Goal: Task Accomplishment & Management: Manage account settings

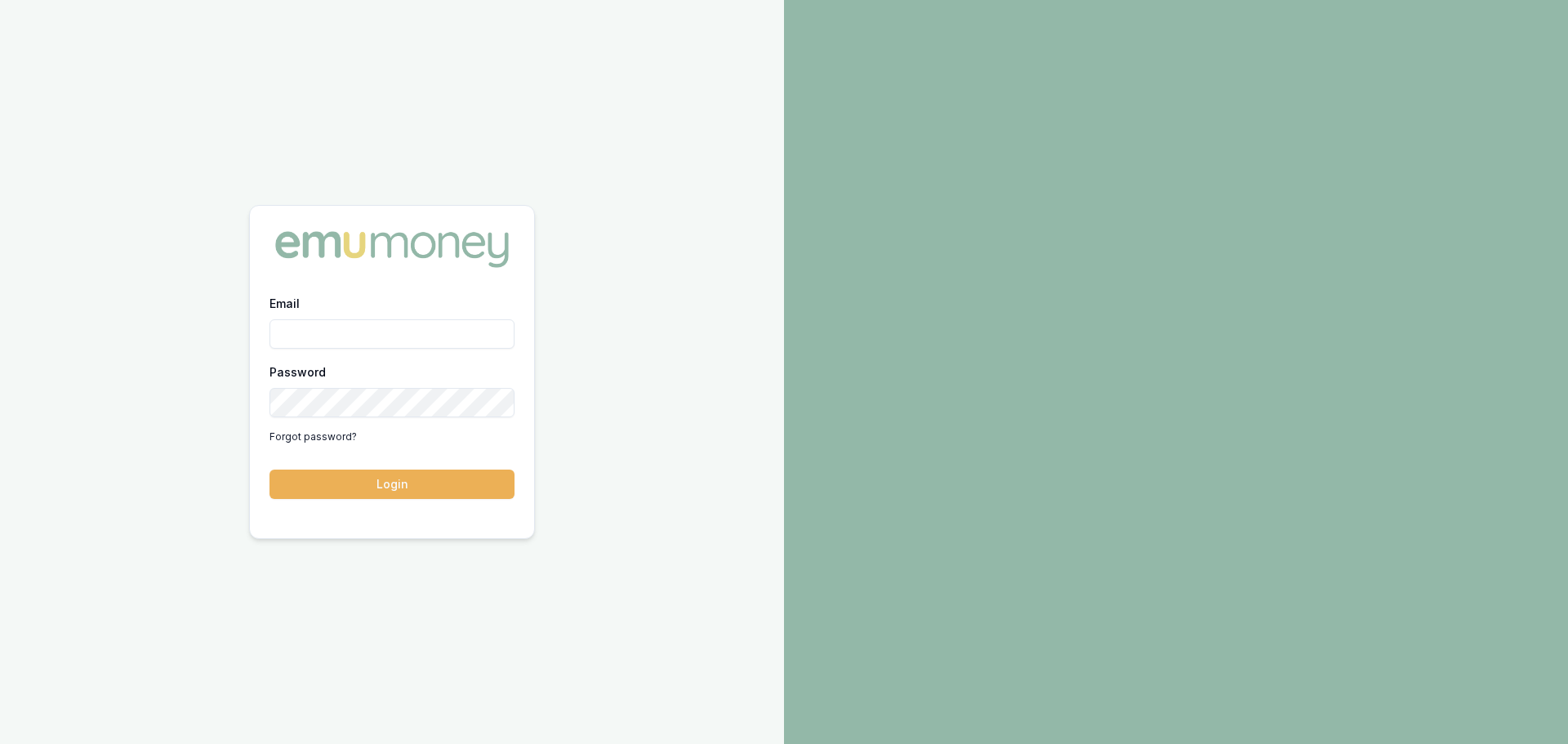
click at [490, 335] on input "Email" at bounding box center [391, 334] width 245 height 29
type input "erin.shield@emumoney.com.au"
click at [269, 470] on button "Login" at bounding box center [391, 485] width 245 height 29
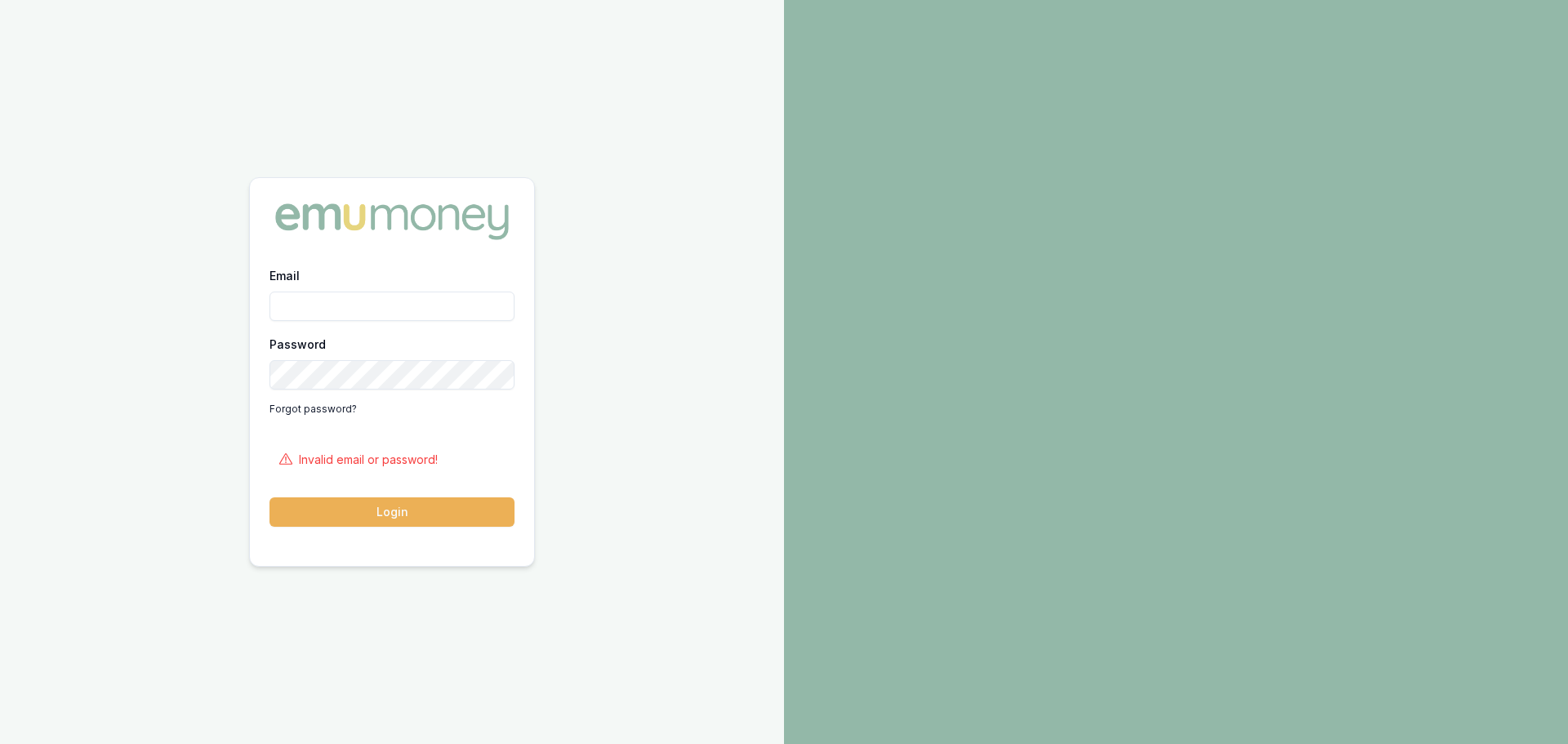
click at [470, 311] on input "Email" at bounding box center [391, 307] width 245 height 29
type input "erin.shield@emumoney.com.au"
click at [366, 503] on button "Login" at bounding box center [391, 512] width 245 height 29
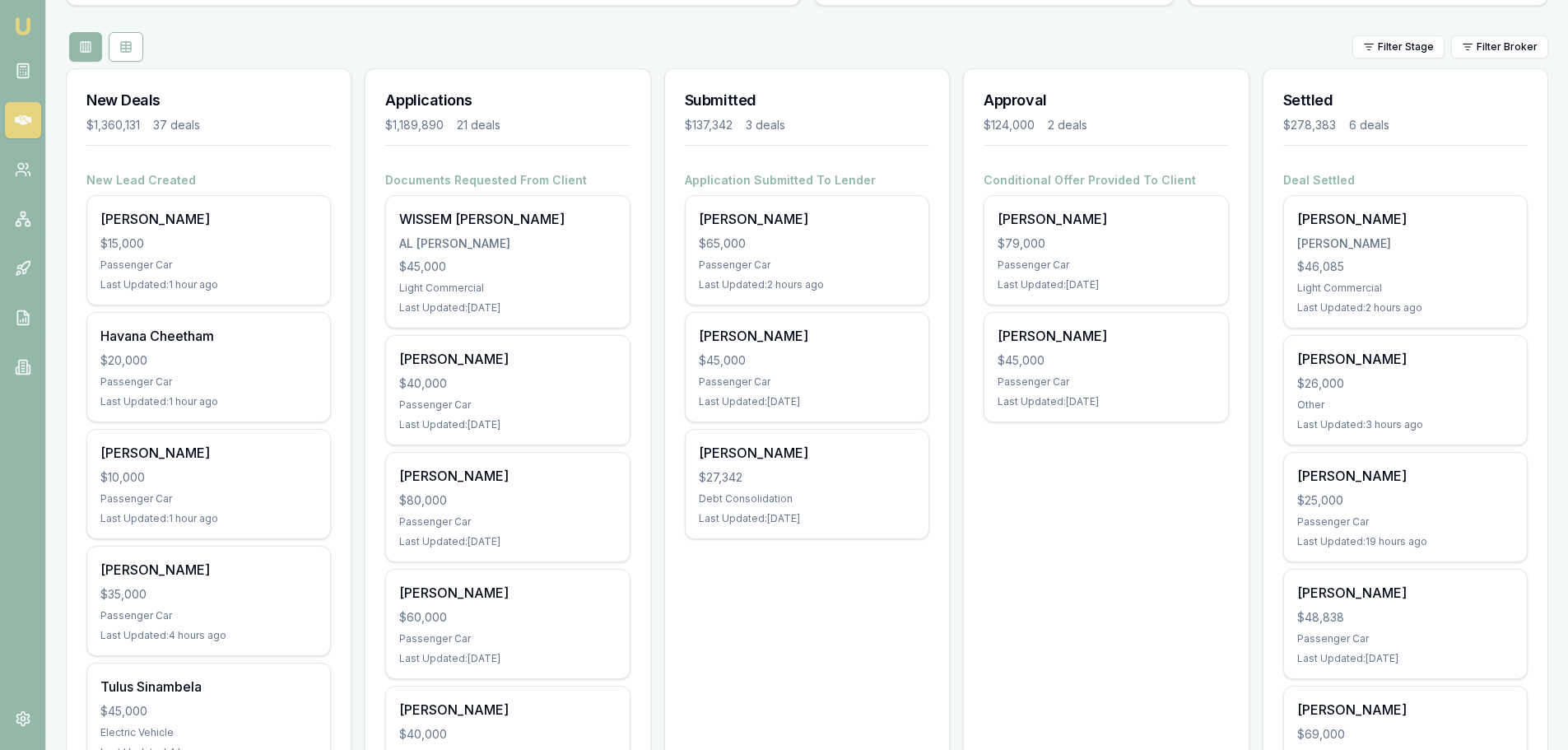
scroll to position [247, 0]
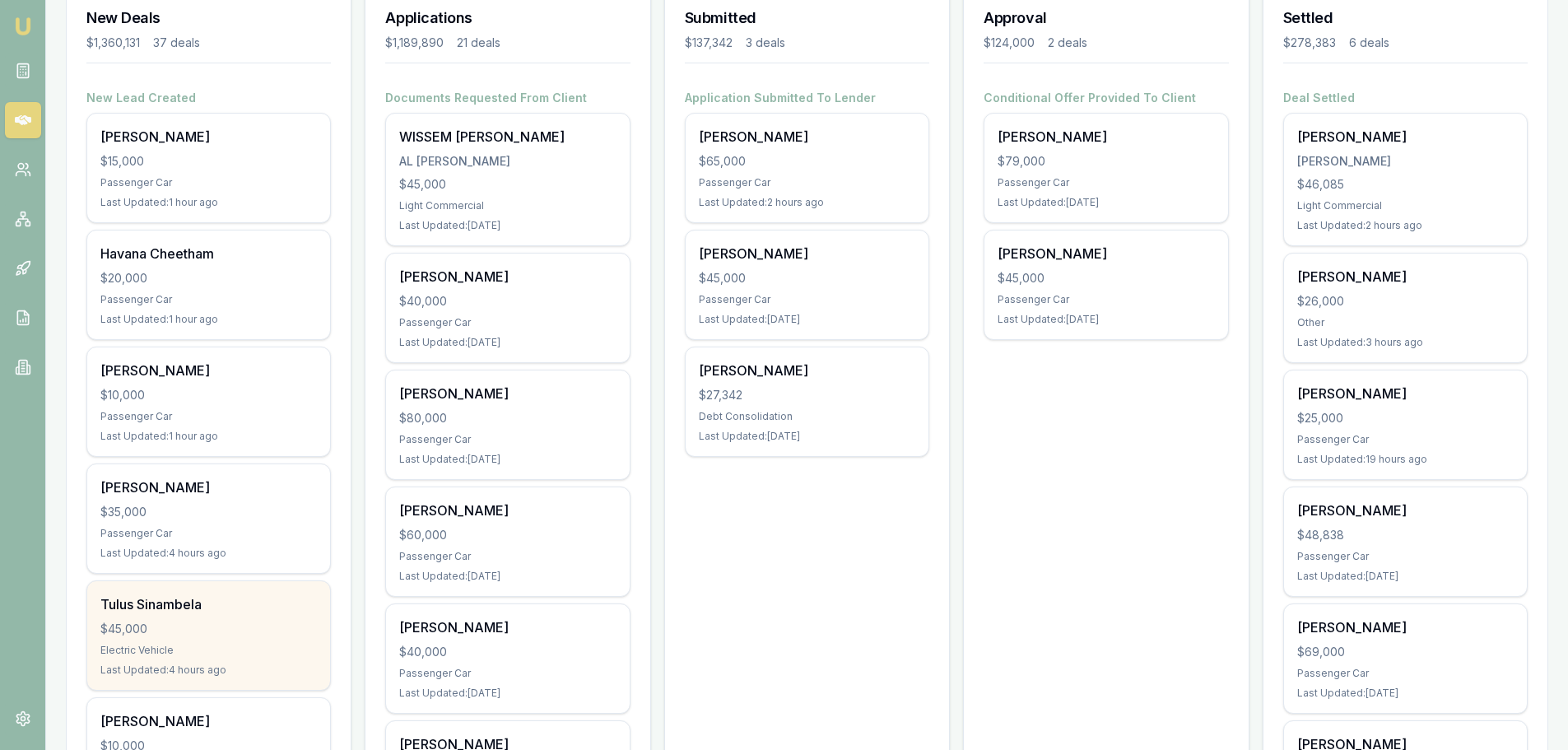
click at [232, 628] on div "$45,000" at bounding box center [208, 628] width 216 height 17
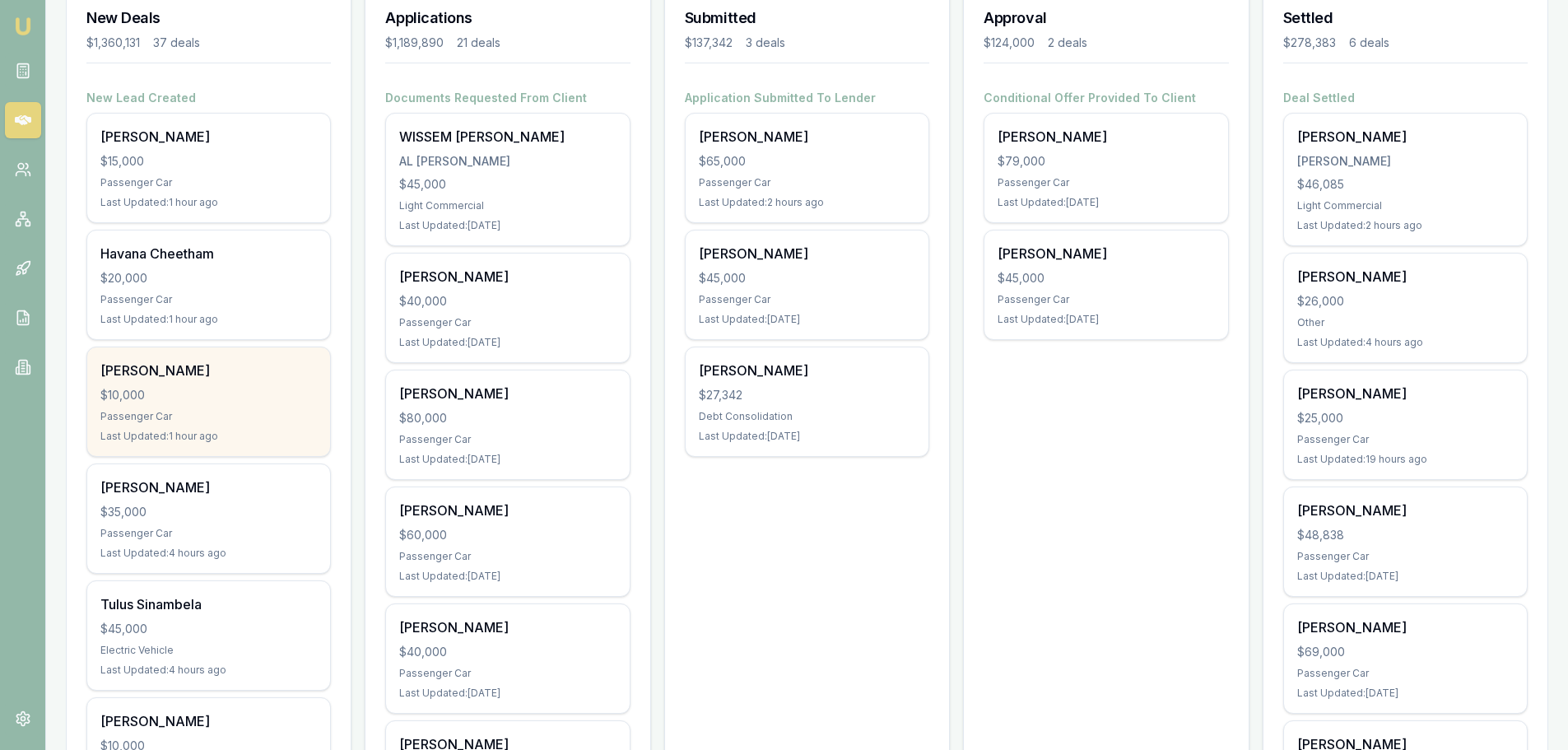
click at [241, 395] on div "$10,000" at bounding box center [208, 394] width 216 height 17
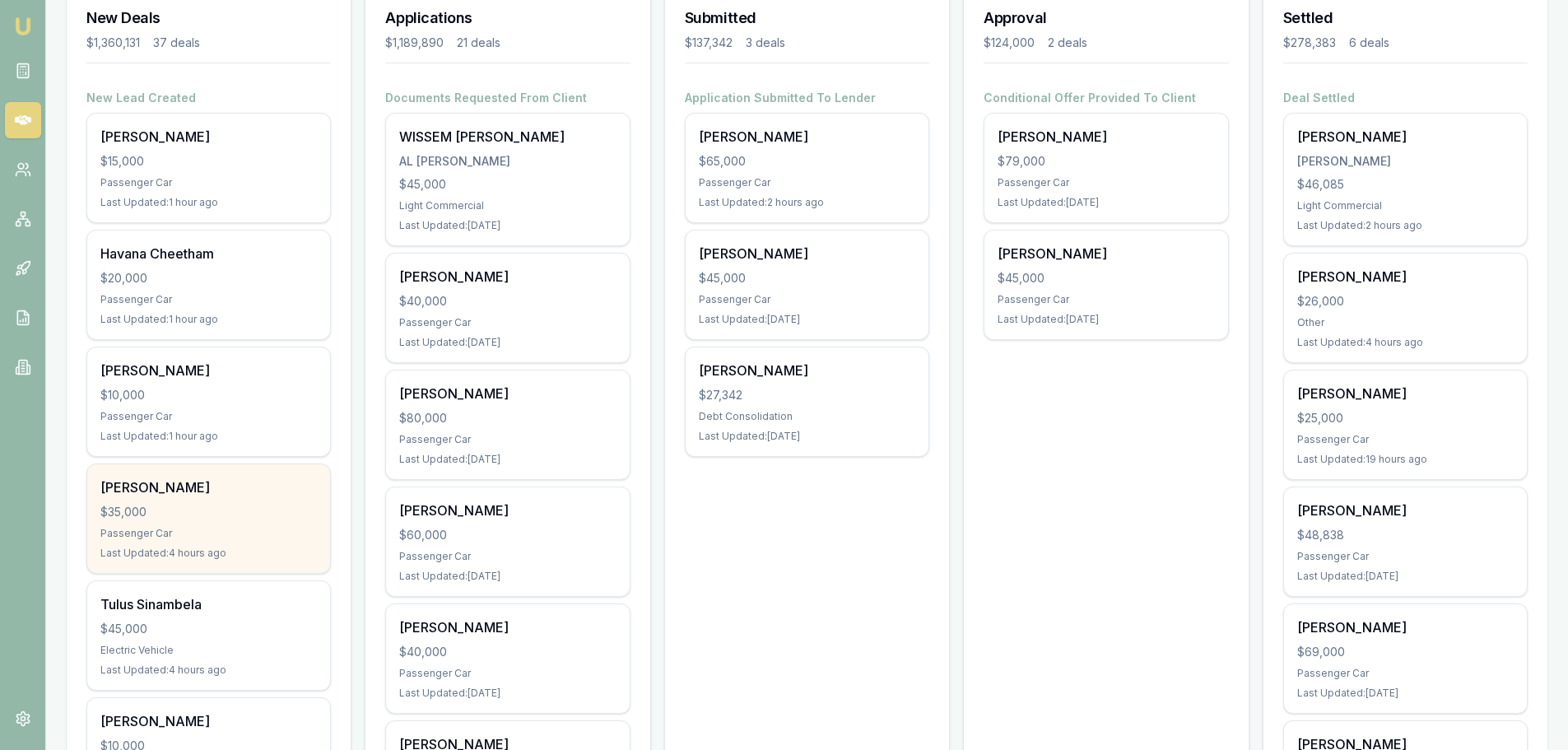
scroll to position [493, 0]
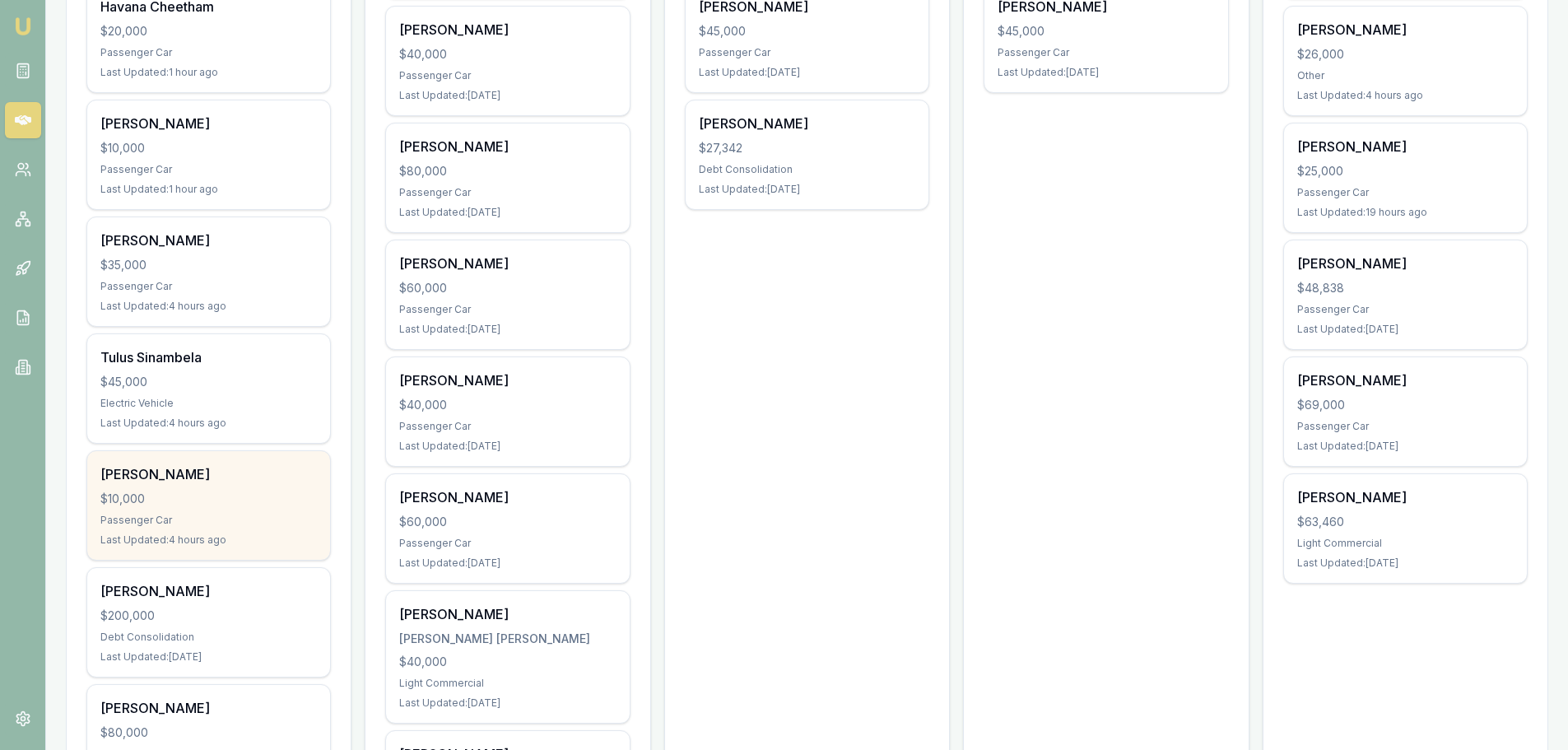
click at [204, 486] on div "Rohan Fairhall $10,000 Passenger Car Last Updated: 4 hours ago" at bounding box center [208, 505] width 243 height 109
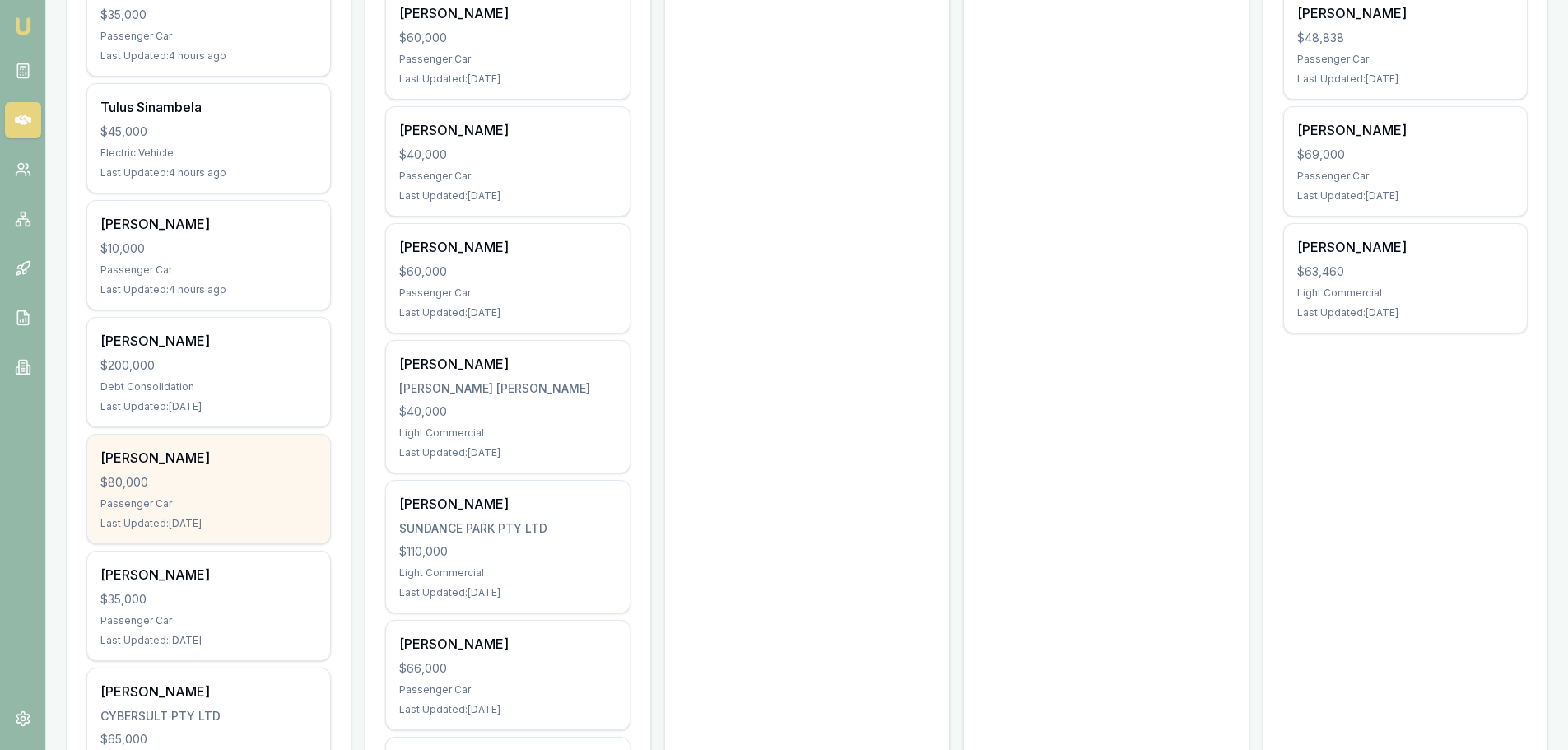
scroll to position [906, 0]
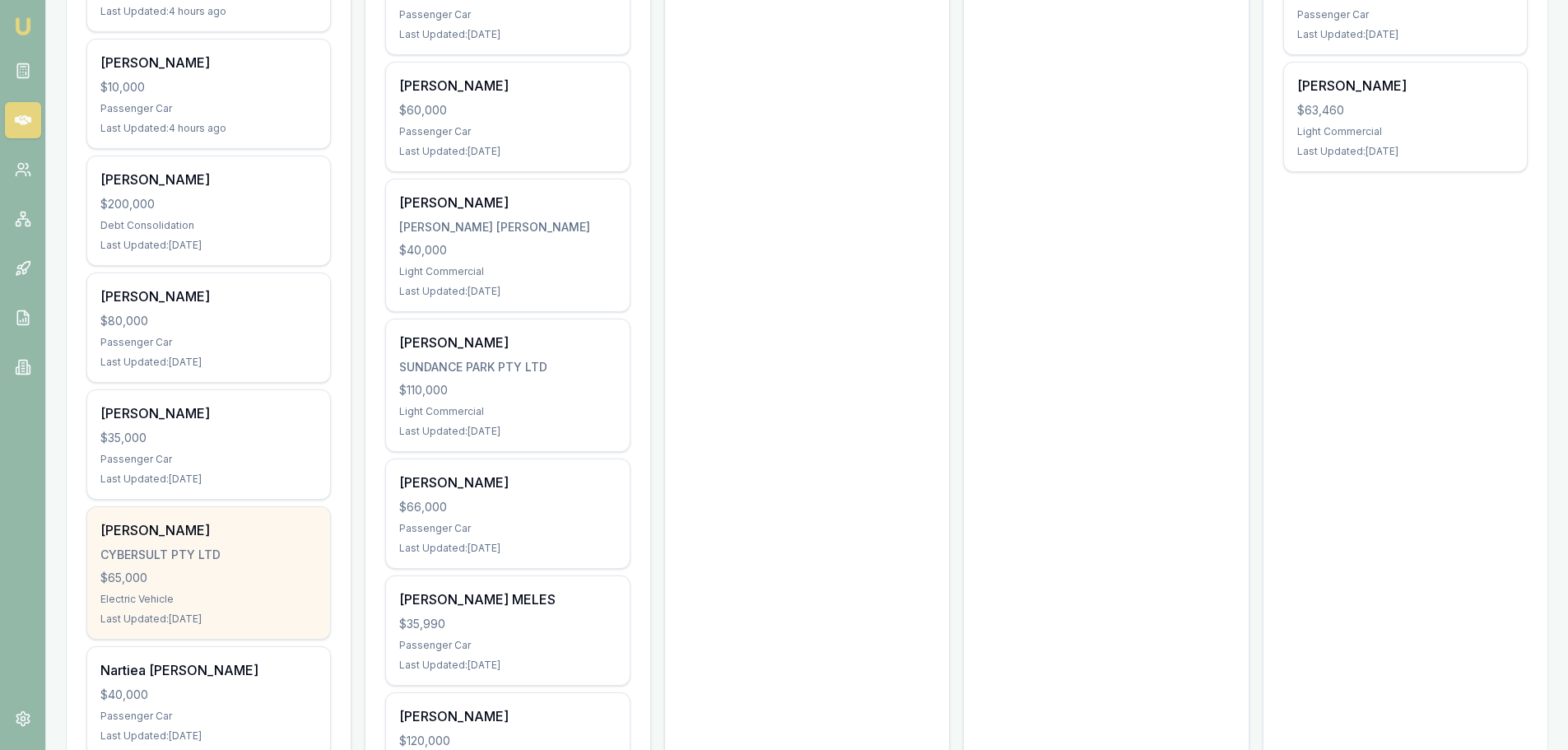
click at [264, 547] on div "CYBERSULT PTY LTD" at bounding box center [208, 555] width 216 height 17
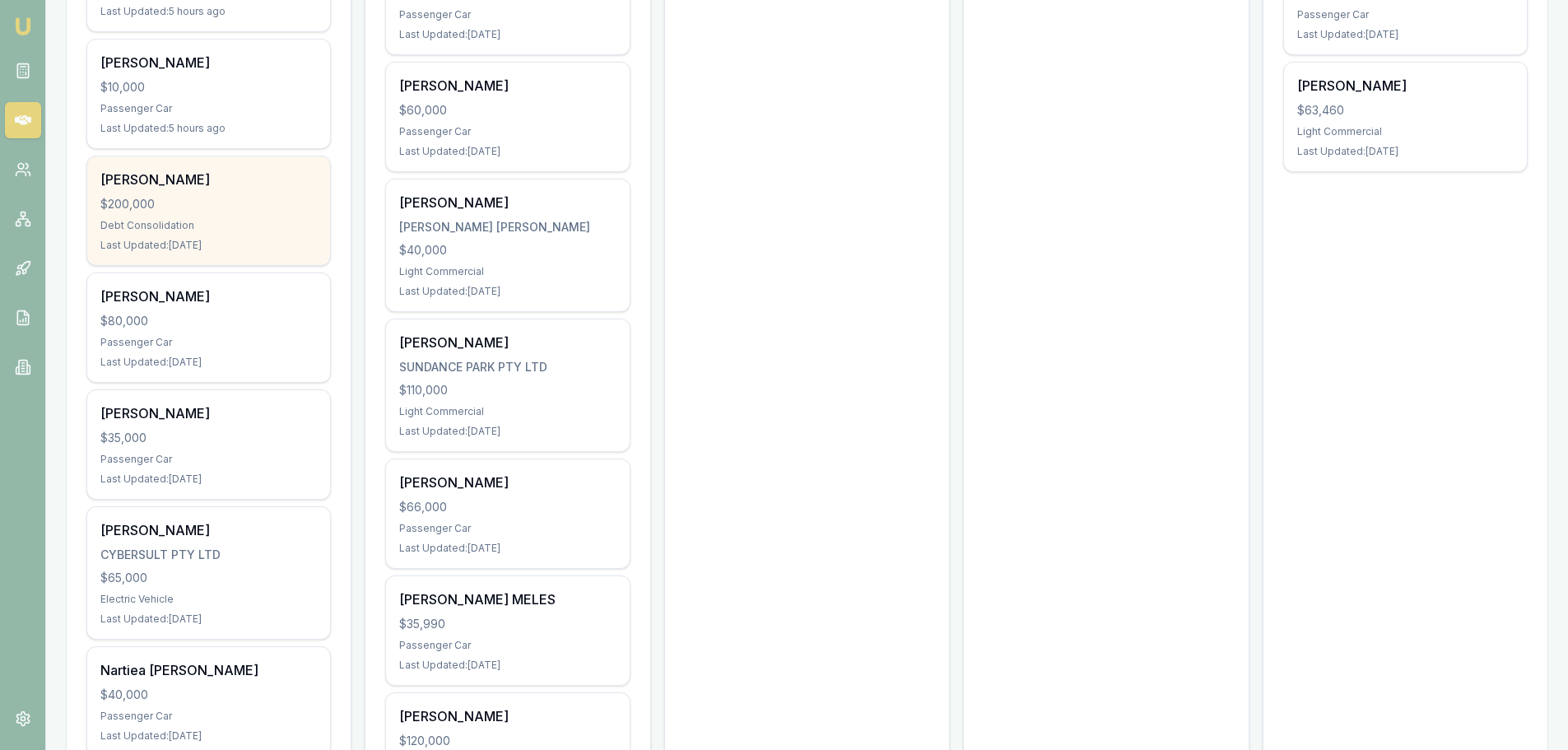
click at [197, 205] on div "$200,000" at bounding box center [208, 204] width 216 height 17
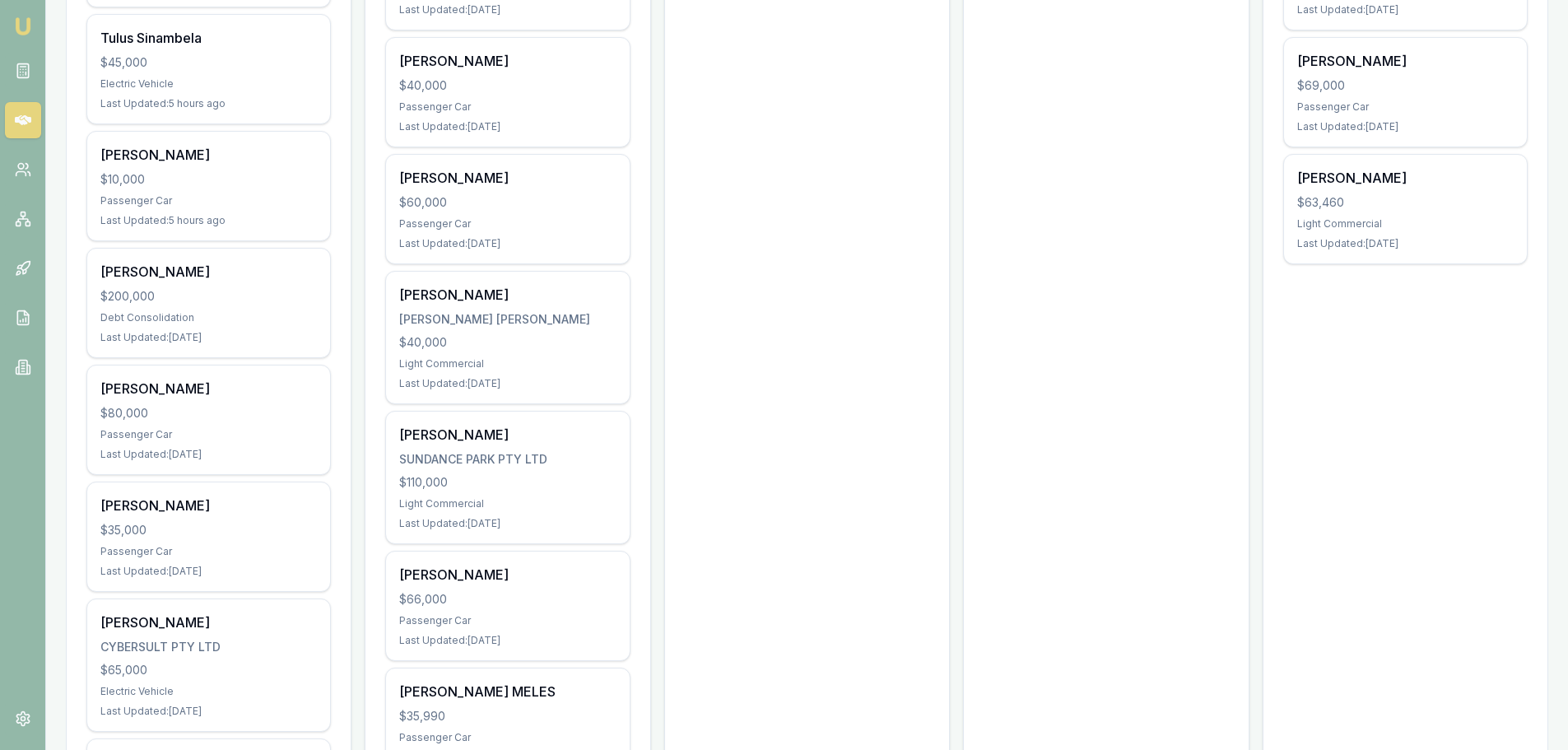
scroll to position [823, 0]
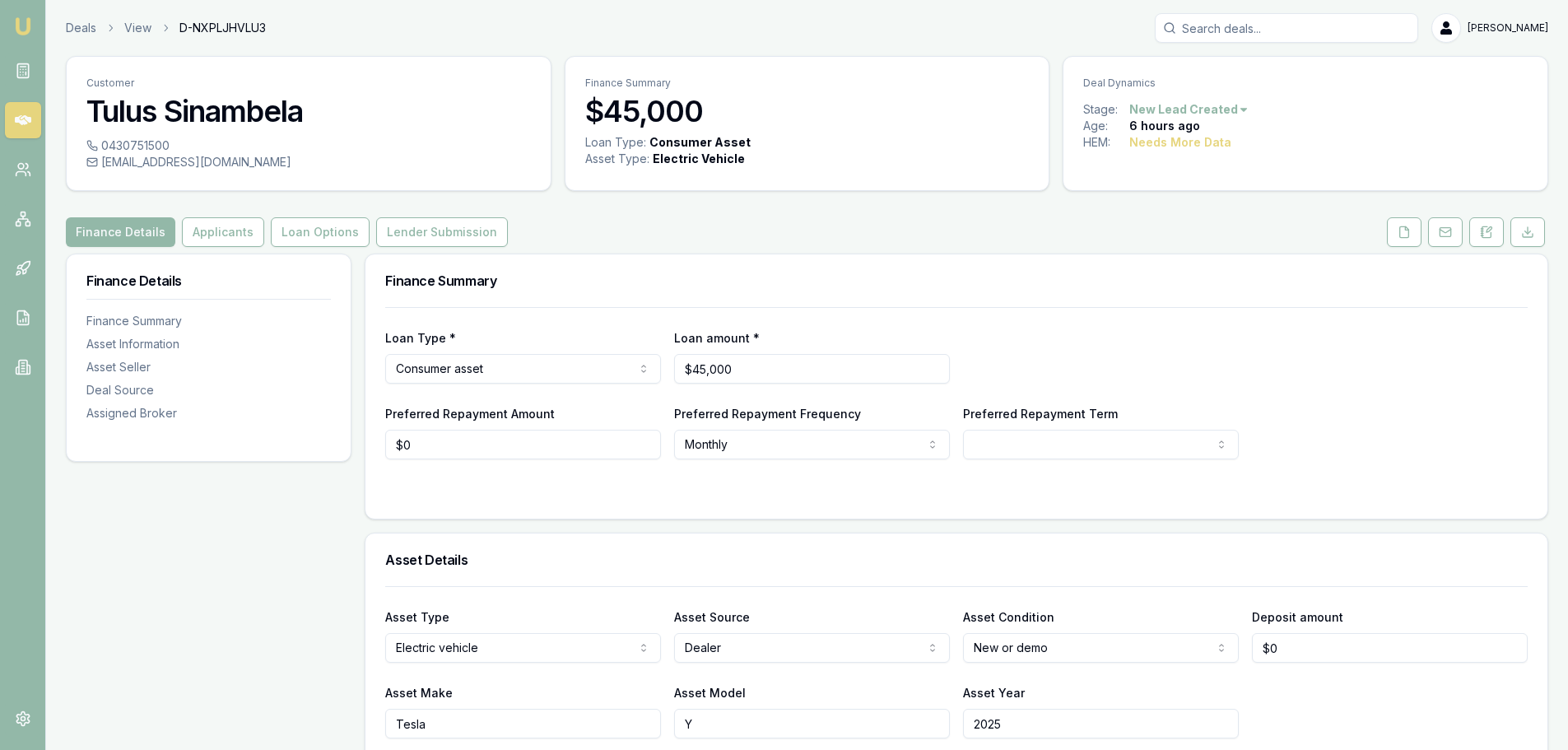
click at [829, 226] on div "Finance Details Applicants Loan Options Lender Submission" at bounding box center [807, 232] width 1483 height 30
click at [230, 226] on button "Applicants" at bounding box center [223, 232] width 82 height 30
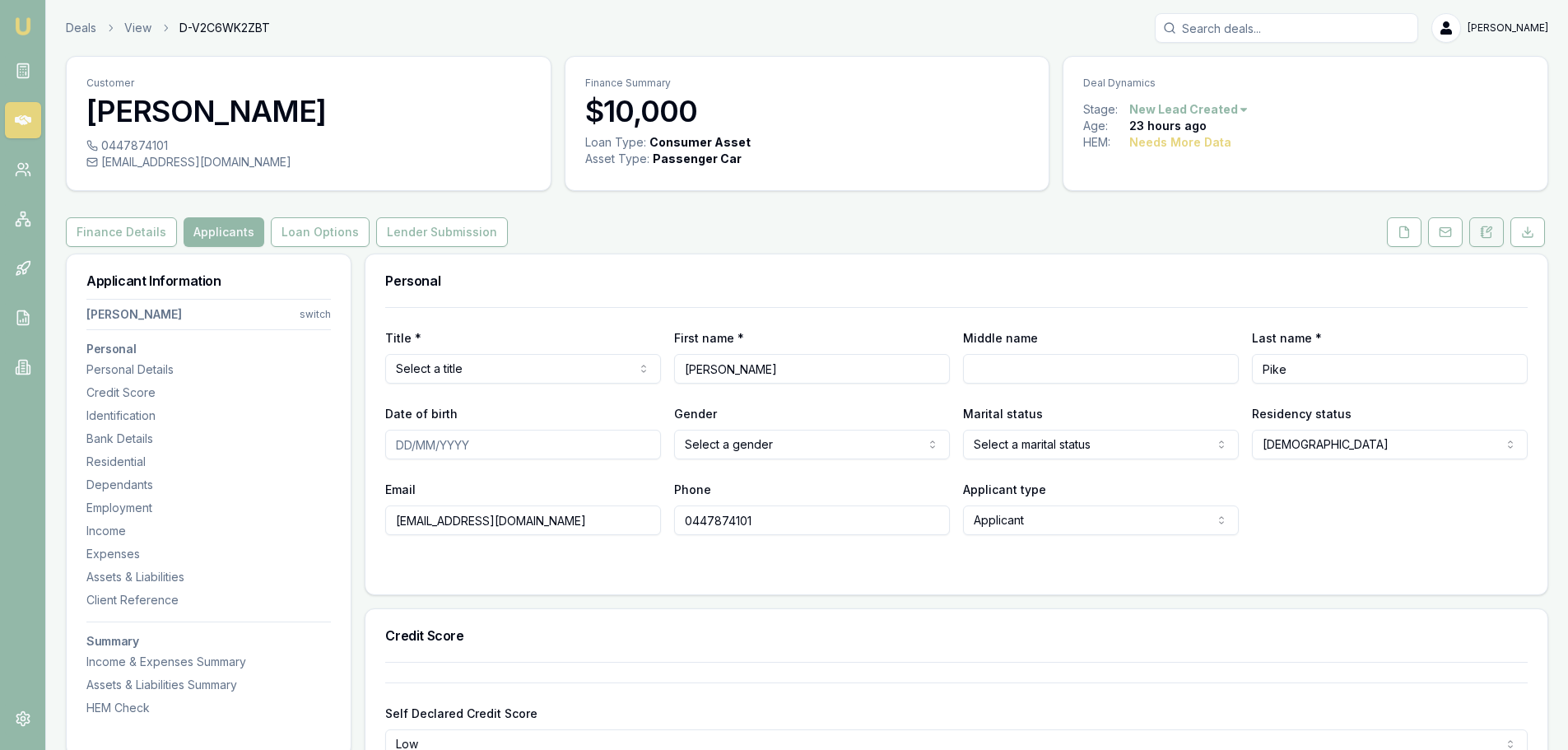
click at [1490, 231] on icon at bounding box center [1487, 232] width 13 height 13
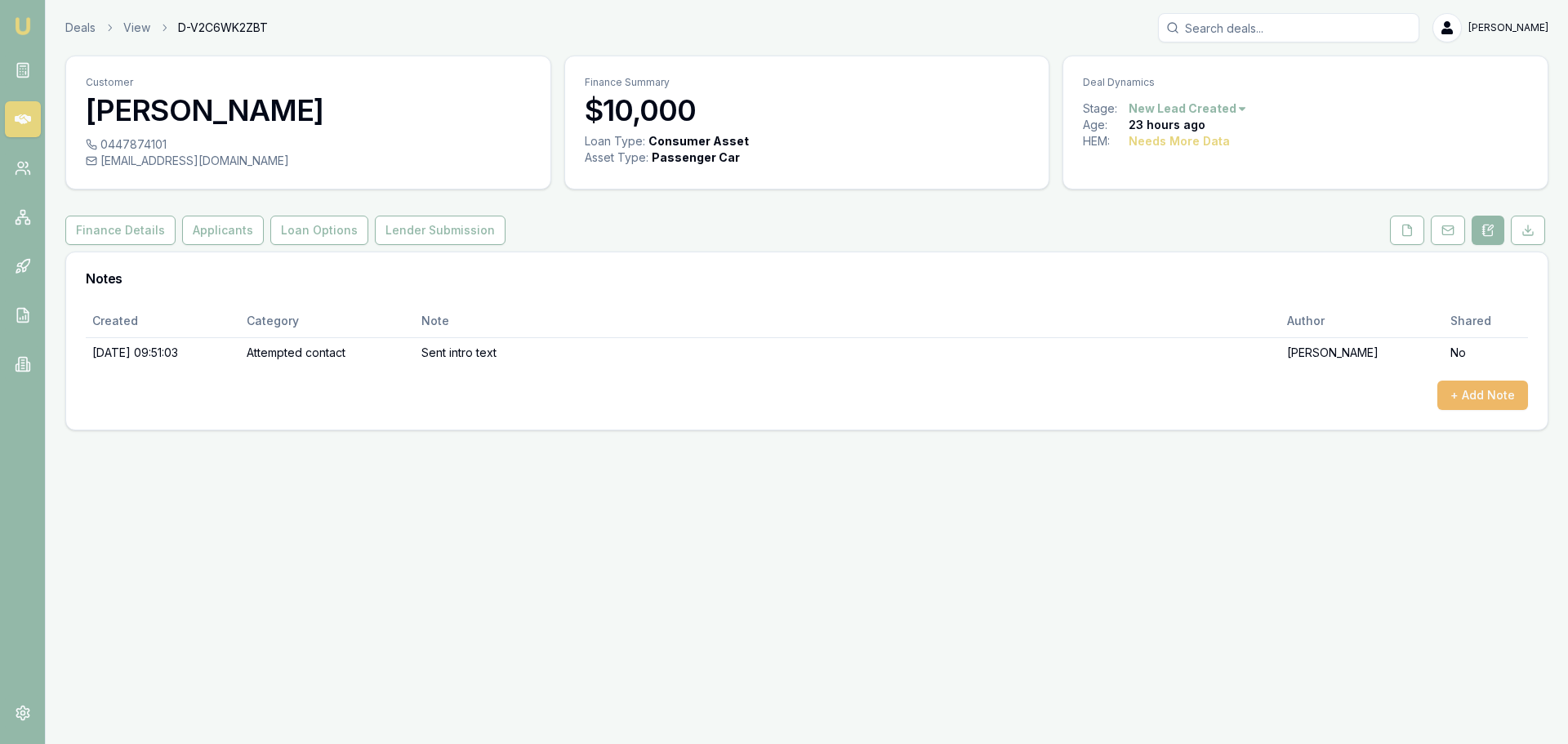
click at [1487, 396] on button "+ Add Note" at bounding box center [1482, 395] width 90 height 29
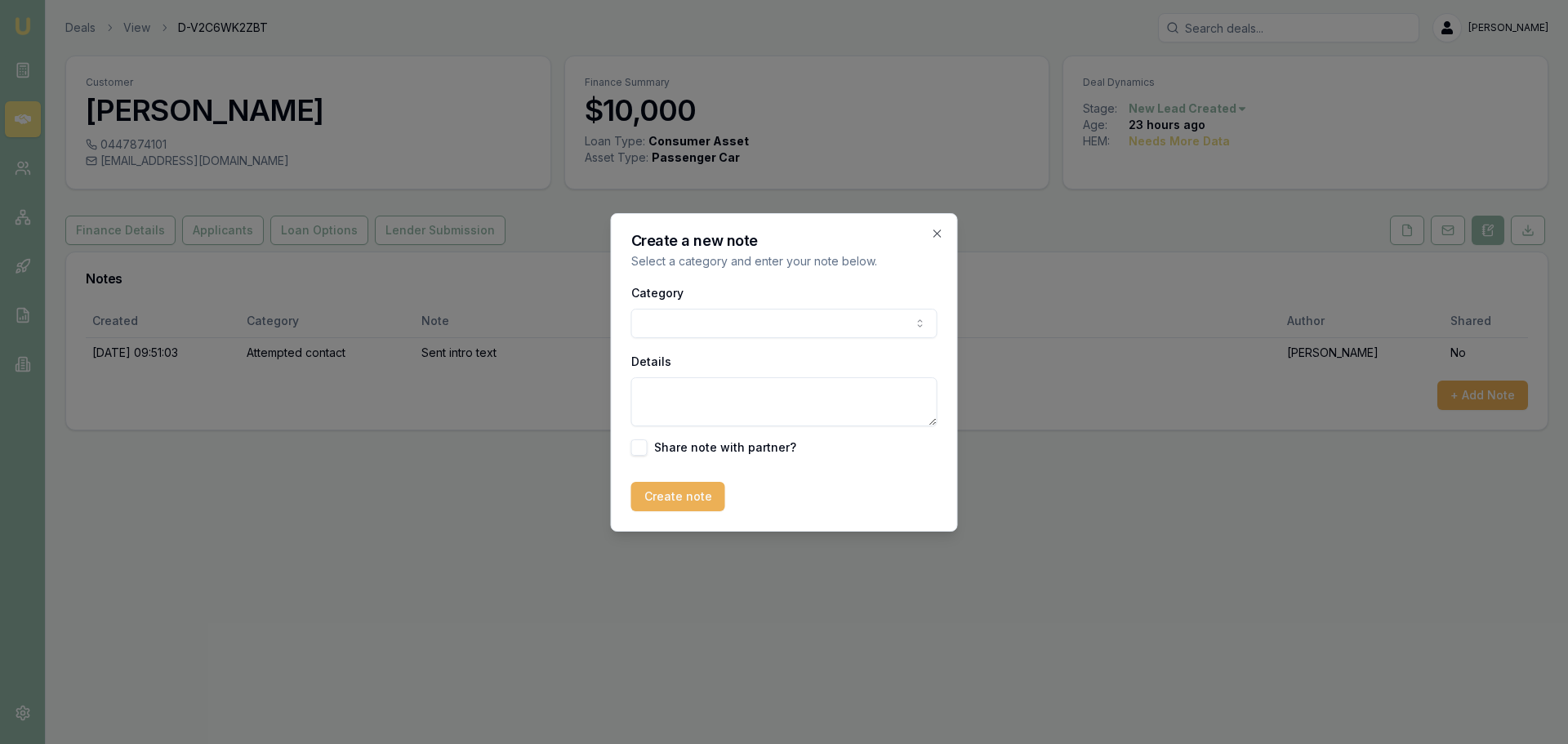
click at [688, 325] on body "Emu Broker Deals View D-V2C6WK2ZBT Erin Shield Toggle Menu Customer Stewart Pik…" at bounding box center [784, 372] width 1568 height 744
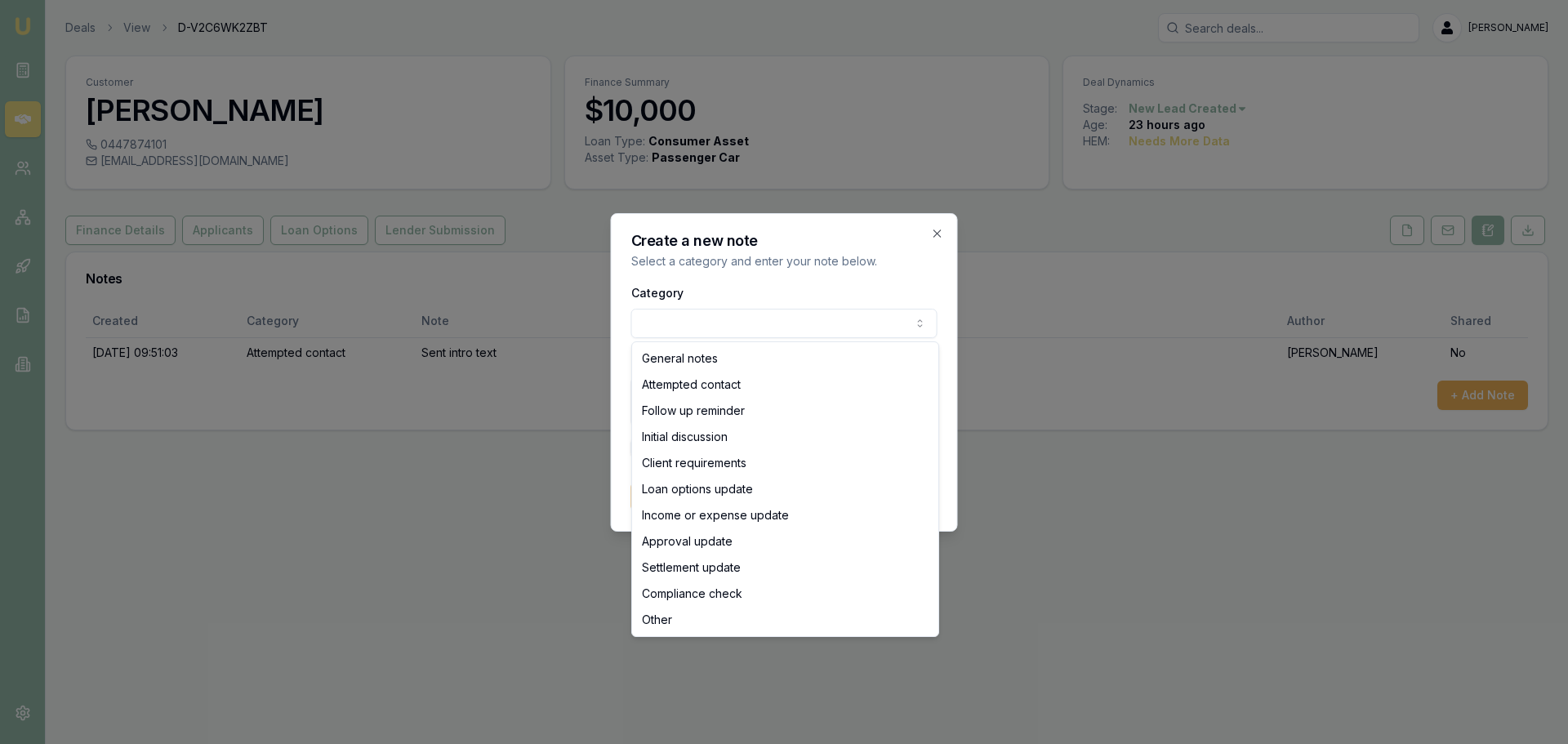
select select "ATTEMPTED_CONTACT"
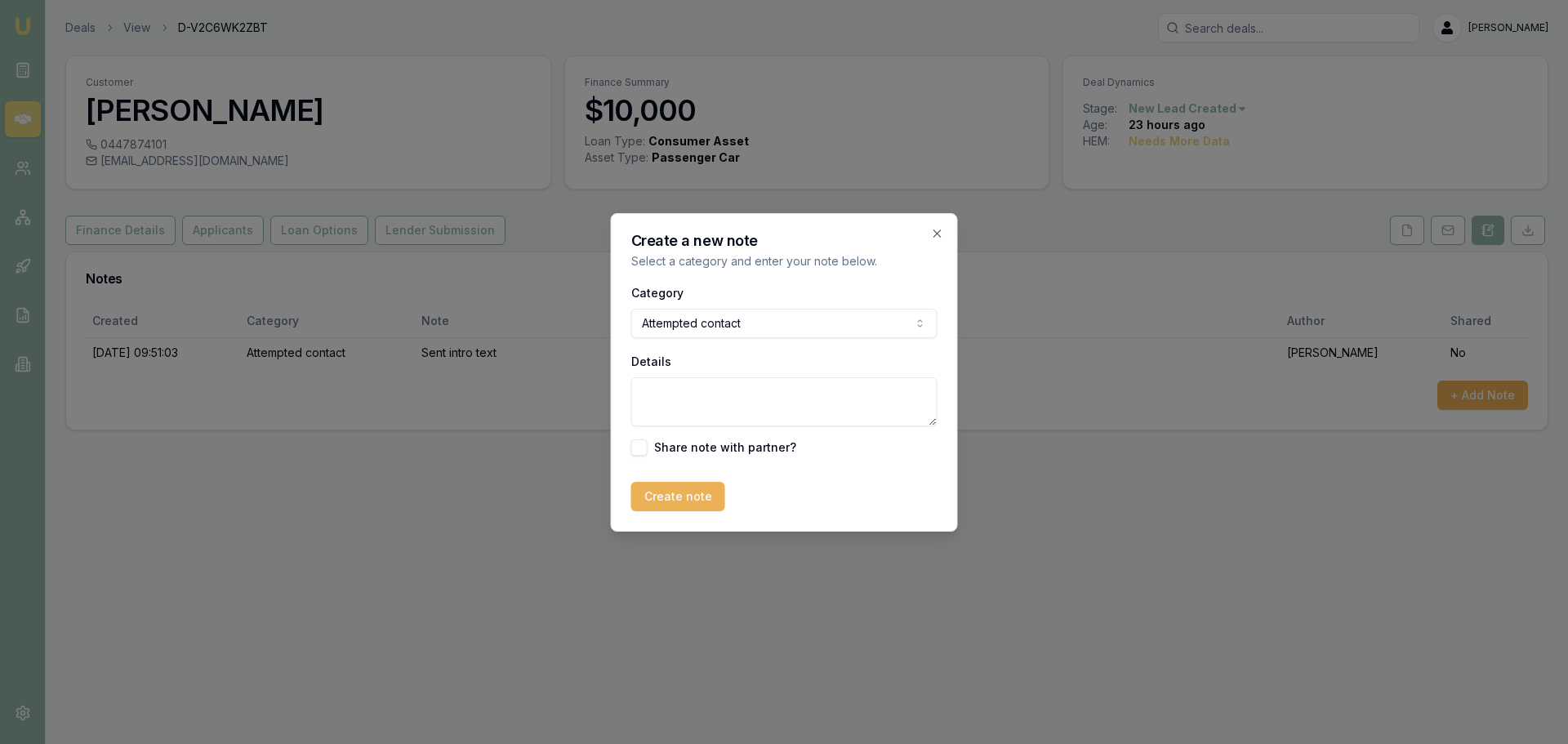
click at [676, 390] on textarea "Details" at bounding box center [784, 402] width 306 height 49
click at [682, 393] on textarea "Details" at bounding box center [784, 402] width 306 height 49
click at [931, 234] on icon "button" at bounding box center [937, 233] width 13 height 13
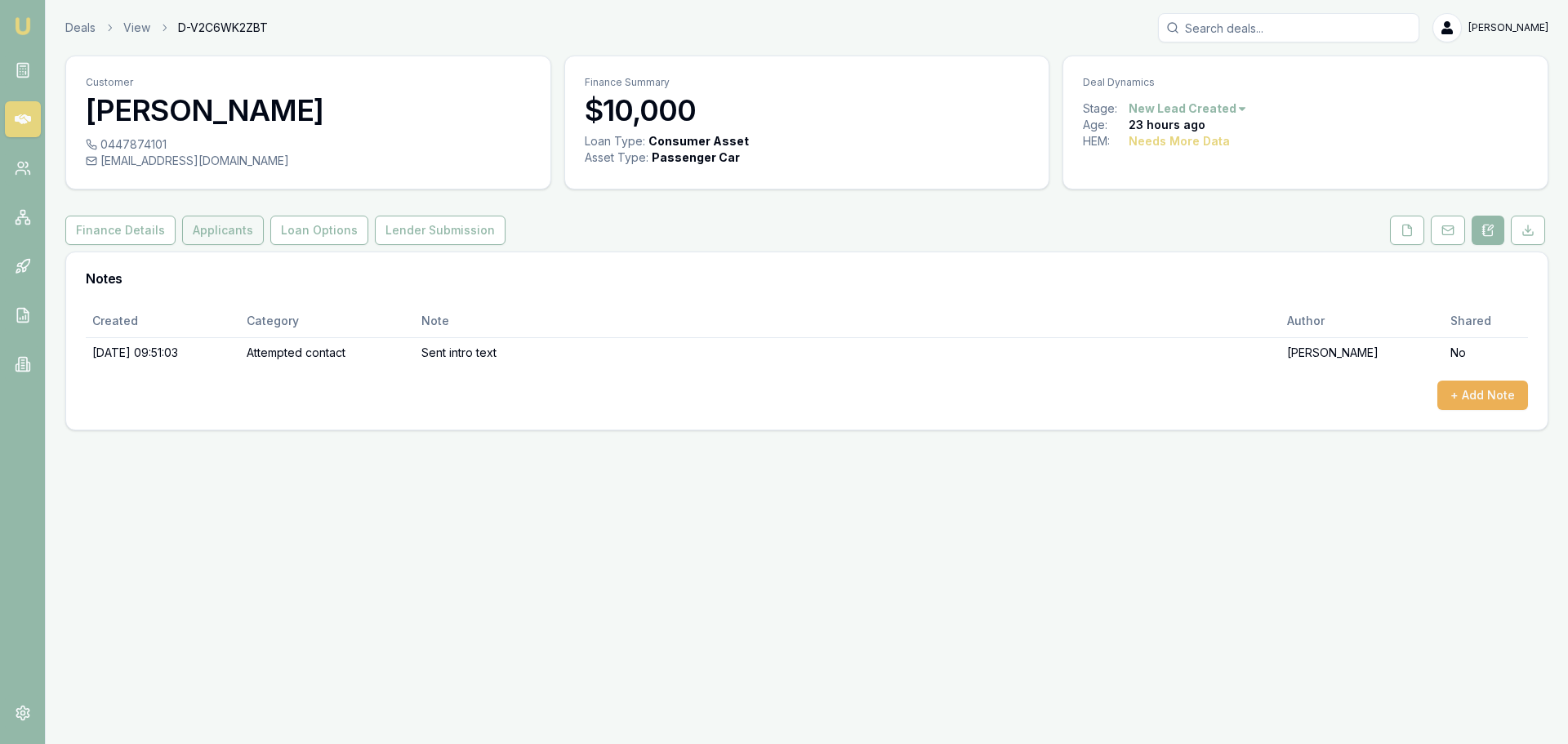
click at [208, 222] on button "Applicants" at bounding box center [222, 230] width 82 height 29
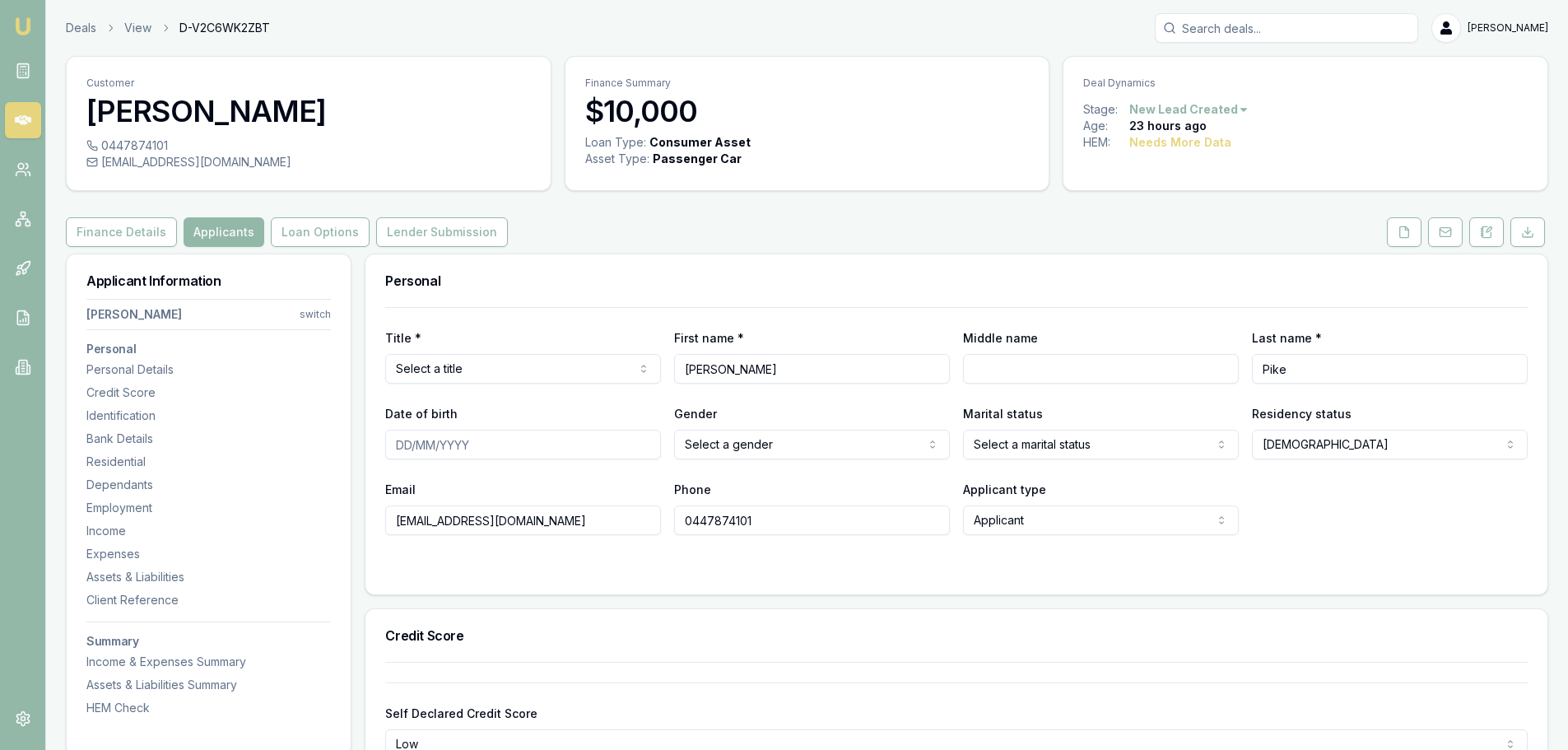
drag, startPoint x: 773, startPoint y: 525, endPoint x: 499, endPoint y: 489, distance: 276.4
click at [509, 493] on div "Email stewartpike1@gmail.com Phone 0447874101 Applicant type Applicant Applican…" at bounding box center [956, 506] width 1143 height 55
type input "0"
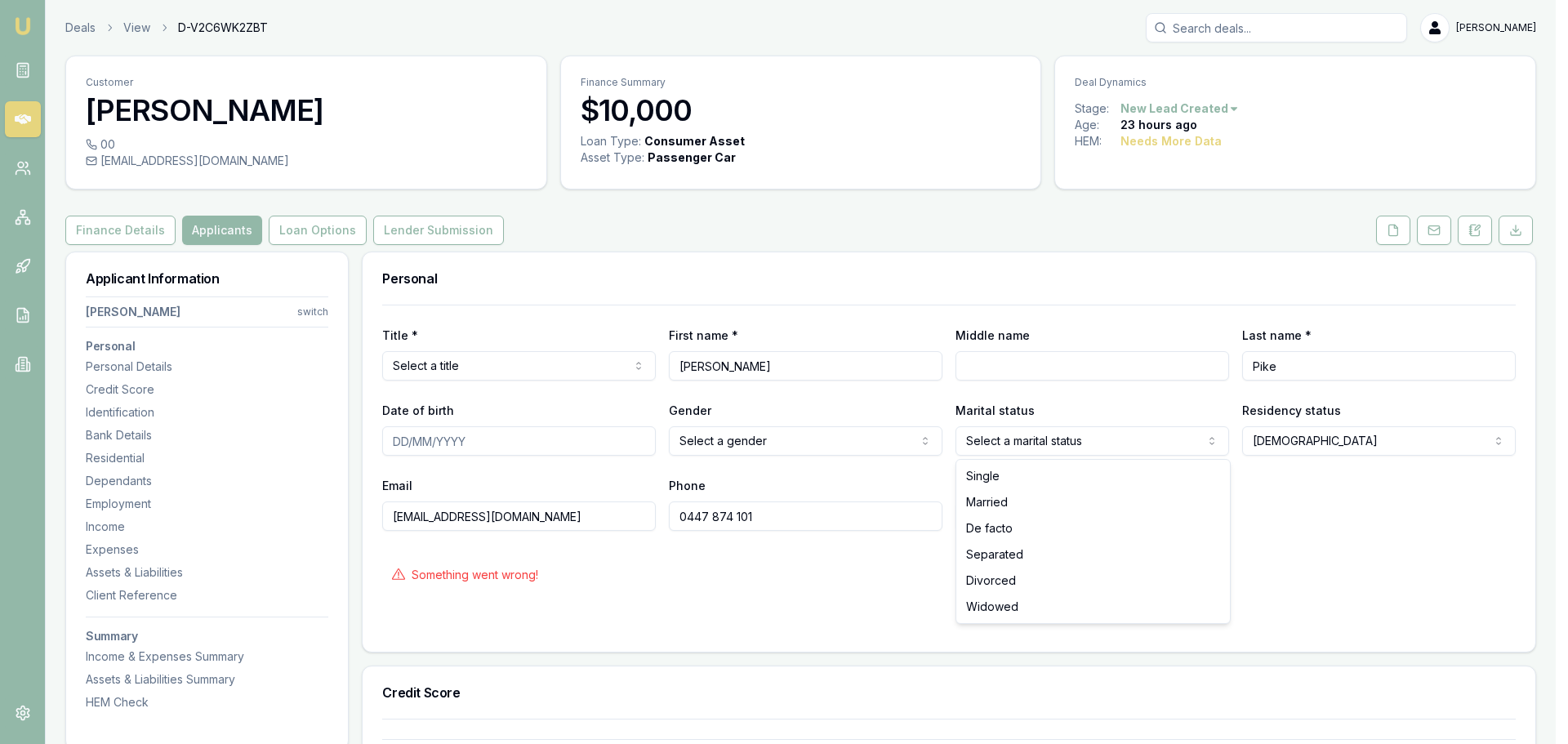
click at [1006, 446] on html "Emu Broker Deals View D-V2C6WK2ZBT Erin Shield Toggle Menu Customer Stewart Pik…" at bounding box center [784, 372] width 1568 height 744
type input "0447874101"
select select "DE_FACTO"
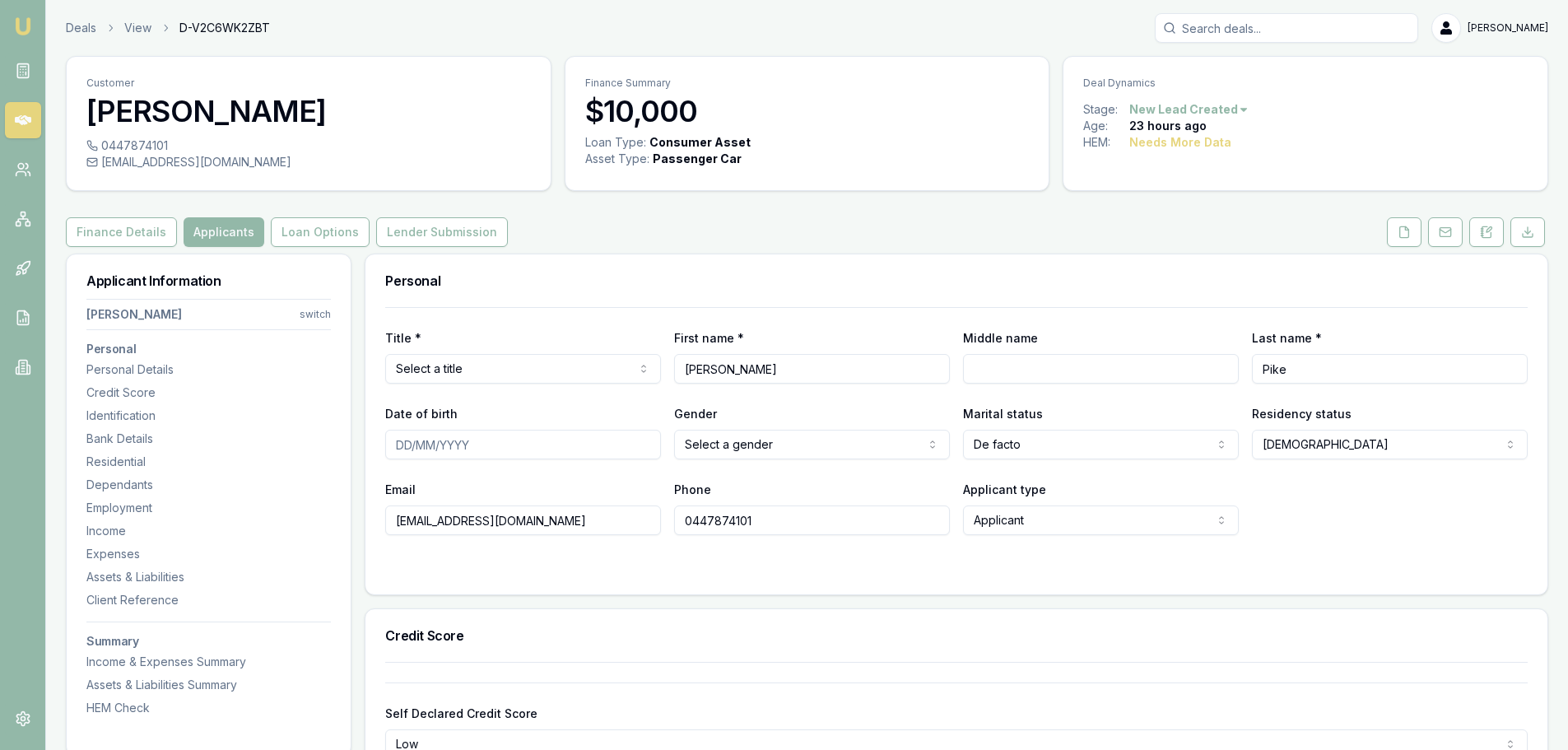
click at [1012, 290] on div "Personal" at bounding box center [956, 280] width 1182 height 53
click at [1410, 227] on icon at bounding box center [1403, 232] width 13 height 13
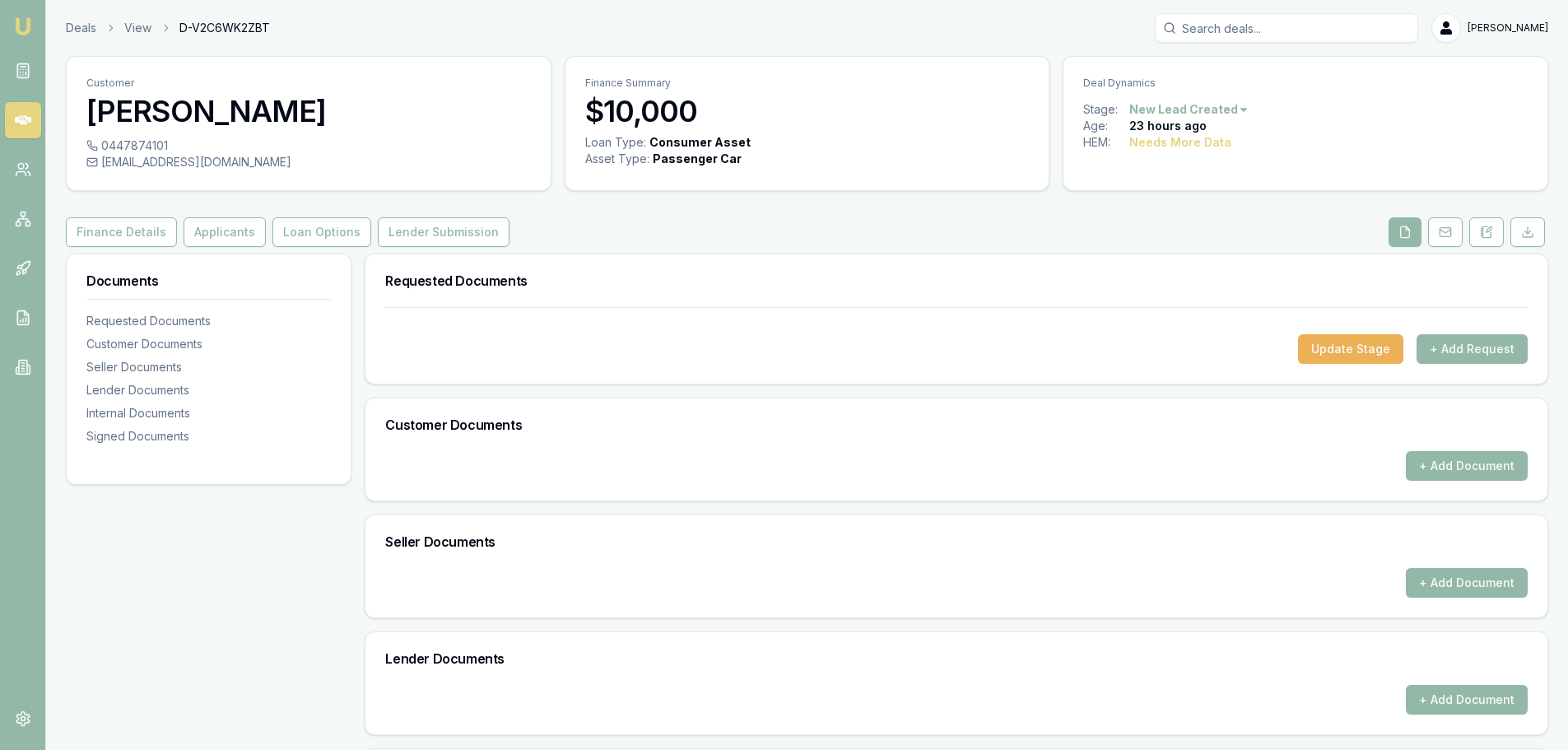
click at [1453, 333] on div at bounding box center [956, 321] width 1143 height 27
click at [1457, 350] on button "+ Add Request" at bounding box center [1473, 349] width 111 height 30
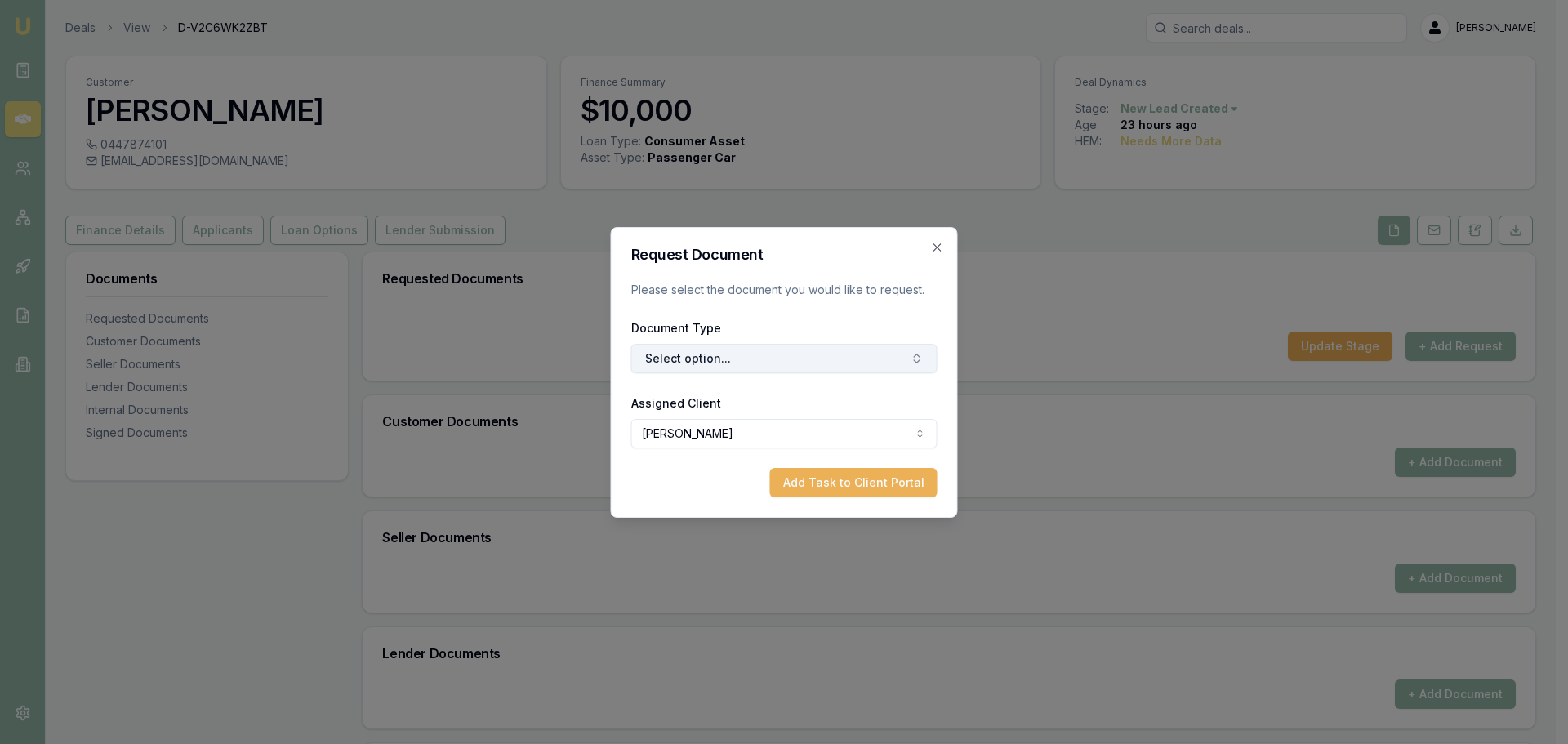
click at [737, 363] on button "Select option..." at bounding box center [784, 359] width 306 height 29
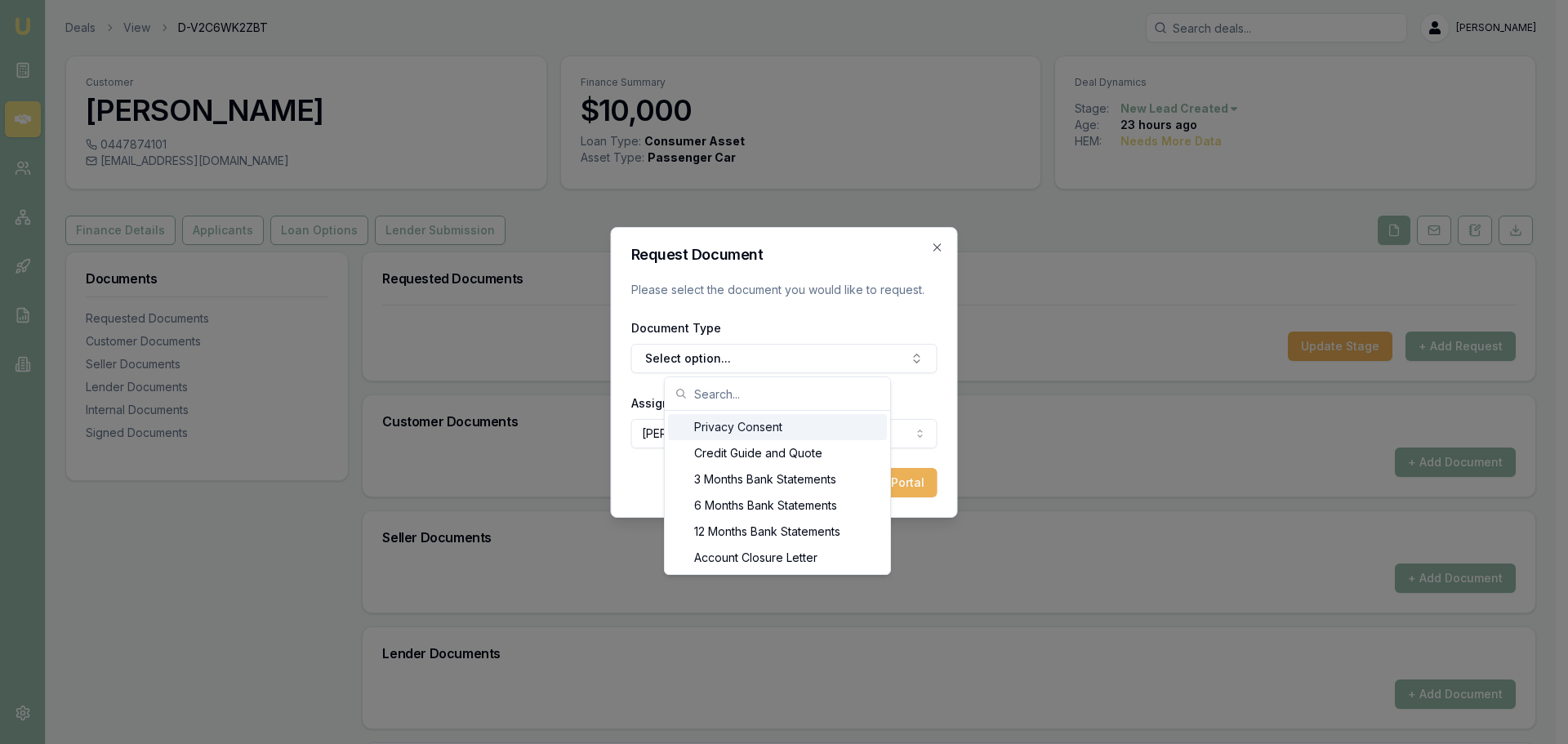
click at [744, 422] on div "Privacy Consent" at bounding box center [777, 427] width 219 height 27
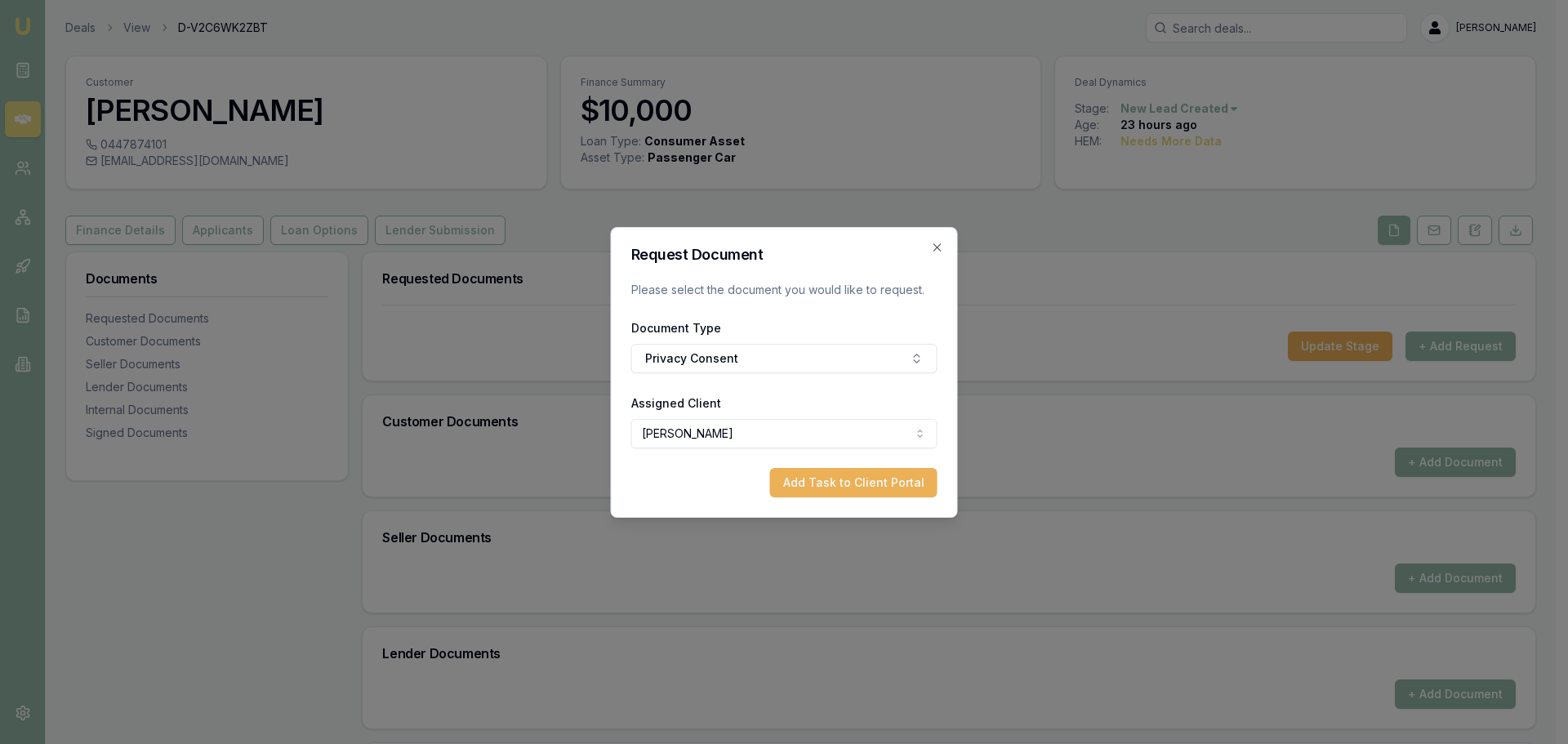
click at [813, 479] on button "Add Task to Client Portal" at bounding box center [853, 483] width 167 height 29
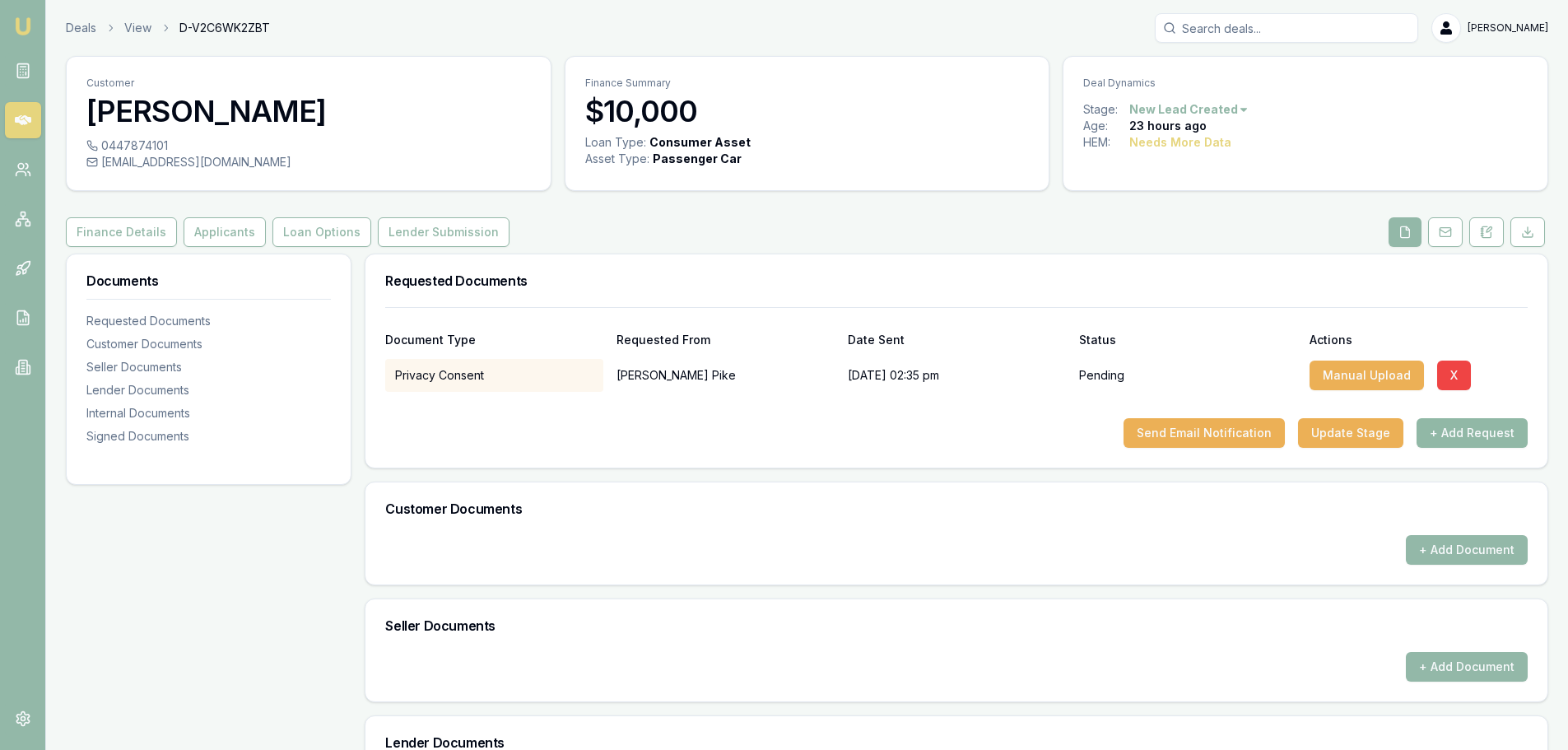
click at [1456, 439] on button "+ Add Request" at bounding box center [1473, 433] width 111 height 30
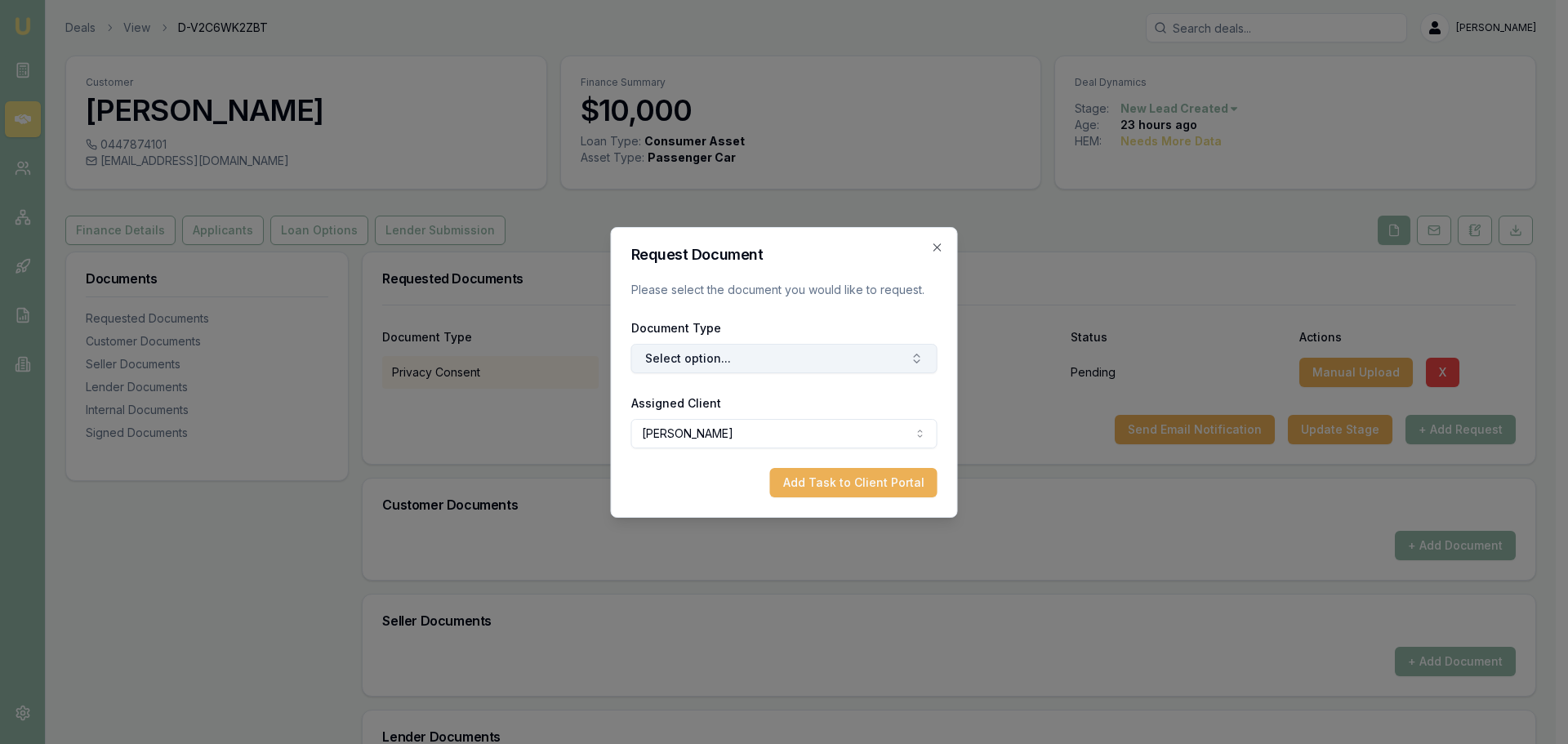
click at [849, 365] on button "Select option..." at bounding box center [784, 359] width 306 height 29
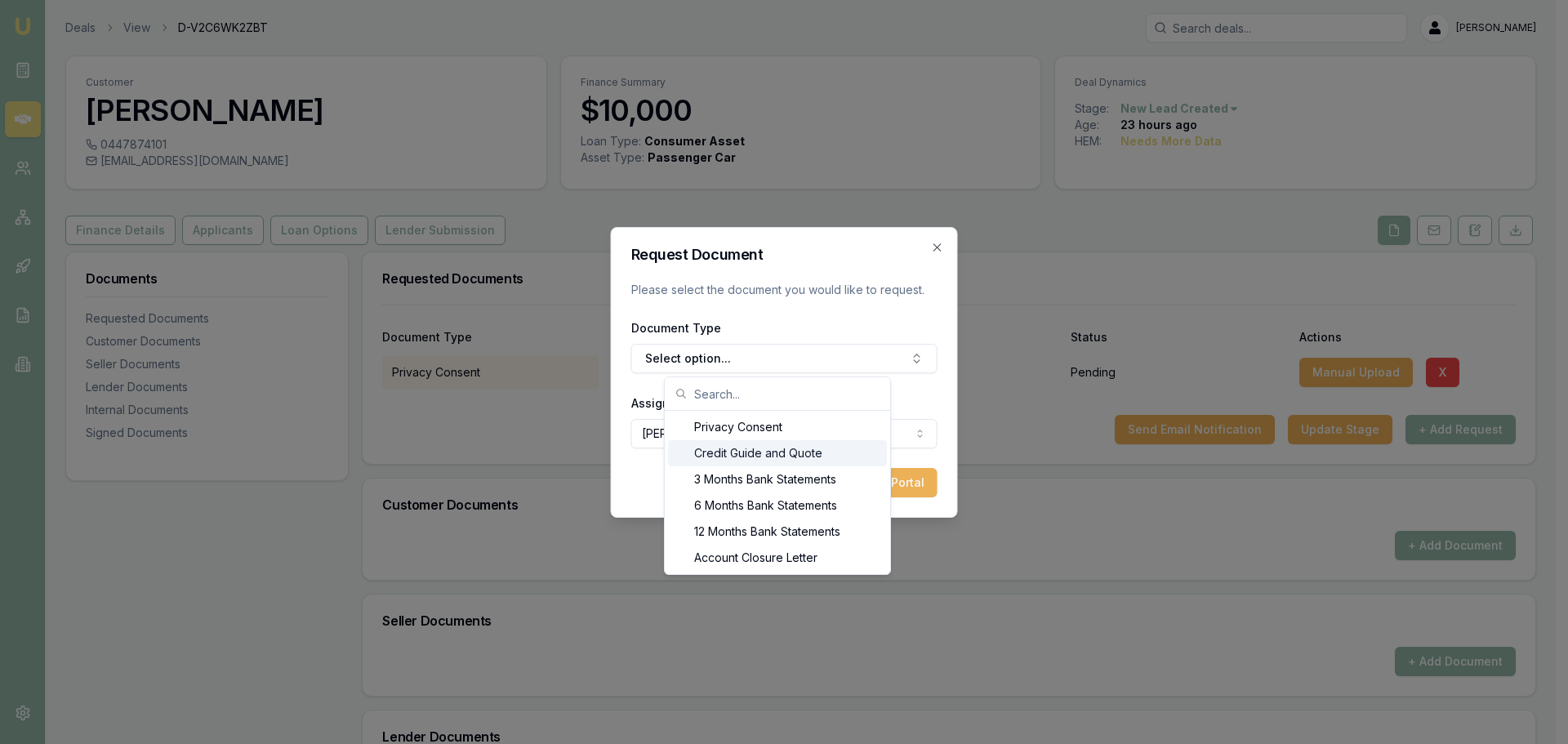
click at [767, 452] on div "Credit Guide and Quote" at bounding box center [777, 453] width 219 height 27
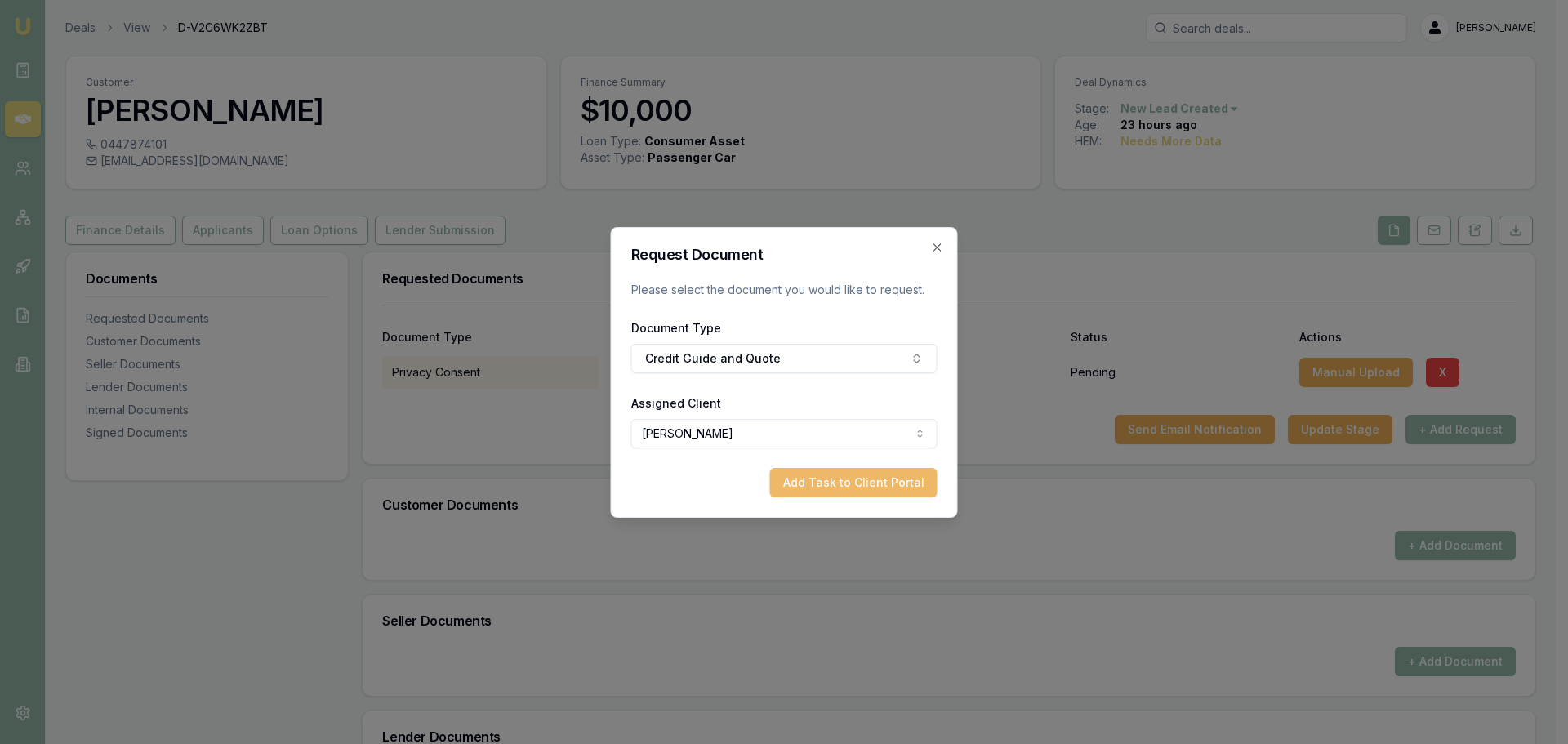
click at [899, 480] on button "Add Task to Client Portal" at bounding box center [853, 483] width 167 height 29
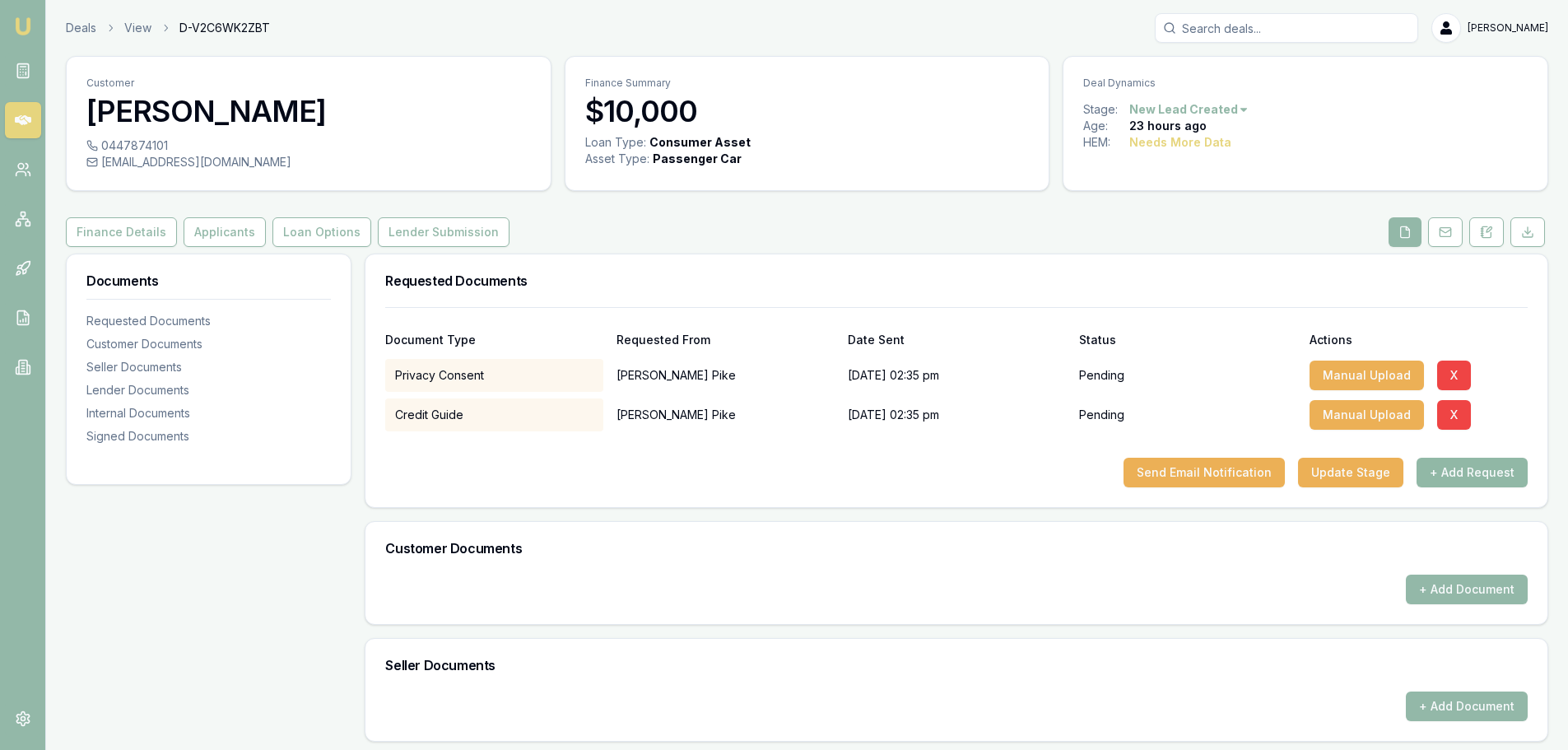
click at [1516, 473] on button "+ Add Request" at bounding box center [1473, 473] width 111 height 30
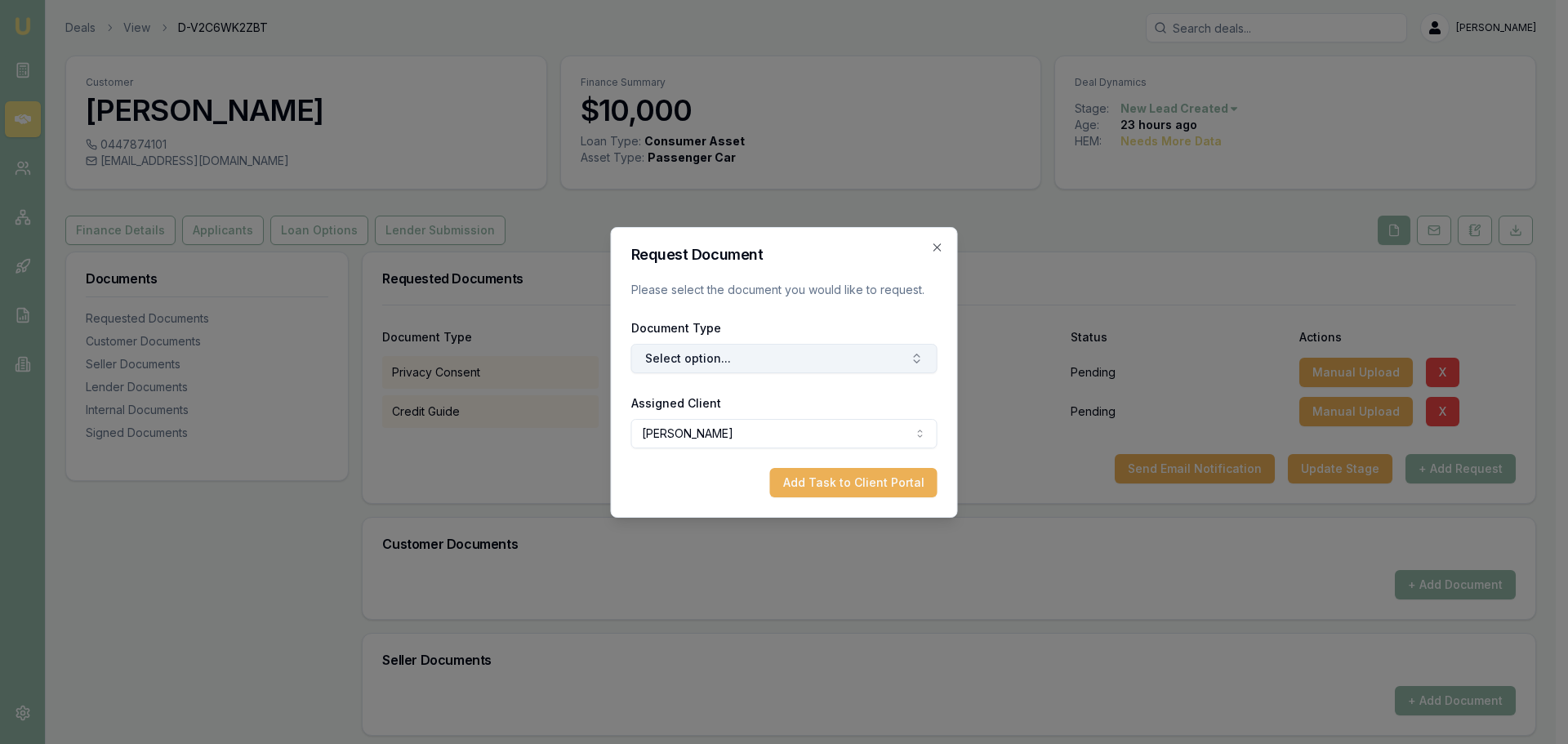
click at [830, 355] on button "Select option..." at bounding box center [784, 359] width 306 height 29
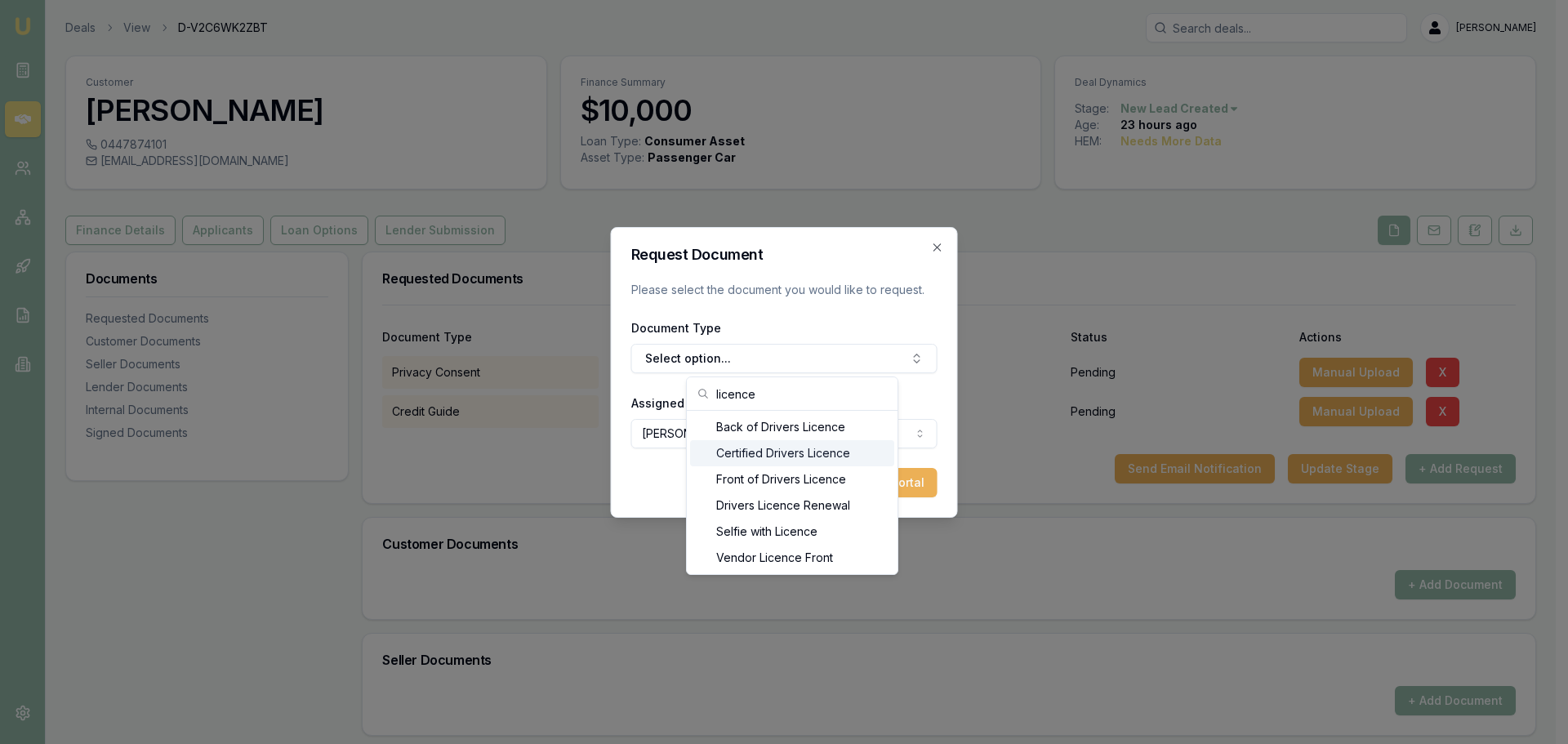
type input "licence"
click at [806, 466] on div "Front of Drivers Licence" at bounding box center [792, 479] width 204 height 27
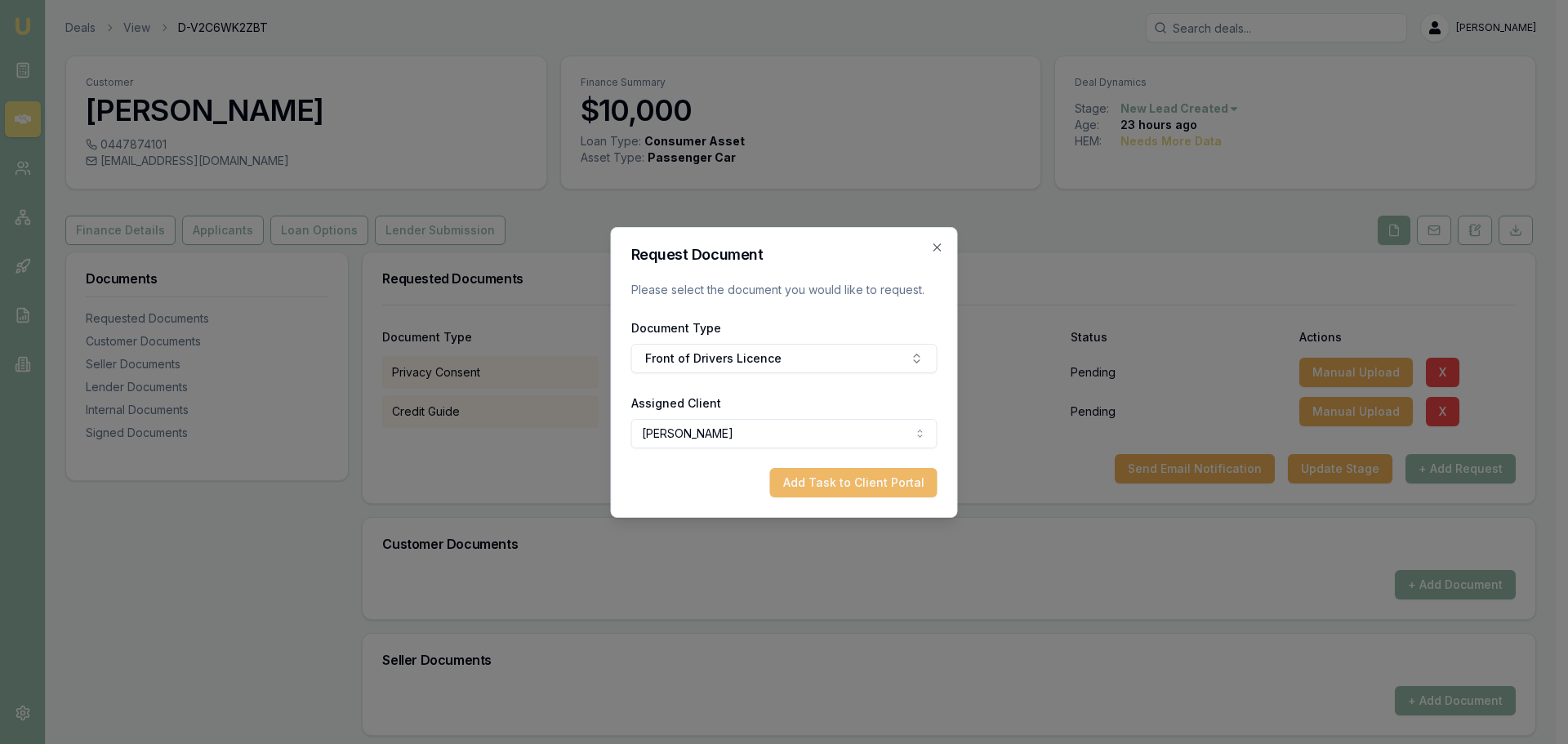
click at [904, 485] on button "Add Task to Client Portal" at bounding box center [853, 483] width 167 height 29
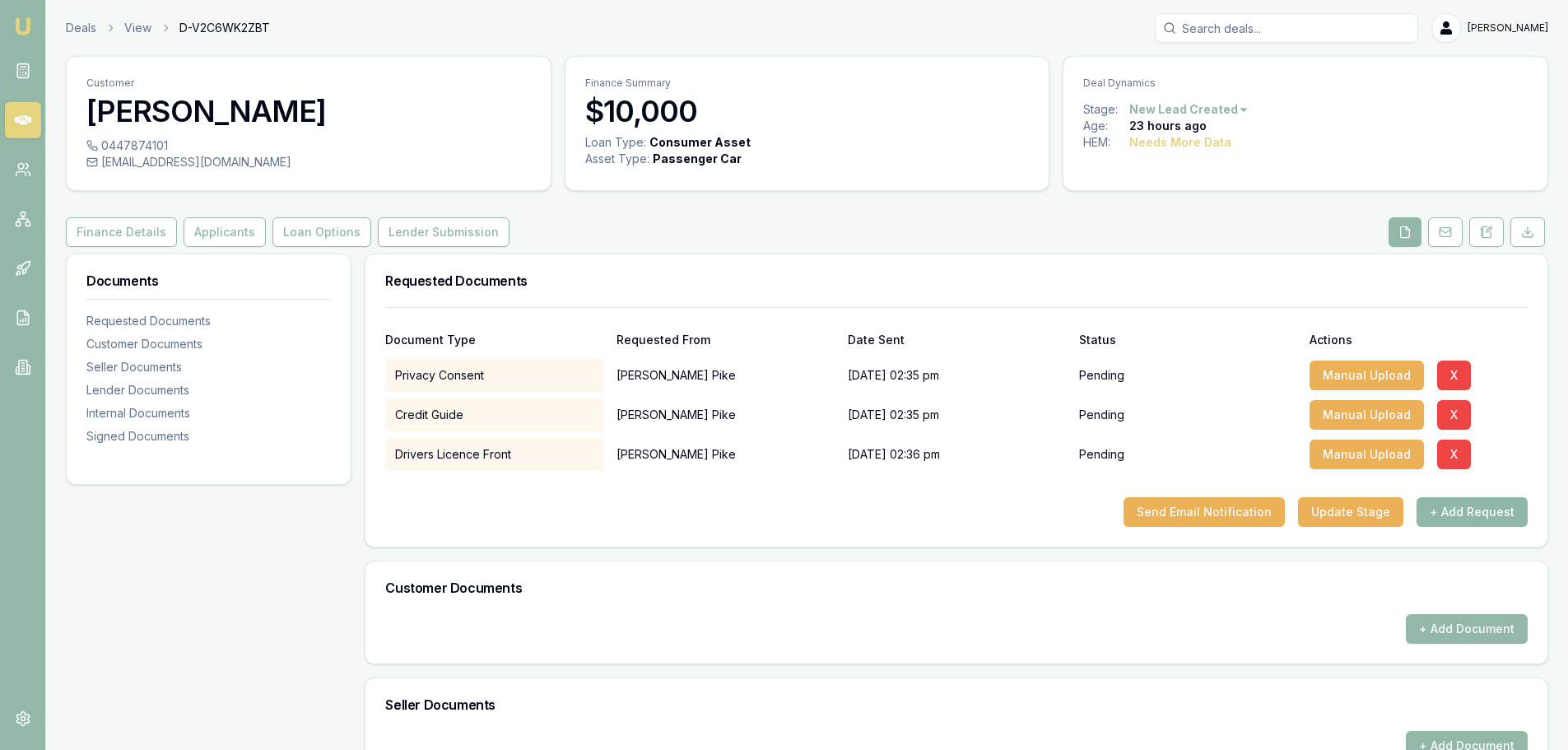
click at [1512, 509] on button "+ Add Request" at bounding box center [1473, 512] width 111 height 30
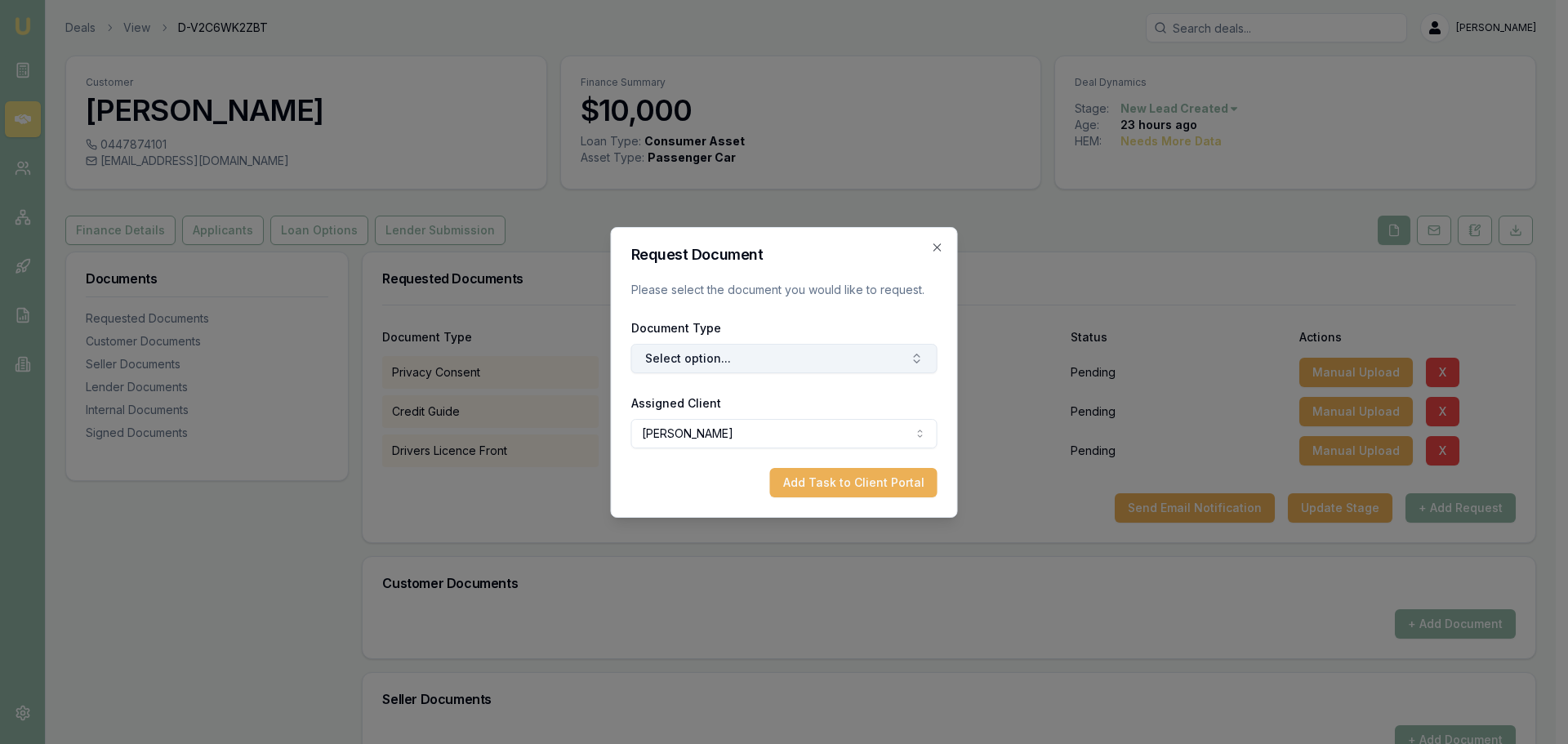
click at [677, 346] on button "Select option..." at bounding box center [784, 359] width 306 height 29
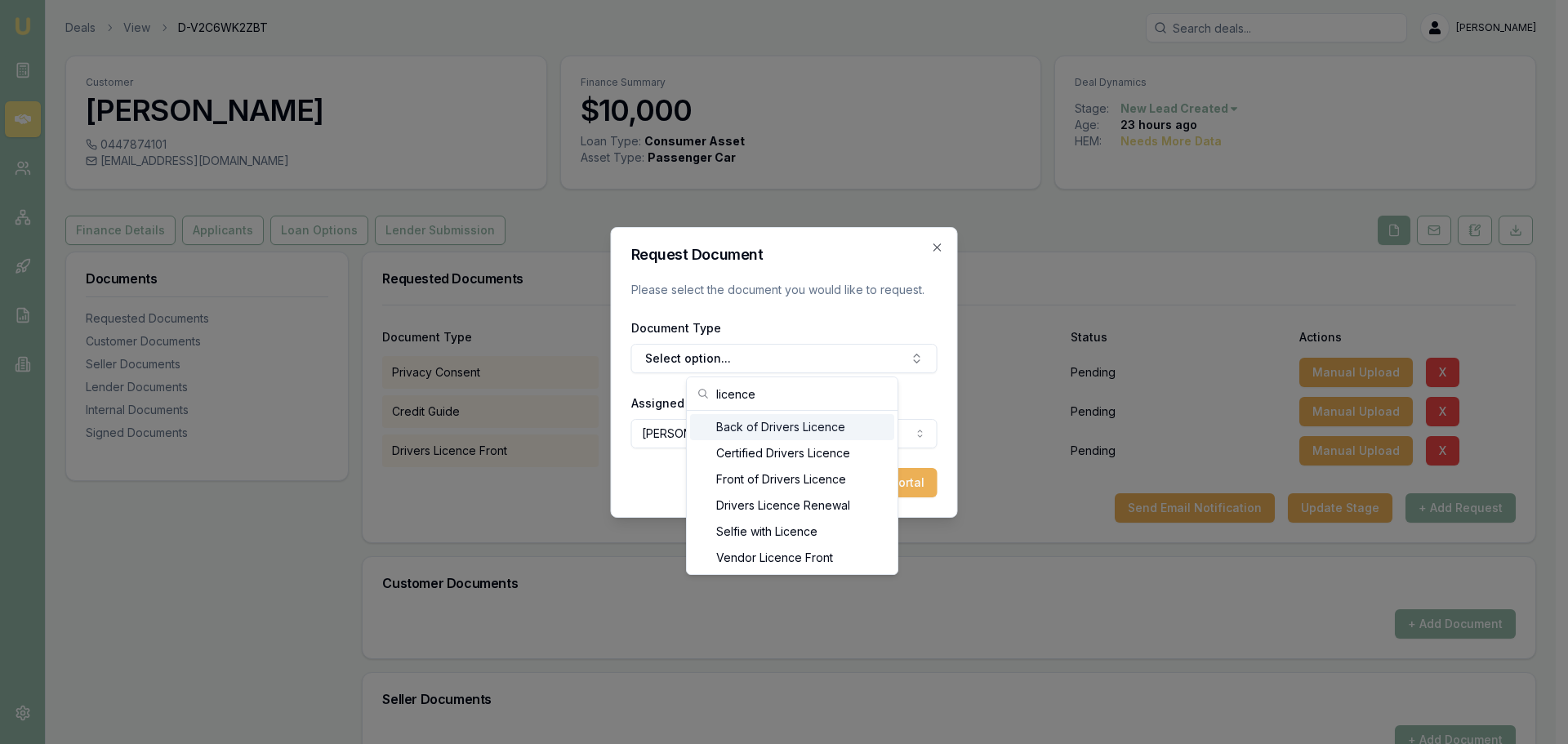
type input "licence"
click at [768, 427] on div "Back of Drivers Licence" at bounding box center [792, 427] width 204 height 27
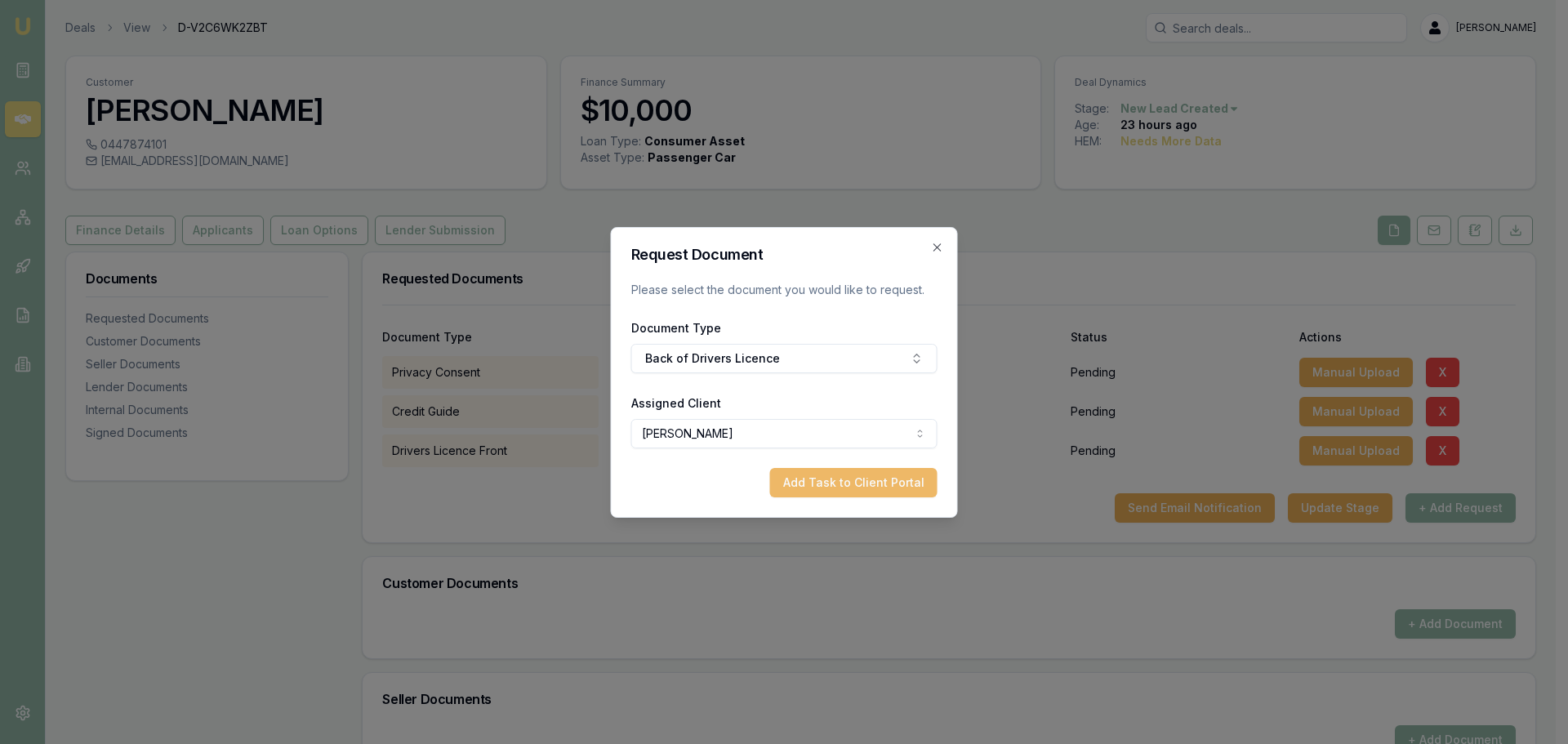
click at [857, 480] on button "Add Task to Client Portal" at bounding box center [853, 483] width 167 height 29
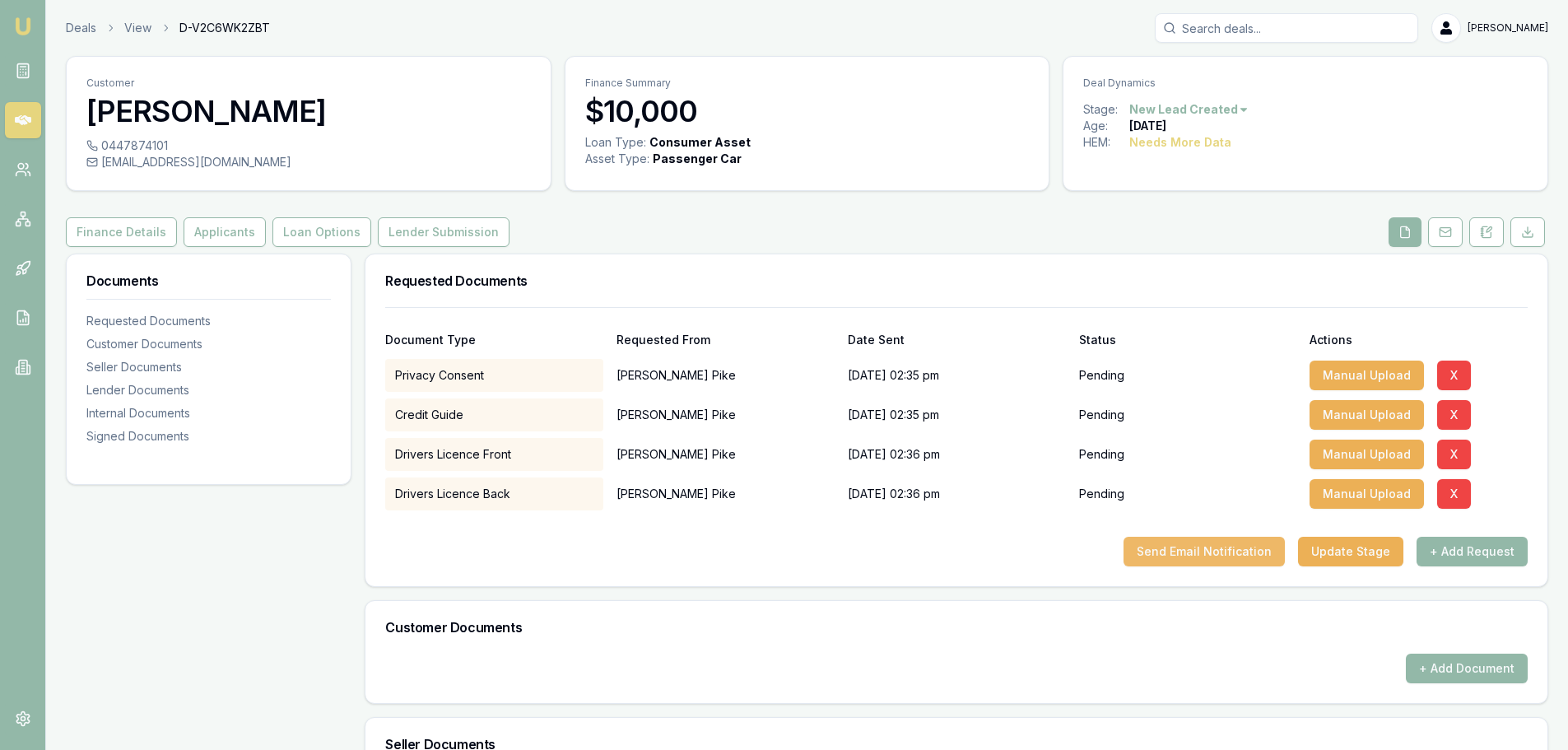
click at [1203, 542] on button "Send Email Notification" at bounding box center [1204, 552] width 162 height 30
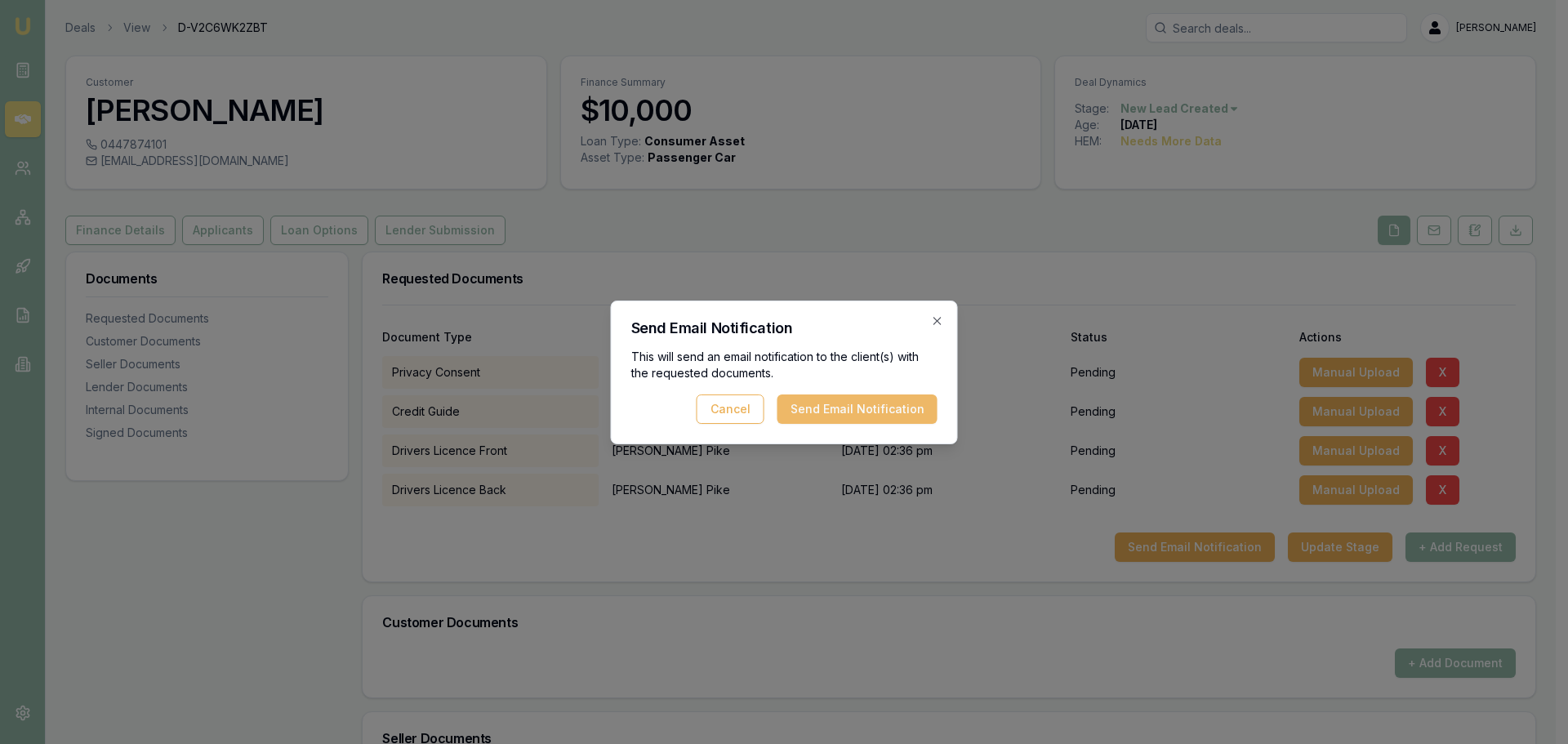
click at [890, 415] on button "Send Email Notification" at bounding box center [857, 409] width 160 height 29
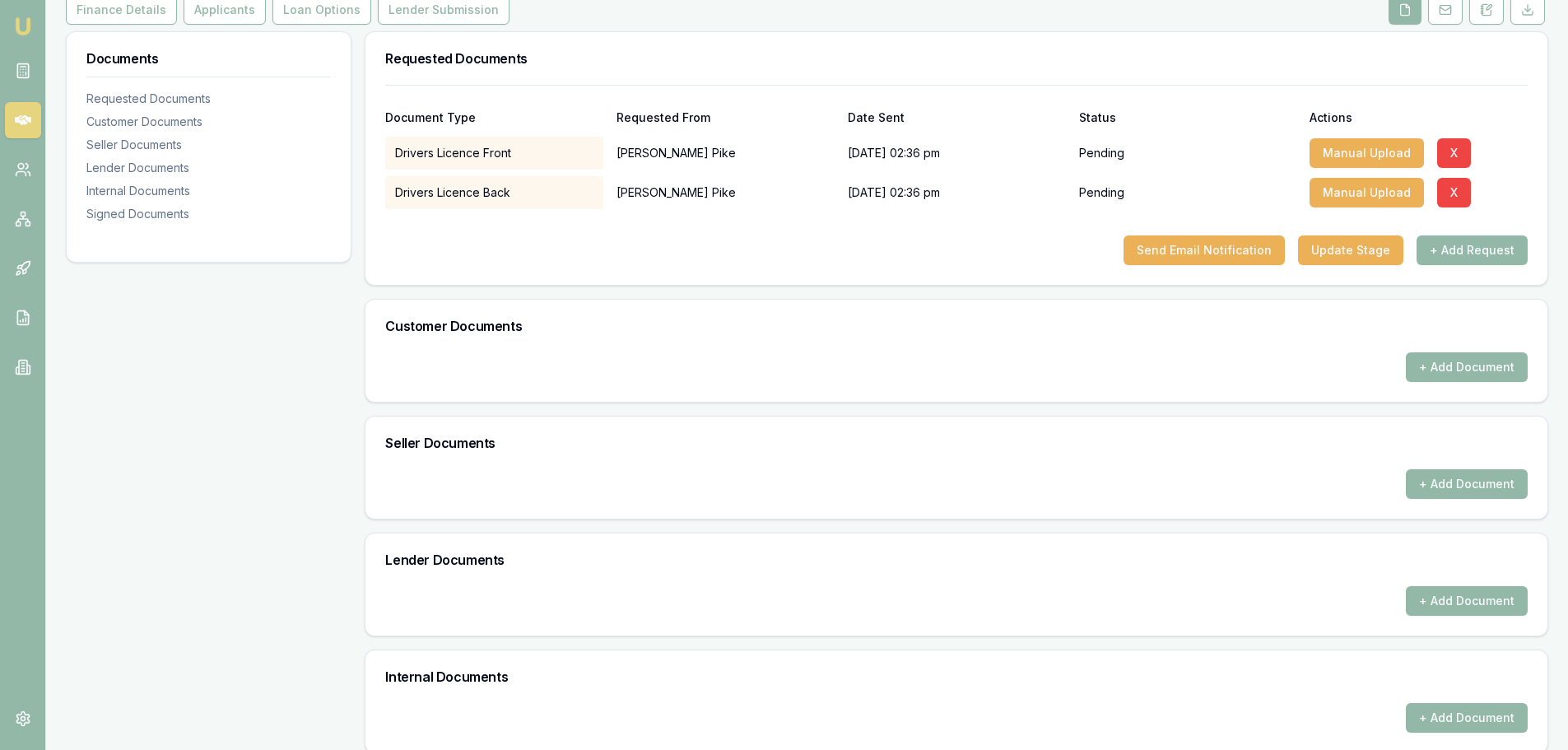
scroll to position [506, 0]
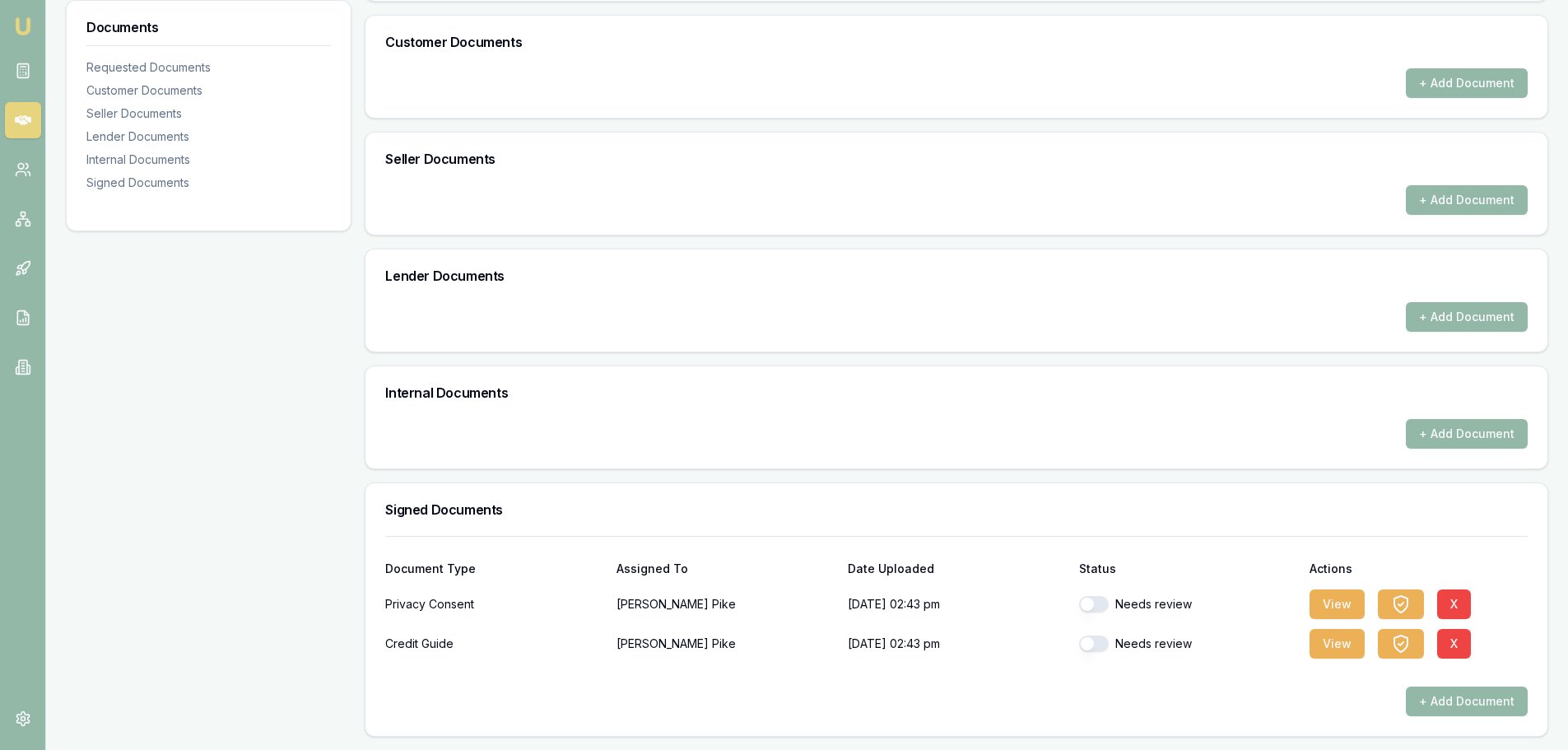
click at [1099, 618] on div "Needs review" at bounding box center [1188, 603] width 218 height 33
click at [1098, 601] on button "button" at bounding box center [1094, 603] width 30 height 17
checkbox input "true"
click at [1089, 640] on button "button" at bounding box center [1094, 643] width 30 height 17
checkbox input "true"
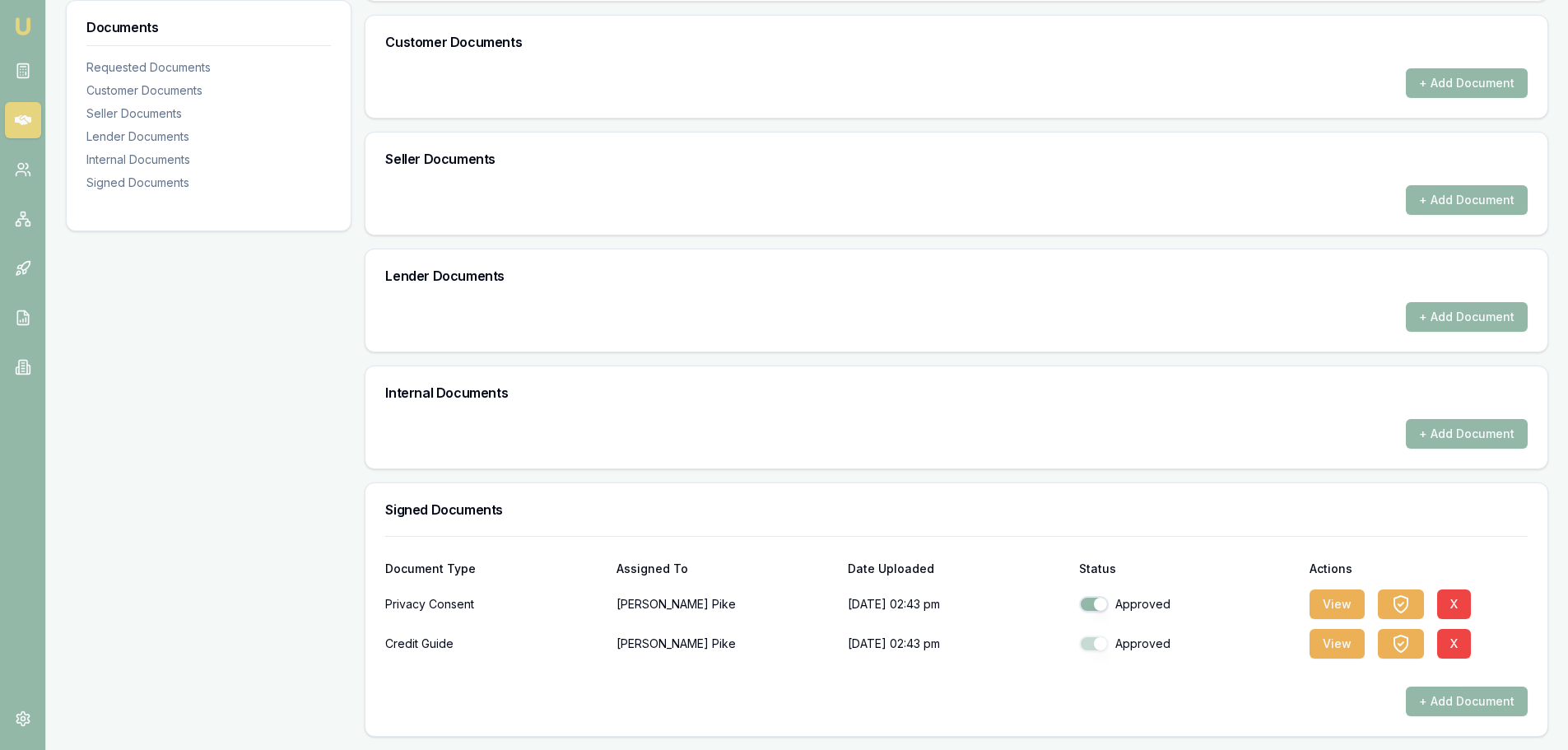
checkbox input "true"
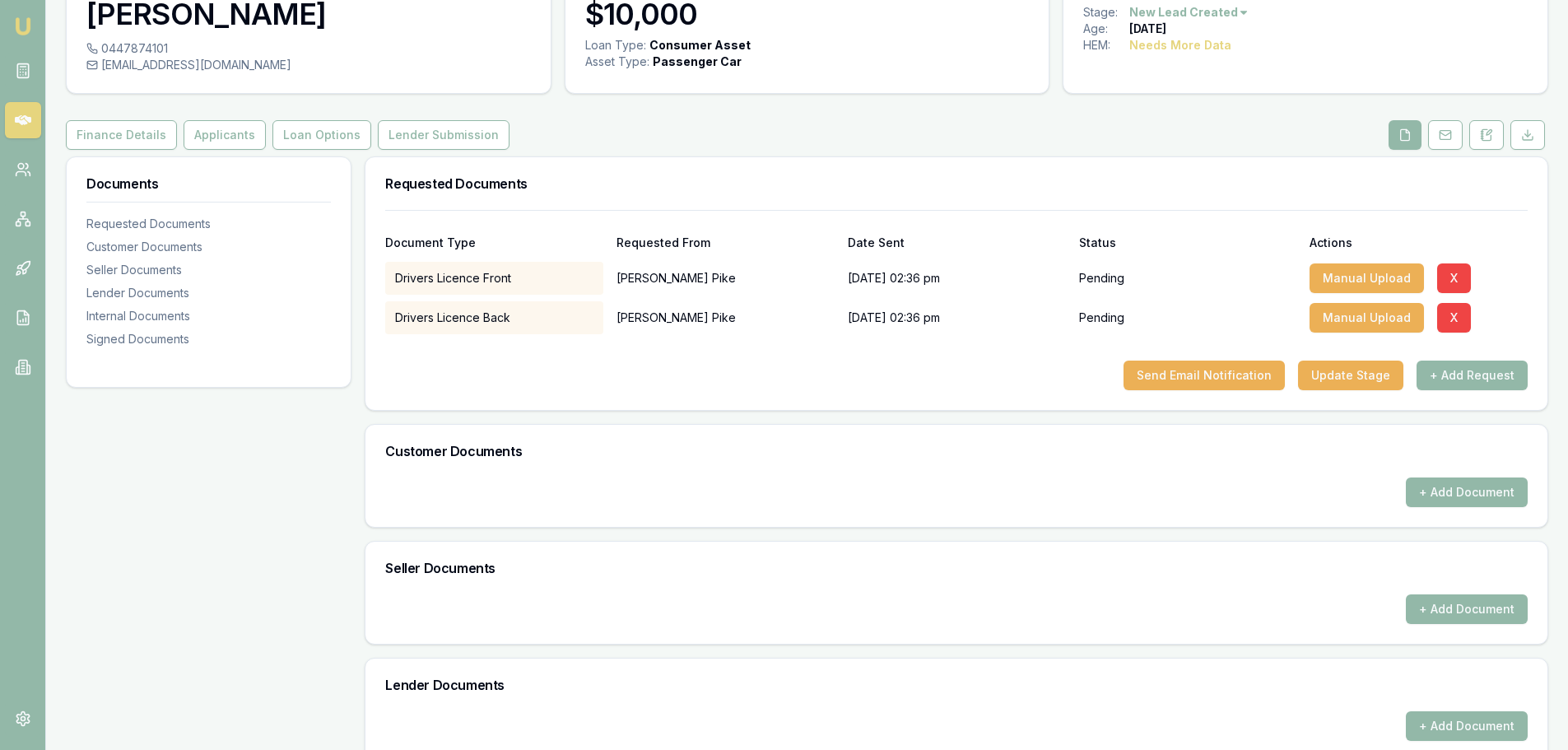
scroll to position [95, 0]
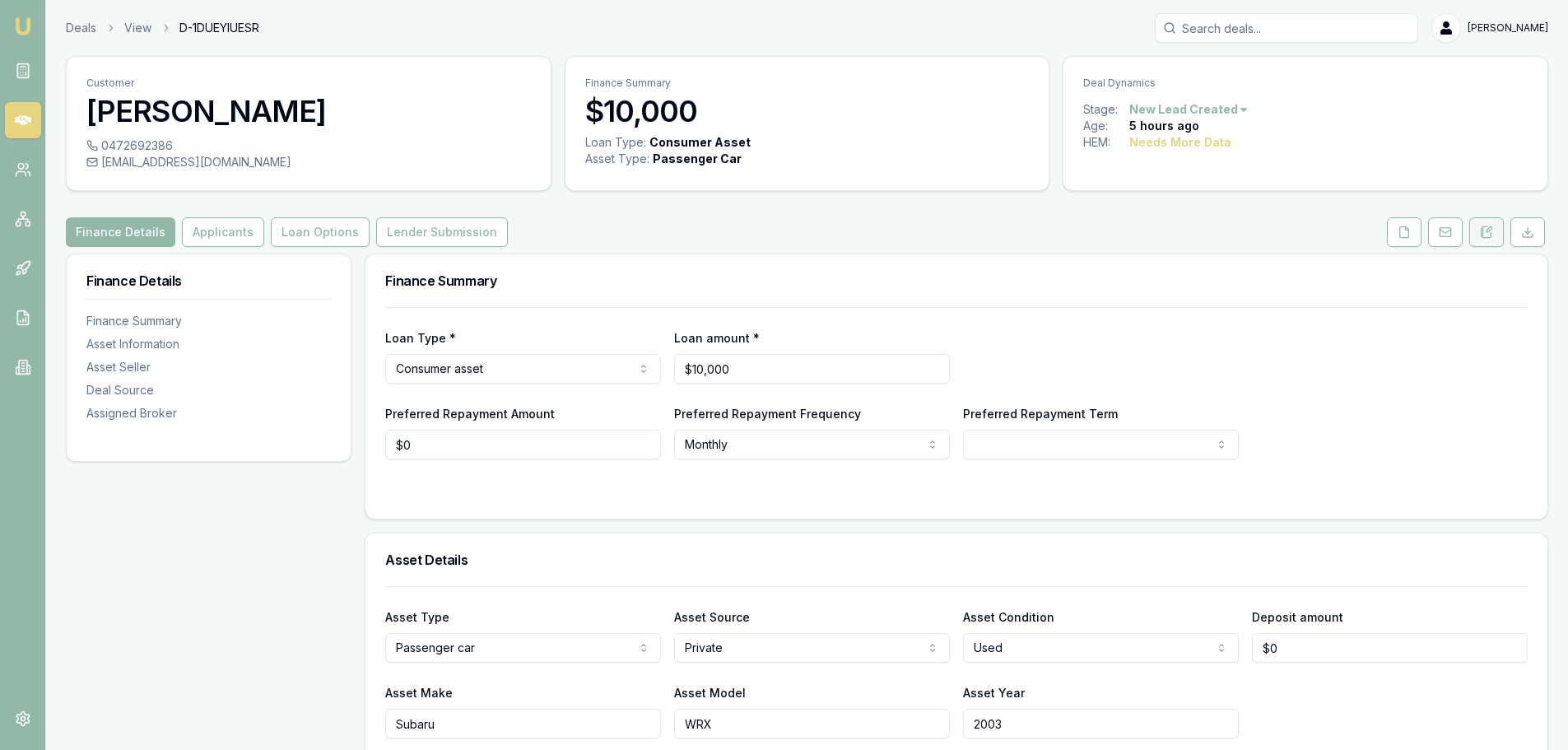
click at [1487, 236] on icon at bounding box center [1487, 232] width 13 height 13
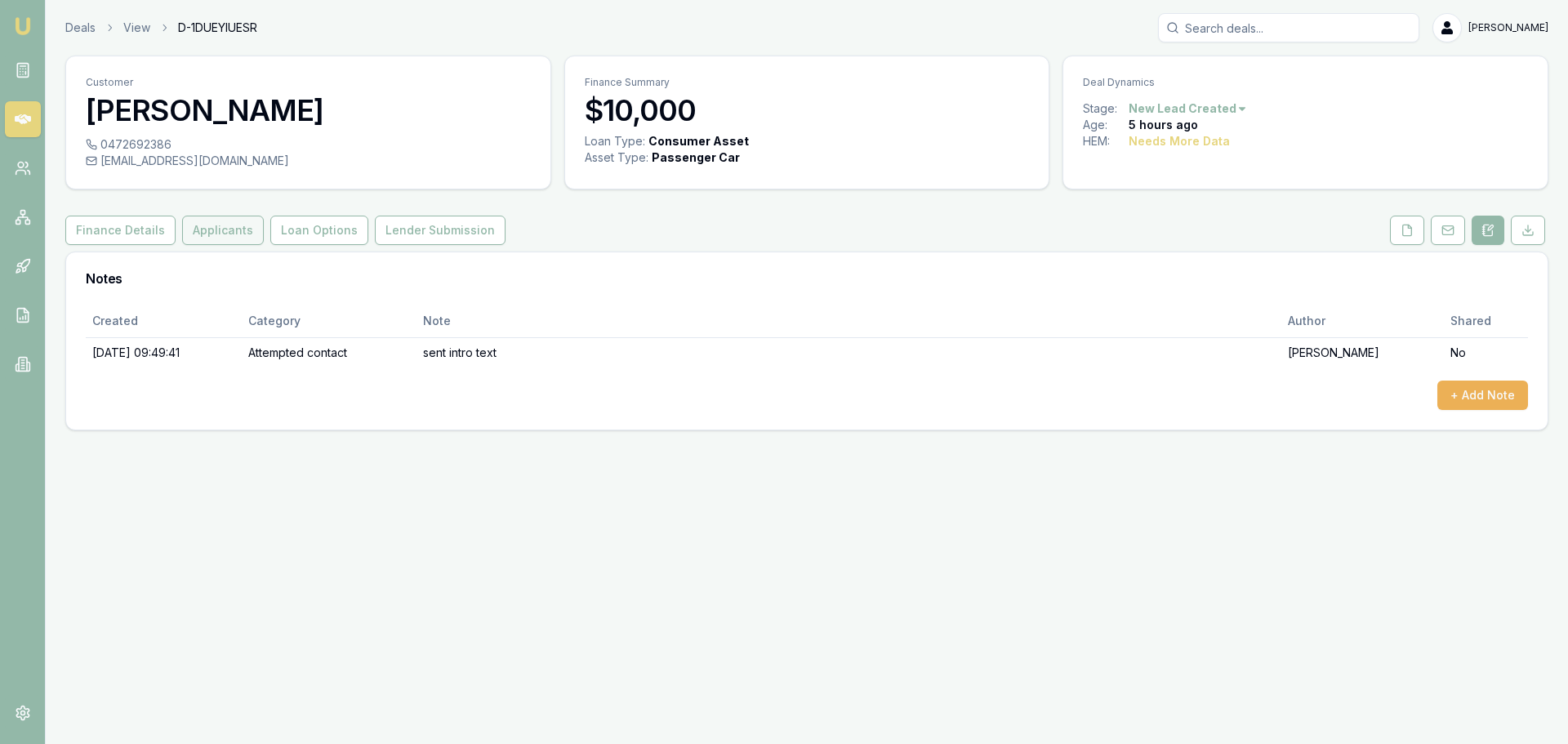
click at [213, 230] on button "Applicants" at bounding box center [222, 230] width 82 height 29
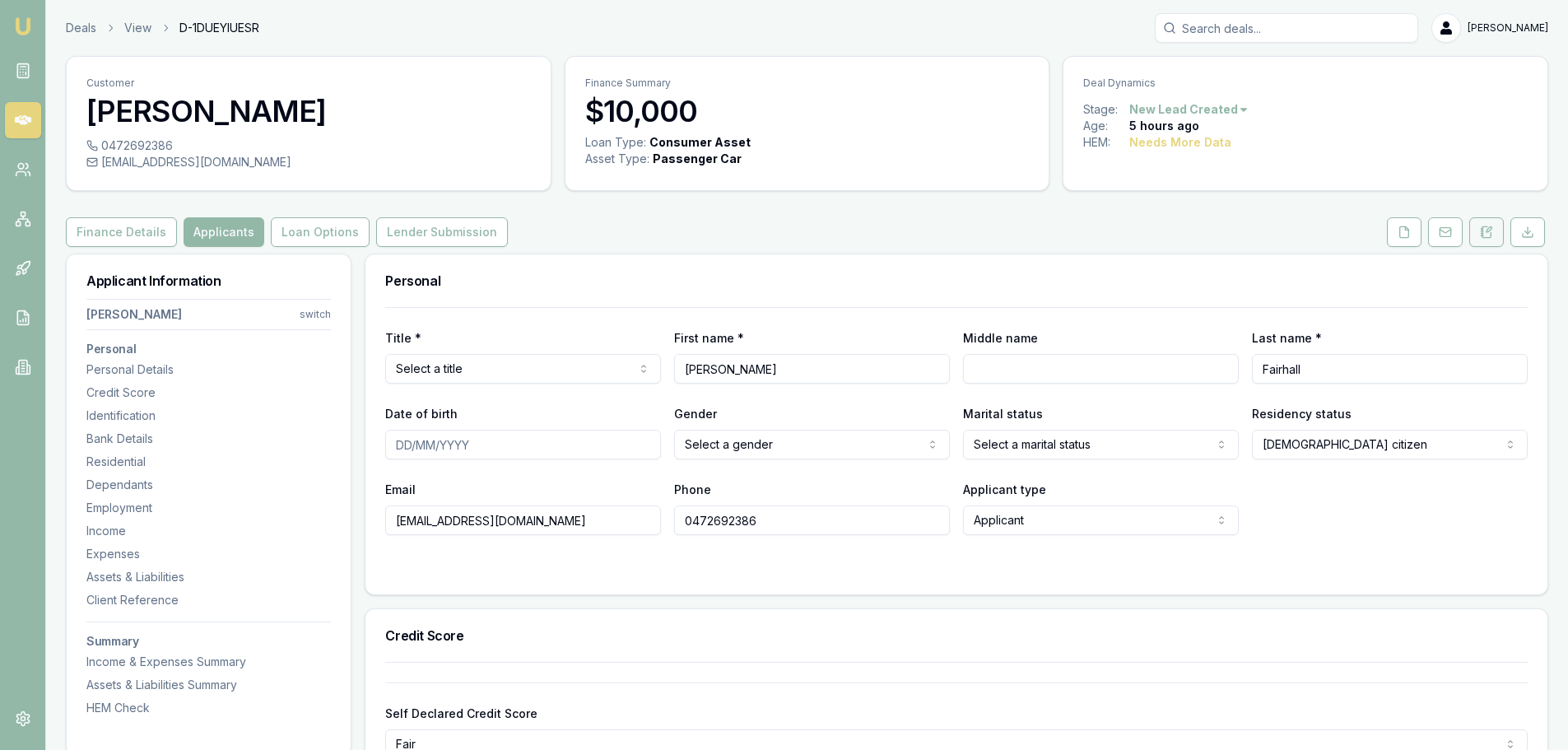
click at [1486, 226] on icon at bounding box center [1487, 231] width 9 height 11
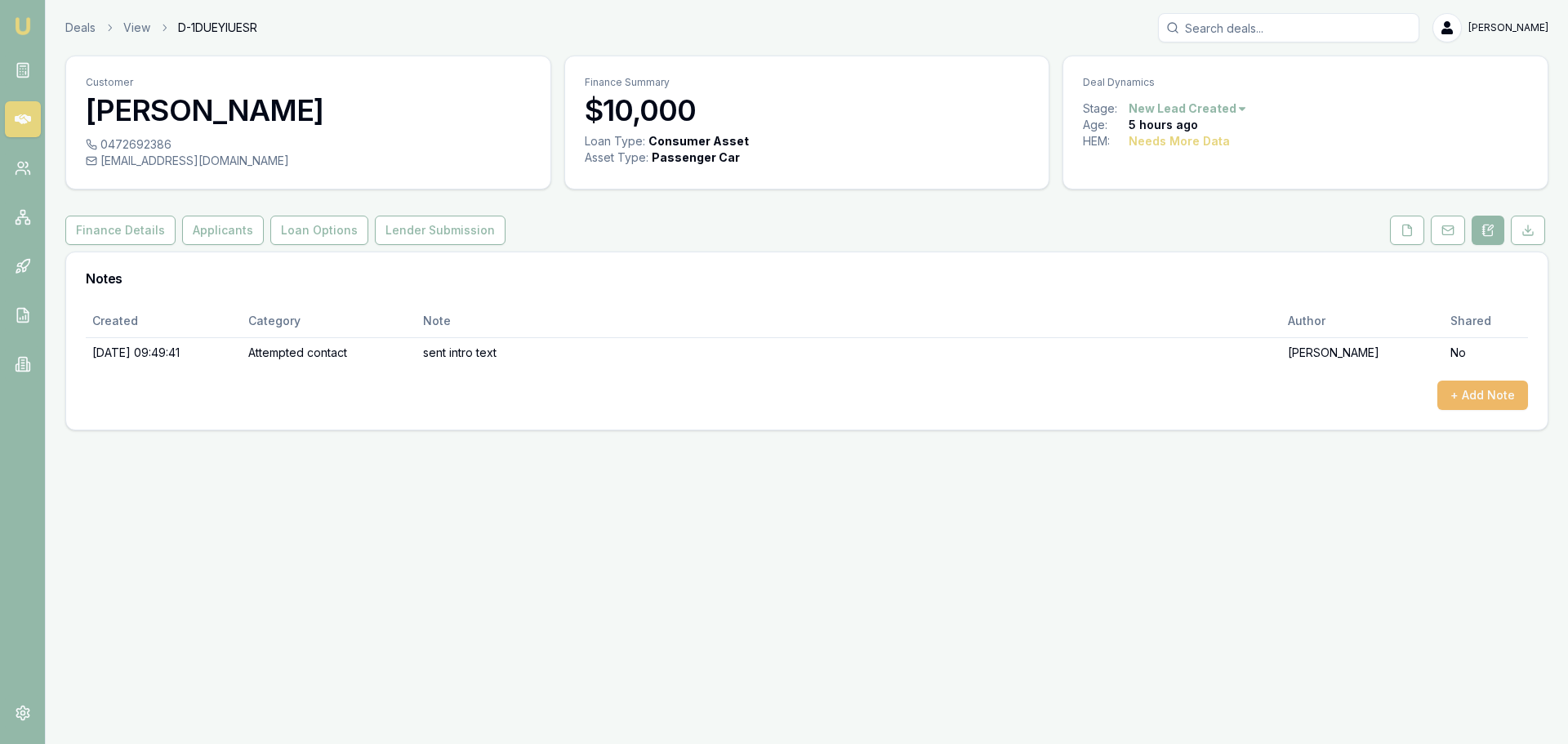
click at [1487, 399] on button "+ Add Note" at bounding box center [1482, 395] width 90 height 29
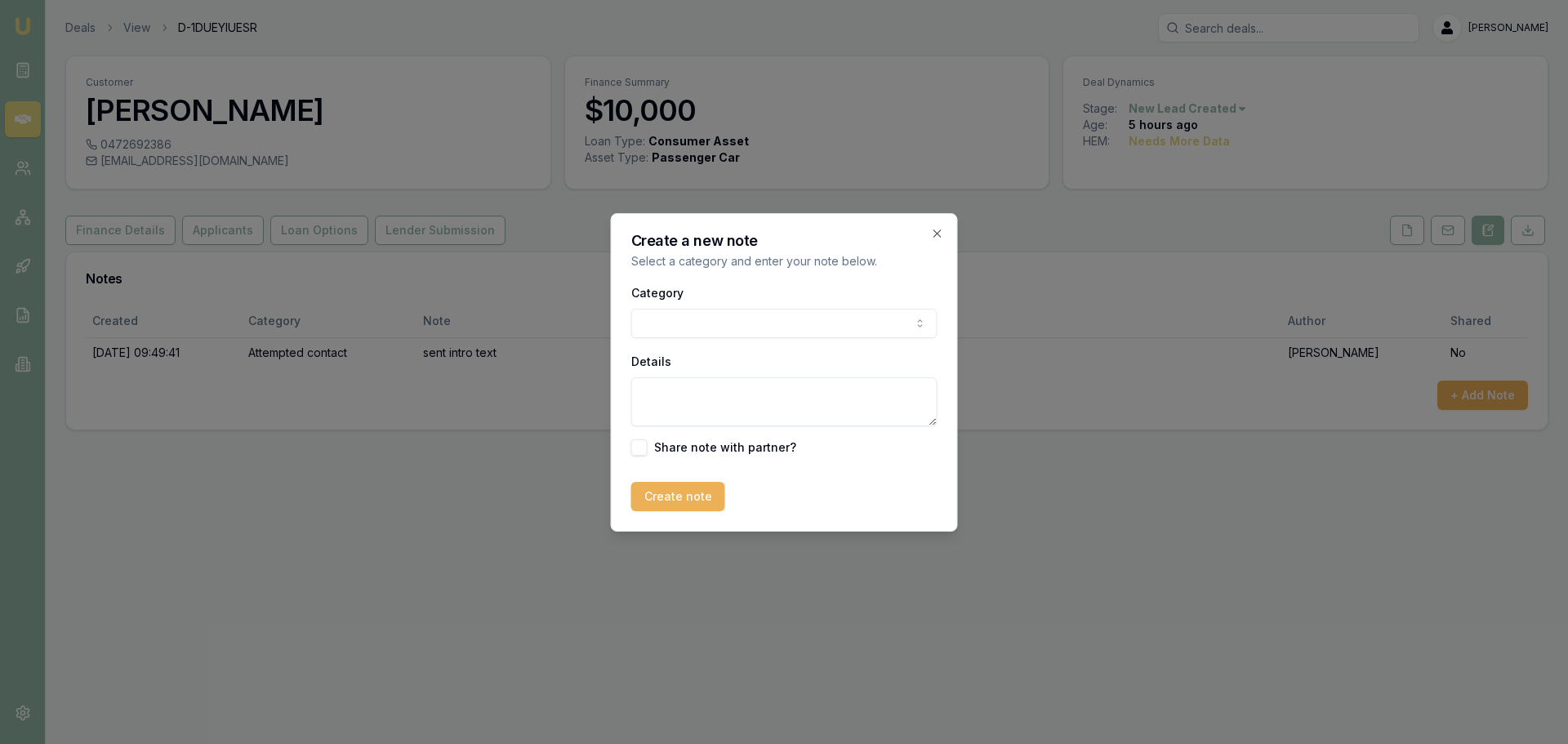
click at [683, 315] on body "Emu Broker Deals View D-1DUEYIUESR Erin Shield Toggle Menu Customer Rohan Fairh…" at bounding box center [784, 372] width 1568 height 744
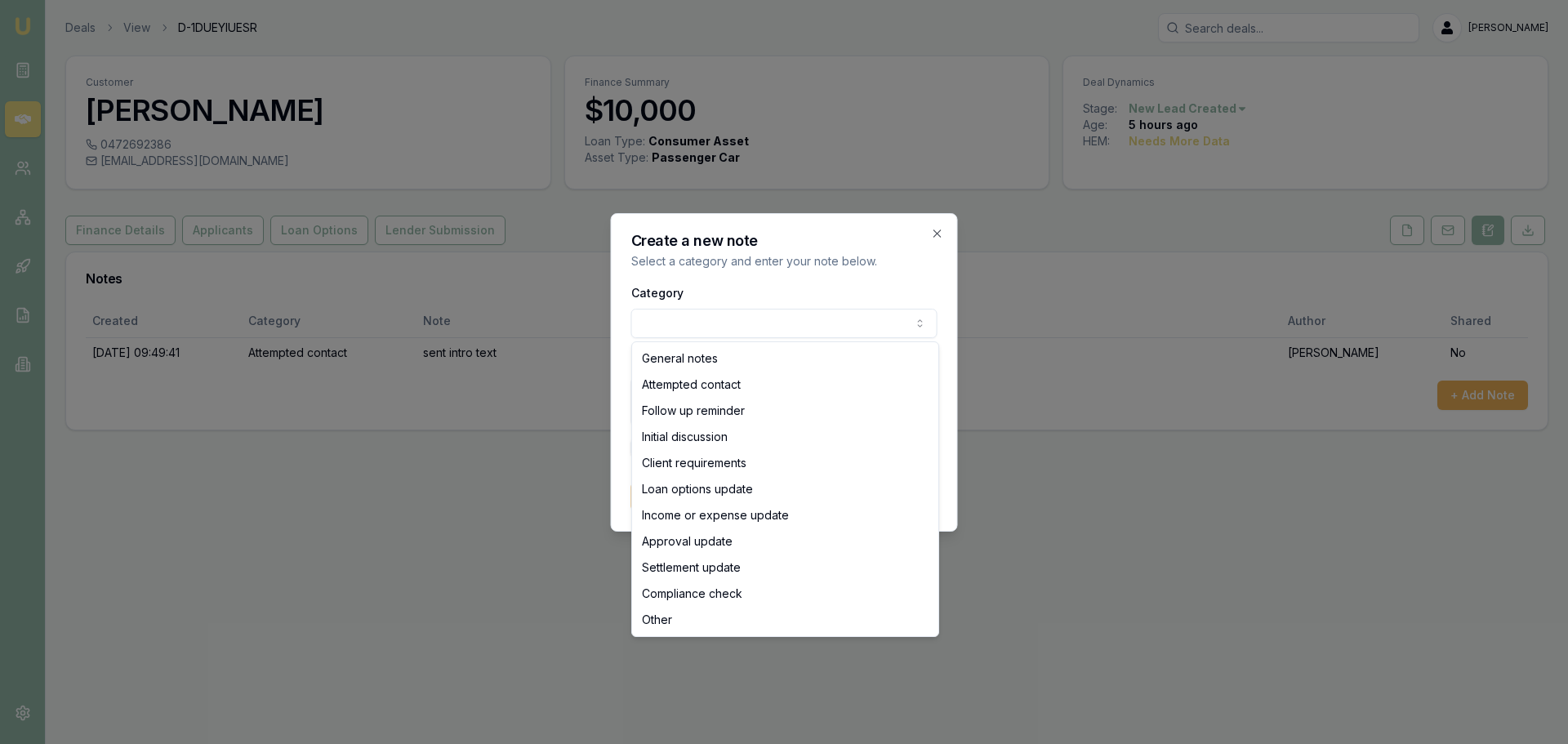
select select "ATTEMPTED_CONTACT"
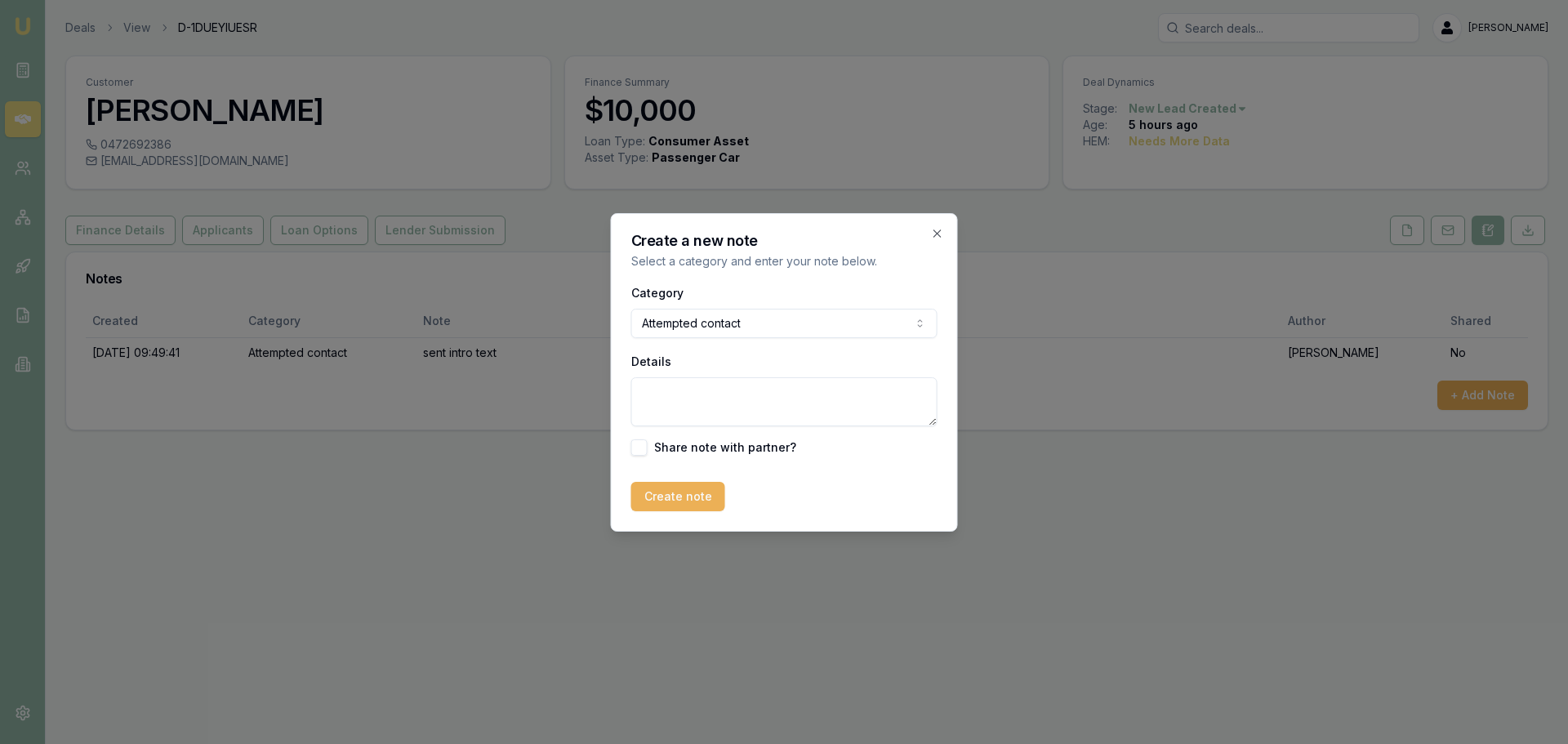
click at [706, 397] on textarea "Details" at bounding box center [784, 402] width 306 height 49
type textarea "Requested call back 2pm QLD time"
click at [666, 489] on button "Create note" at bounding box center [678, 496] width 94 height 29
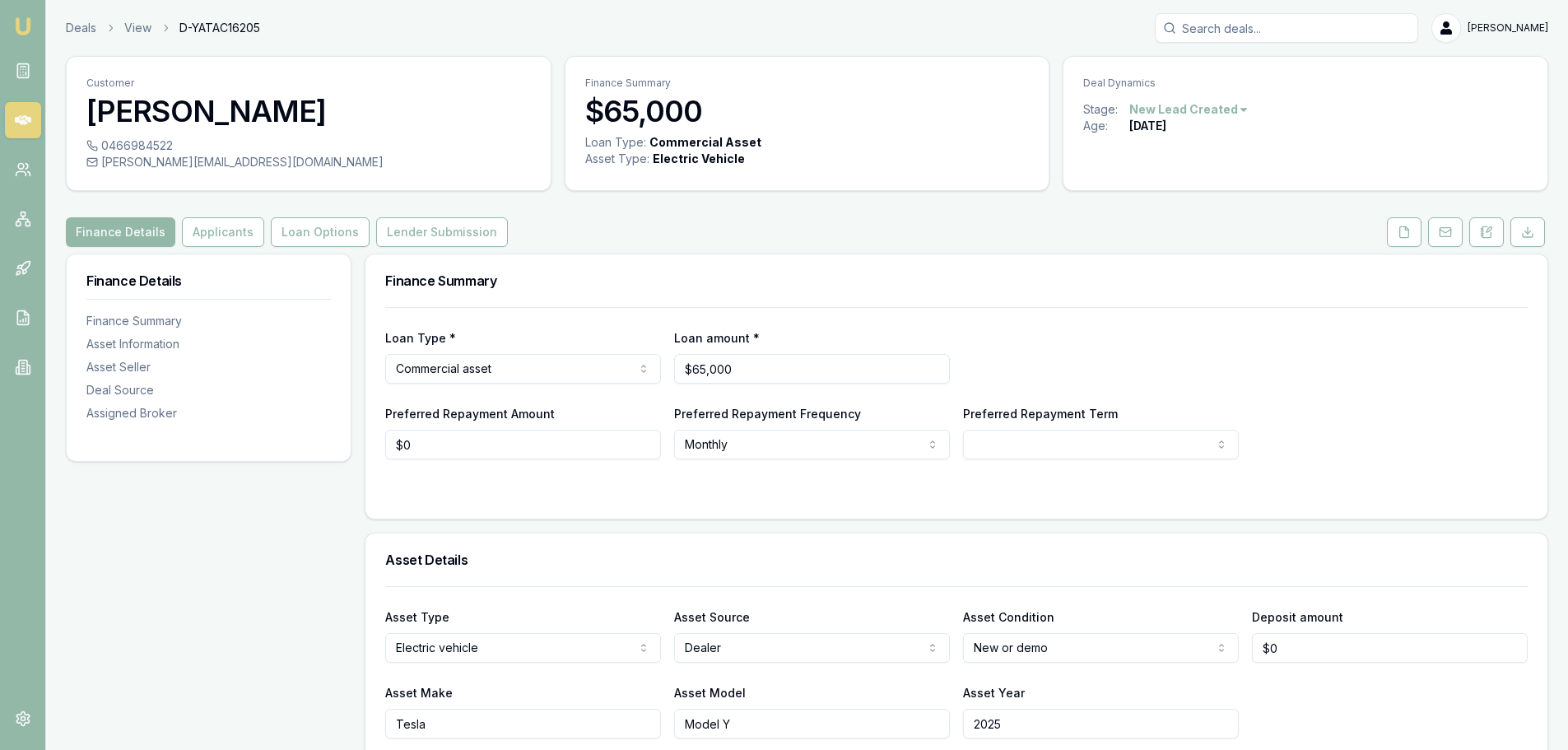
click at [1414, 231] on button at bounding box center [1404, 232] width 35 height 30
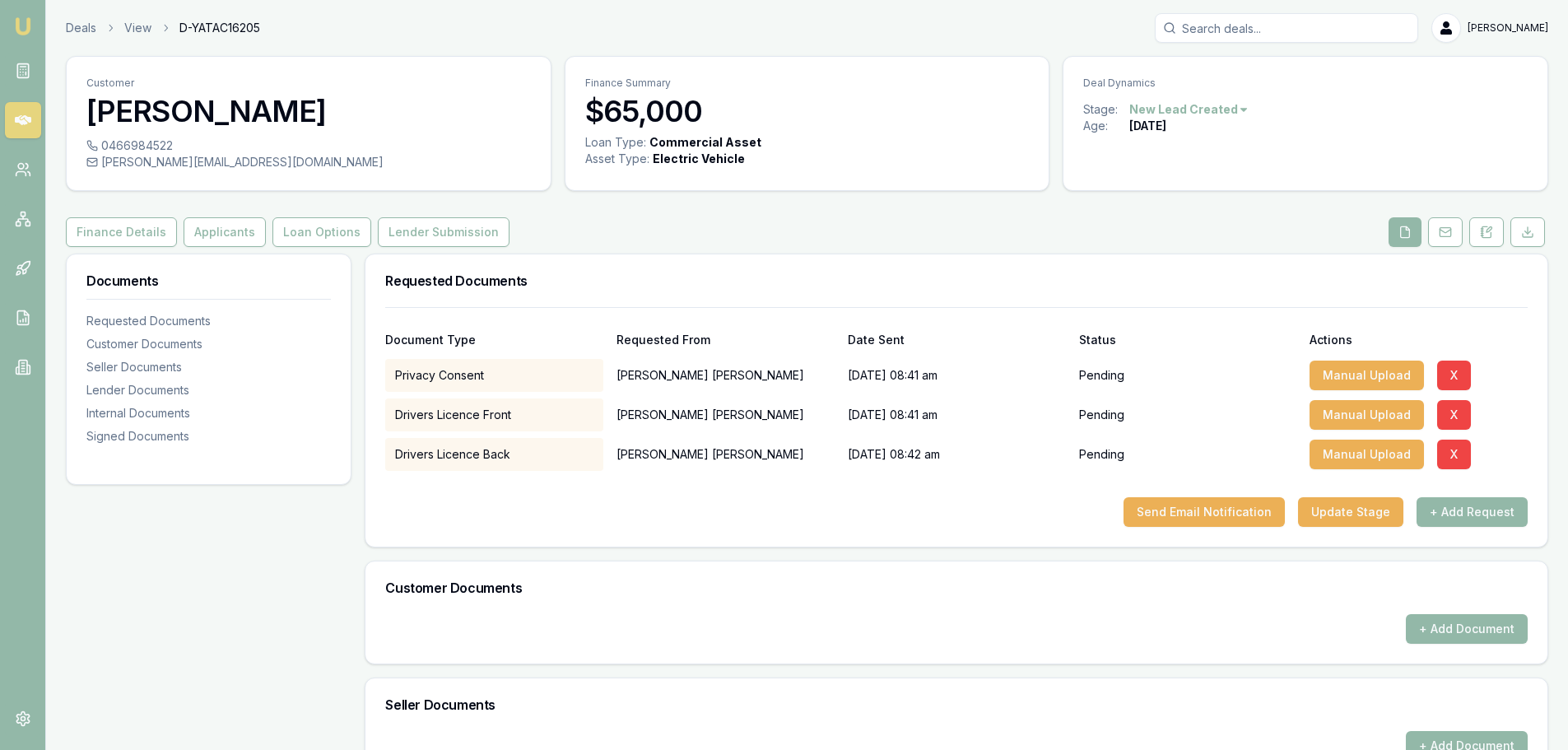
click at [902, 225] on div "Finance Details Applicants Loan Options Lender Submission" at bounding box center [807, 232] width 1483 height 30
click at [901, 229] on div "Finance Details Applicants Loan Options Lender Submission" at bounding box center [807, 232] width 1483 height 30
click at [235, 230] on button "Applicants" at bounding box center [224, 232] width 82 height 30
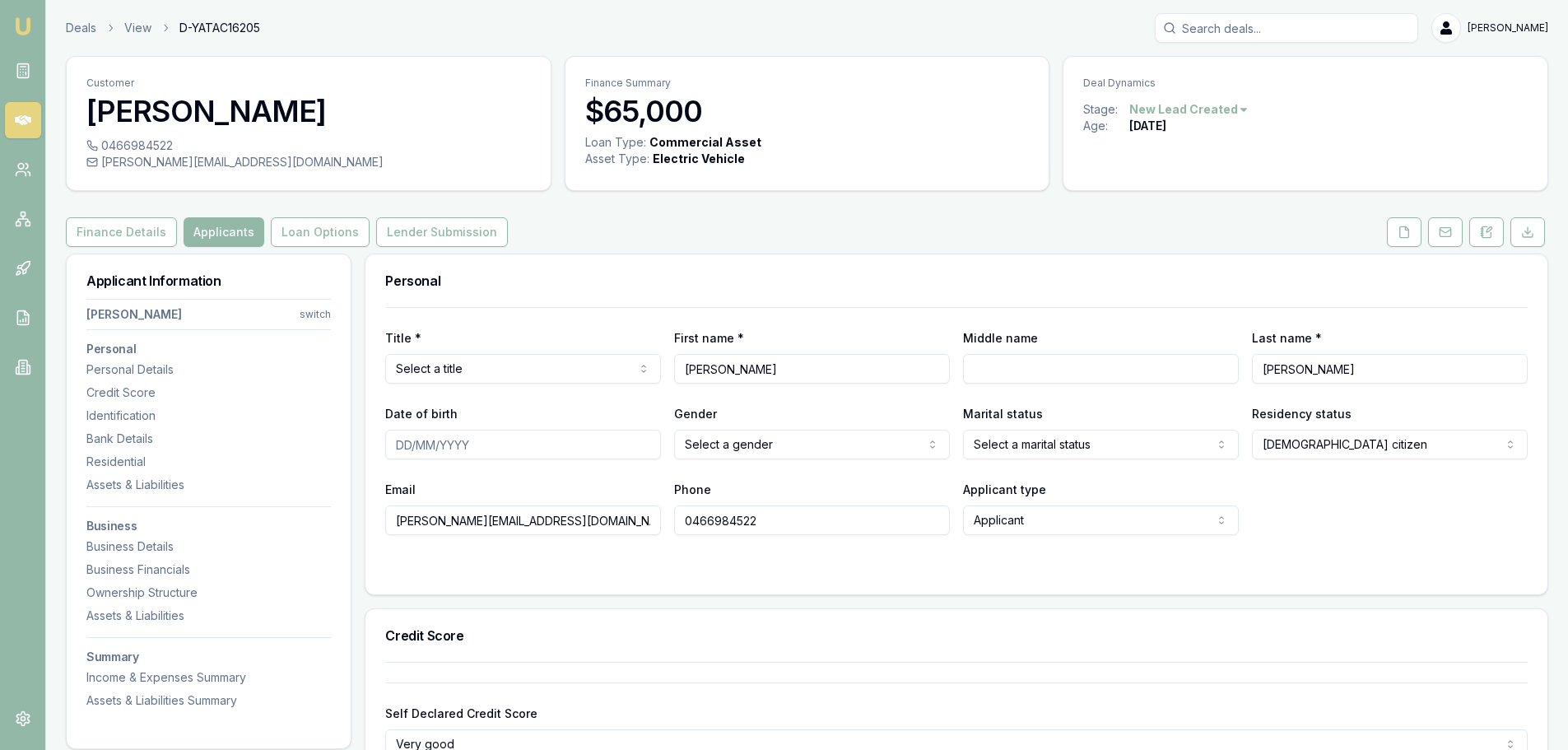
click at [728, 219] on div "Finance Details Applicants Loan Options Lender Submission" at bounding box center [807, 232] width 1483 height 30
click at [997, 241] on div "Finance Details Applicants Loan Options Lender Submission" at bounding box center [807, 232] width 1483 height 30
click at [659, 244] on div "Finance Details Applicants Loan Options Lender Submission" at bounding box center [807, 232] width 1483 height 30
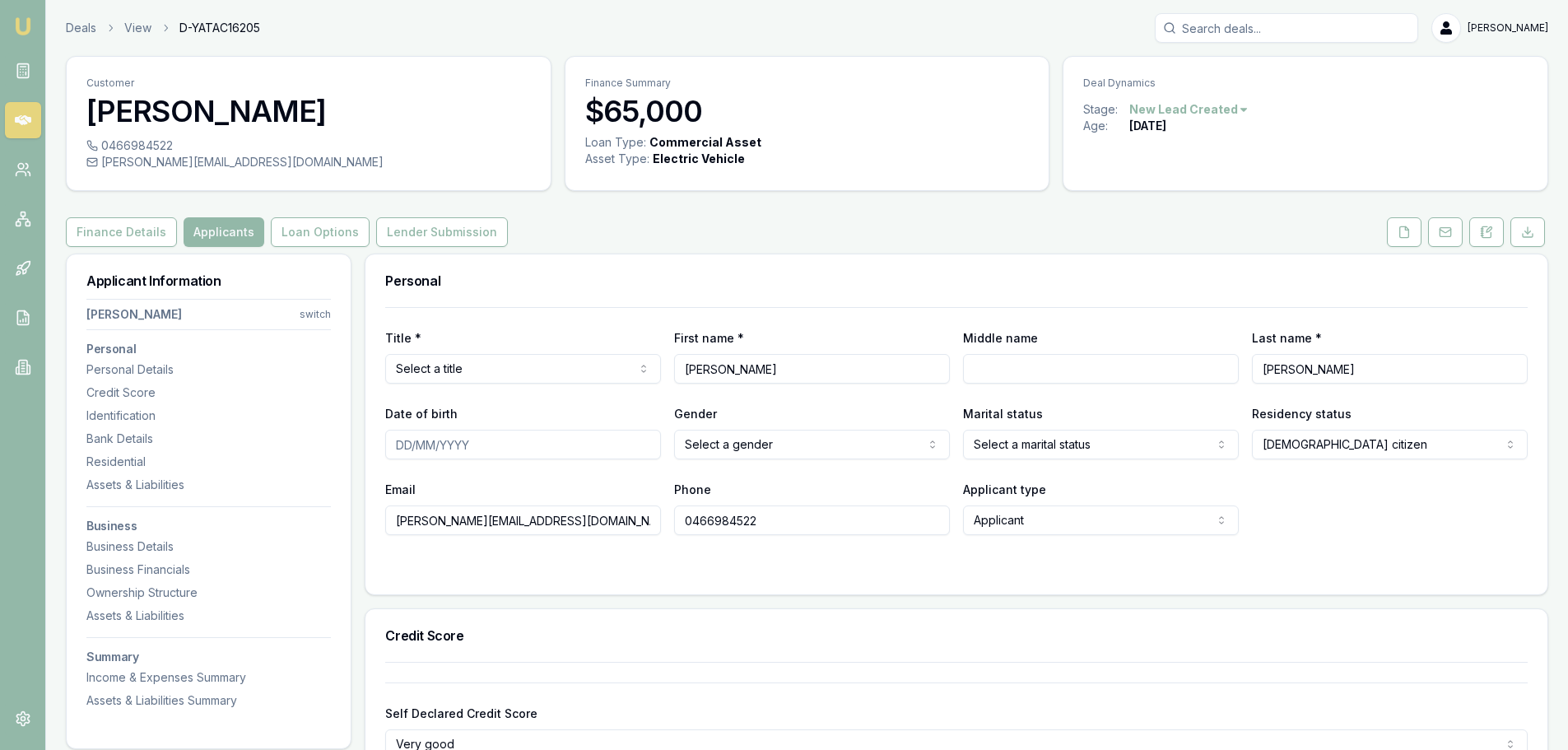
click at [38, 118] on link at bounding box center [23, 120] width 37 height 37
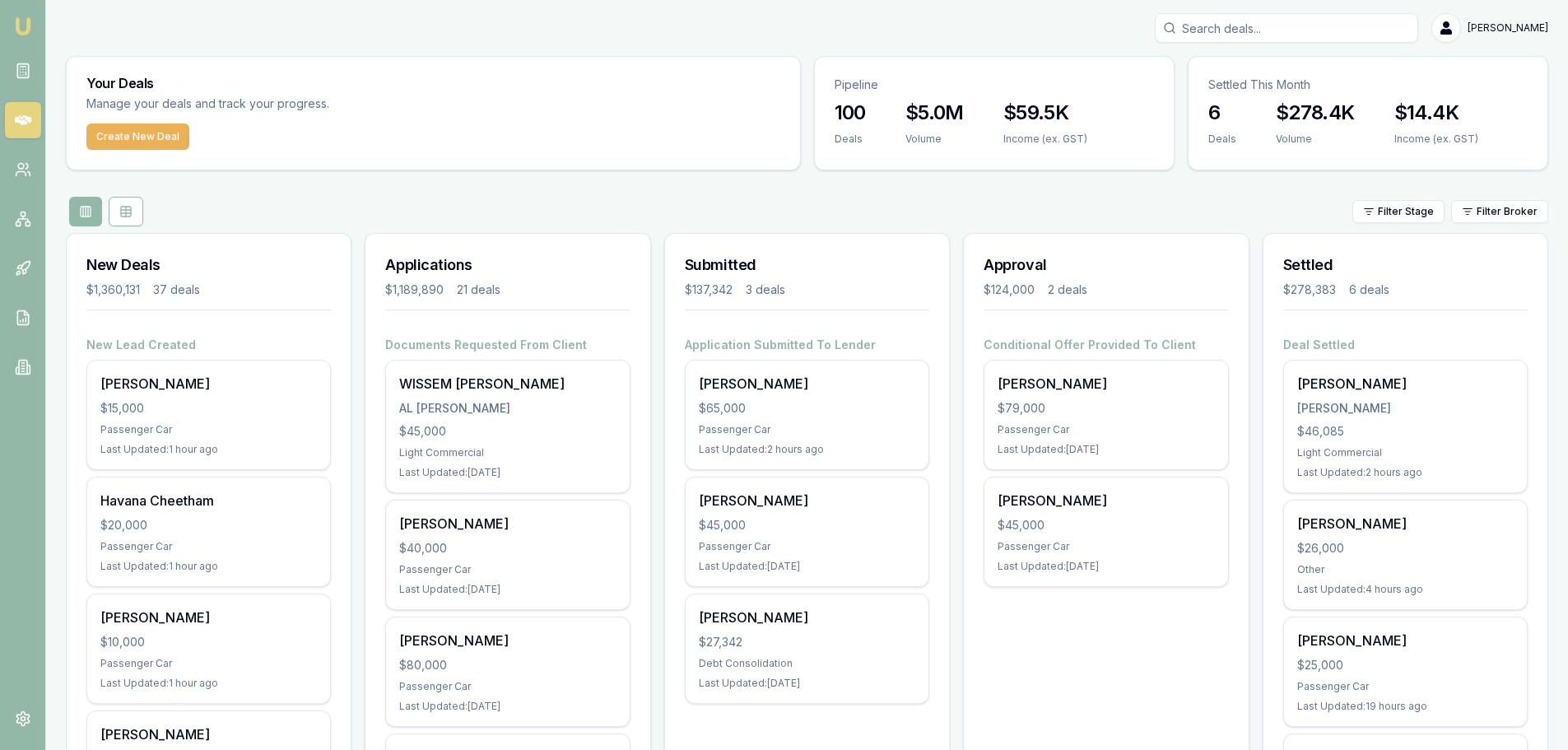
click at [1066, 198] on div "Filter Stage Filter Broker" at bounding box center [807, 212] width 1483 height 30
click at [1043, 197] on div "Filter Stage Filter Broker" at bounding box center [807, 212] width 1483 height 30
click at [568, 197] on div "Filter Stage Filter Broker" at bounding box center [807, 212] width 1483 height 30
click at [554, 205] on div "Filter Stage Filter Broker" at bounding box center [807, 212] width 1483 height 30
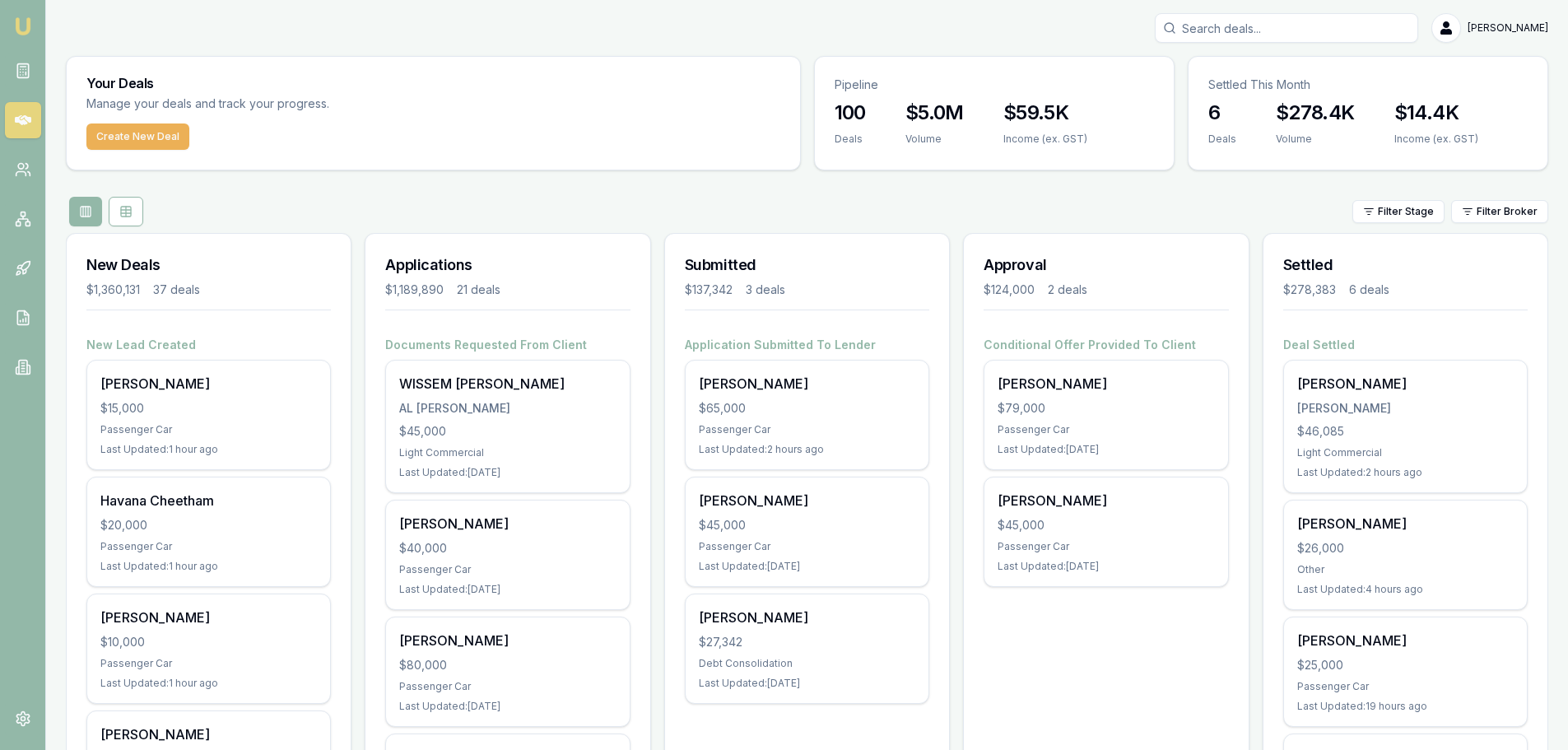
click at [703, 210] on div "Filter Stage Filter Broker" at bounding box center [807, 212] width 1483 height 30
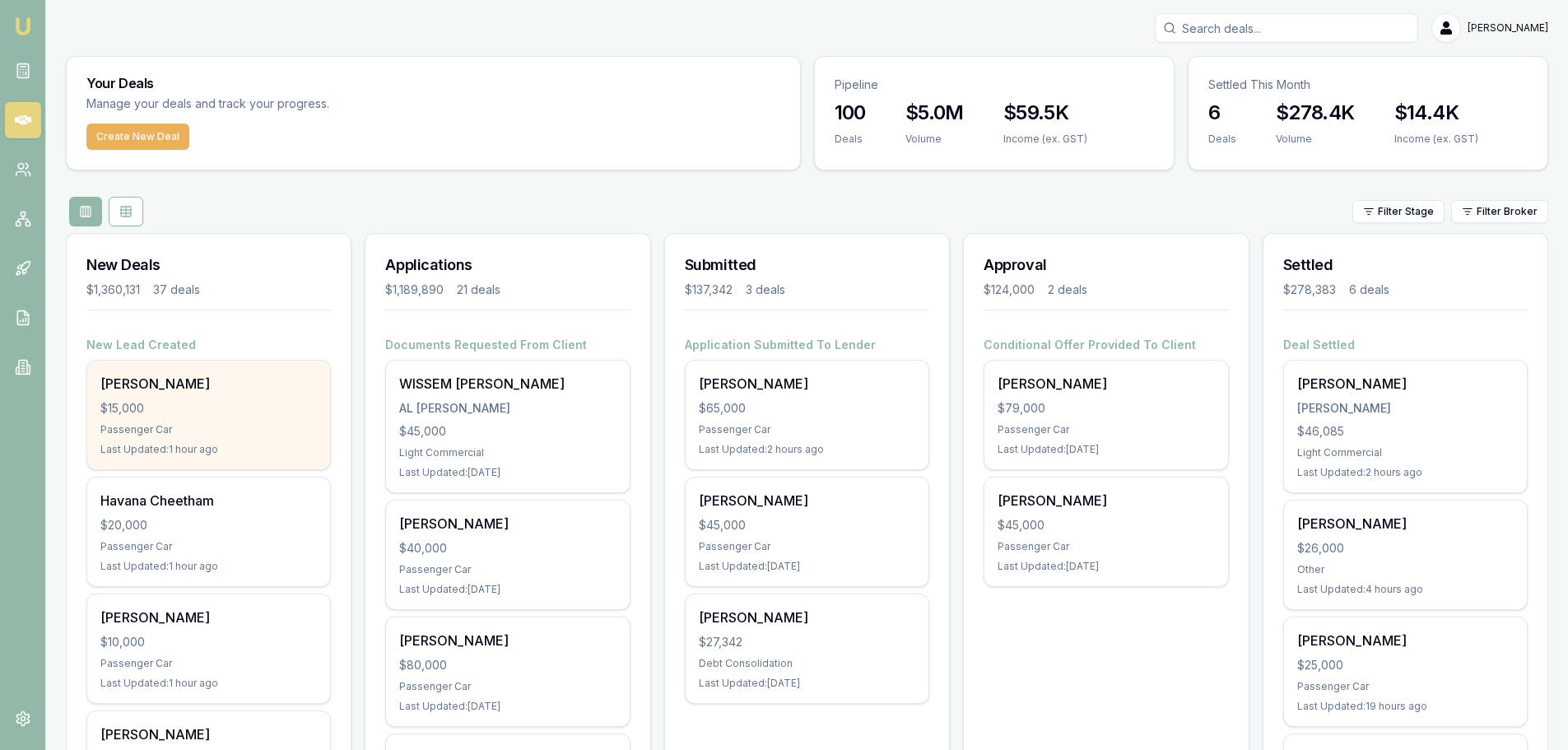
click at [162, 397] on div "Liam Storm $15,000 Passenger Car Last Updated: 1 hour ago" at bounding box center [208, 415] width 243 height 109
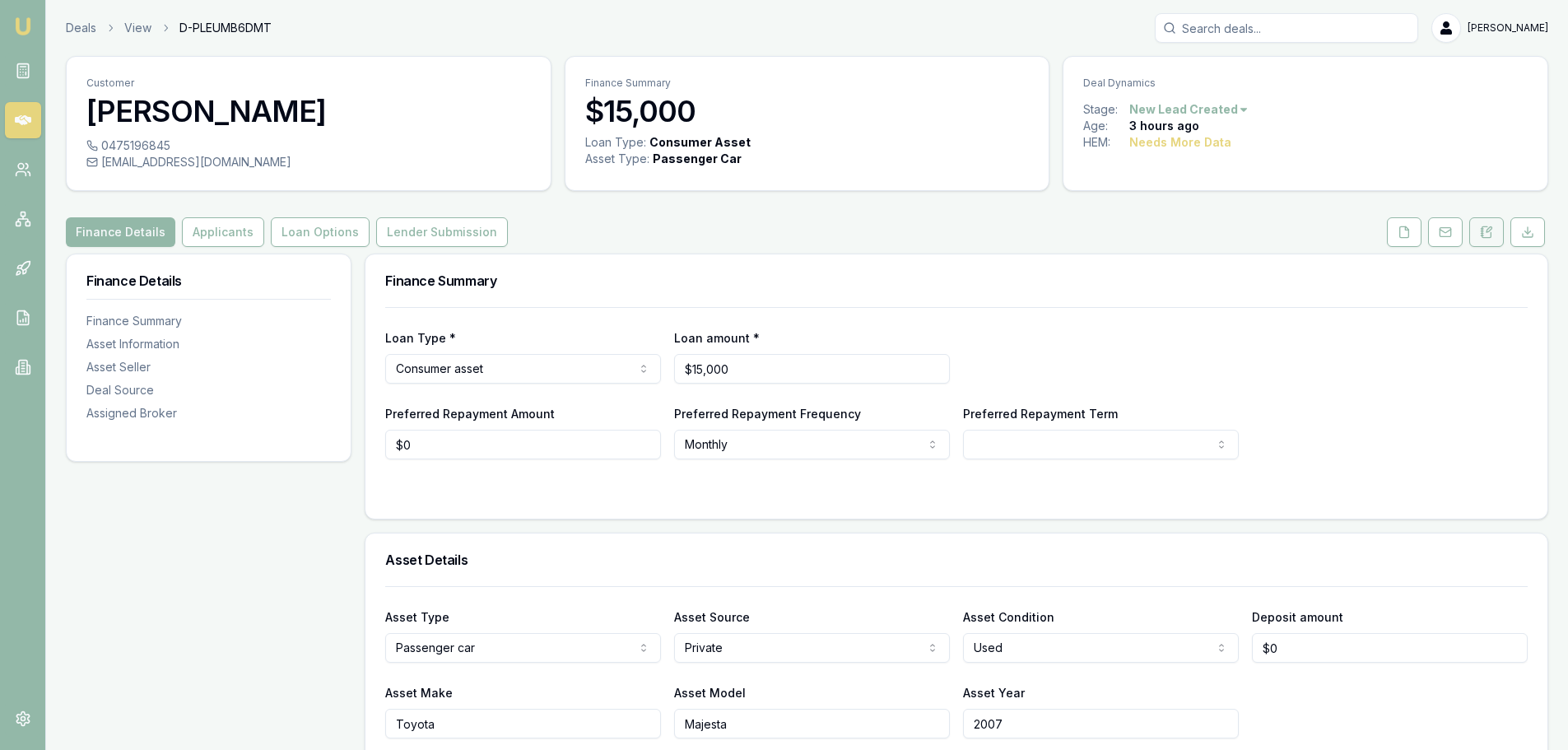
click at [1486, 225] on button at bounding box center [1487, 232] width 35 height 30
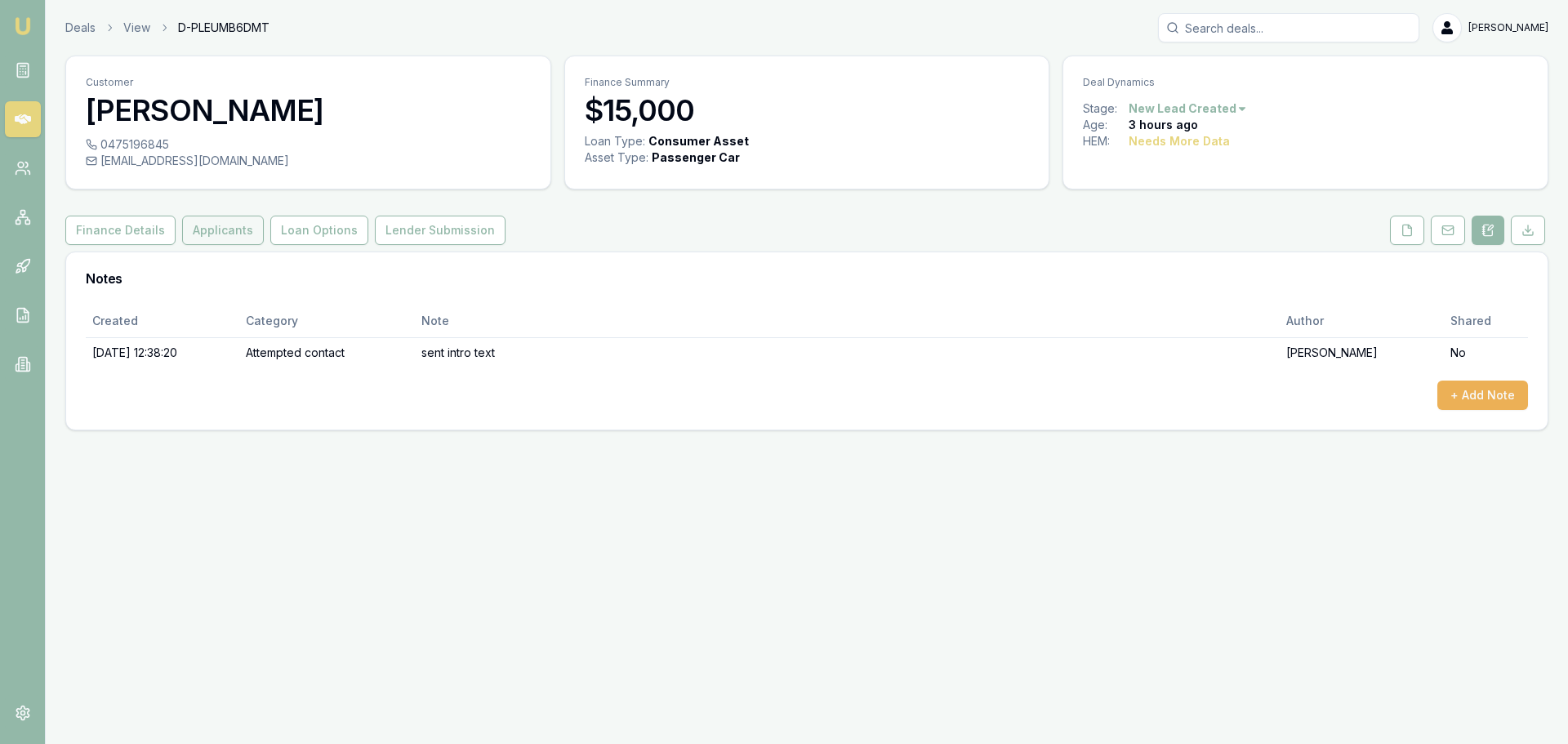
click at [219, 236] on button "Applicants" at bounding box center [222, 230] width 82 height 29
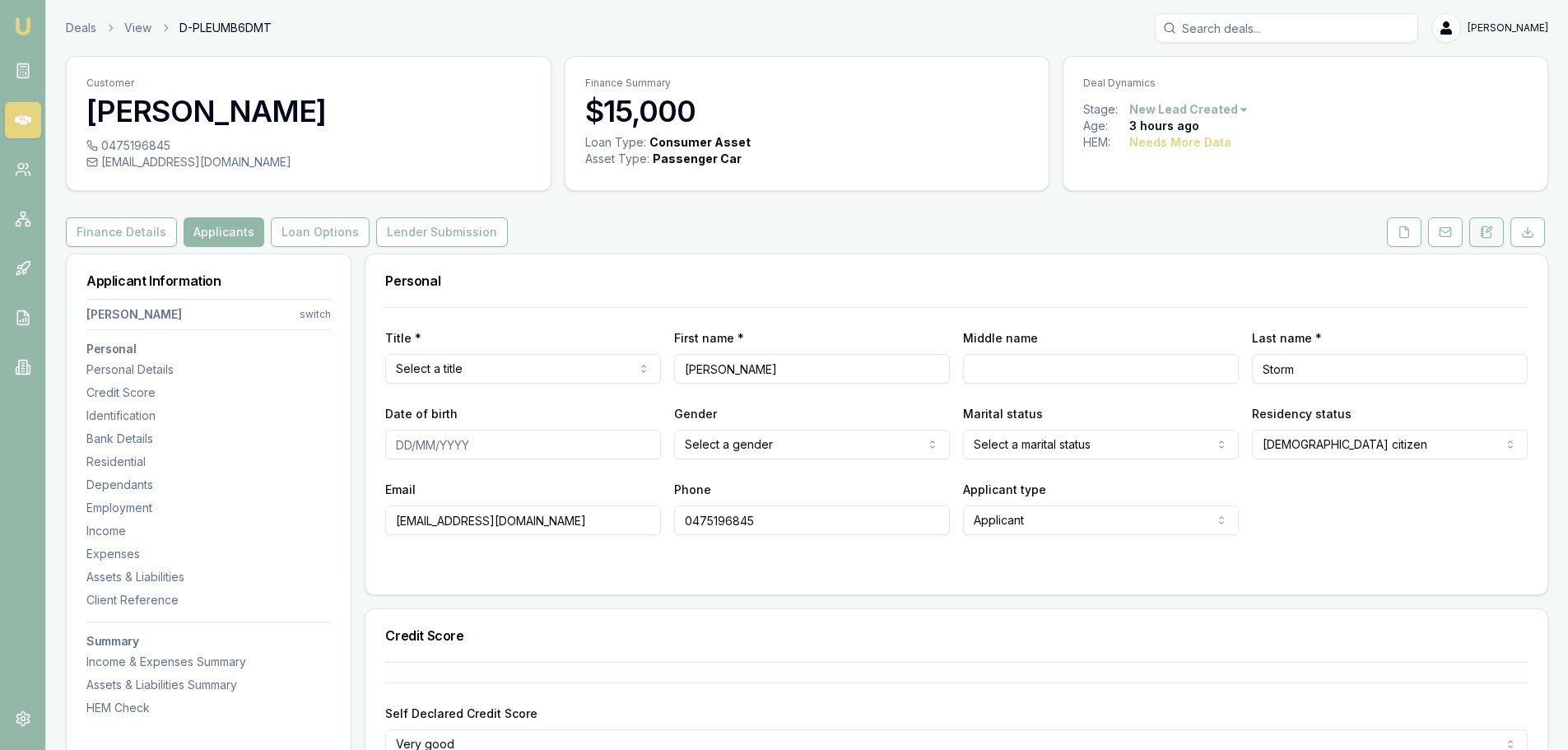
click at [1480, 234] on button at bounding box center [1487, 232] width 35 height 30
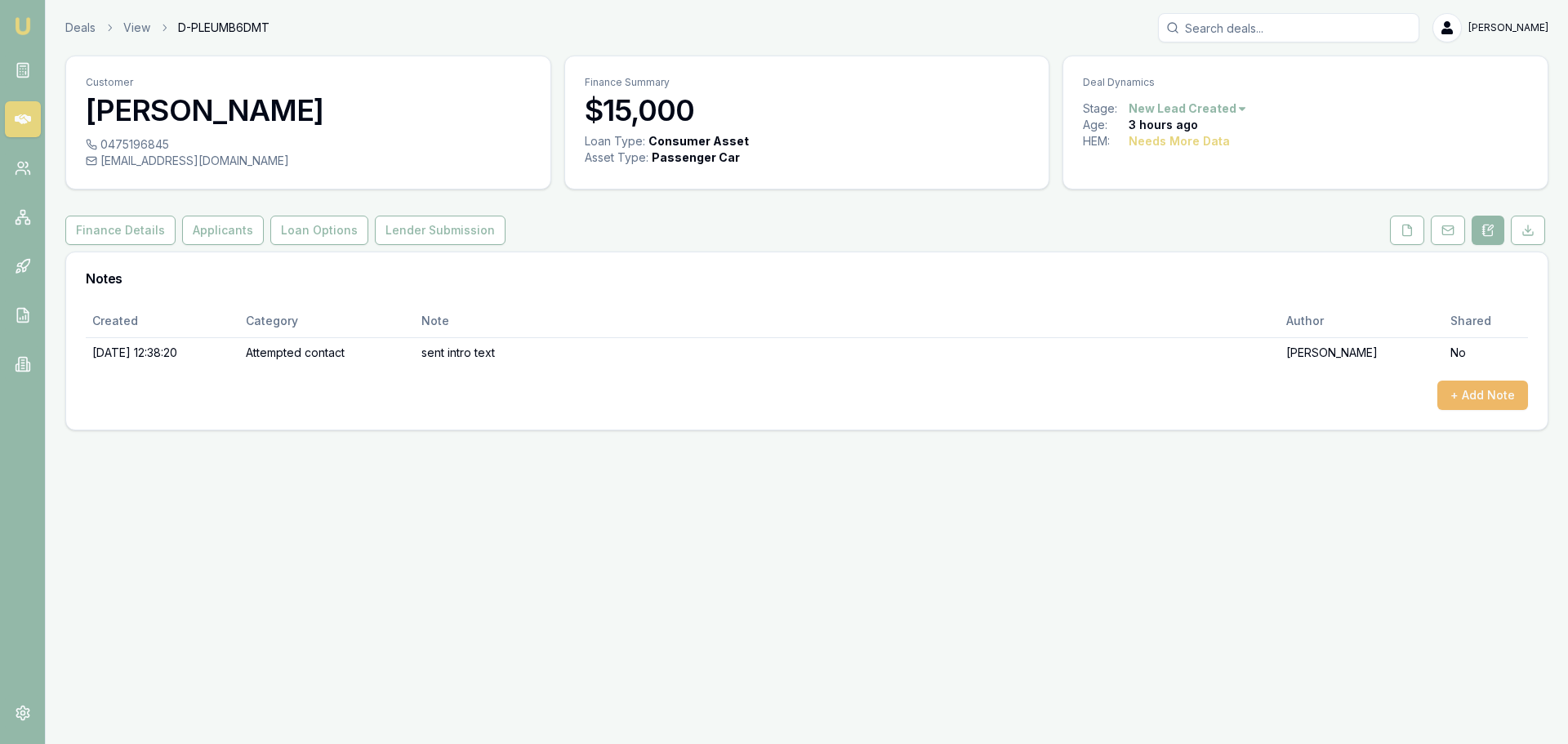
click at [1474, 398] on button "+ Add Note" at bounding box center [1482, 395] width 90 height 29
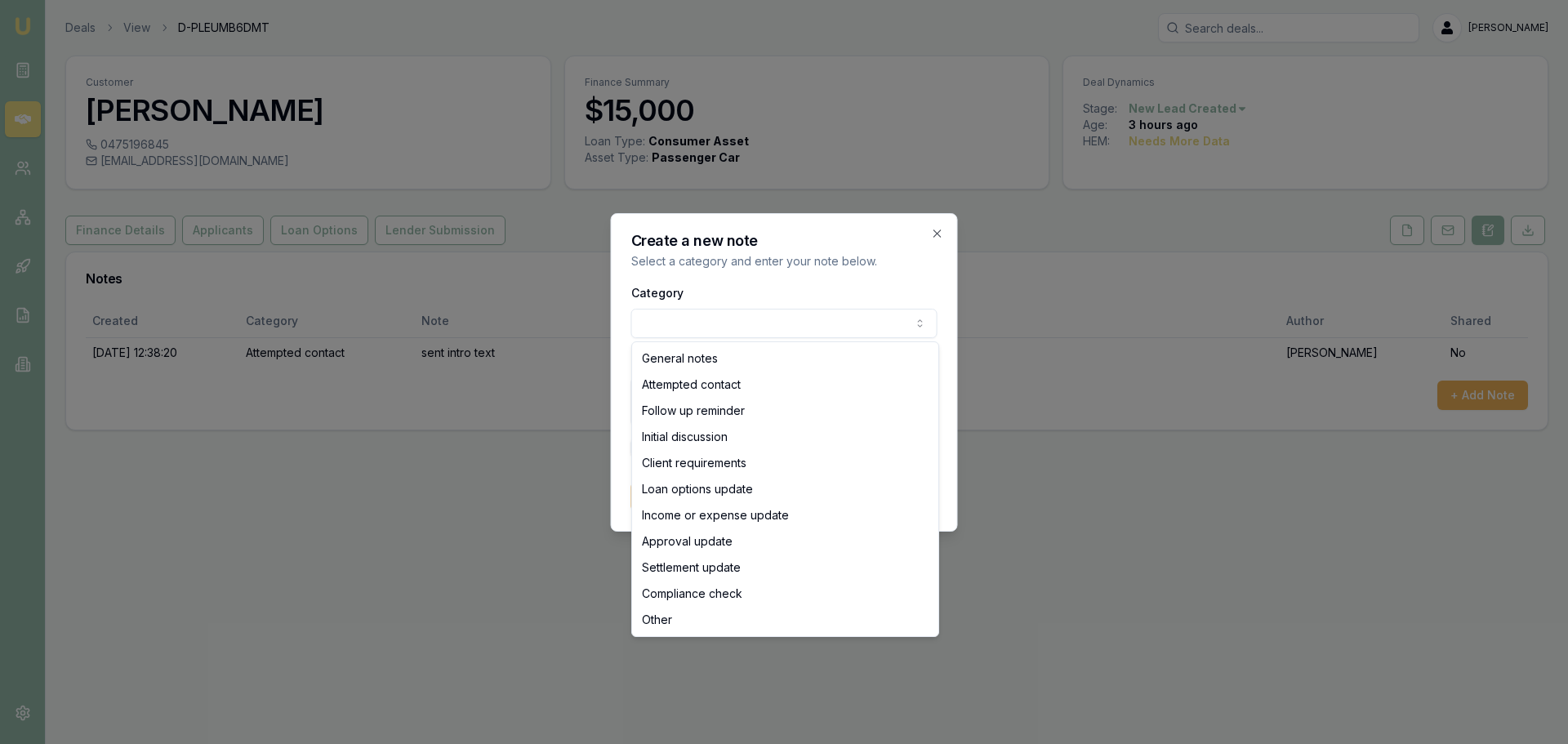
click at [855, 320] on body "Emu Broker Deals View D-PLEUMB6DMT Erin Shield Toggle Menu Customer Liam Storm …" at bounding box center [784, 372] width 1568 height 744
select select "ATTEMPTED_CONTACT"
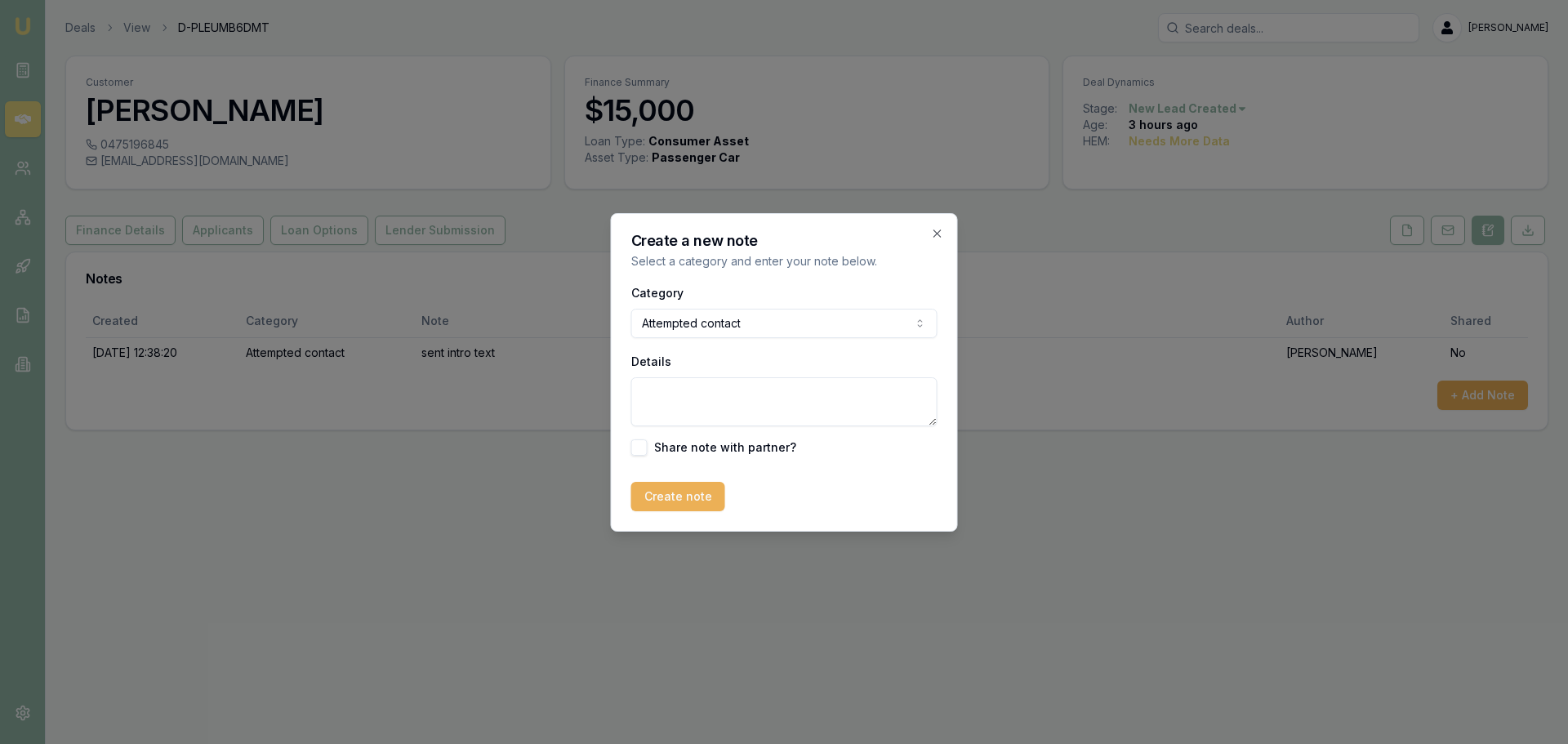
click at [666, 391] on textarea "Details" at bounding box center [784, 402] width 306 height 49
type textarea "Left VM"
click at [677, 486] on button "Create note" at bounding box center [678, 496] width 94 height 29
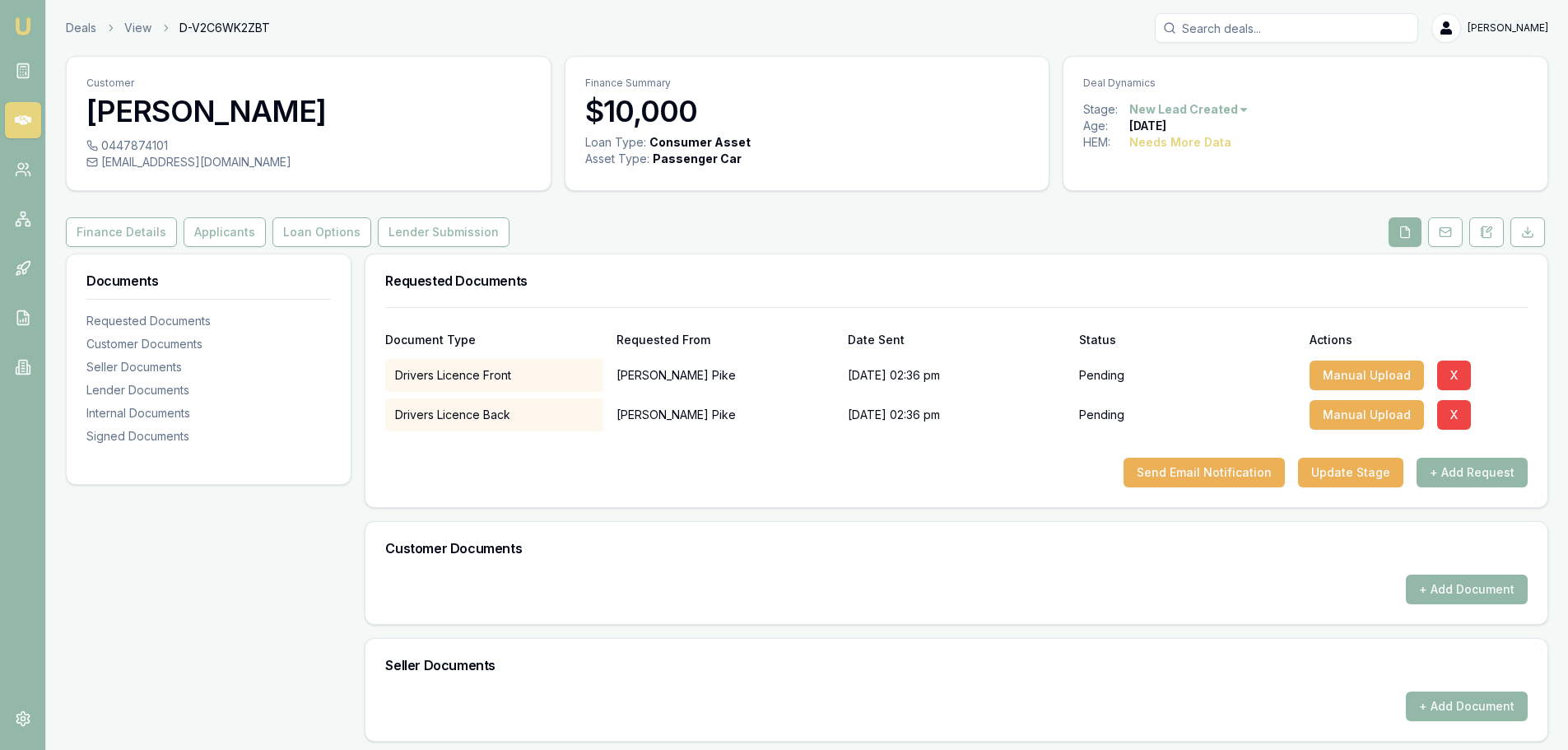
click at [1042, 229] on div "Finance Details Applicants Loan Options Lender Submission" at bounding box center [807, 232] width 1483 height 30
click at [873, 240] on div "Finance Details Applicants Loan Options Lender Submission" at bounding box center [807, 232] width 1483 height 30
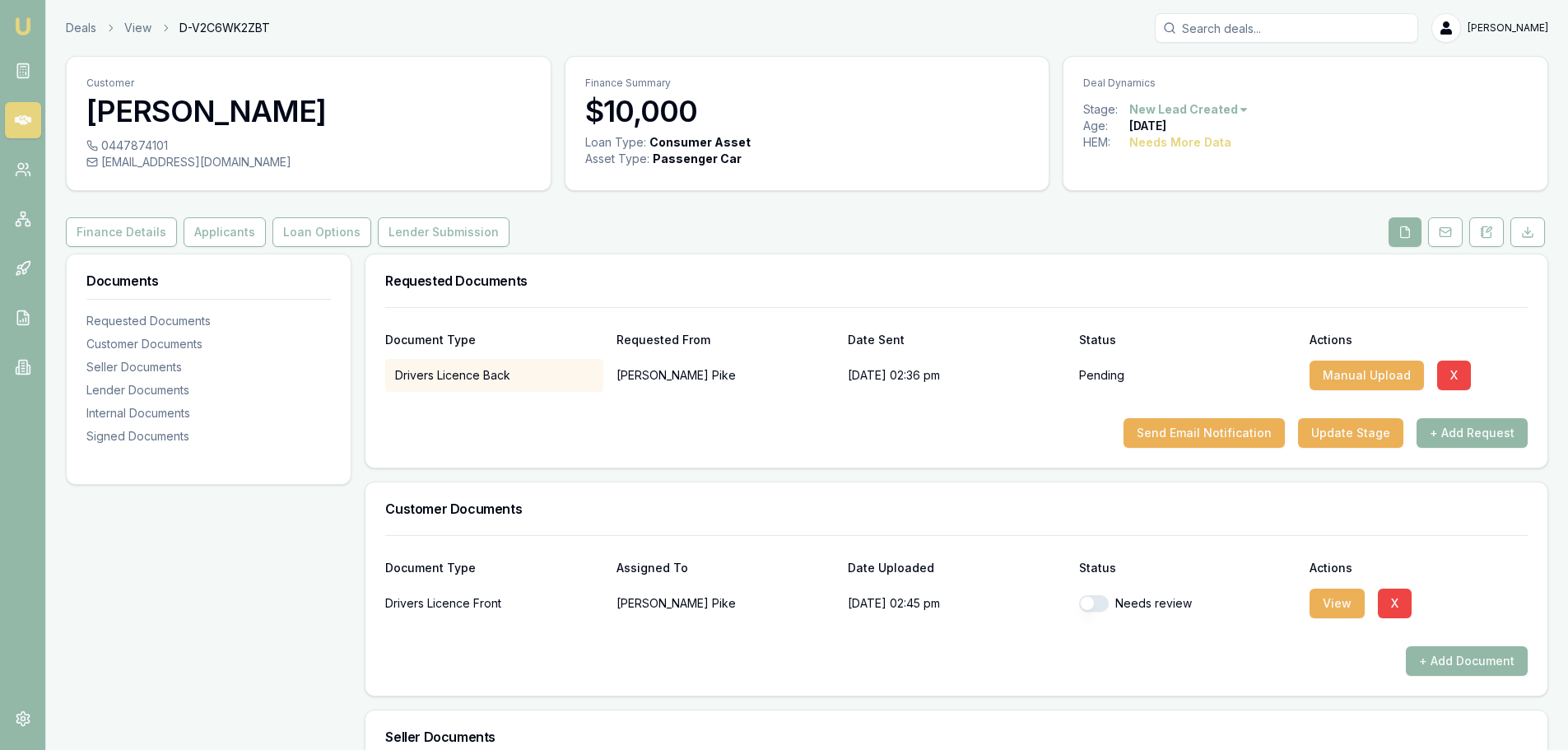
click at [1072, 270] on div "Requested Documents" at bounding box center [956, 280] width 1182 height 53
click at [1336, 607] on button "View" at bounding box center [1338, 603] width 56 height 30
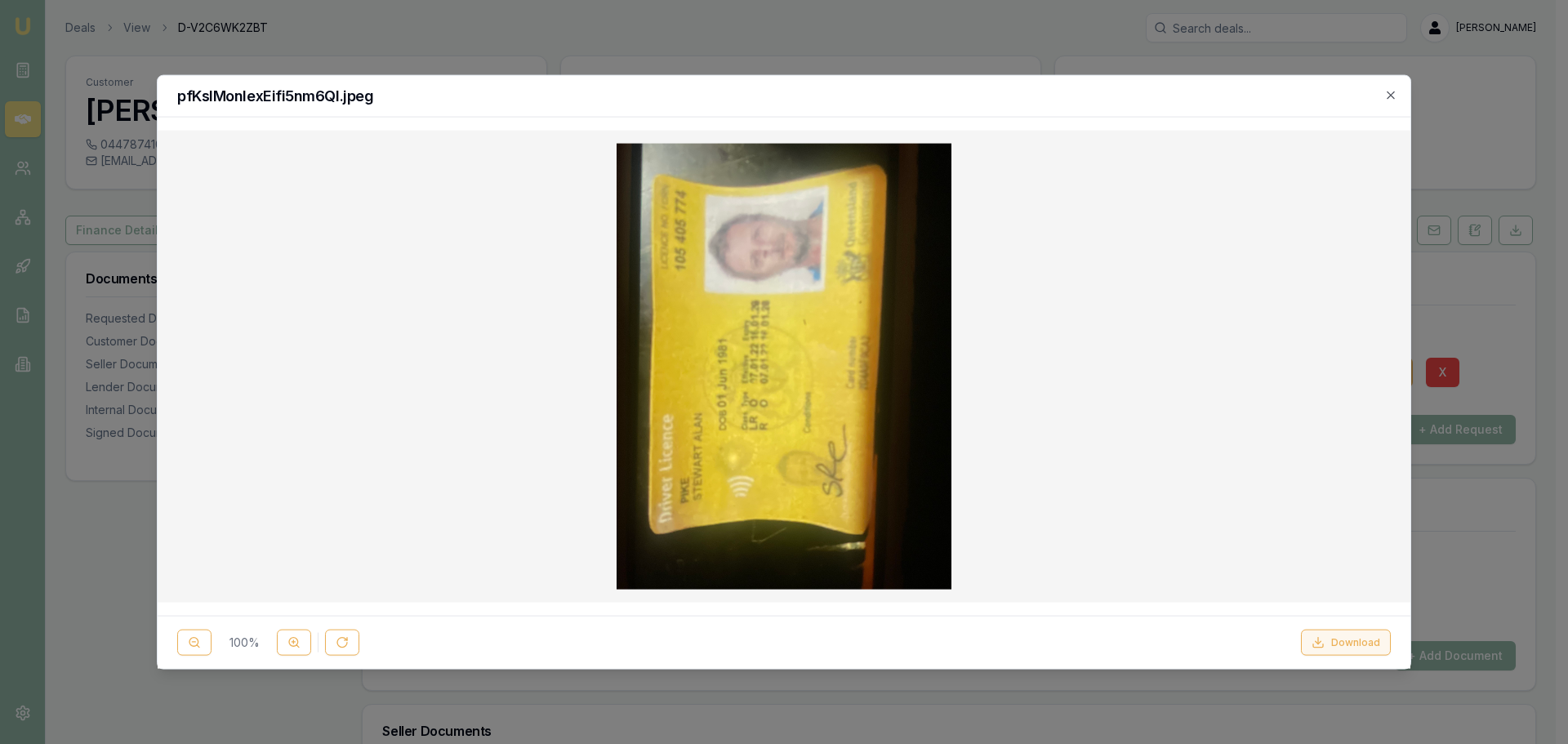
click at [1356, 644] on button "Download" at bounding box center [1345, 642] width 89 height 27
click at [1390, 89] on icon "button" at bounding box center [1390, 94] width 13 height 13
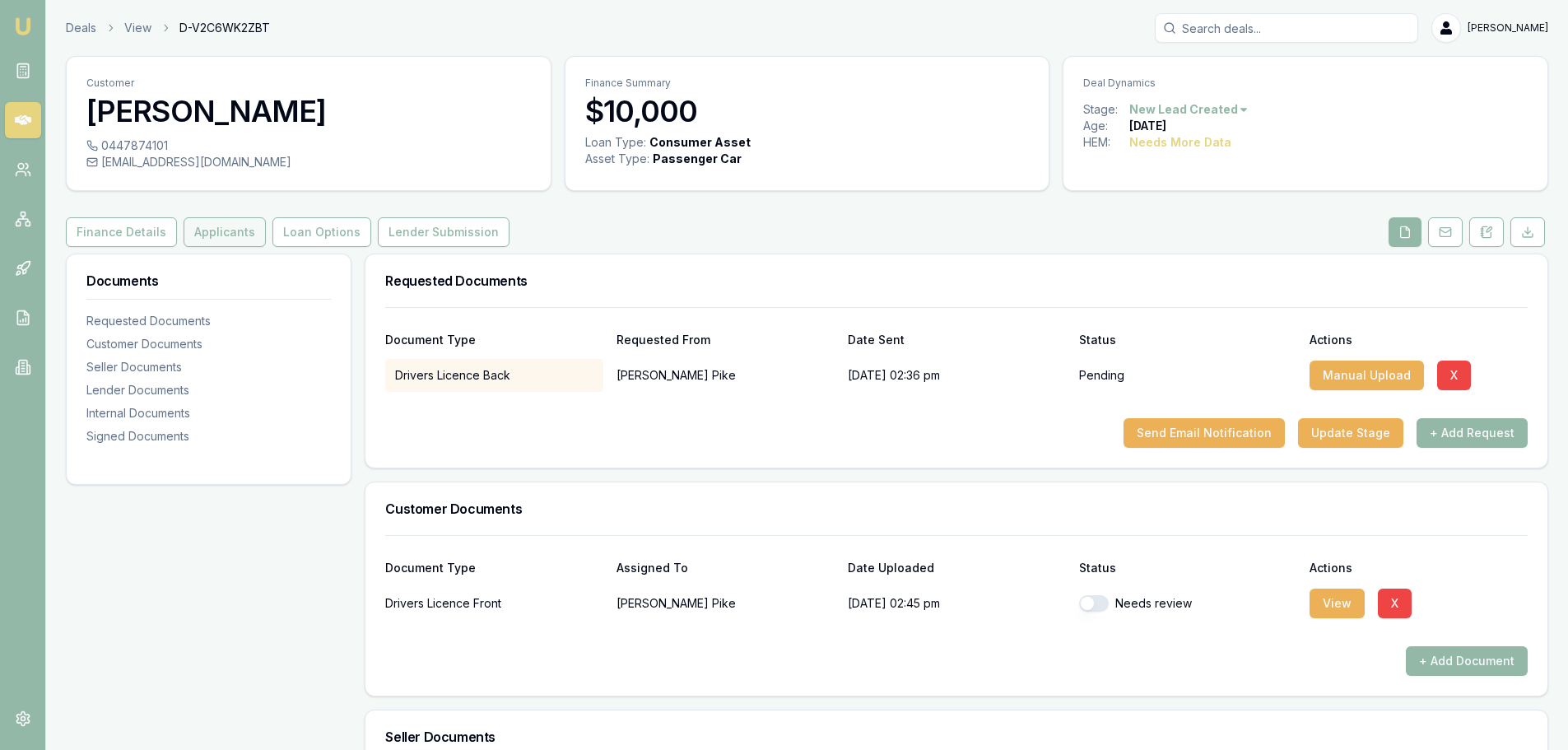
click at [221, 233] on button "Applicants" at bounding box center [224, 232] width 82 height 30
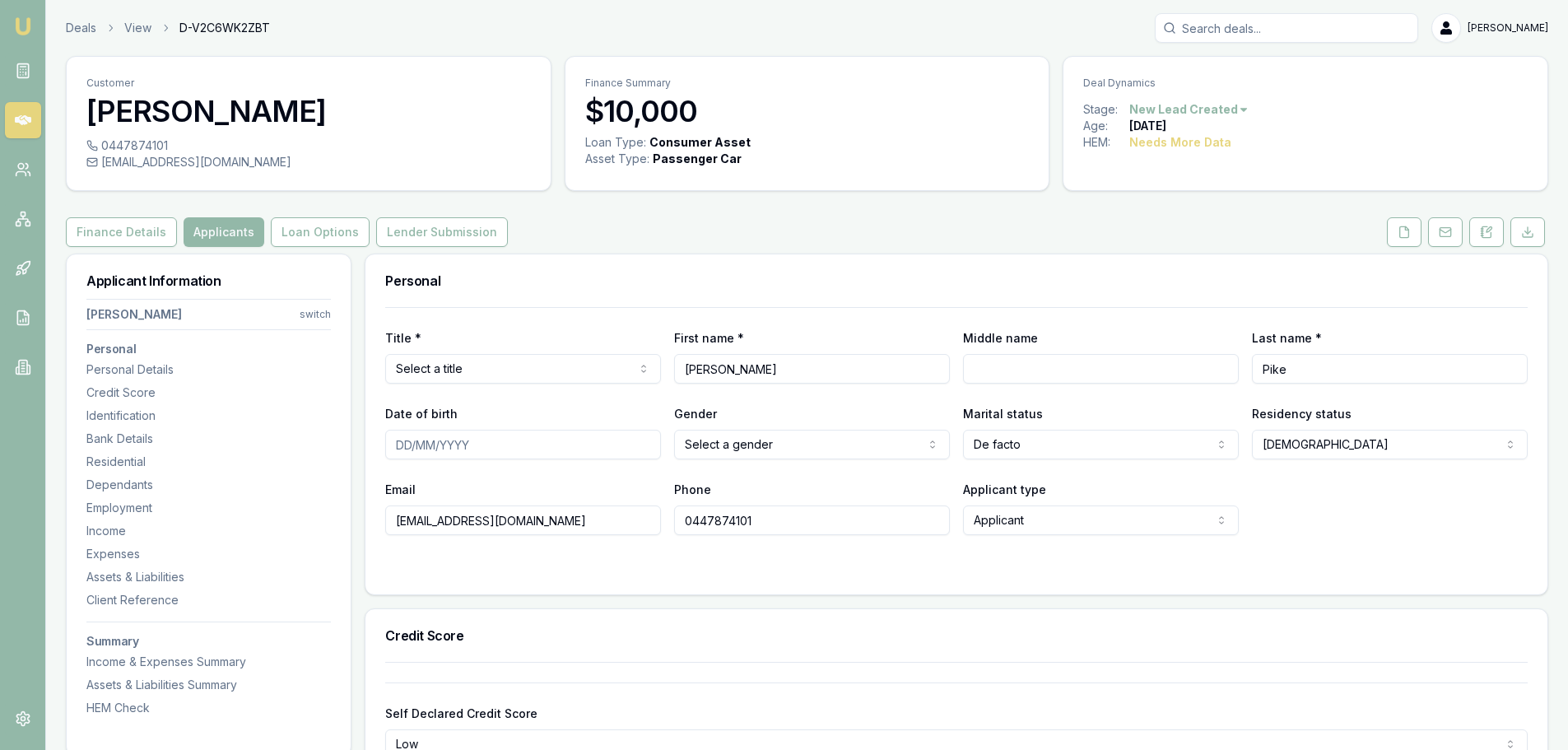
click at [605, 372] on html "Emu Broker Deals View D-V2C6WK2ZBT Erin Shield Toggle Menu Customer Stewart Pik…" at bounding box center [784, 375] width 1568 height 750
click at [1043, 375] on input "Middle name" at bounding box center [1101, 369] width 276 height 30
click at [1208, 375] on input "ALAM" at bounding box center [1101, 369] width 276 height 30
type input "ALAN"
type input "01/06/1981"
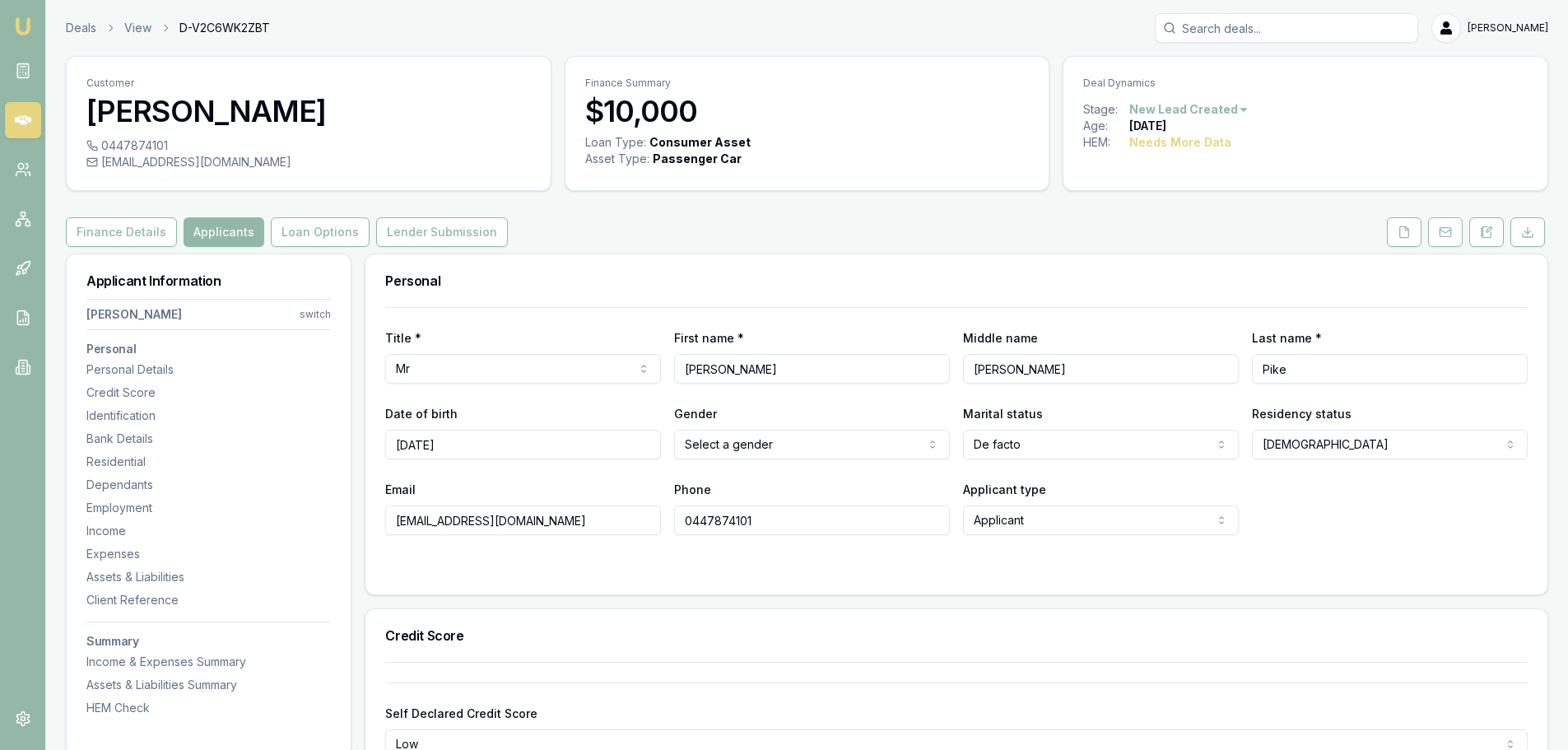
click at [749, 438] on html "Emu Broker Deals View D-V2C6WK2ZBT Erin Shield Toggle Menu Customer Stewart Pik…" at bounding box center [784, 375] width 1568 height 750
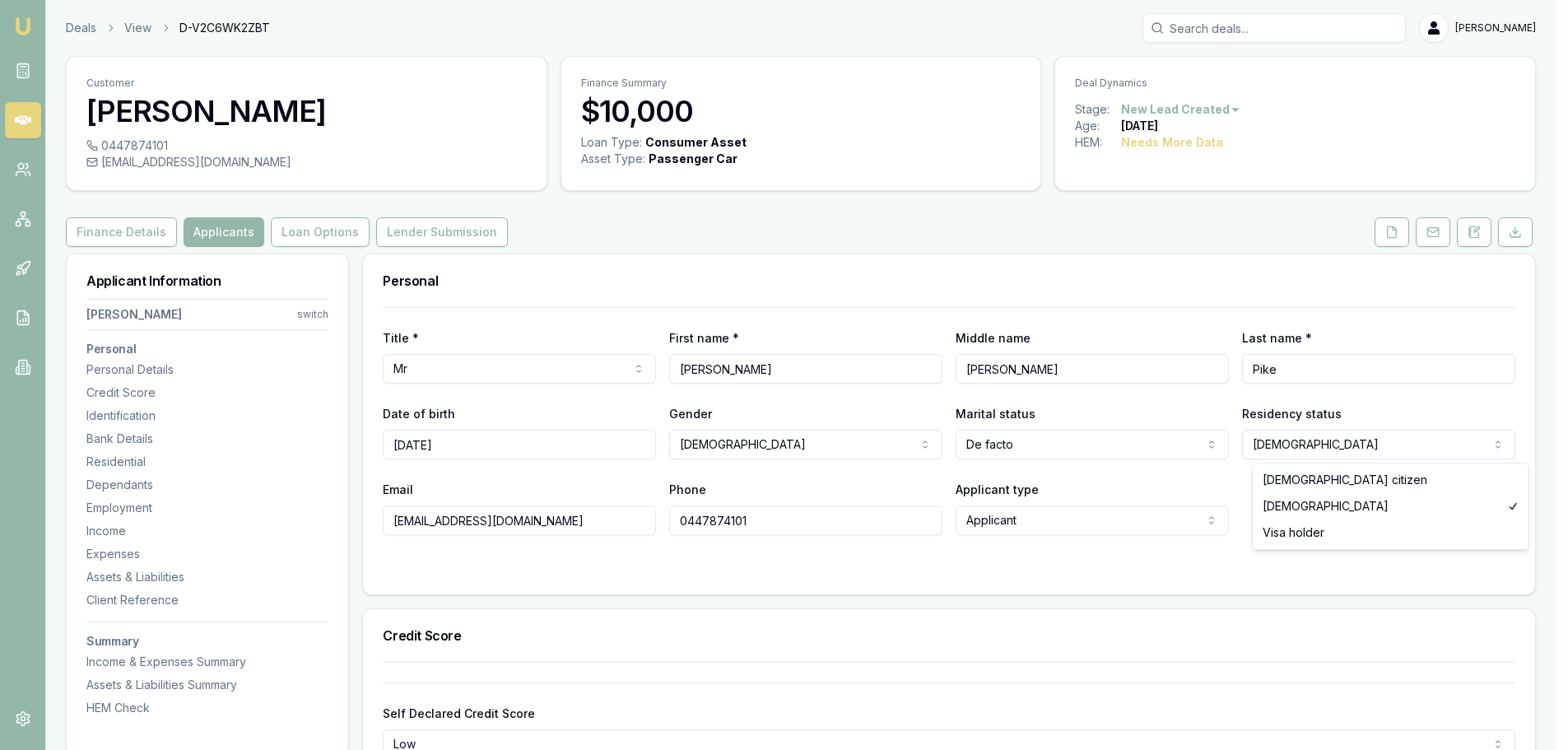
click at [1450, 439] on html "Emu Broker Deals View D-V2C6WK2ZBT Erin Shield Toggle Menu Customer Stewart Pik…" at bounding box center [784, 375] width 1568 height 750
select select "AUSTRALIAN_CITIZEN"
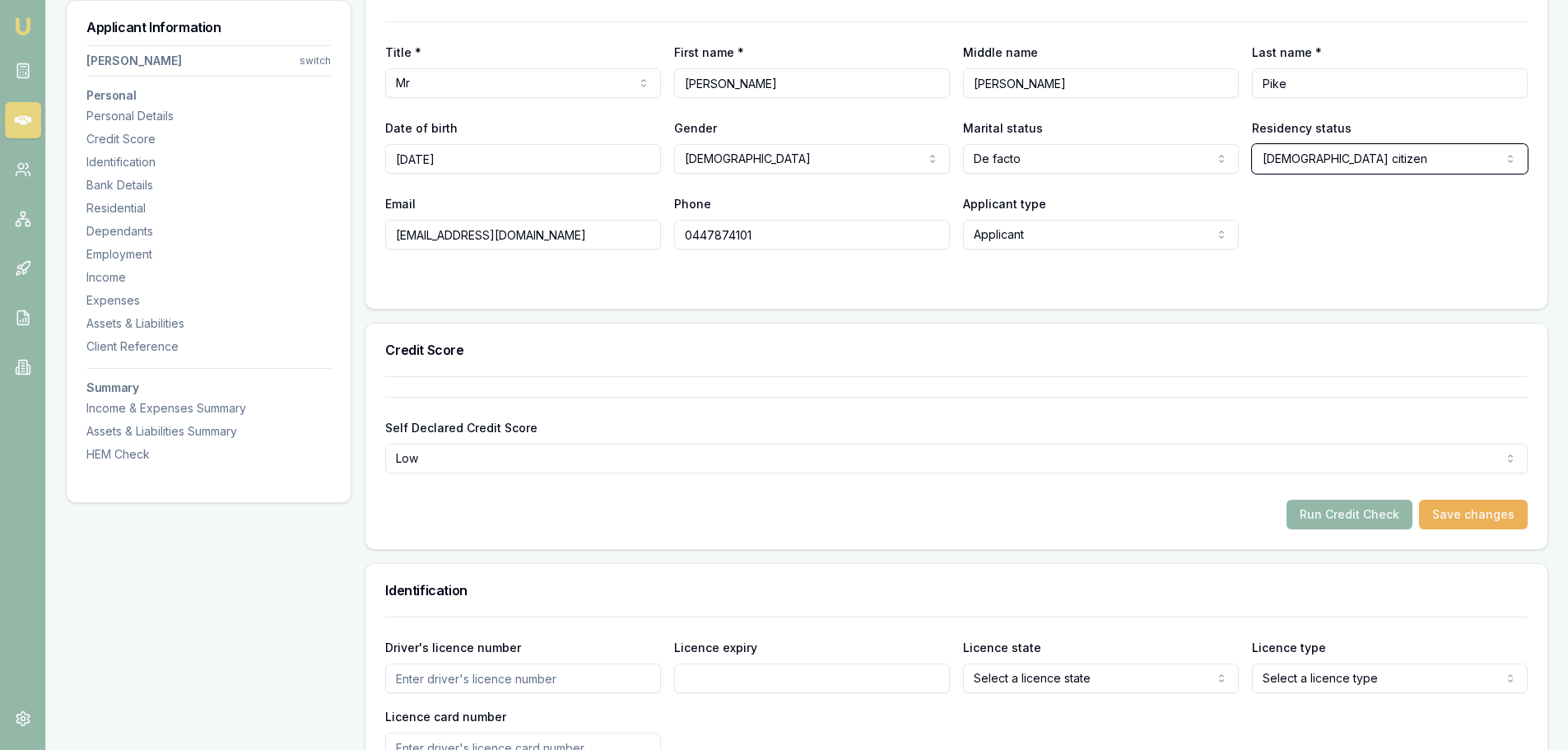
scroll to position [576, 0]
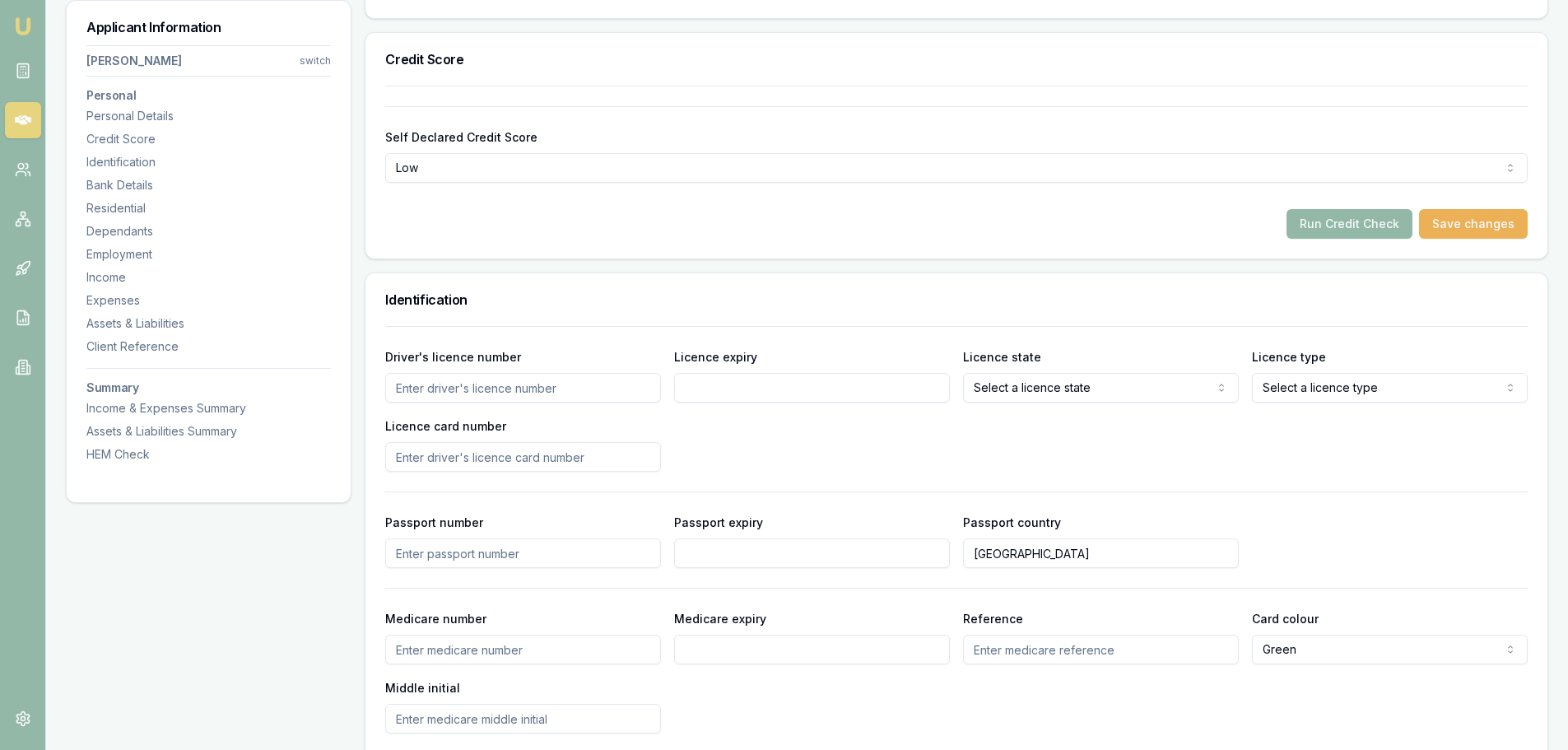
click at [557, 400] on input "Driver's licence number" at bounding box center [523, 387] width 276 height 30
type input "100"
type input "5"
type input "105405774"
click at [809, 389] on input "Licence expiry" at bounding box center [812, 387] width 276 height 30
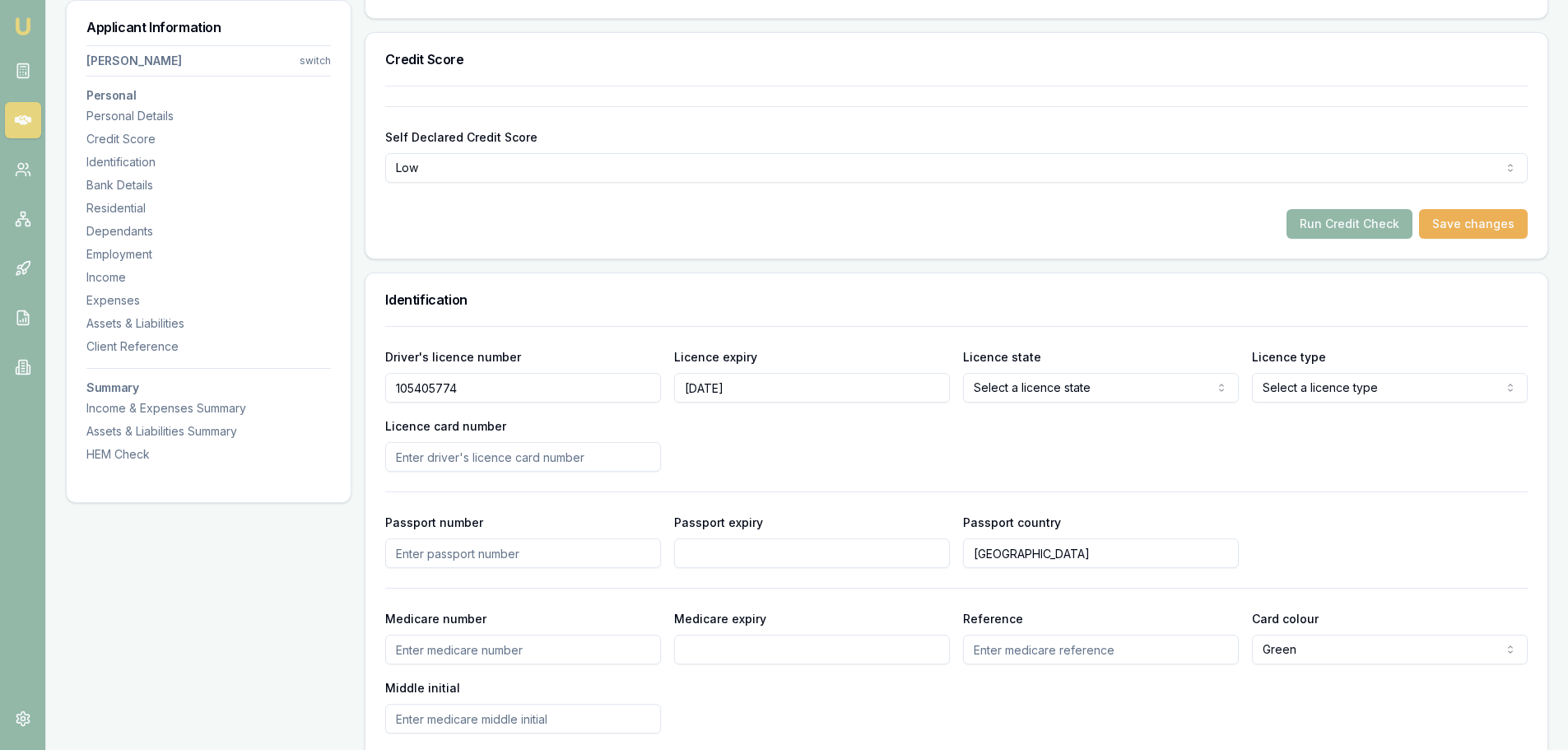
type input "11/01/2028"
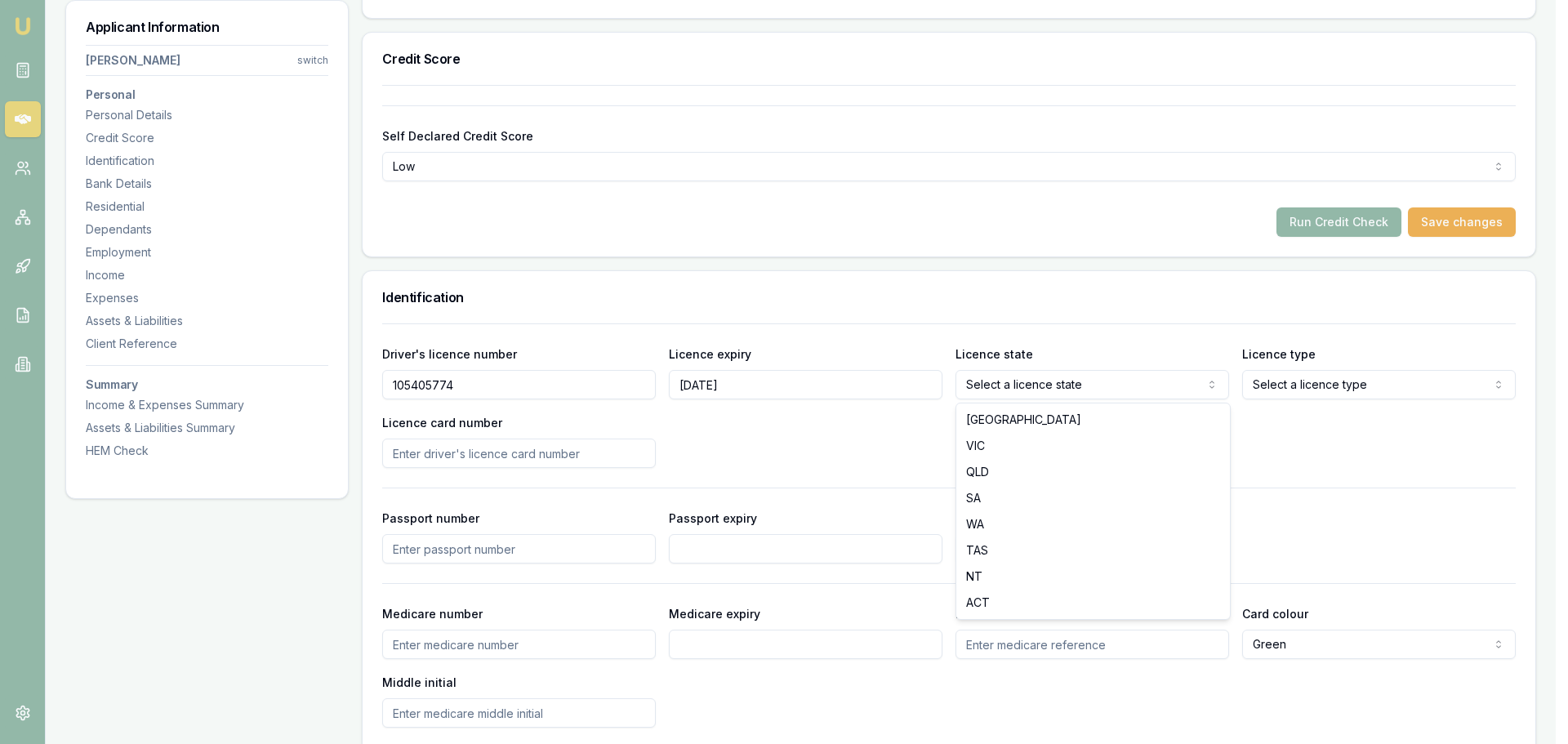
select select "QLD"
drag, startPoint x: 986, startPoint y: 469, endPoint x: 1112, endPoint y: 420, distance: 135.2
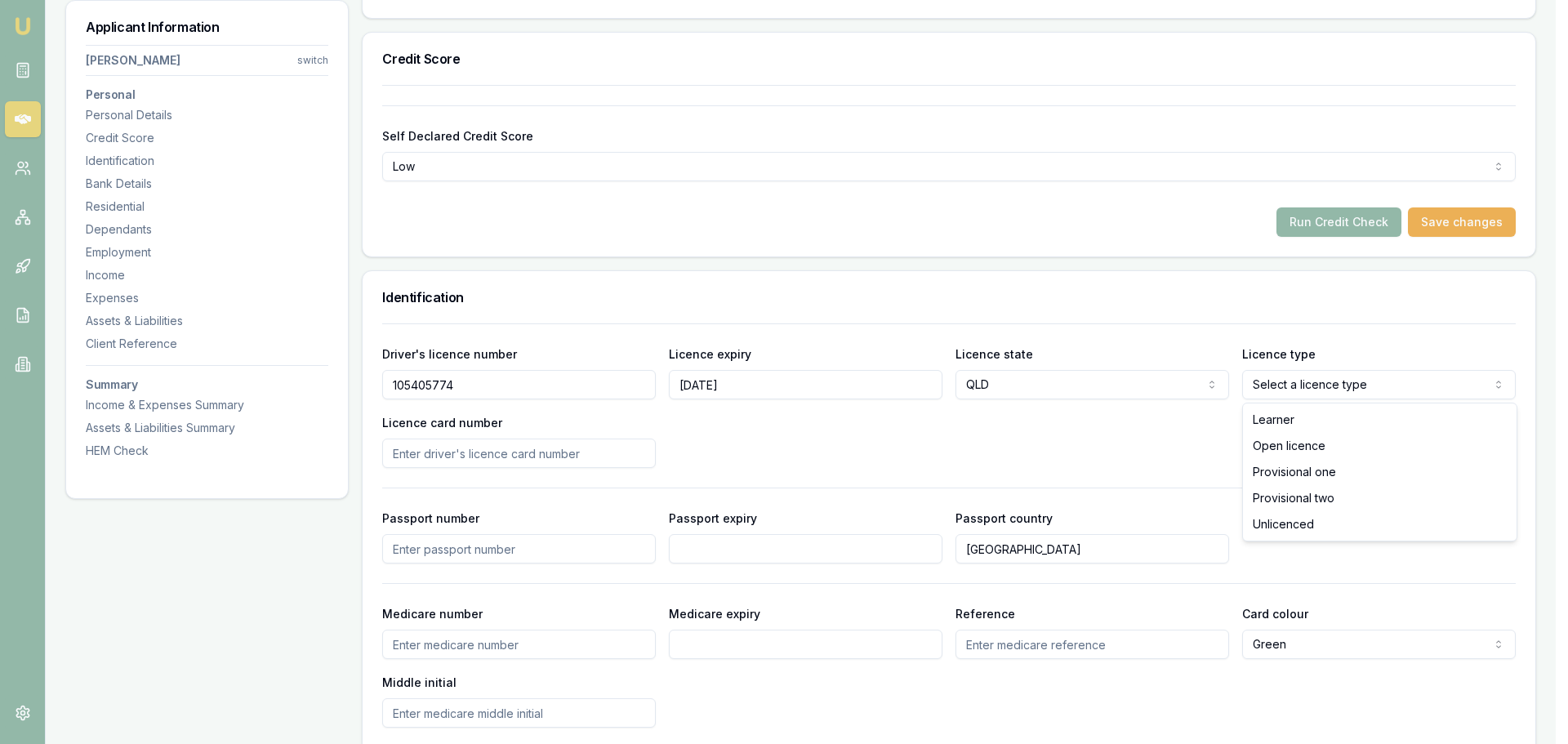
select select "OPEN_LICENCE"
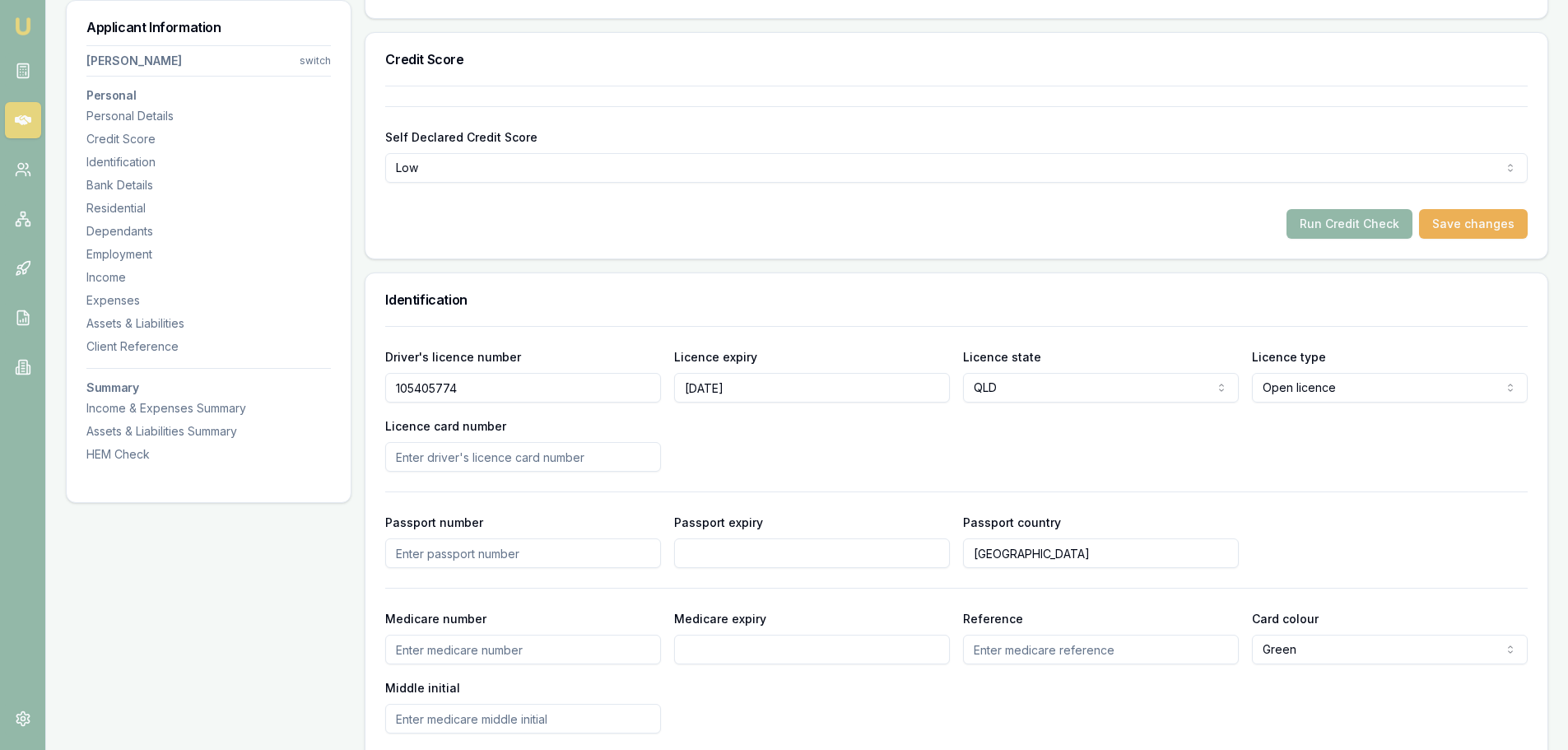
click at [767, 452] on div "Driver's licence number 105405774 Licence expiry 11/01/2028 Licence state QLD N…" at bounding box center [956, 409] width 1143 height 125
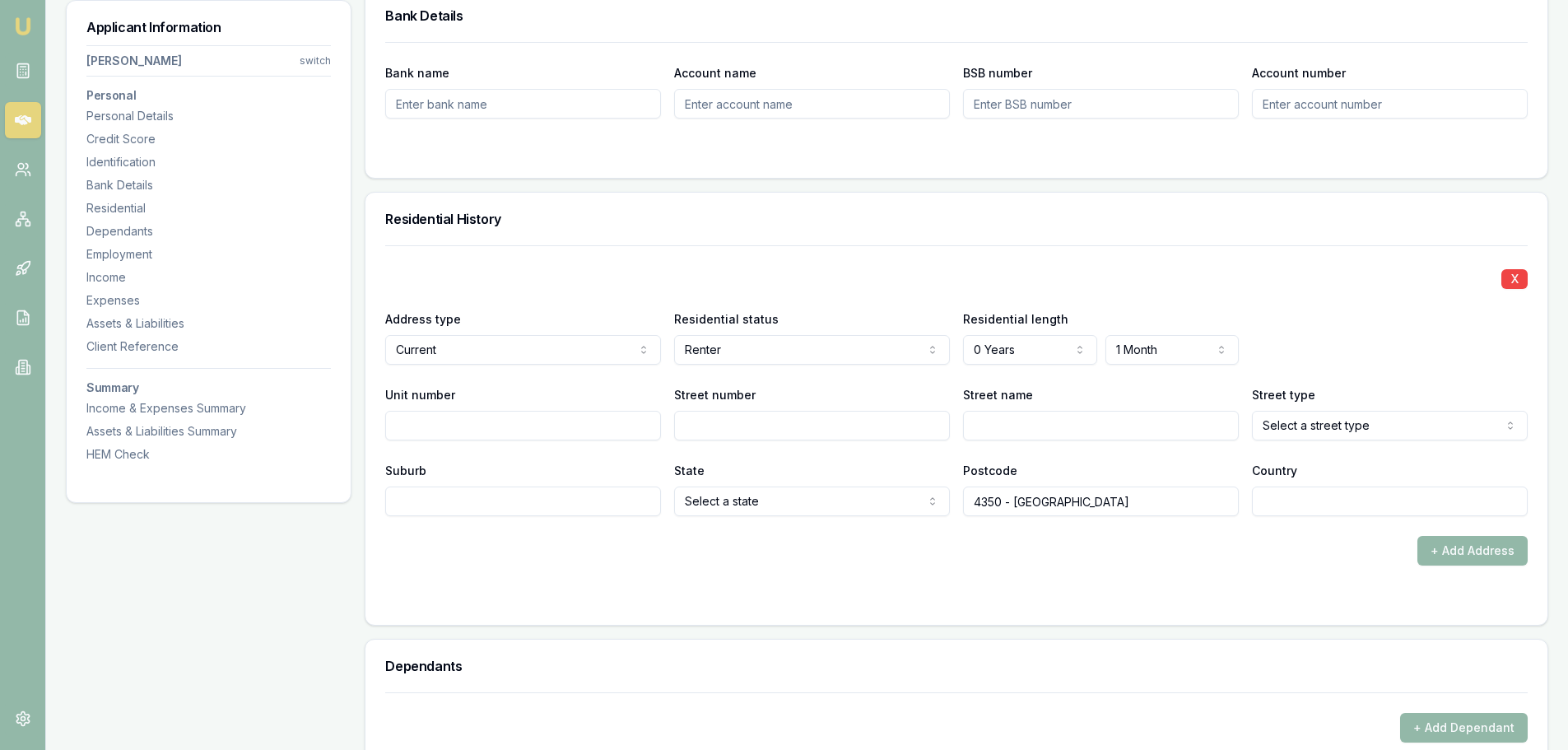
scroll to position [1563, 0]
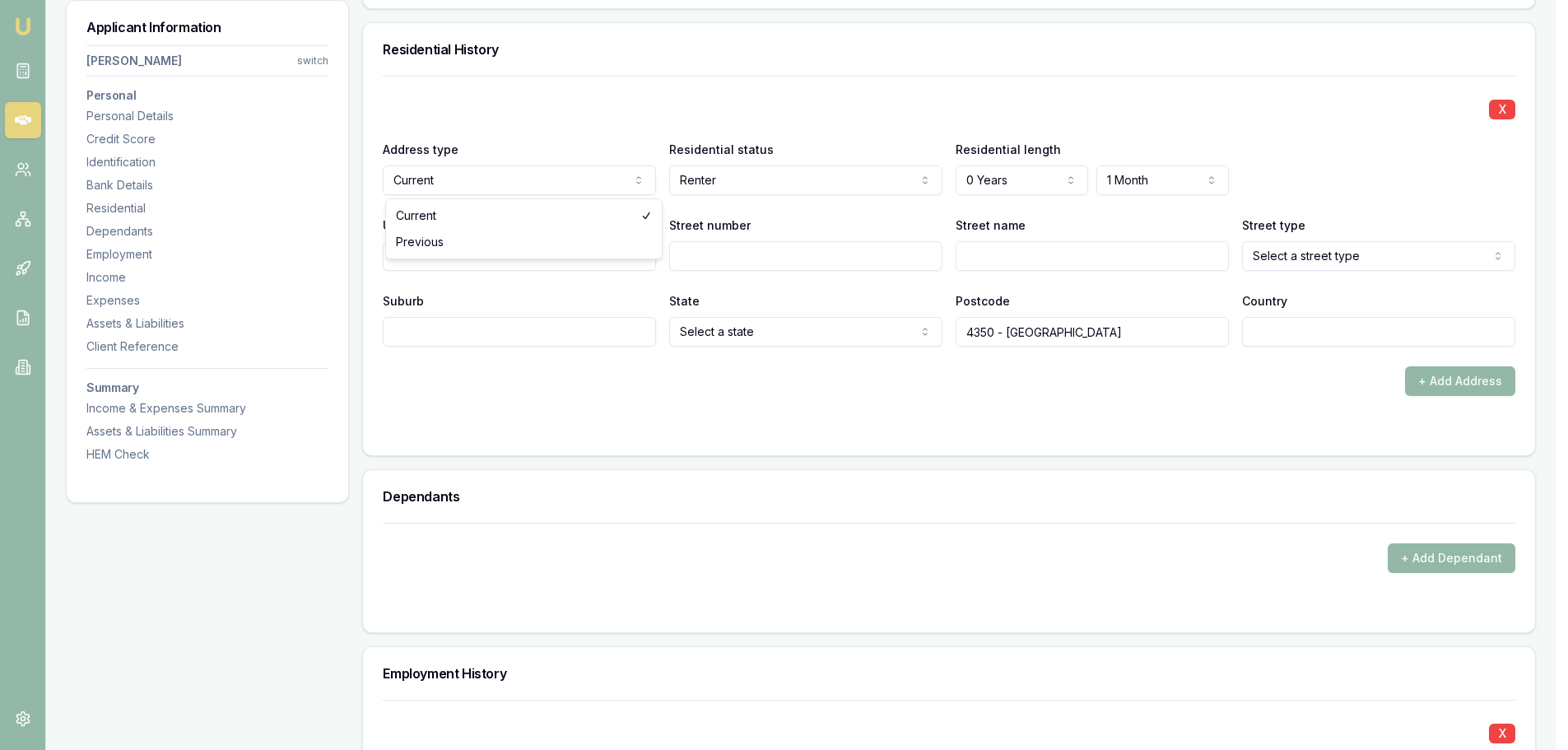
click at [708, 256] on input "Street number" at bounding box center [812, 256] width 276 height 30
type input "5"
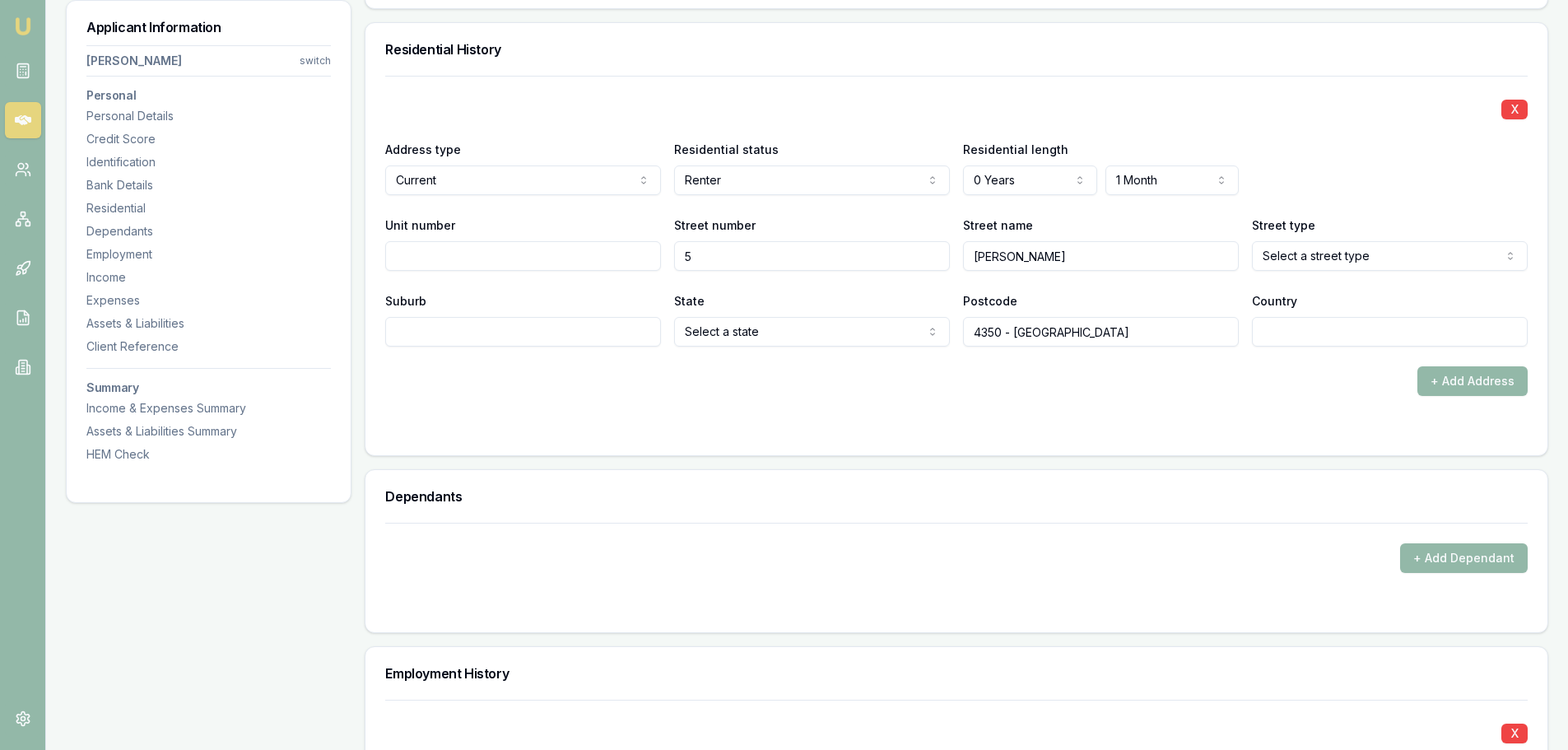
type input "BUTLER"
select select "Street"
click at [630, 326] on input "Suburb" at bounding box center [523, 332] width 276 height 30
type input "RANGEVILLE"
select select "QLD"
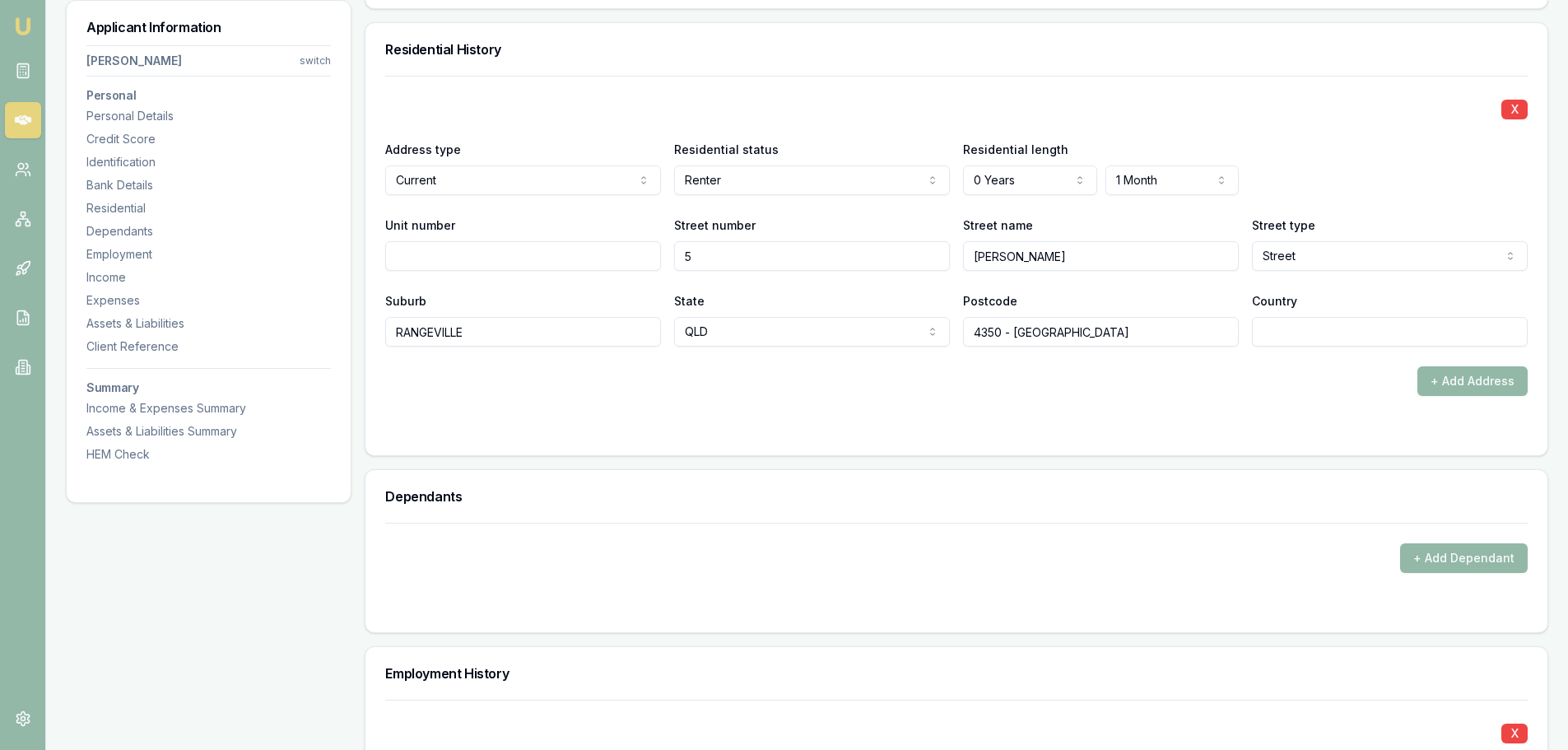
drag, startPoint x: 547, startPoint y: 310, endPoint x: 455, endPoint y: 289, distance: 94.4
click at [479, 298] on div "Suburb RANGEVILLE State QLD NSW VIC QLD SA WA TAS NT ACT Postcode 4350 - Southt…" at bounding box center [956, 318] width 1143 height 55
type input "4350"
type input "AUSTRALIA"
click at [560, 380] on div "+ Add Address" at bounding box center [956, 381] width 1143 height 30
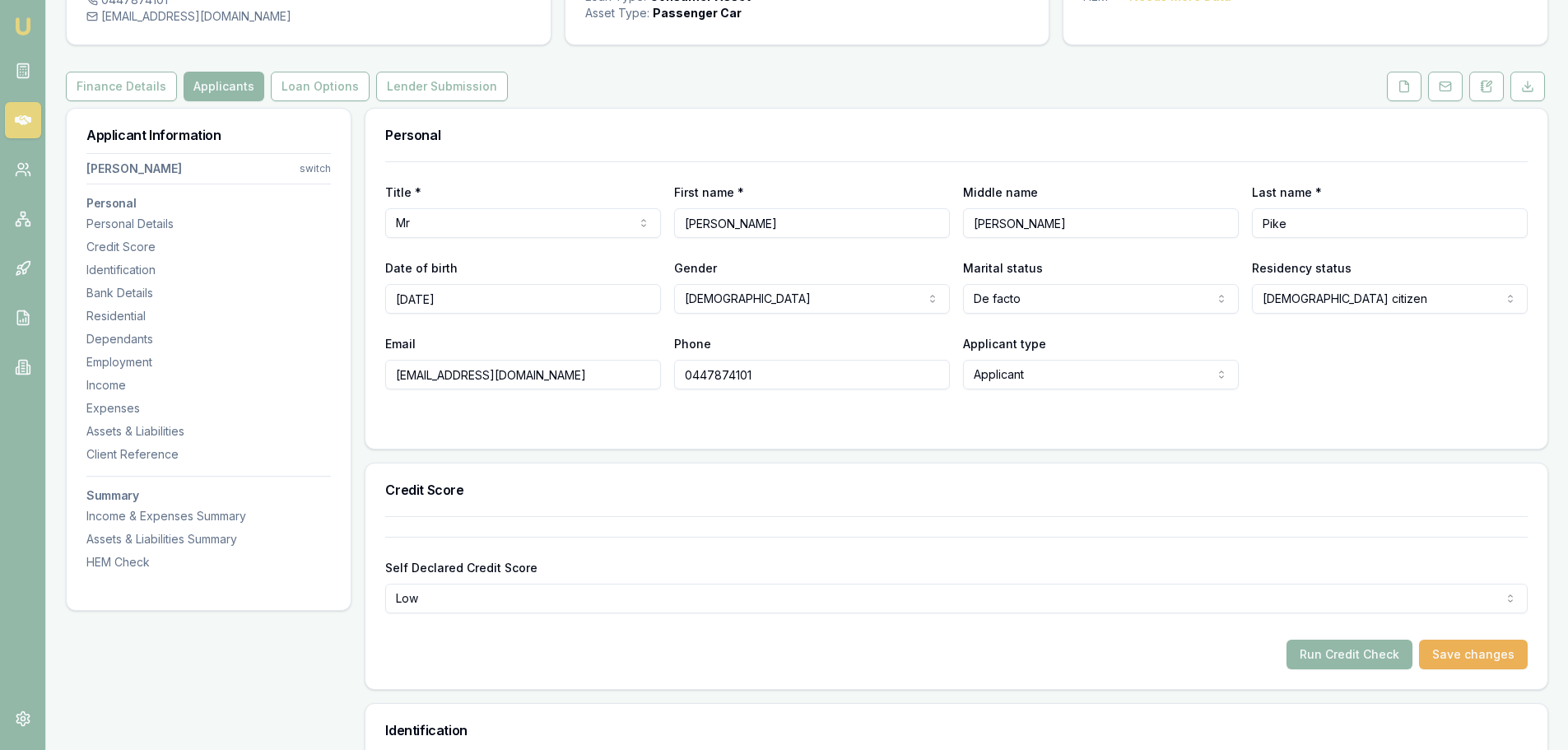
scroll to position [0, 0]
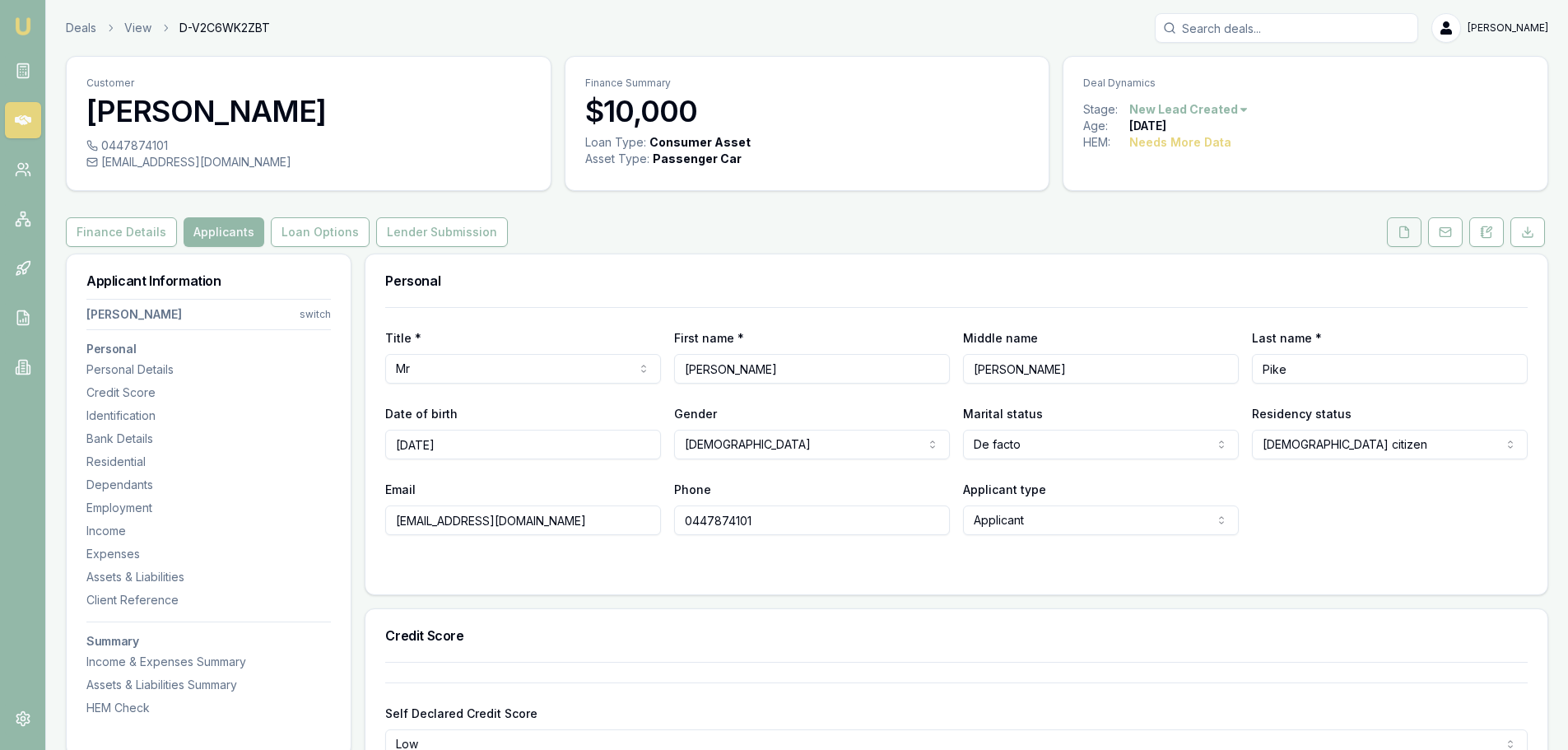
click at [1412, 236] on button at bounding box center [1404, 232] width 35 height 30
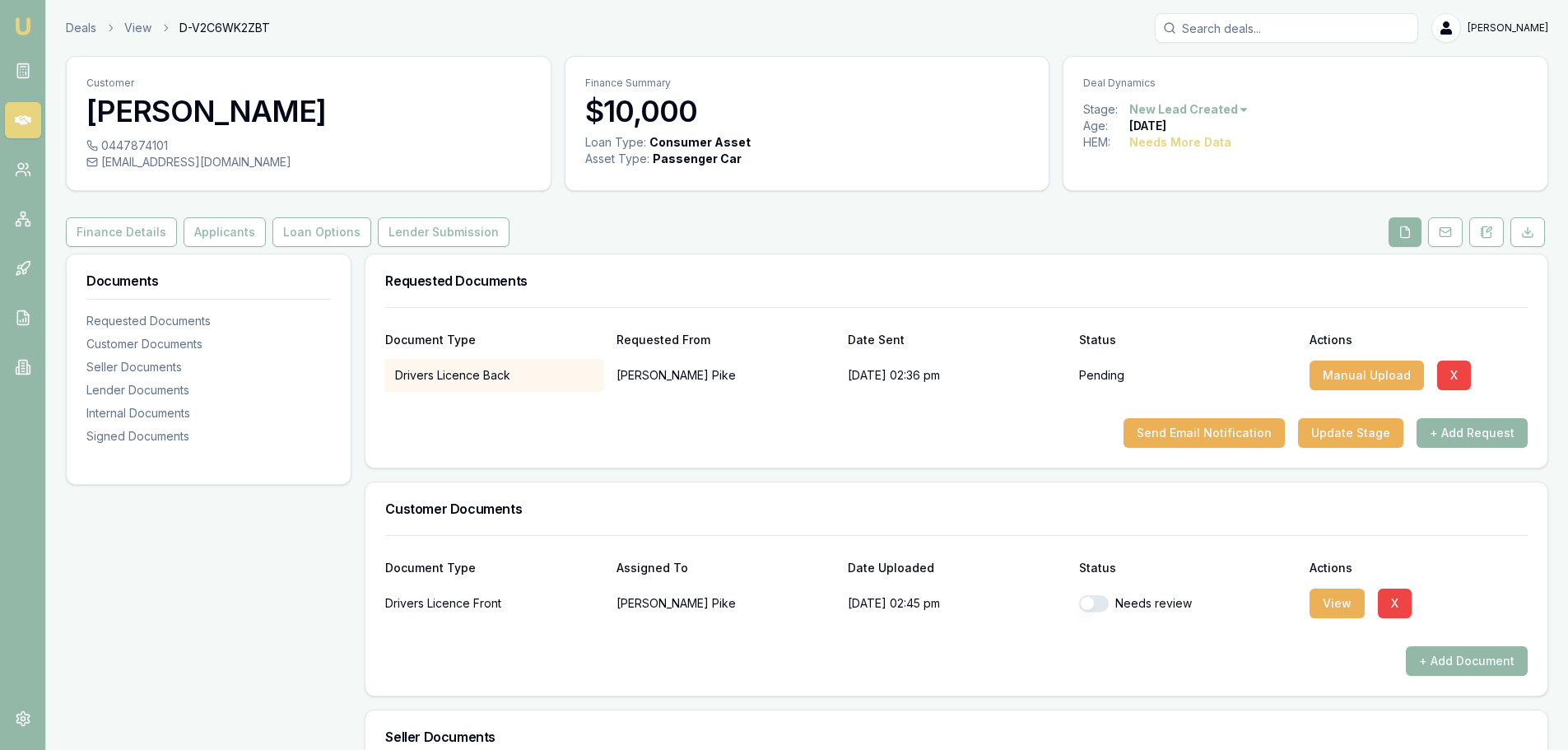
click at [1105, 603] on button "button" at bounding box center [1094, 603] width 30 height 17
checkbox input "true"
click at [218, 234] on button "Applicants" at bounding box center [224, 232] width 82 height 30
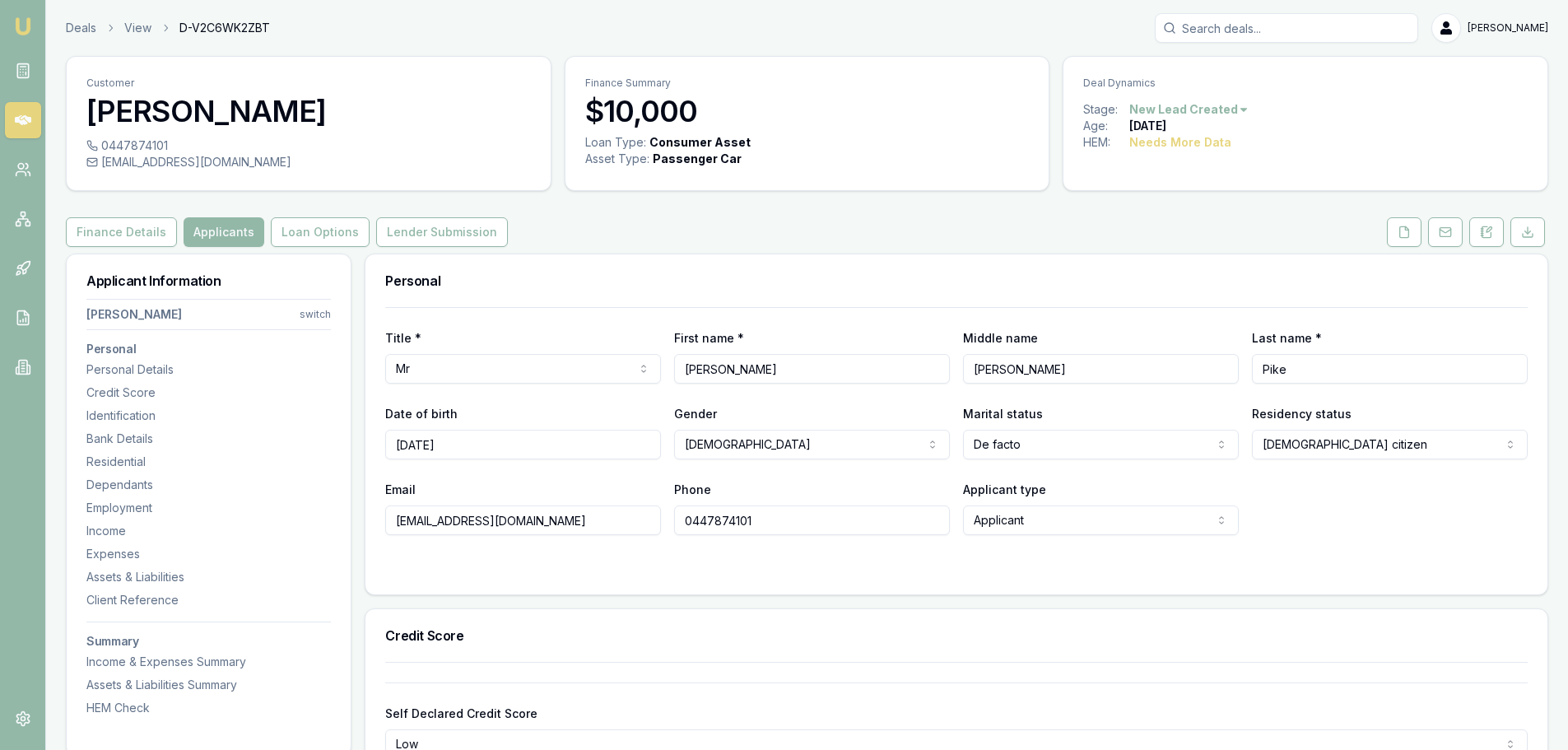
scroll to position [576, 0]
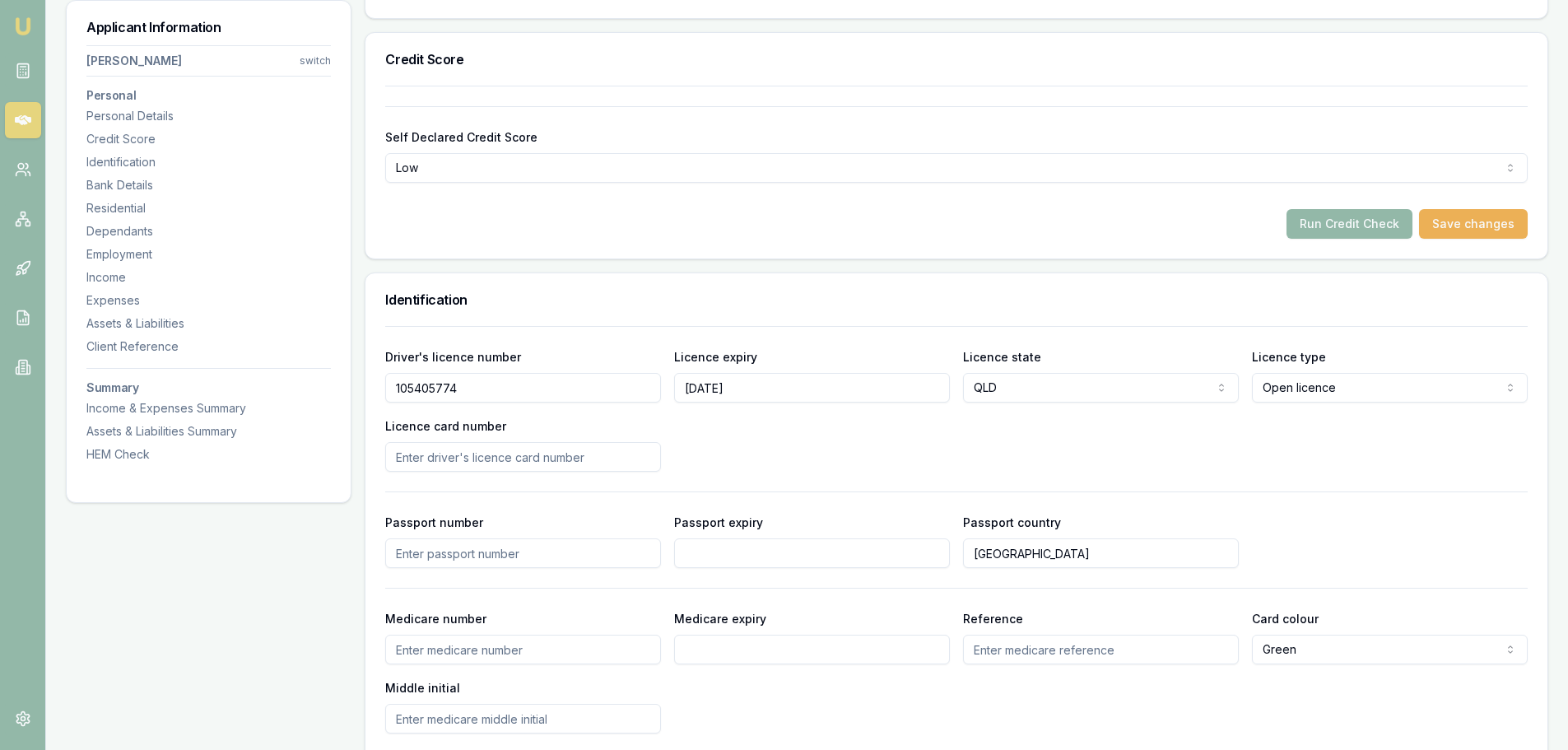
click at [997, 223] on div "Run Credit Check Save changes" at bounding box center [956, 224] width 1143 height 30
click at [1381, 226] on button "Run Credit Check" at bounding box center [1349, 224] width 126 height 30
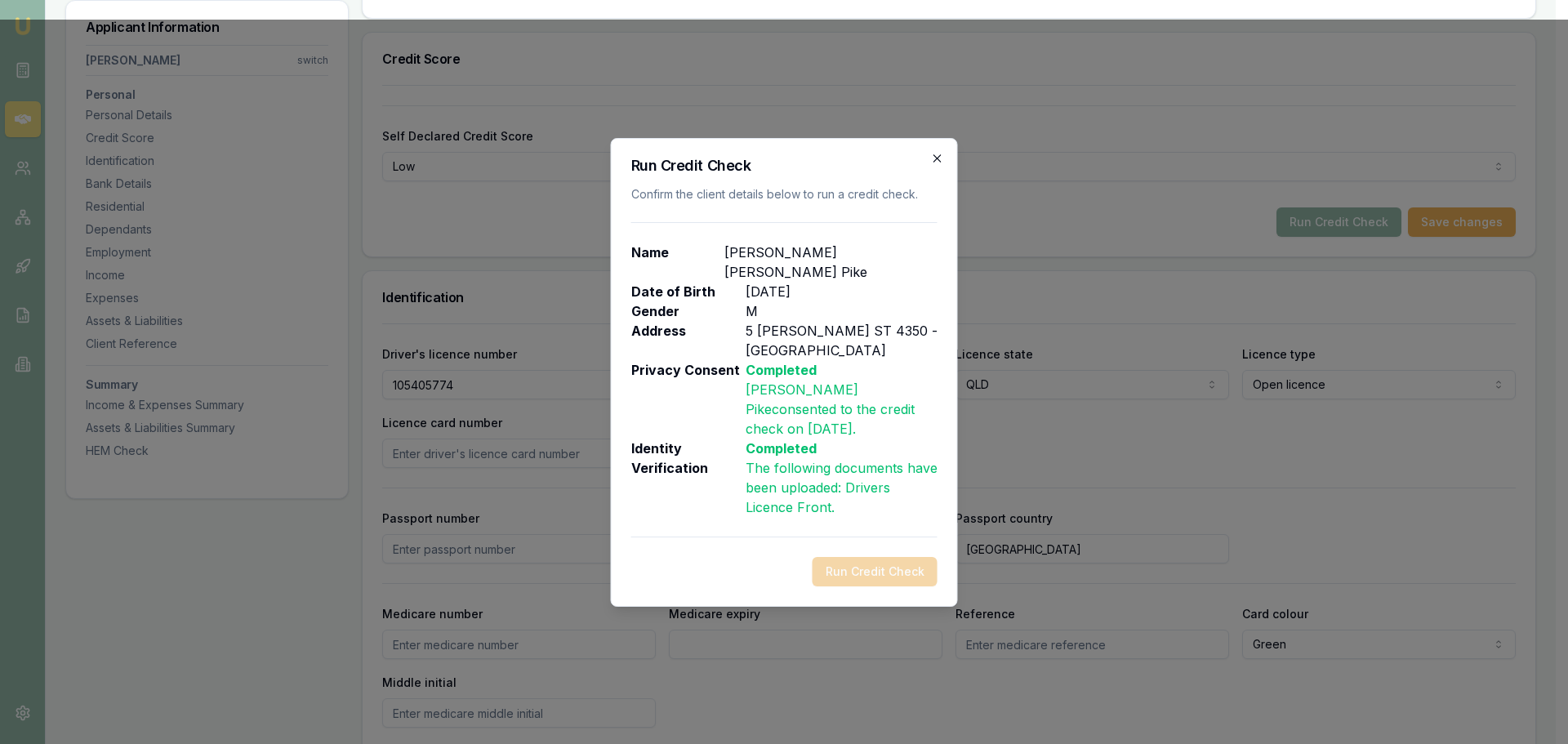
click at [938, 165] on icon "button" at bounding box center [937, 158] width 13 height 13
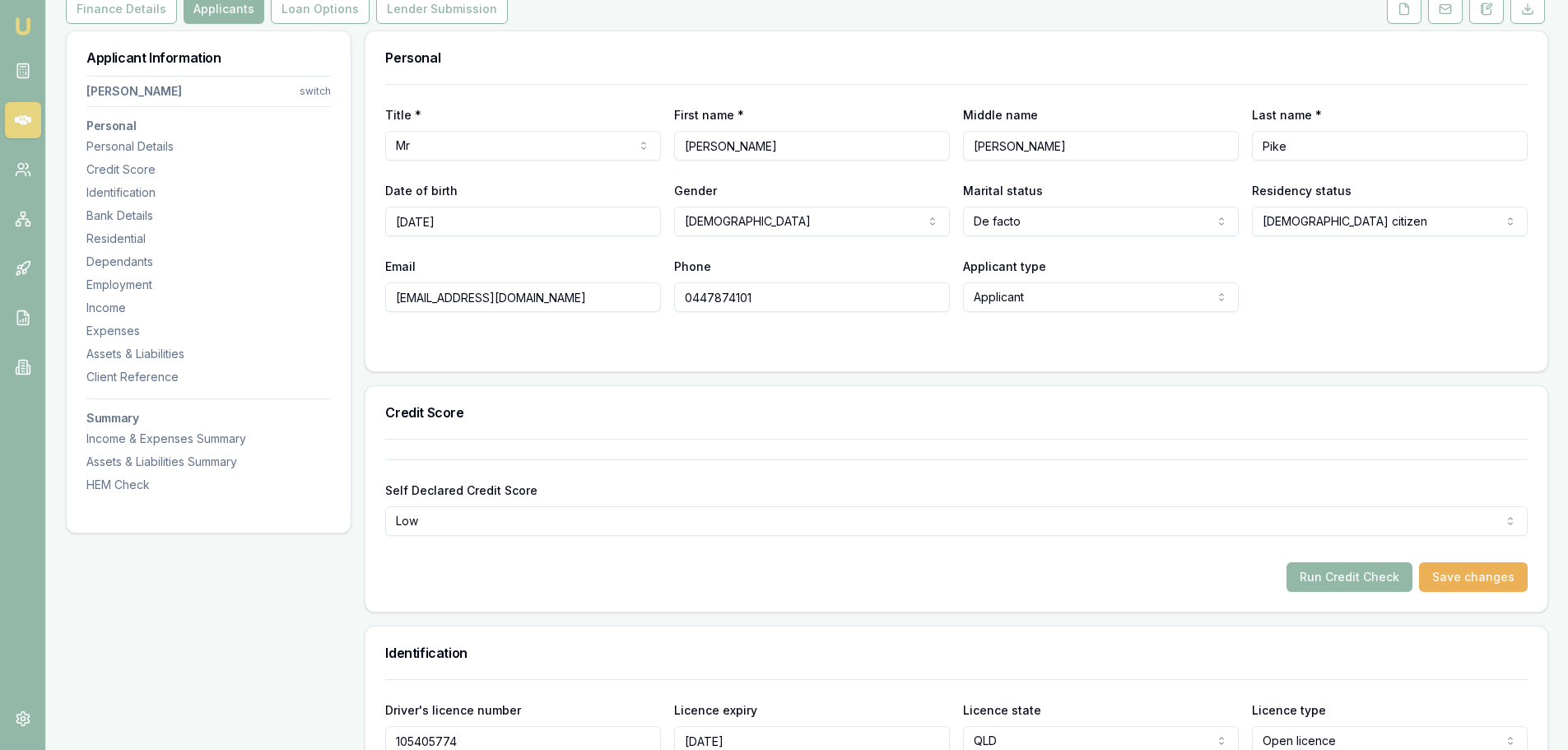
scroll to position [0, 0]
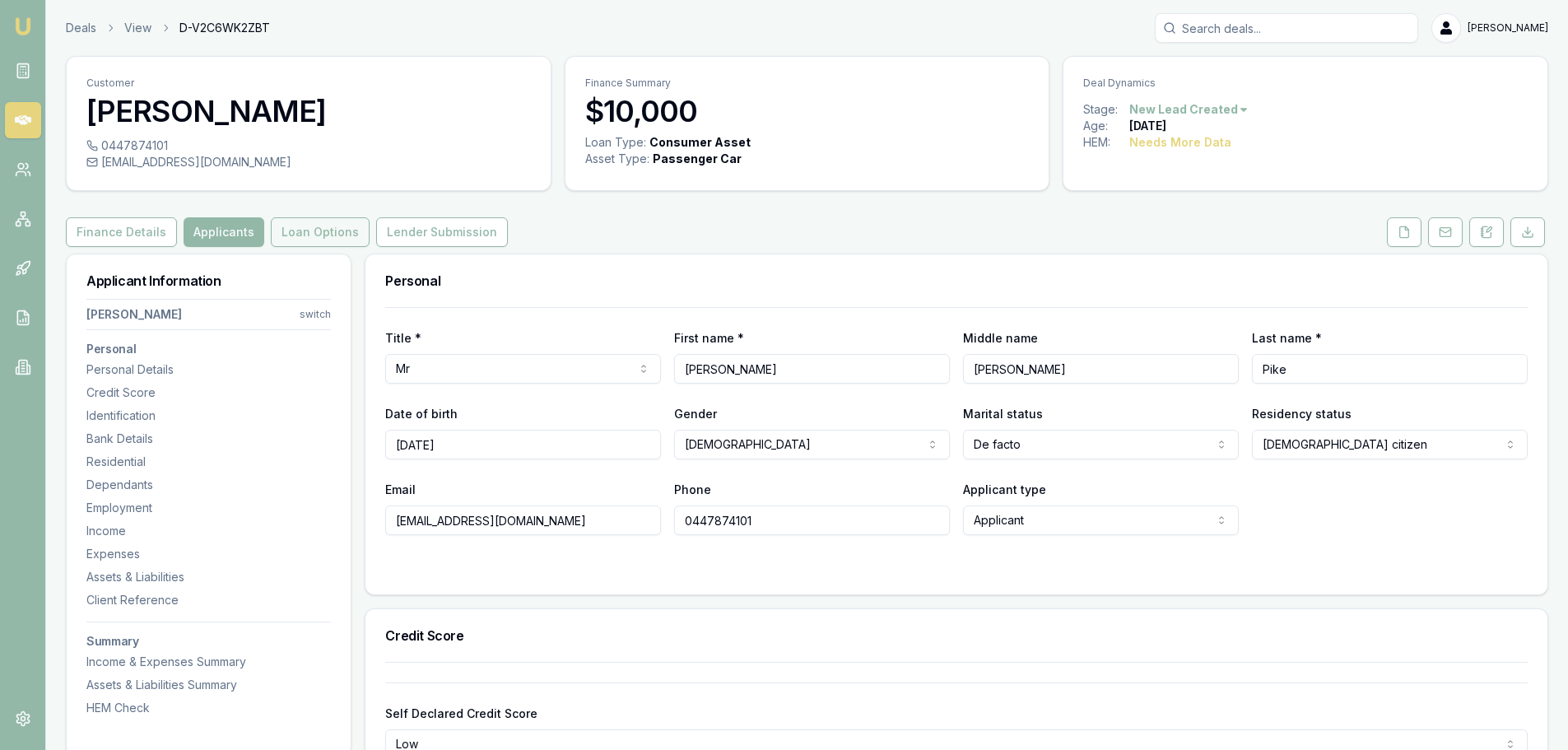
click at [317, 226] on button "Loan Options" at bounding box center [320, 232] width 99 height 30
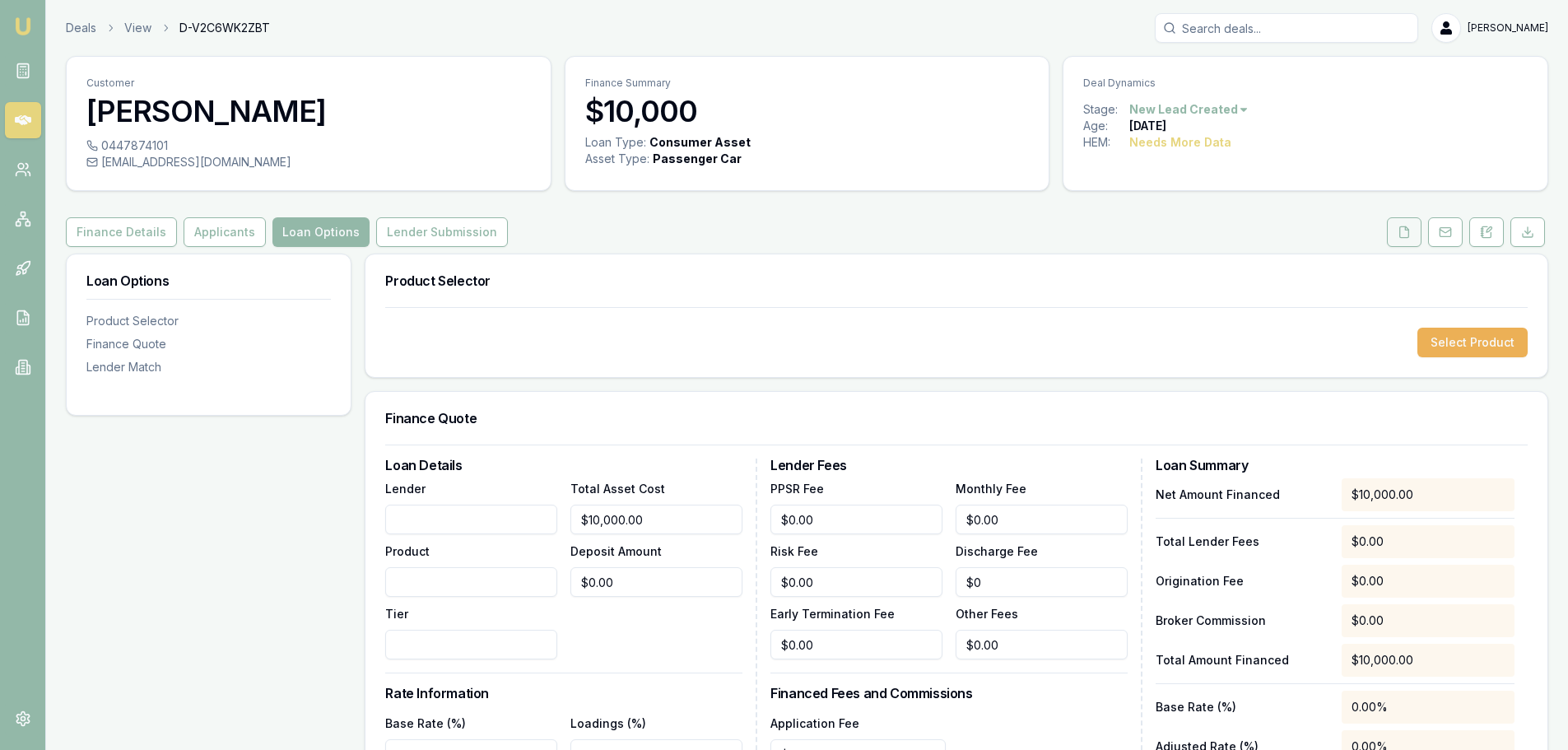
click at [1394, 231] on button at bounding box center [1404, 232] width 35 height 30
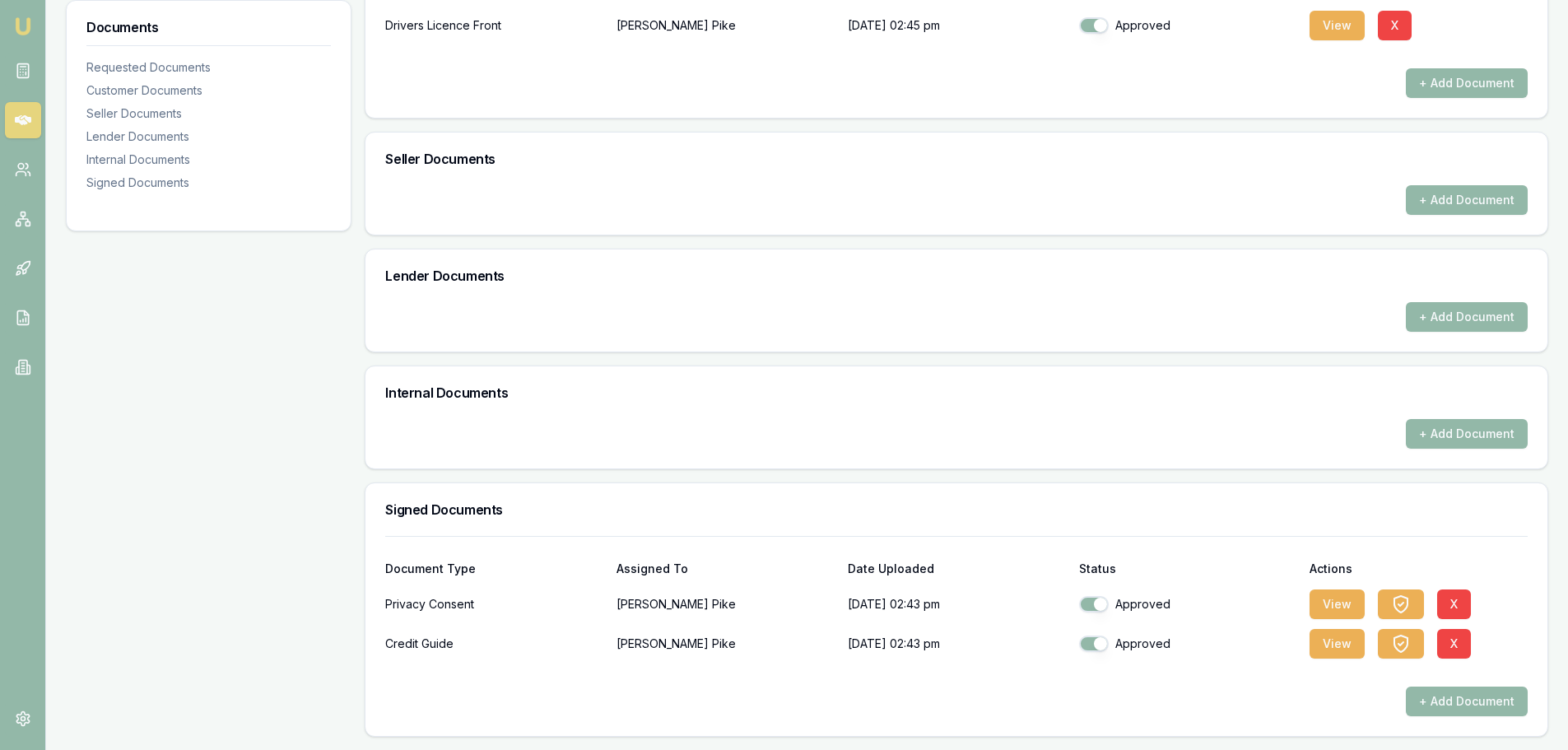
scroll to position [166, 0]
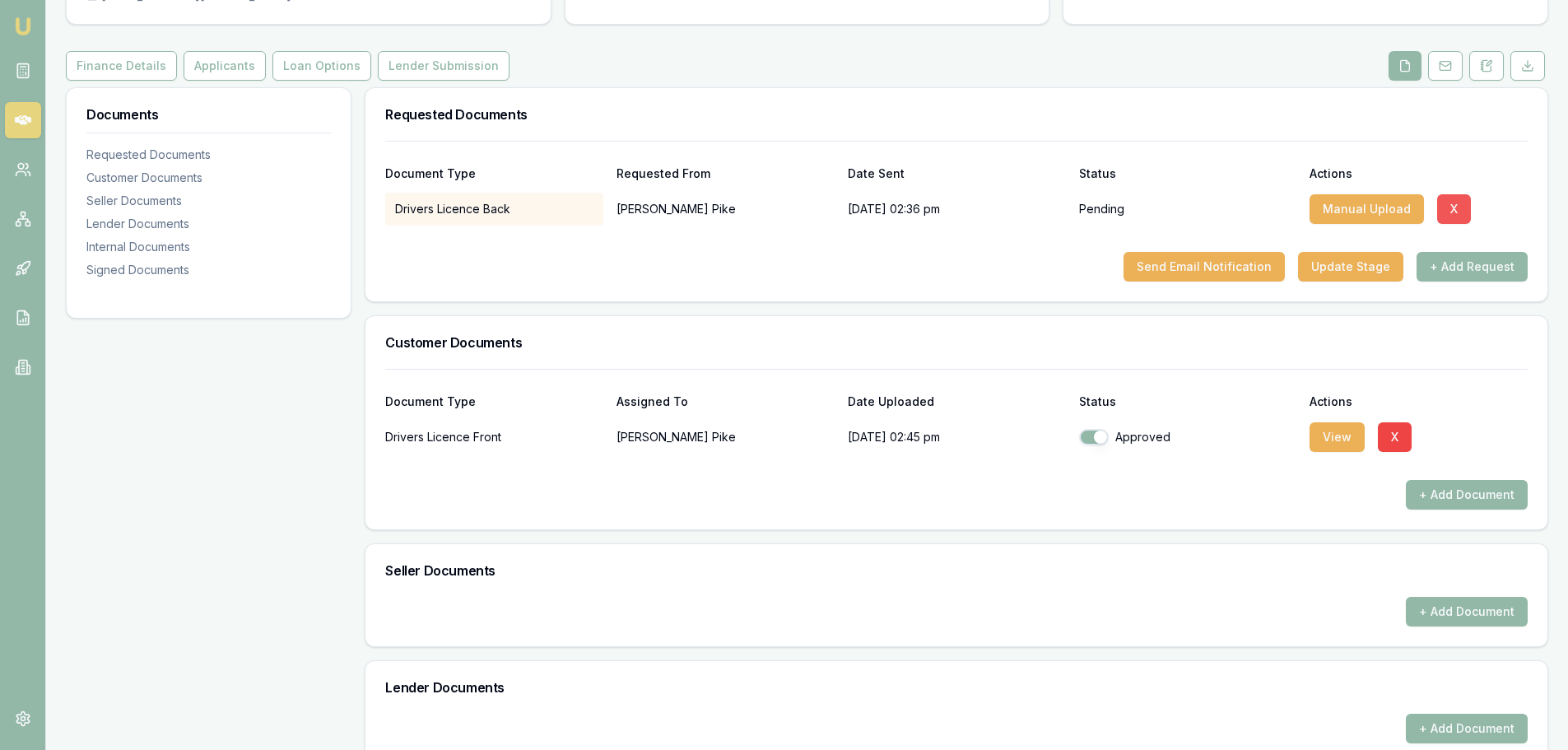
click at [1455, 205] on button "X" at bounding box center [1454, 209] width 34 height 30
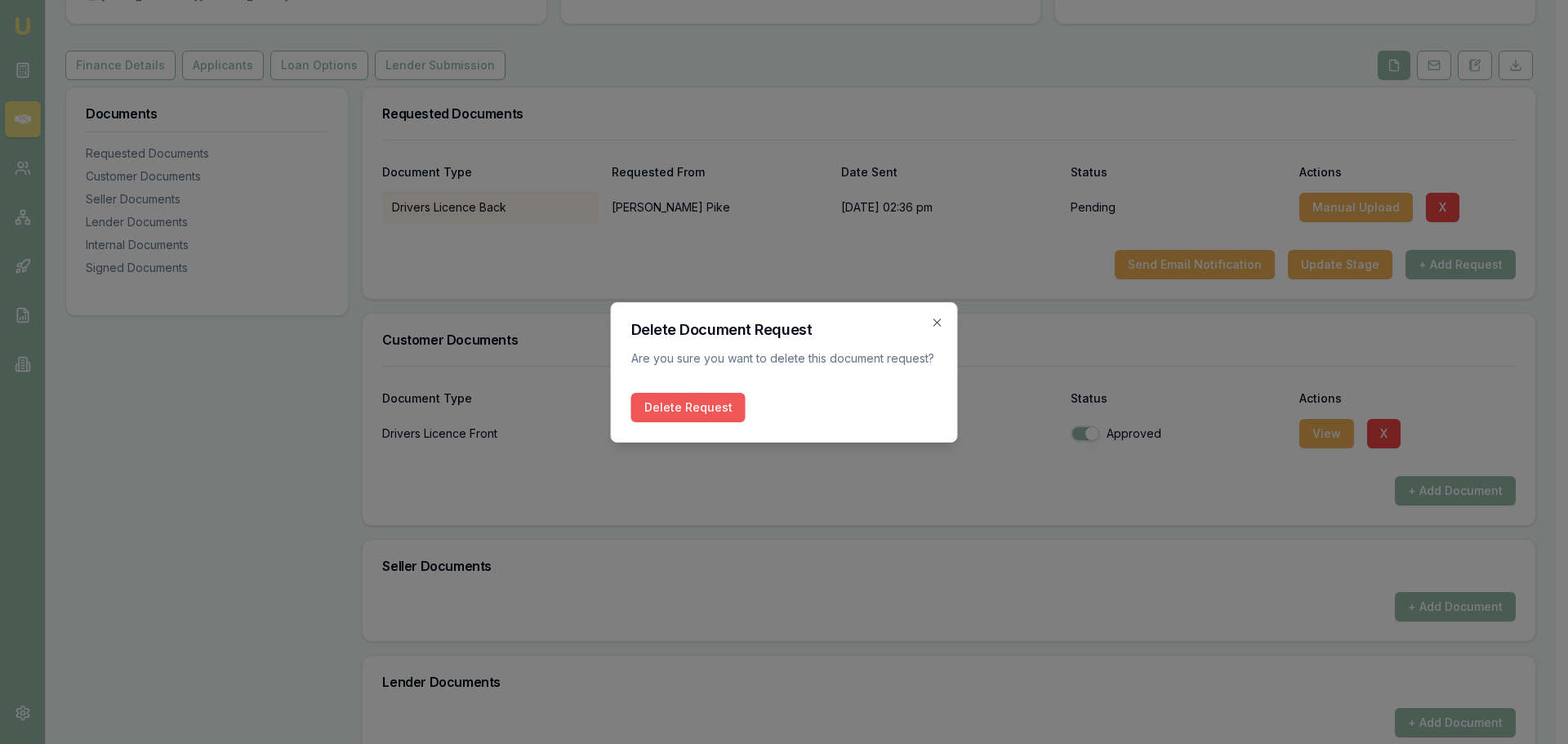
click at [681, 397] on button "Delete Request" at bounding box center [688, 408] width 114 height 29
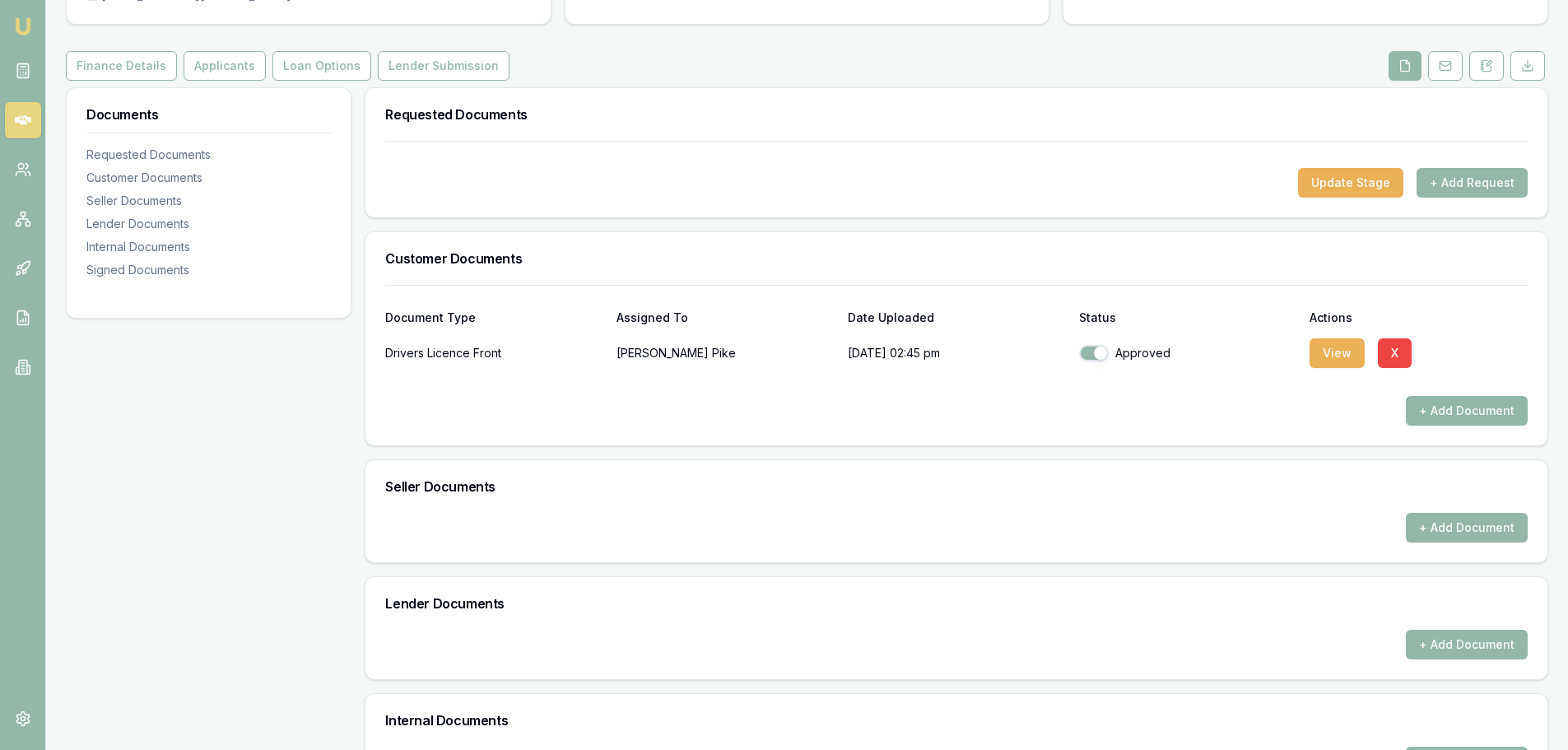
click at [1512, 410] on button "+ Add Document" at bounding box center [1467, 411] width 122 height 30
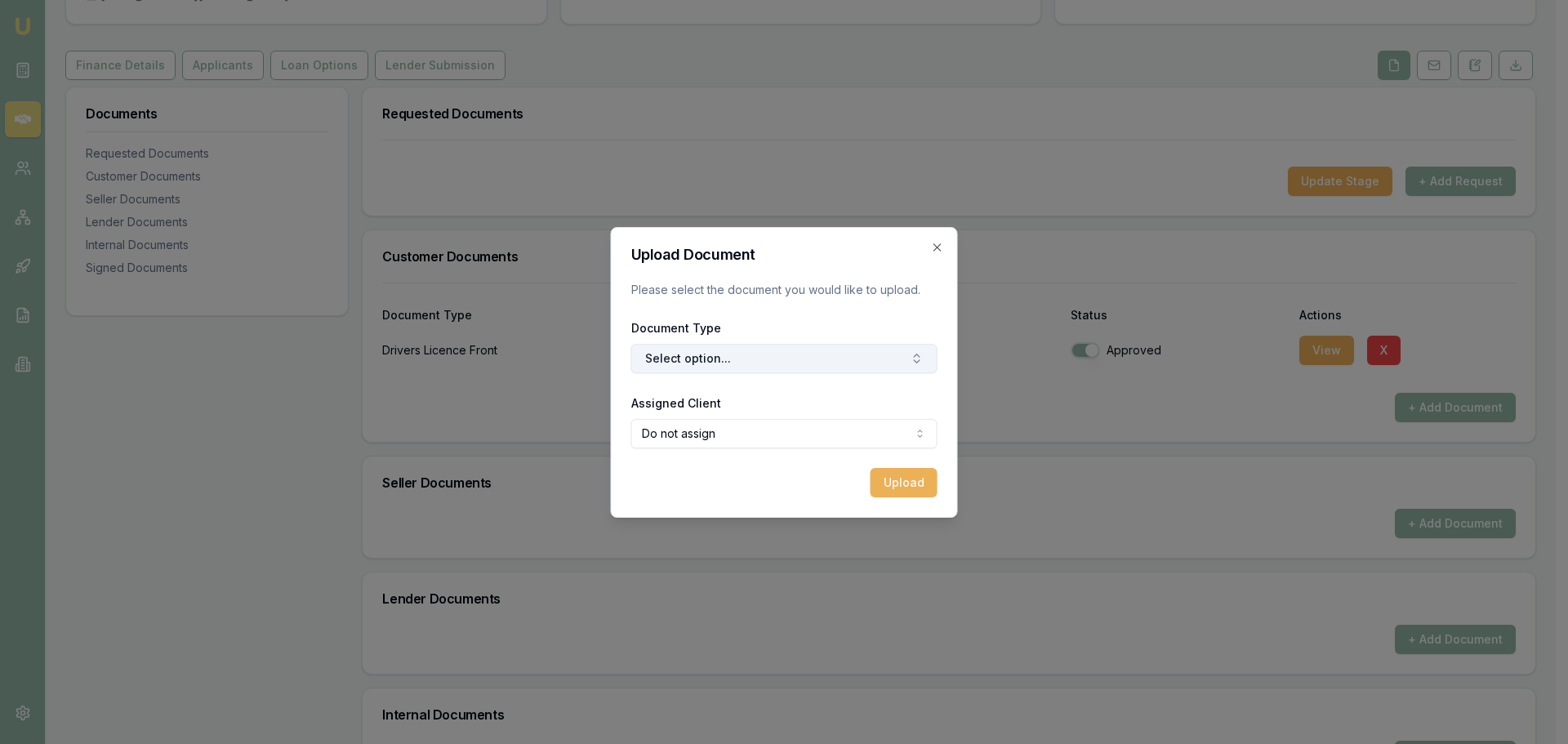
click at [832, 371] on button "Select option..." at bounding box center [784, 359] width 306 height 29
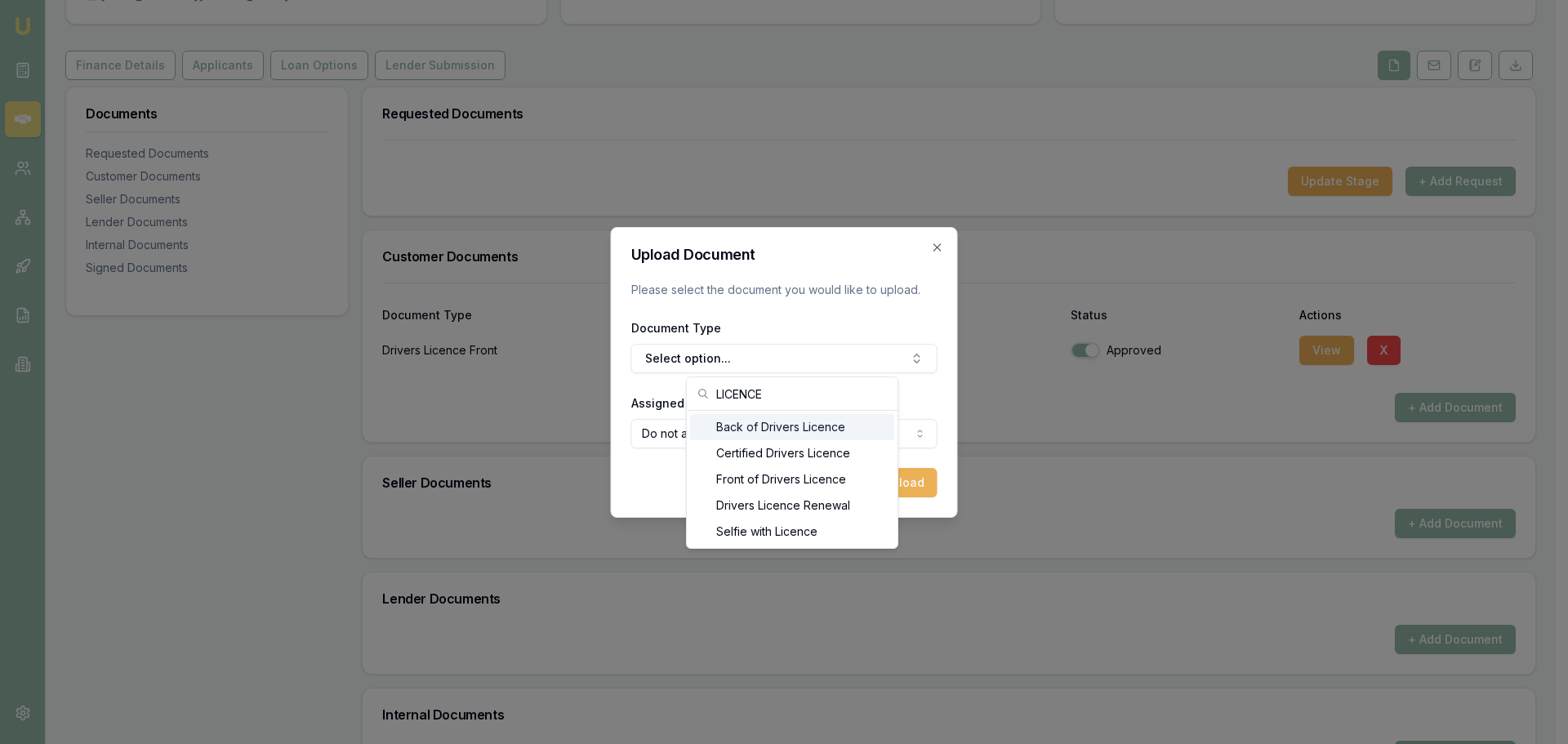
type input "LICENCE"
click at [787, 431] on div "Back of Drivers Licence" at bounding box center [792, 427] width 204 height 27
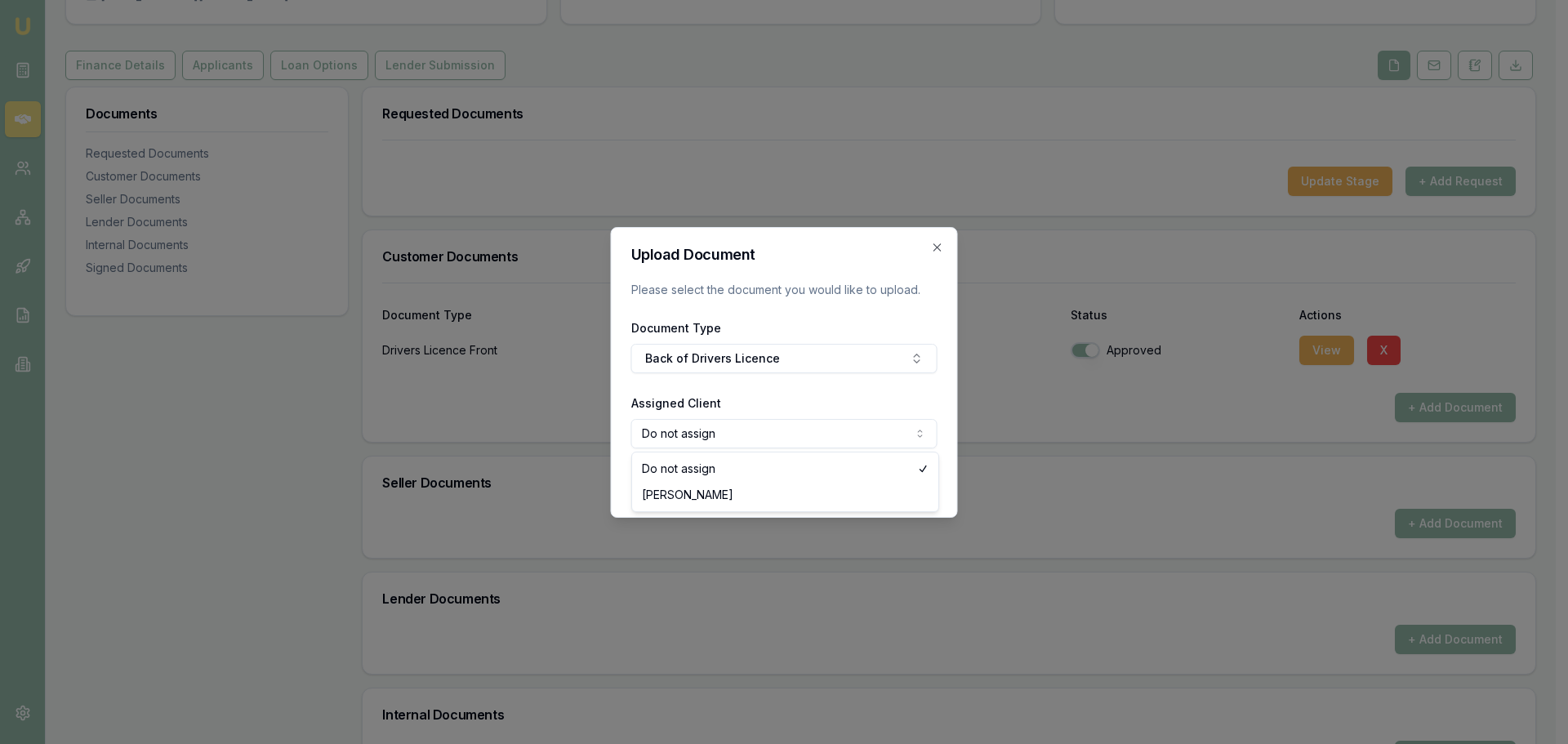
click at [787, 431] on body "Emu Broker Deals View D-V2C6WK2ZBT Erin Shield Toggle Menu Customer Stewart Pik…" at bounding box center [778, 206] width 1555 height 744
select select "U-A6UKBV3X6O"
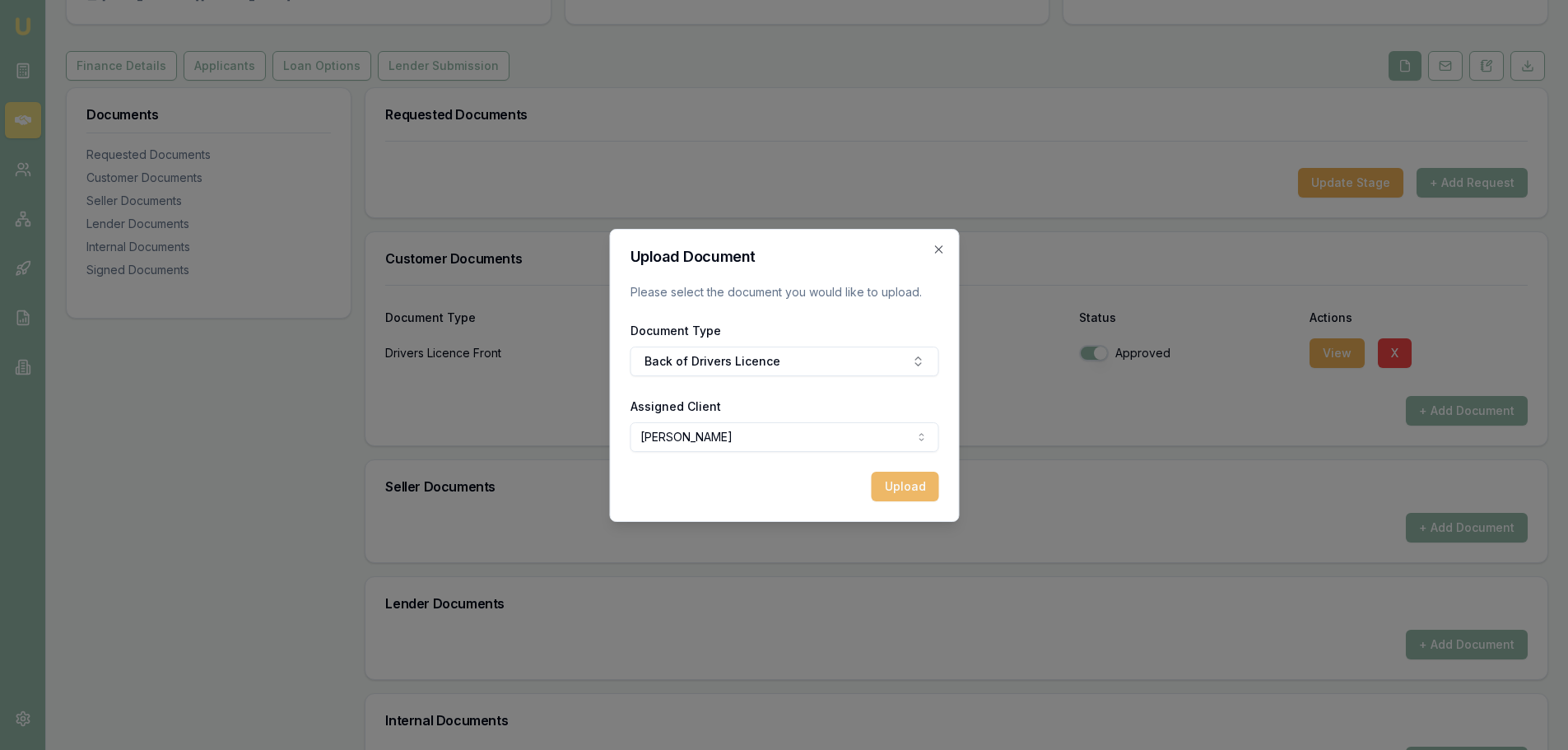
click at [912, 483] on button "Upload" at bounding box center [905, 486] width 67 height 30
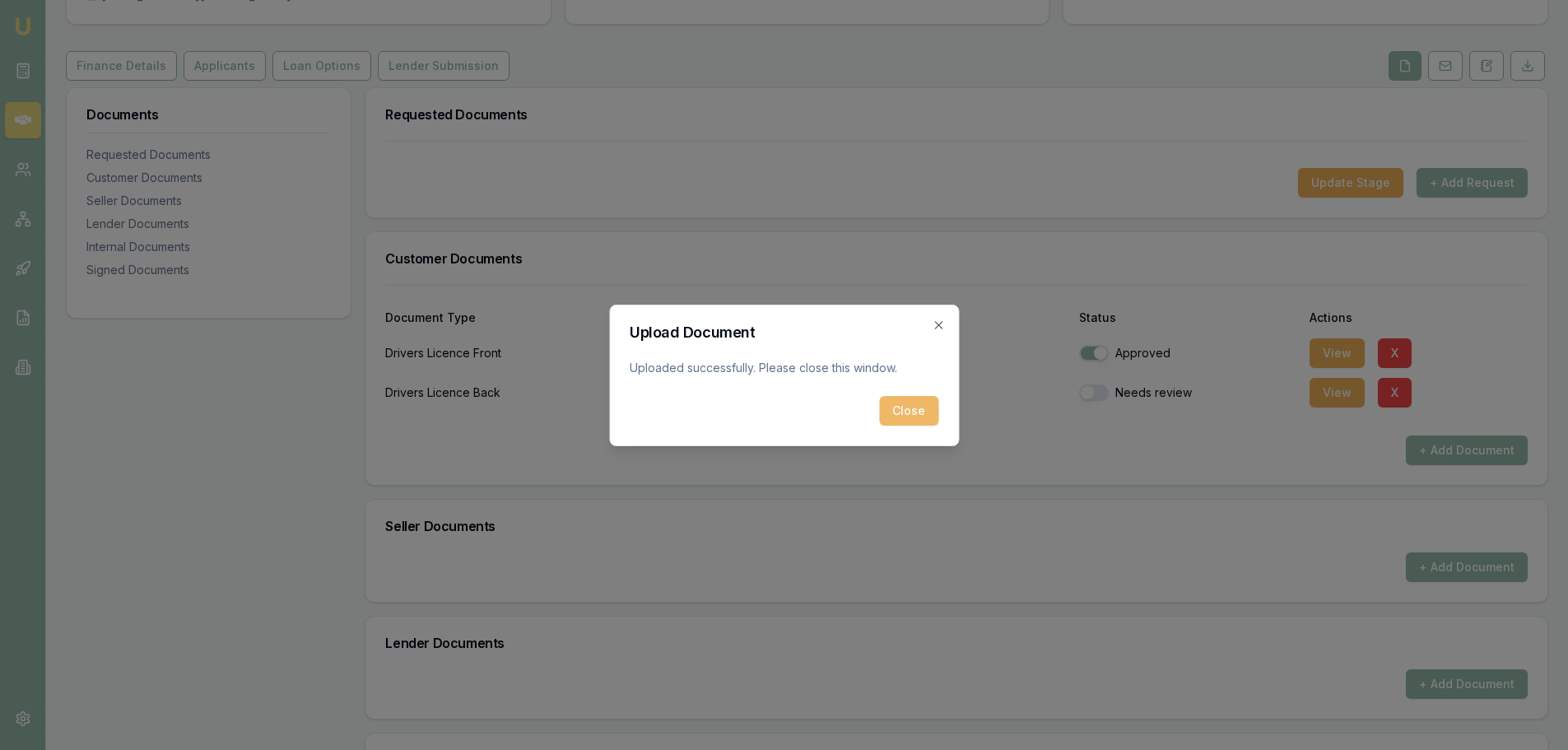
click at [915, 408] on button "Close" at bounding box center [909, 411] width 59 height 30
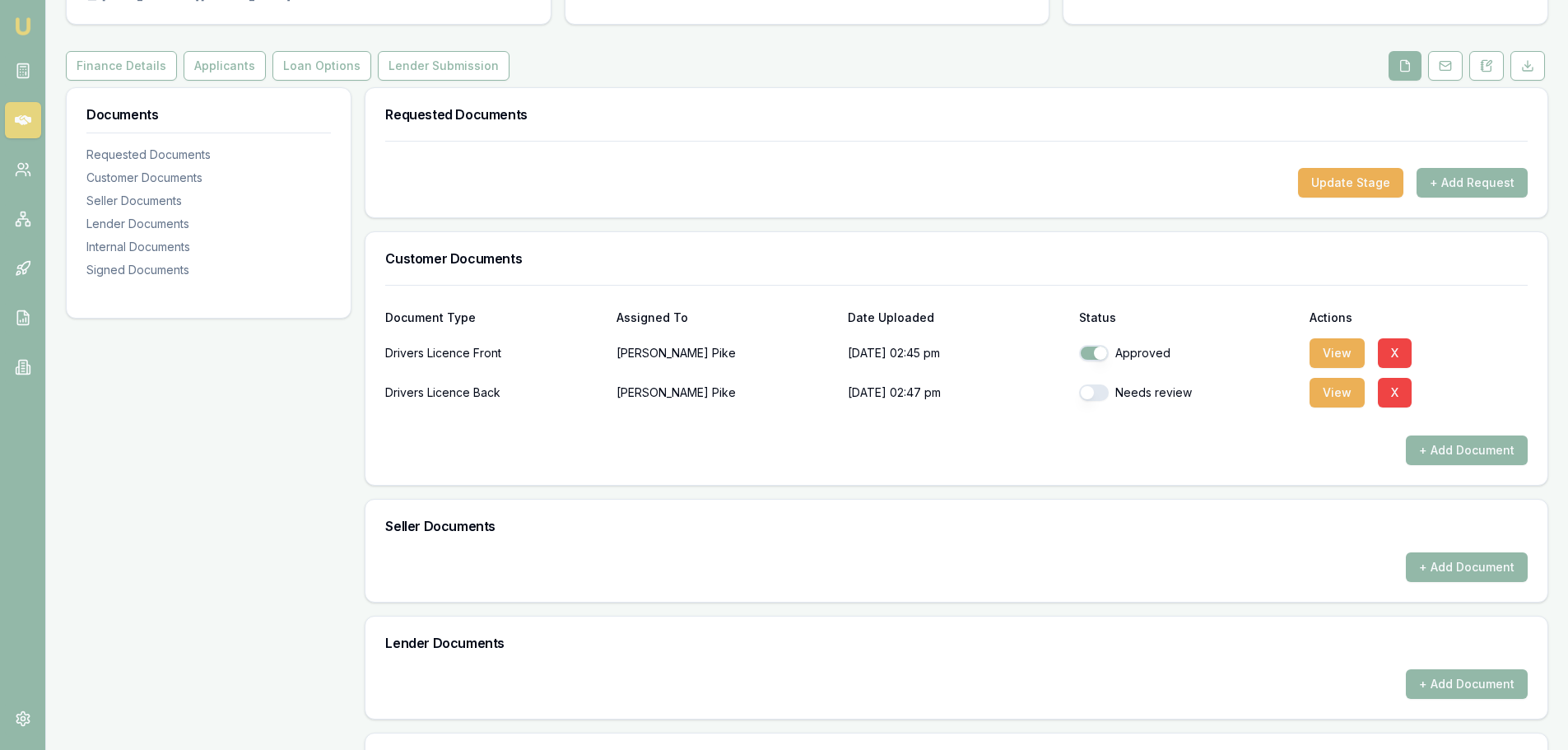
click at [1106, 392] on button "button" at bounding box center [1094, 392] width 30 height 17
checkbox input "true"
click at [210, 70] on button "Applicants" at bounding box center [224, 66] width 82 height 30
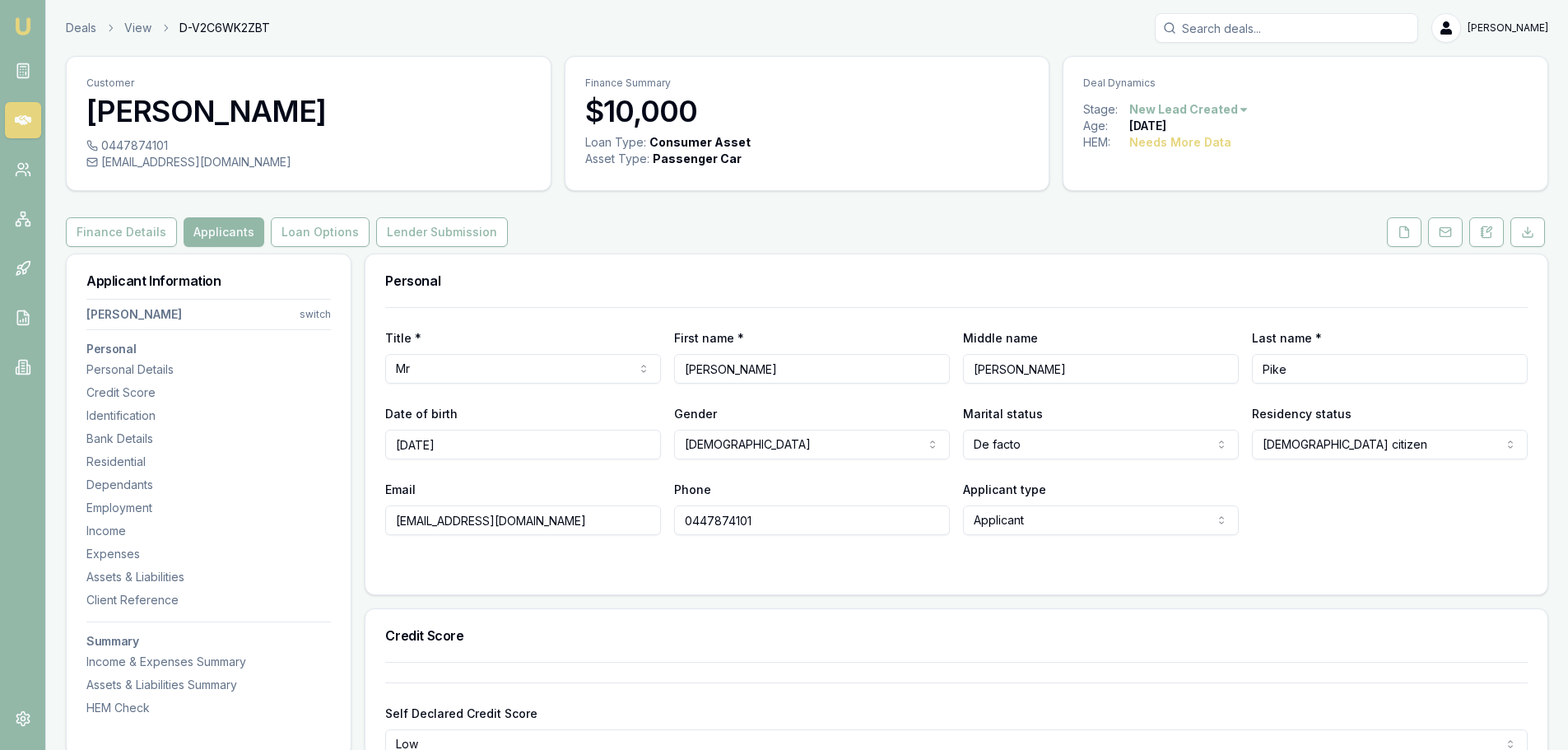
scroll to position [493, 0]
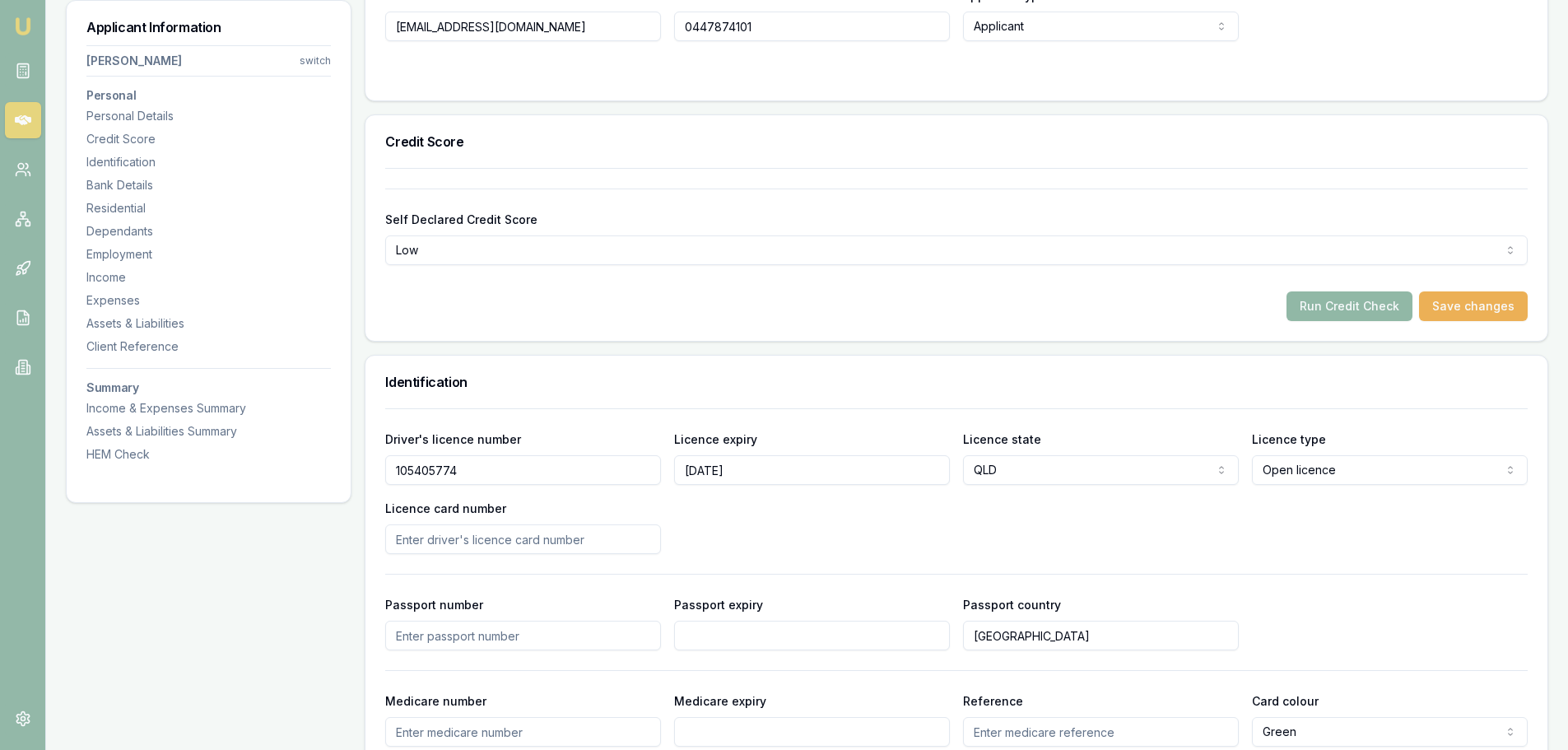
click at [1360, 315] on button "Run Credit Check" at bounding box center [1349, 306] width 126 height 30
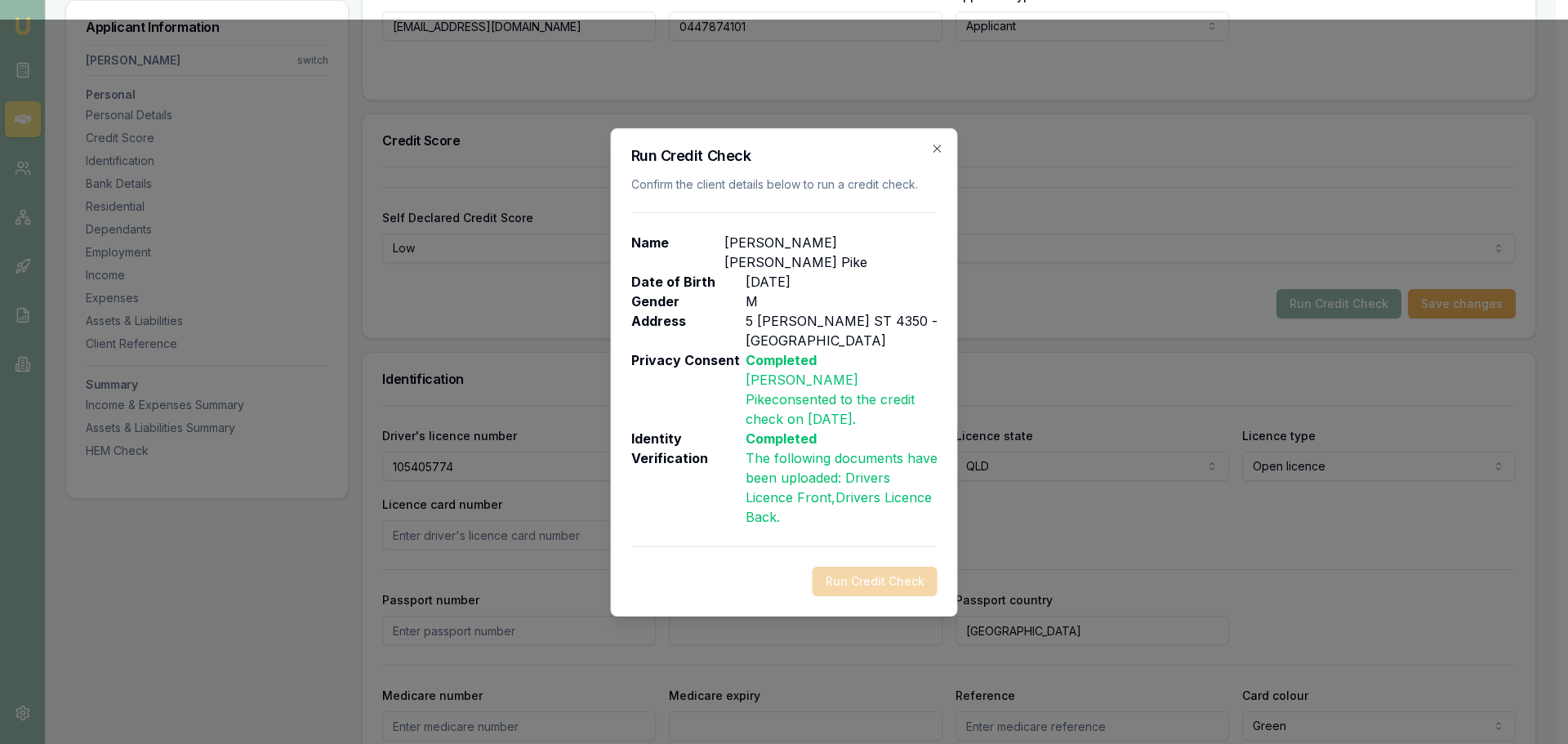
click at [821, 322] on p "5 BUTLER ST 4350 - Southtown" at bounding box center [841, 330] width 192 height 39
click at [936, 155] on icon "button" at bounding box center [937, 148] width 13 height 13
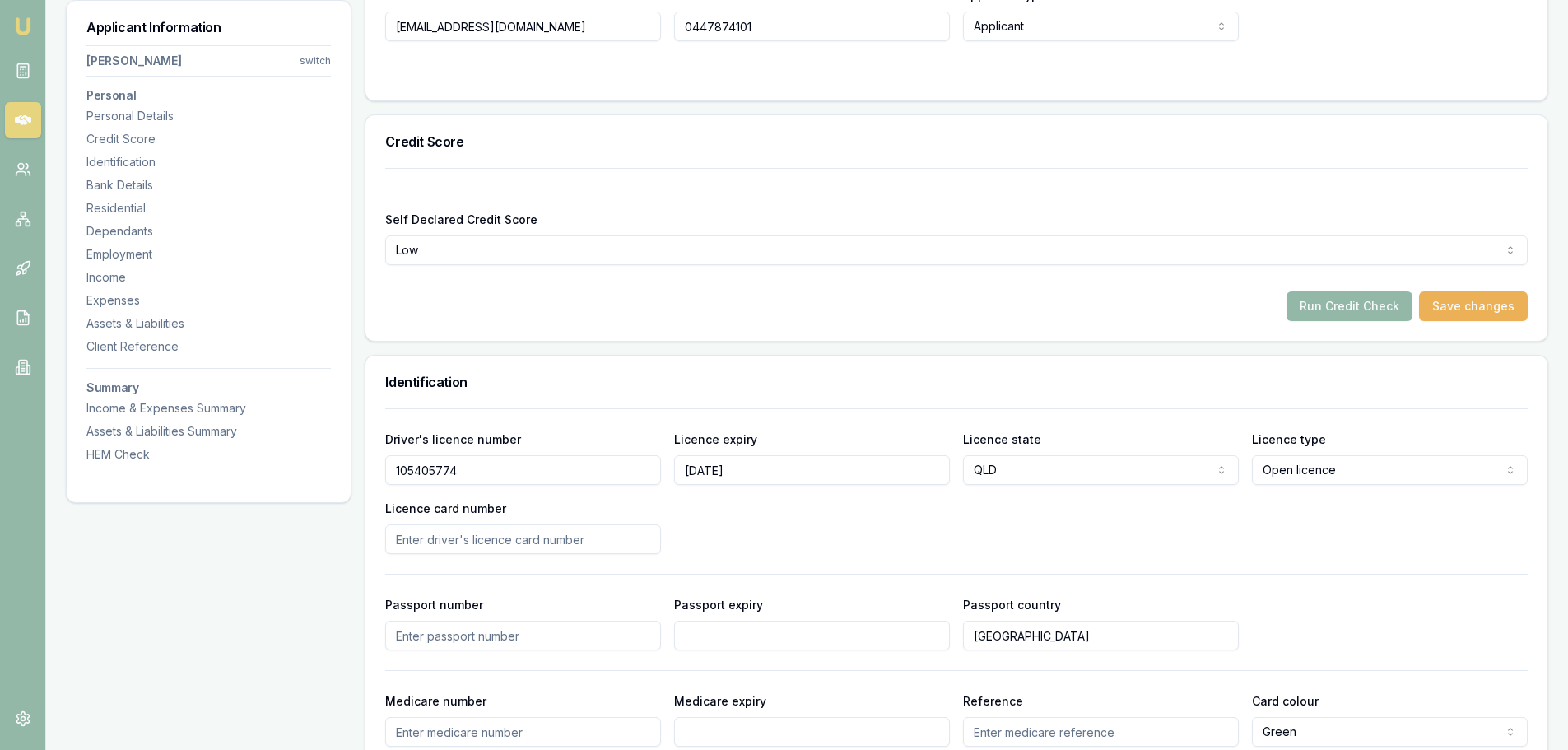
click at [963, 323] on div "Self Declared Credit Score Low Excellent Very good Average Fair Low Run Credit …" at bounding box center [956, 254] width 1182 height 172
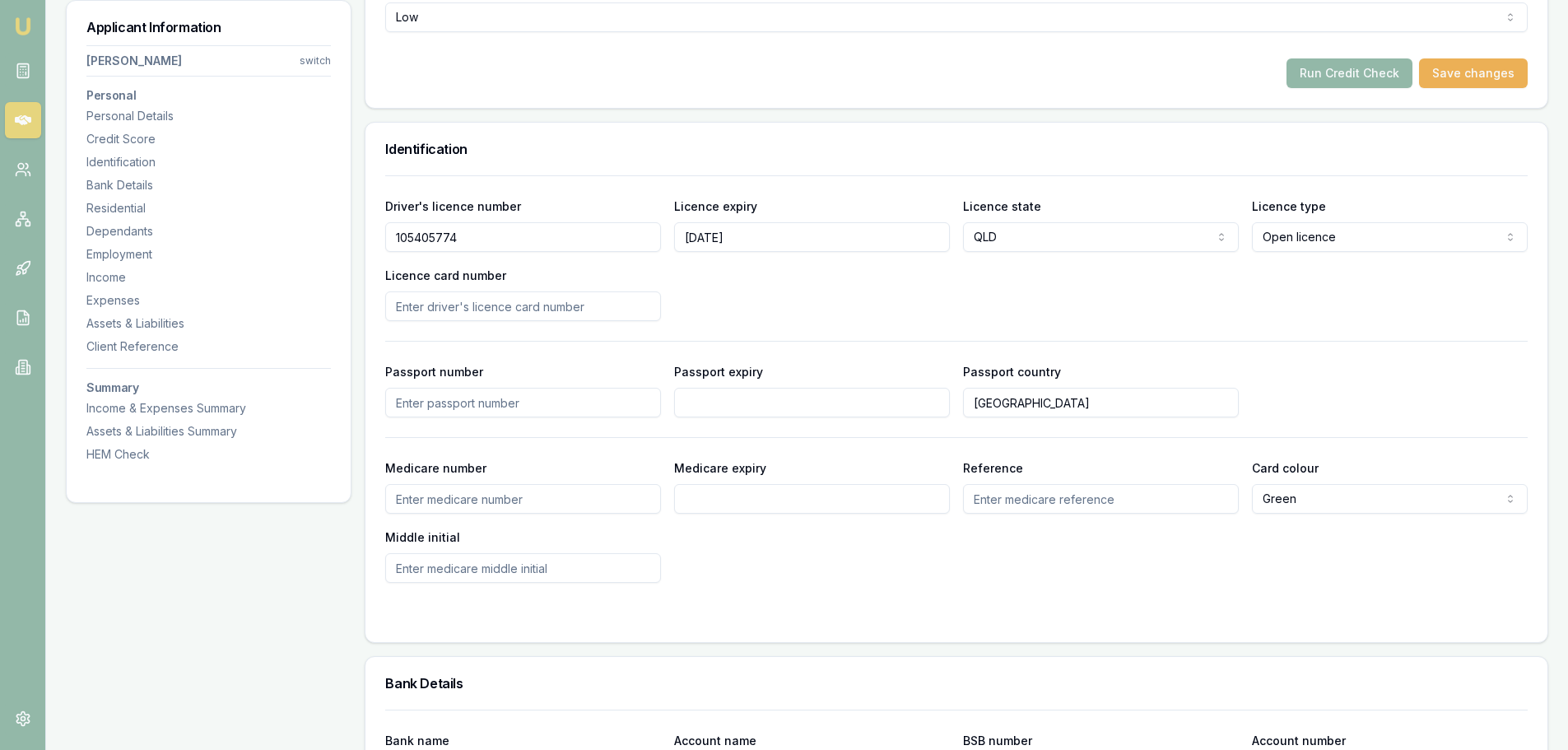
scroll to position [823, 0]
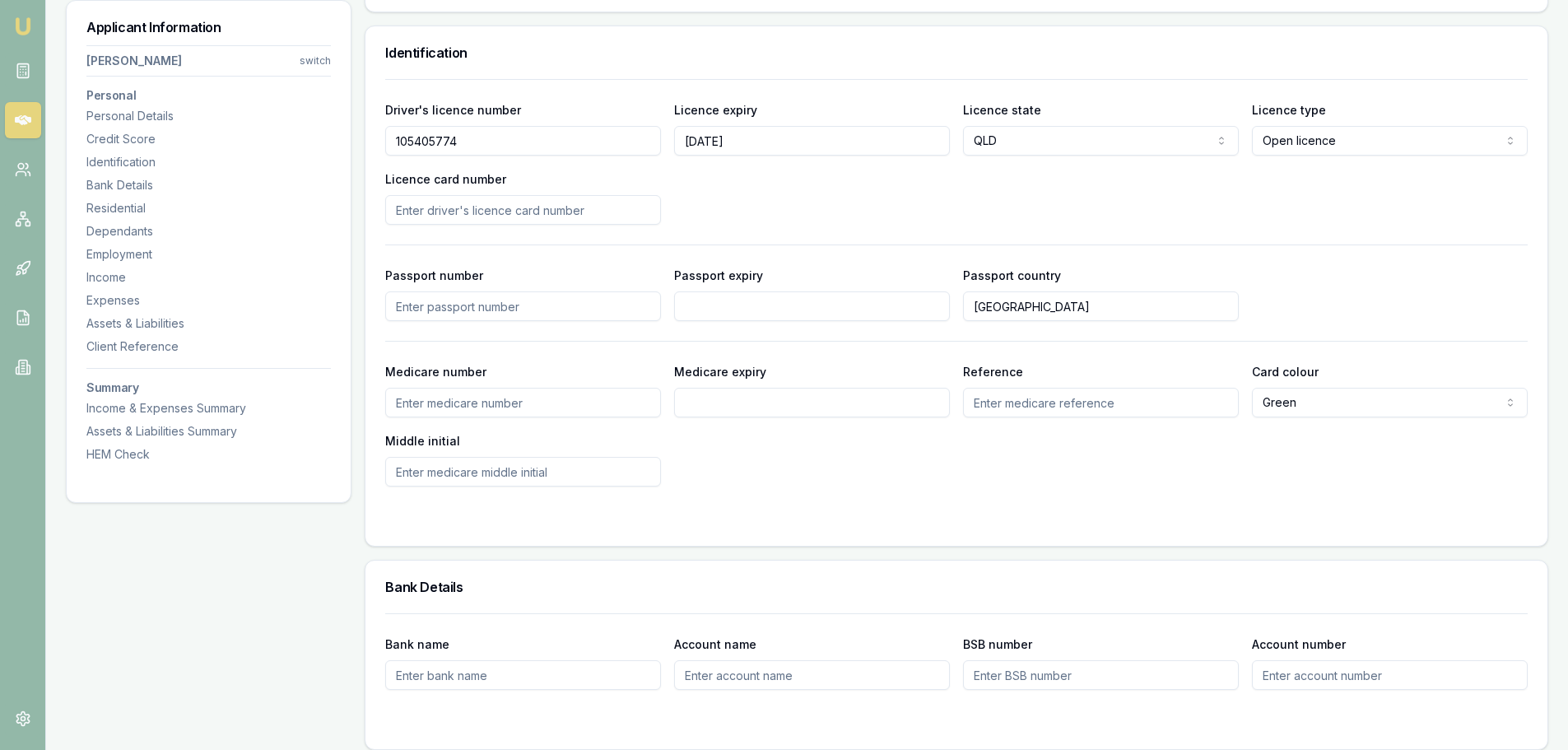
click at [583, 211] on input "Licence card number" at bounding box center [523, 210] width 276 height 30
click at [788, 192] on div "Driver's licence number 105405774 Licence expiry 11/01/2028 Licence state QLD N…" at bounding box center [956, 162] width 1143 height 125
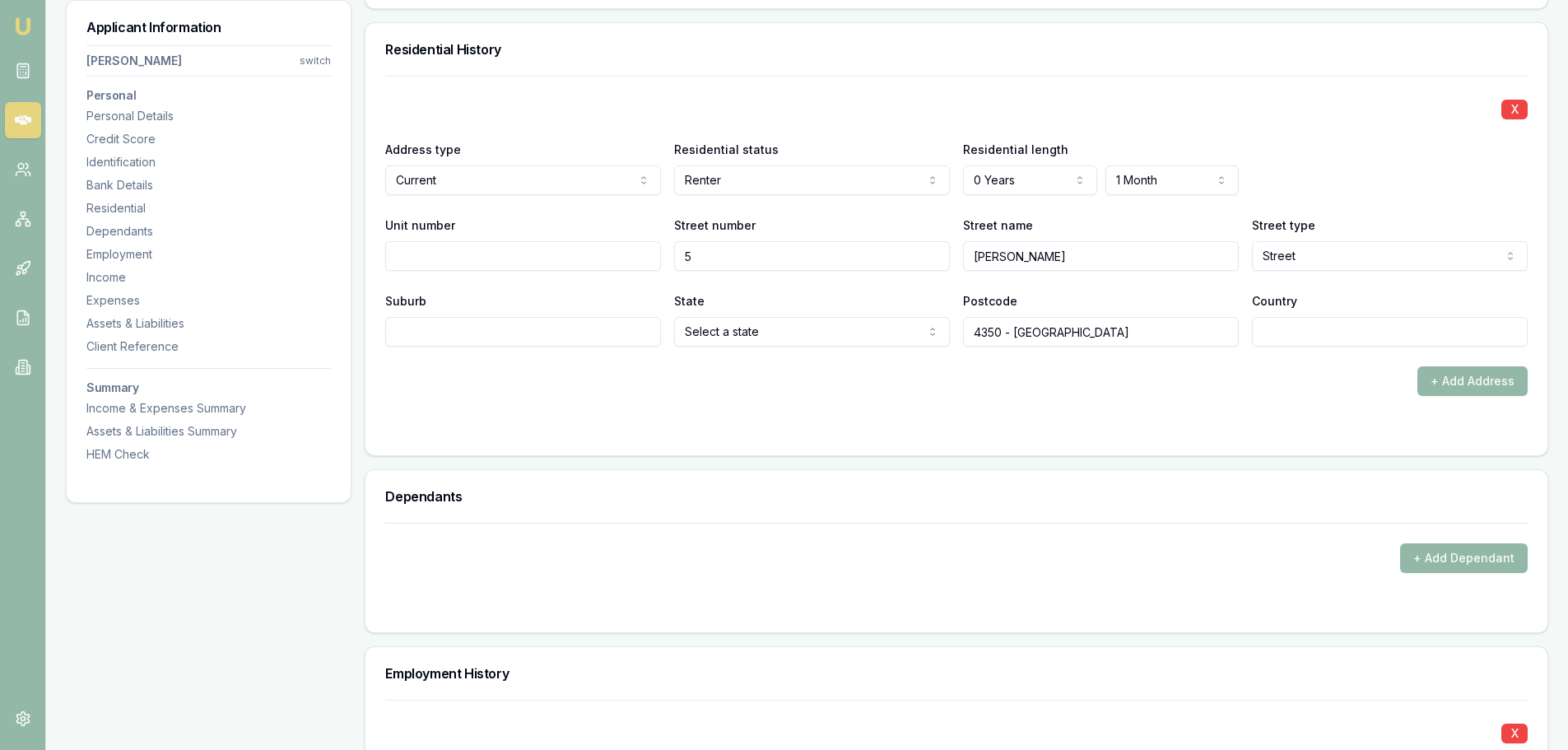
scroll to position [1317, 0]
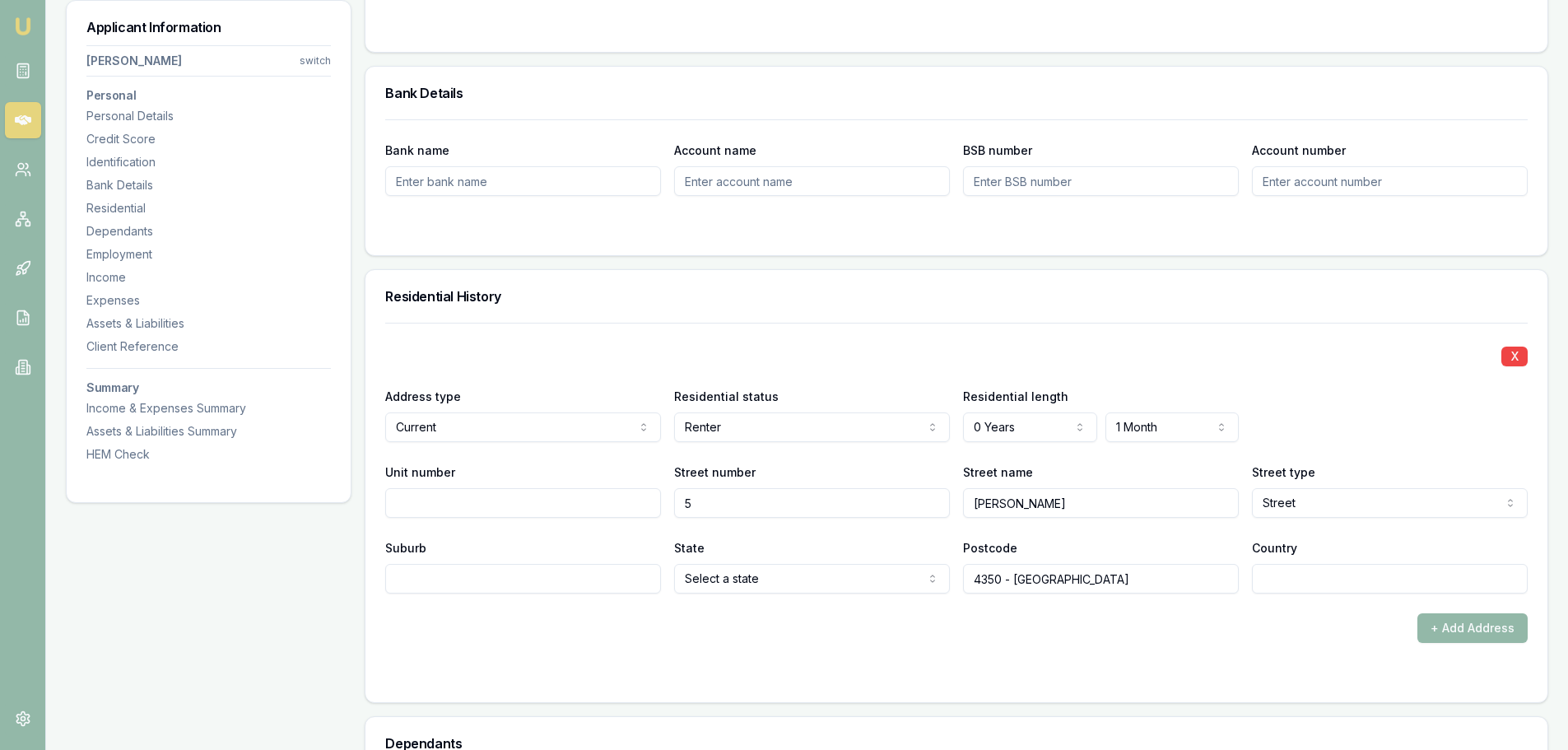
click at [564, 586] on input "Suburb" at bounding box center [523, 579] width 276 height 30
type input "RANGEVILLE"
select select "QLD"
type input "4350"
type input "AUSTRALIA"
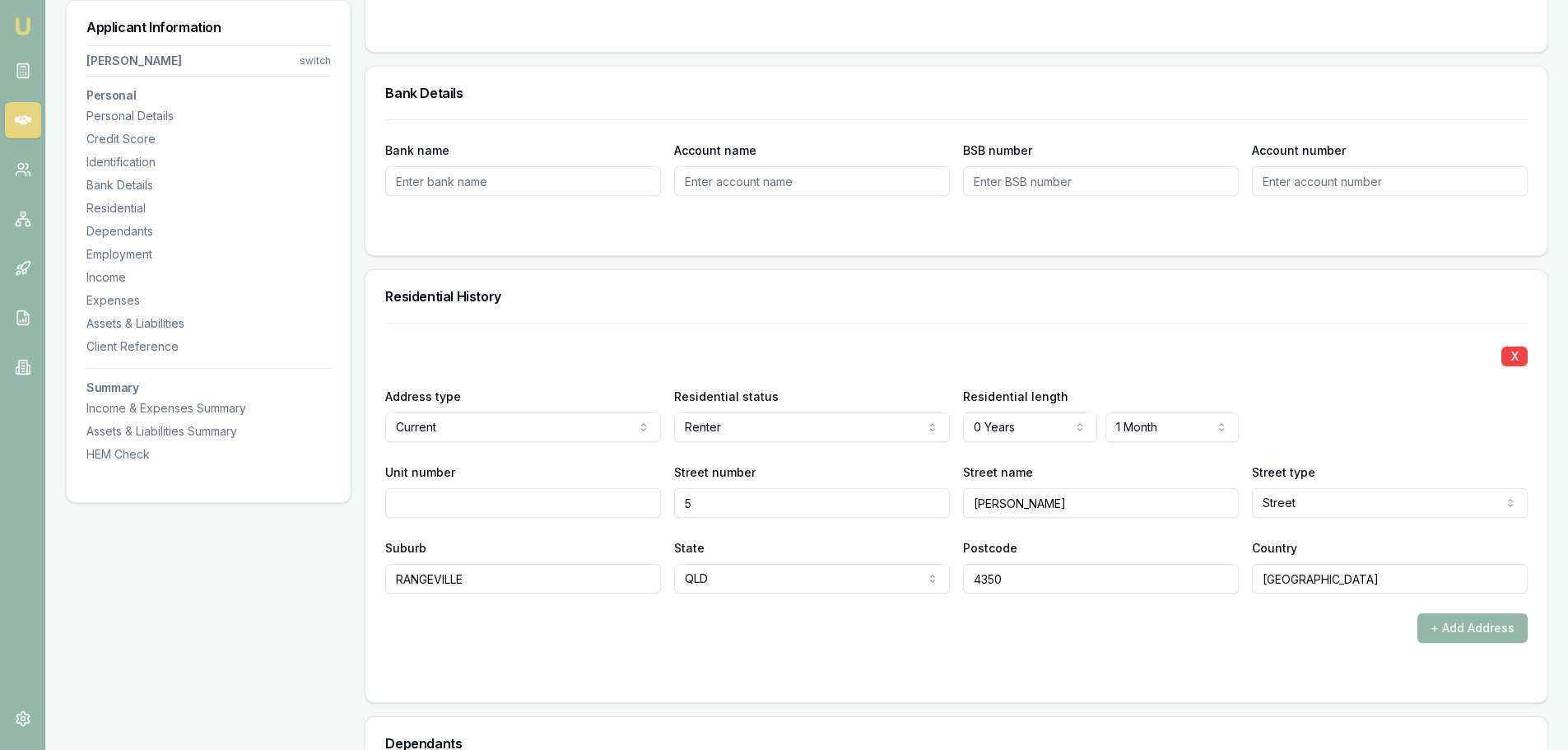
click at [720, 641] on div "+ Add Address" at bounding box center [956, 628] width 1143 height 30
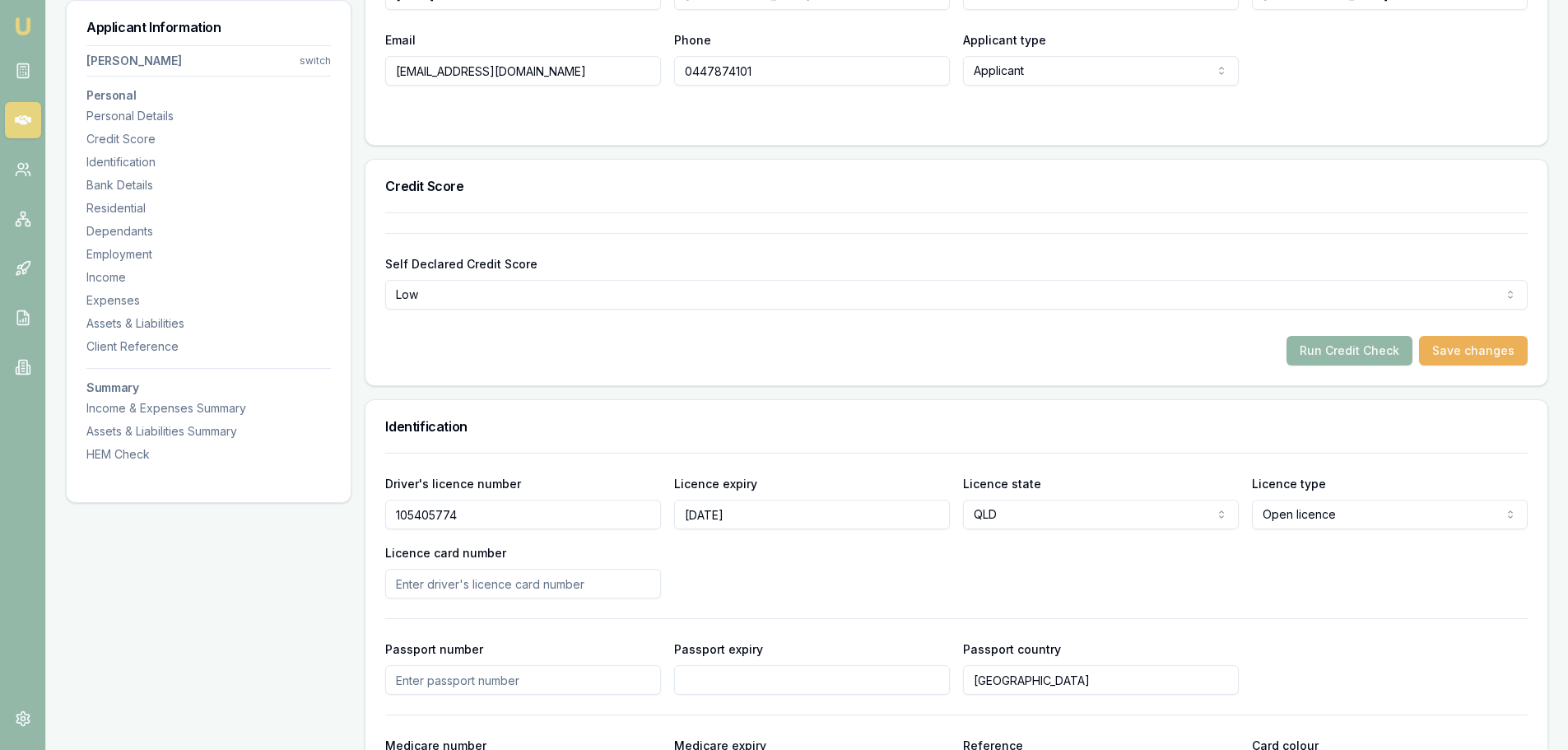
scroll to position [247, 0]
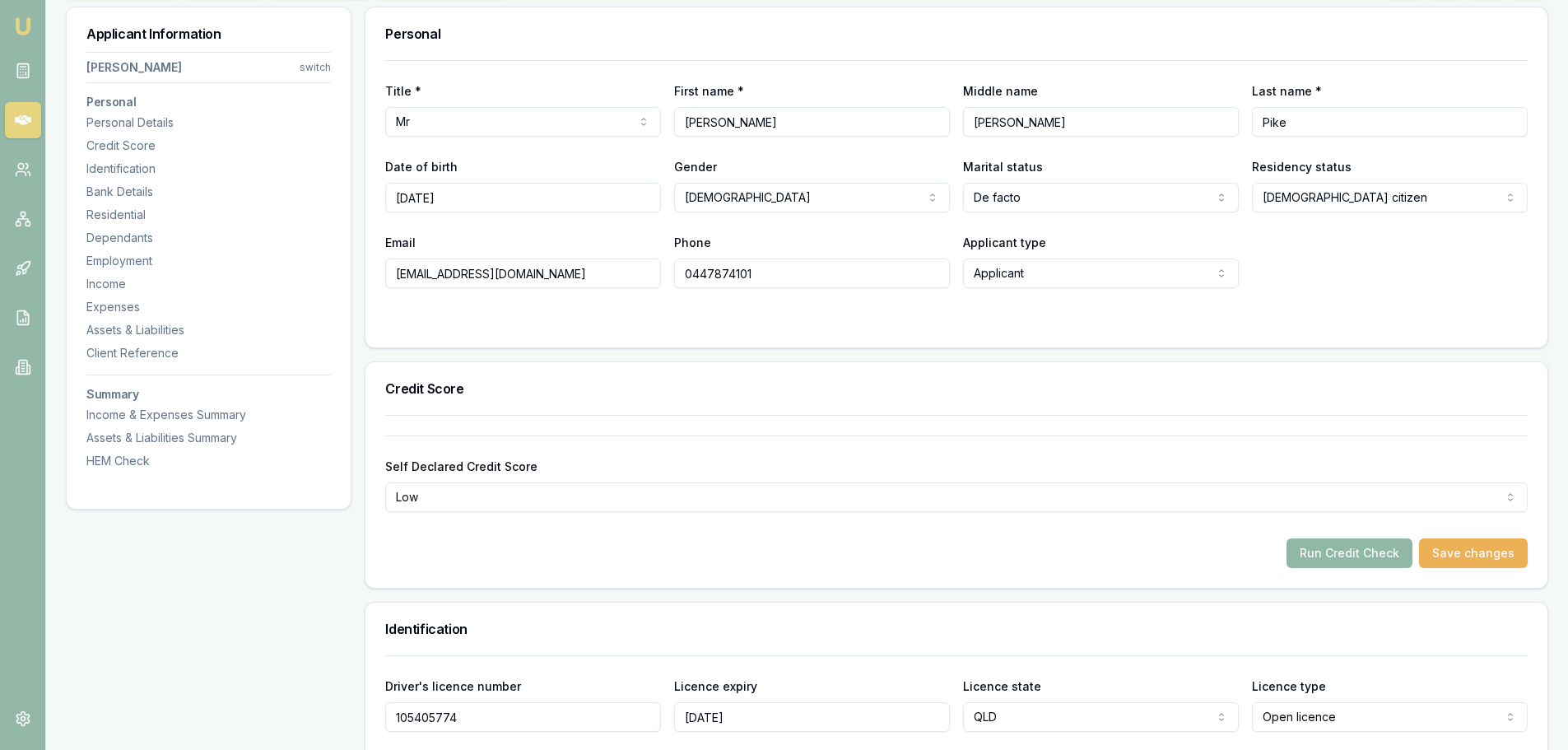
click at [1349, 558] on button "Run Credit Check" at bounding box center [1349, 553] width 126 height 30
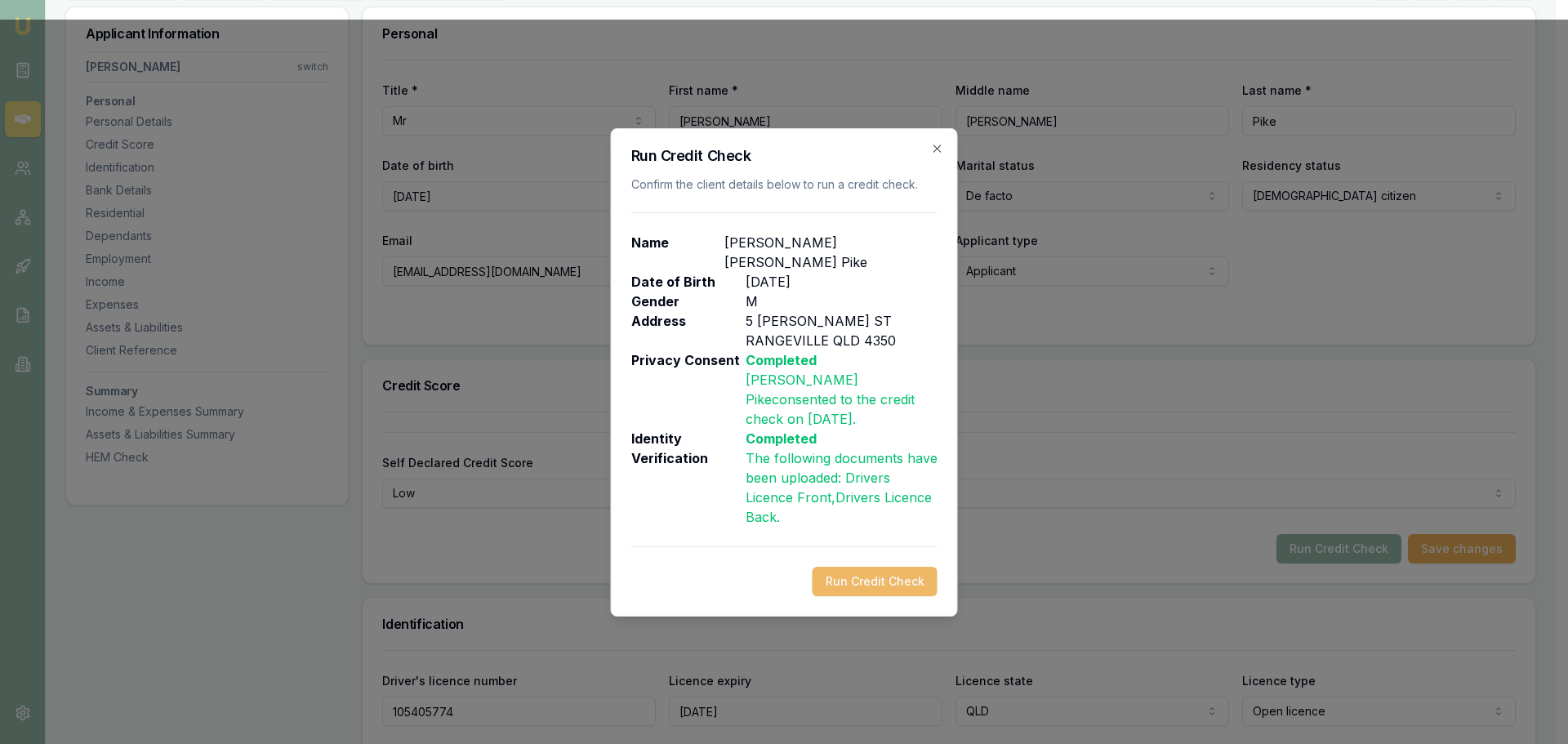
click at [897, 566] on button "Run Credit Check" at bounding box center [875, 581] width 125 height 29
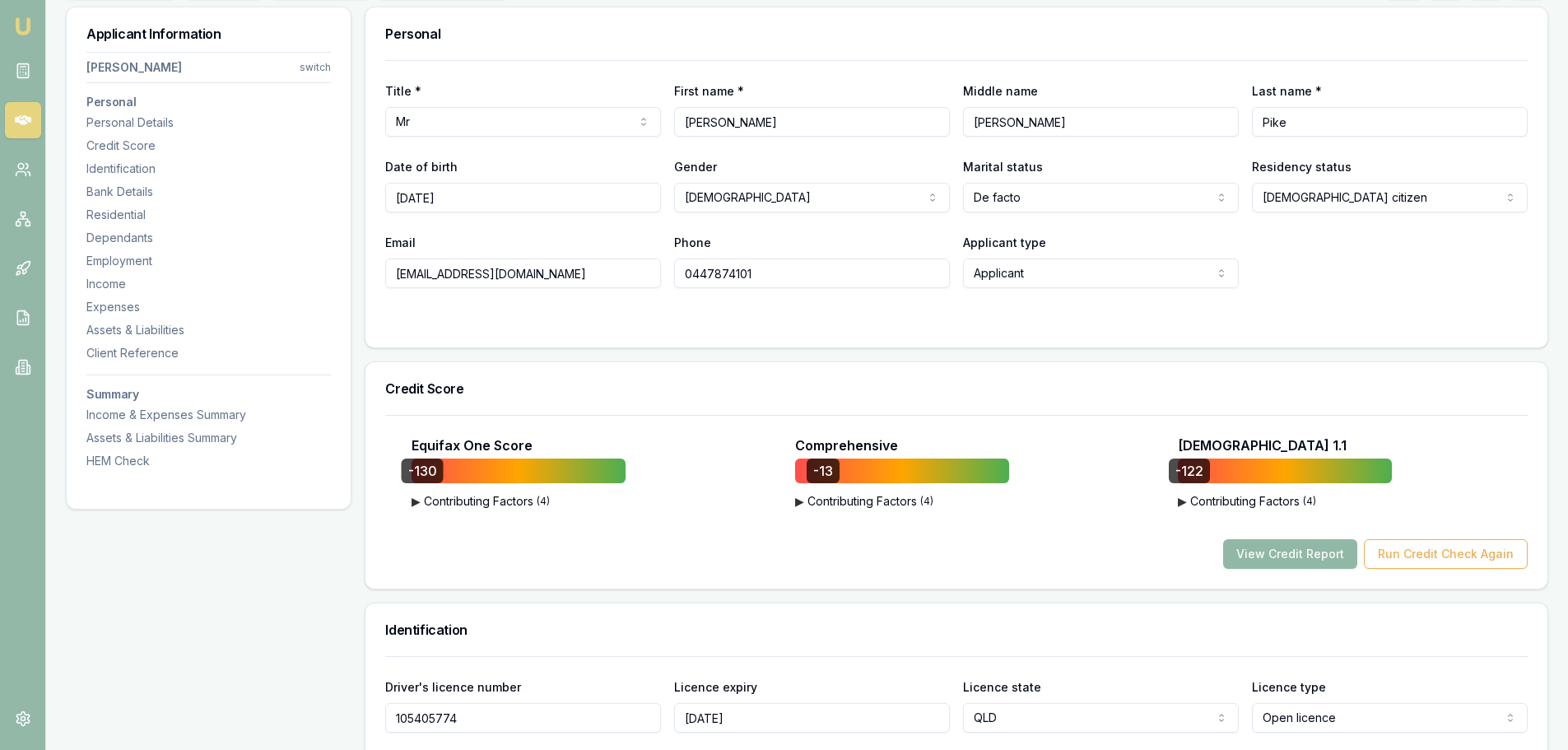
click at [1272, 558] on button "View Credit Report" at bounding box center [1289, 554] width 134 height 30
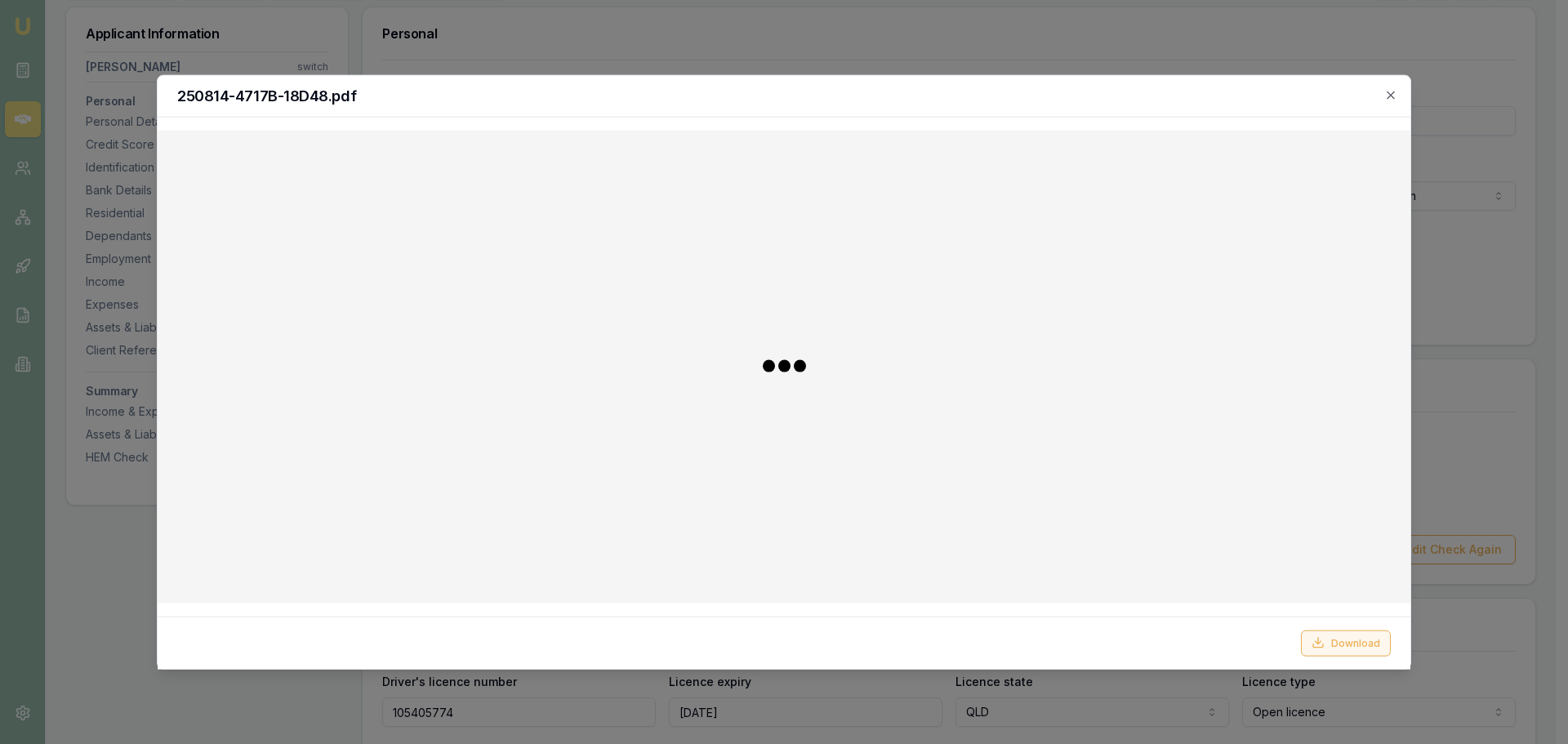
click at [1346, 639] on button "Download" at bounding box center [1345, 642] width 89 height 27
click at [1385, 93] on icon "button" at bounding box center [1390, 94] width 13 height 13
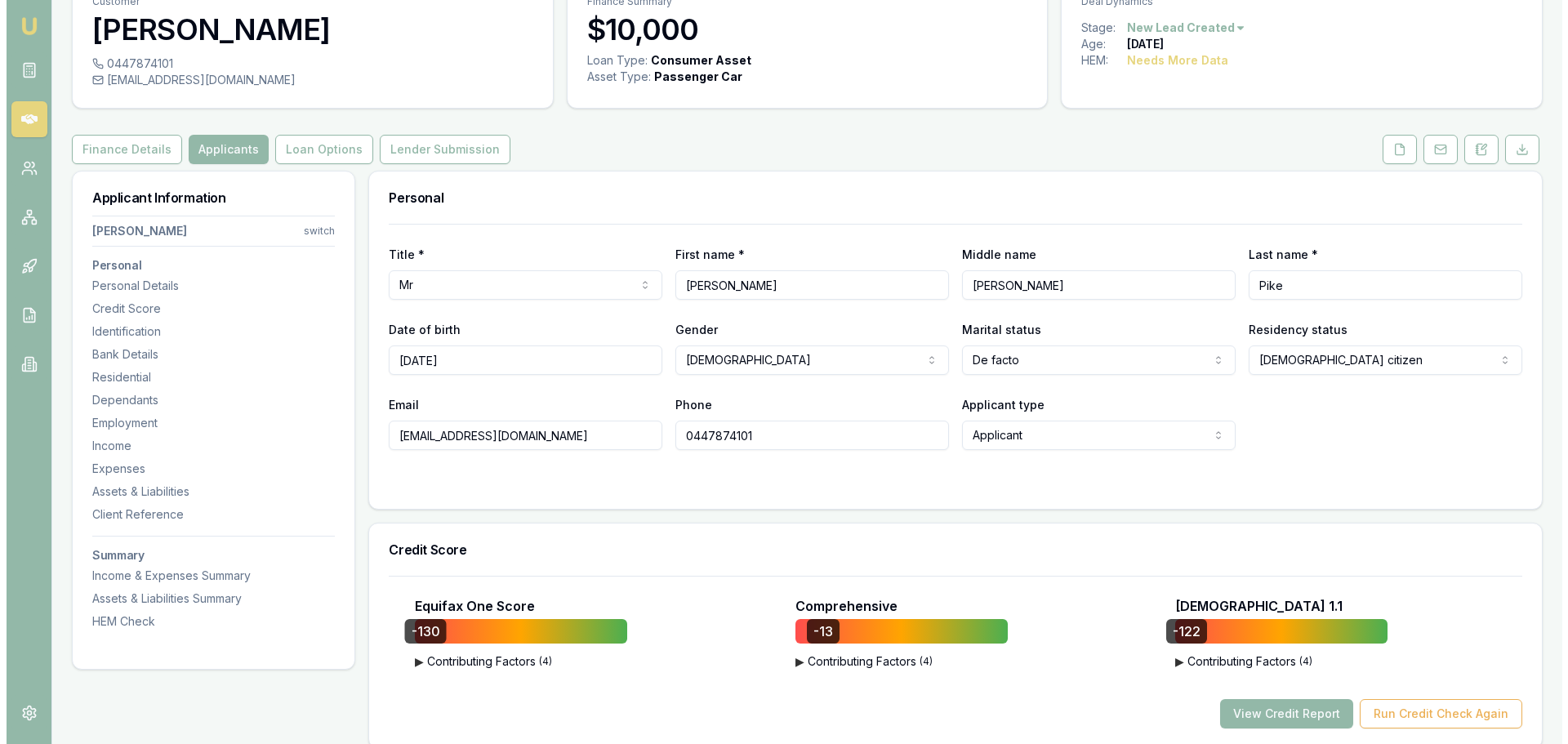
scroll to position [0, 0]
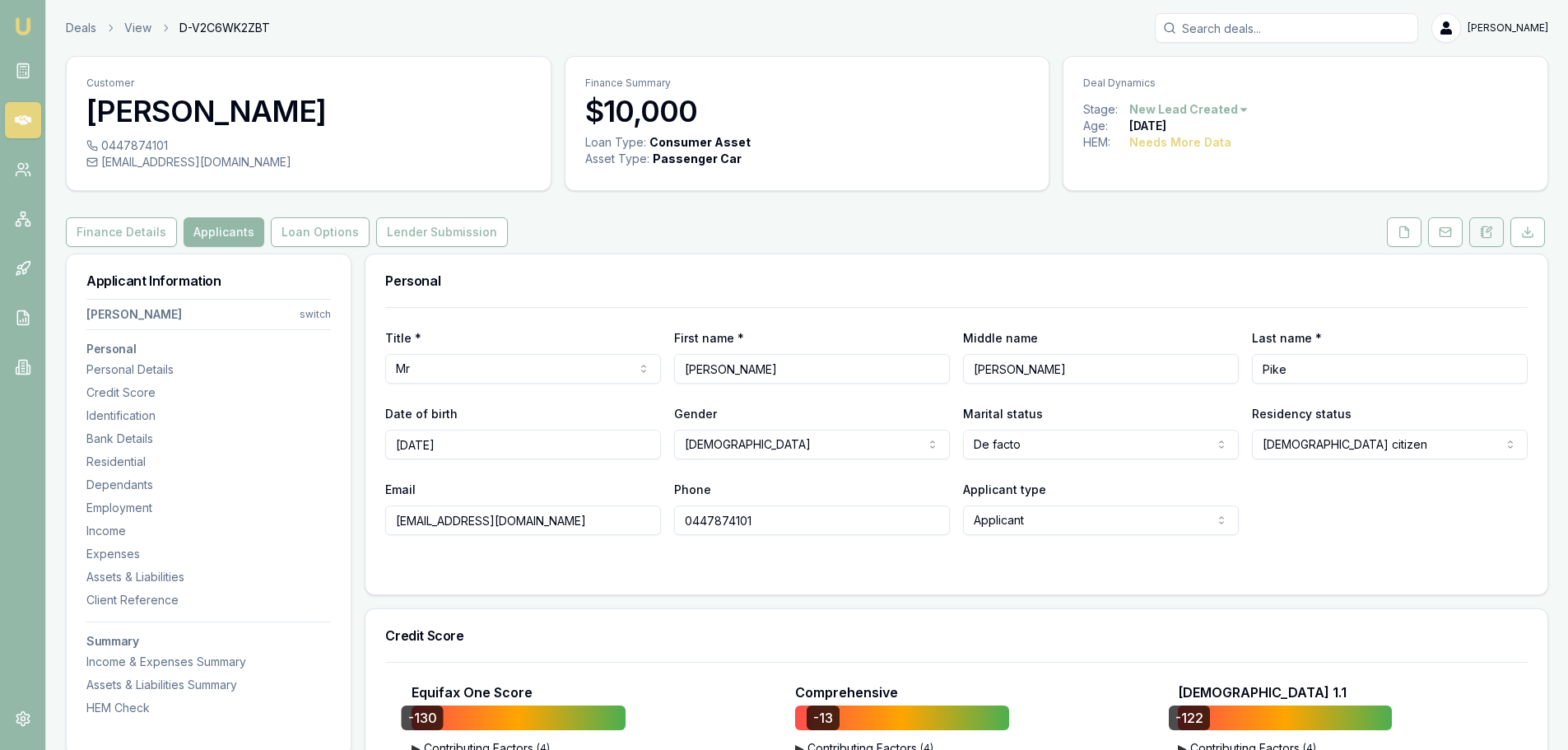
click at [1497, 232] on button at bounding box center [1487, 232] width 35 height 30
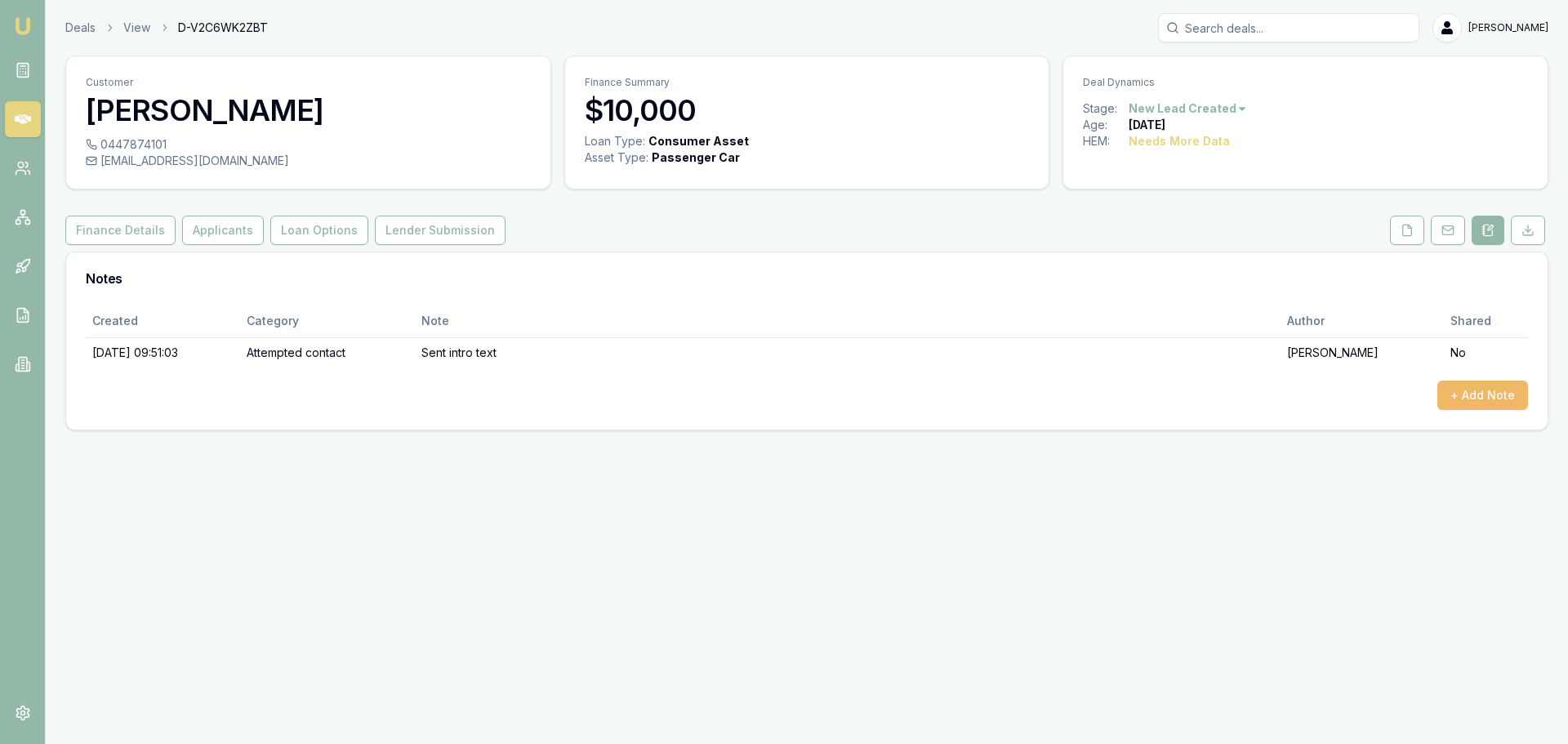
click at [1481, 388] on button "+ Add Note" at bounding box center [1482, 395] width 90 height 29
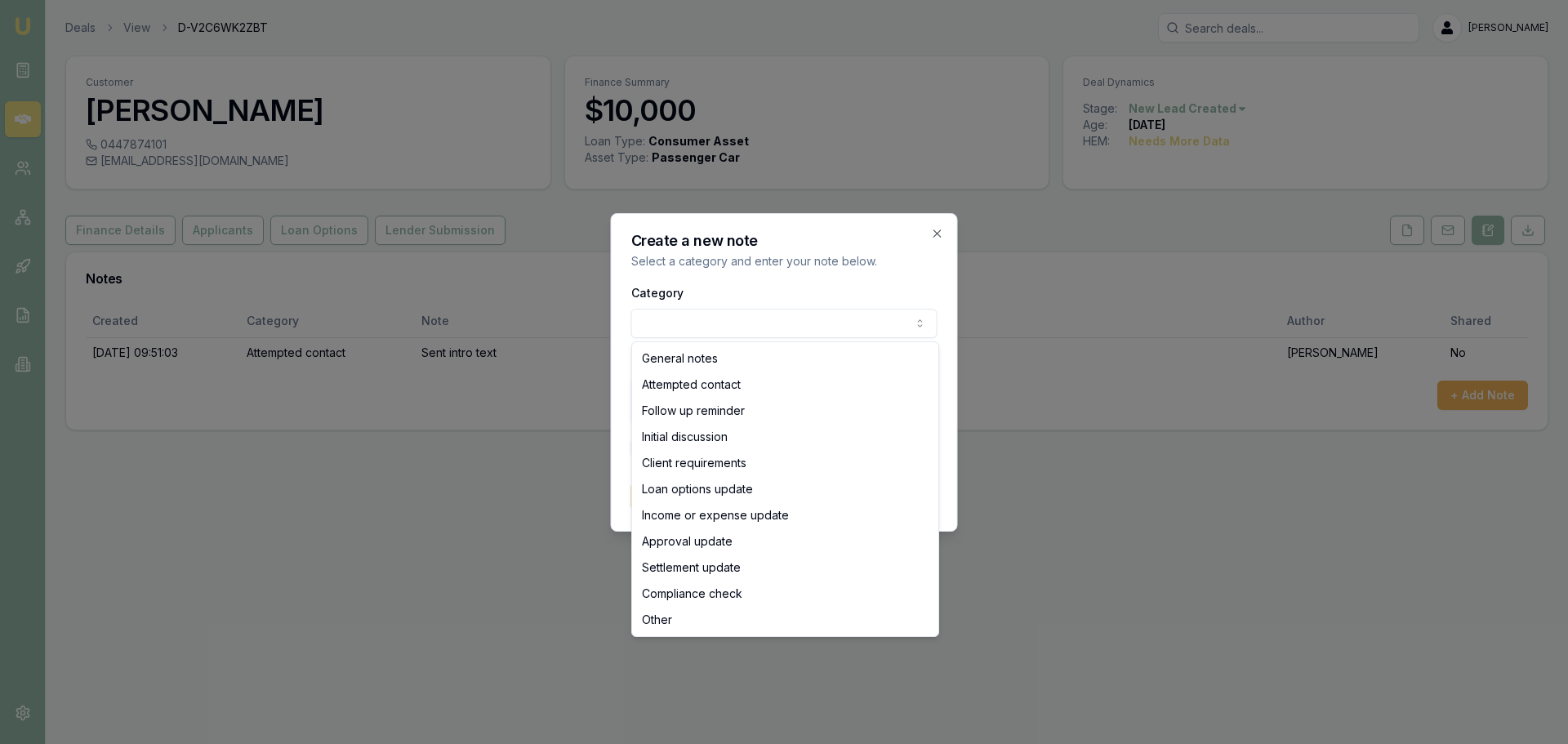
click at [765, 315] on body "Emu Broker Deals View D-V2C6WK2ZBT Erin Shield Toggle Menu Customer Stewart Pik…" at bounding box center [784, 372] width 1568 height 744
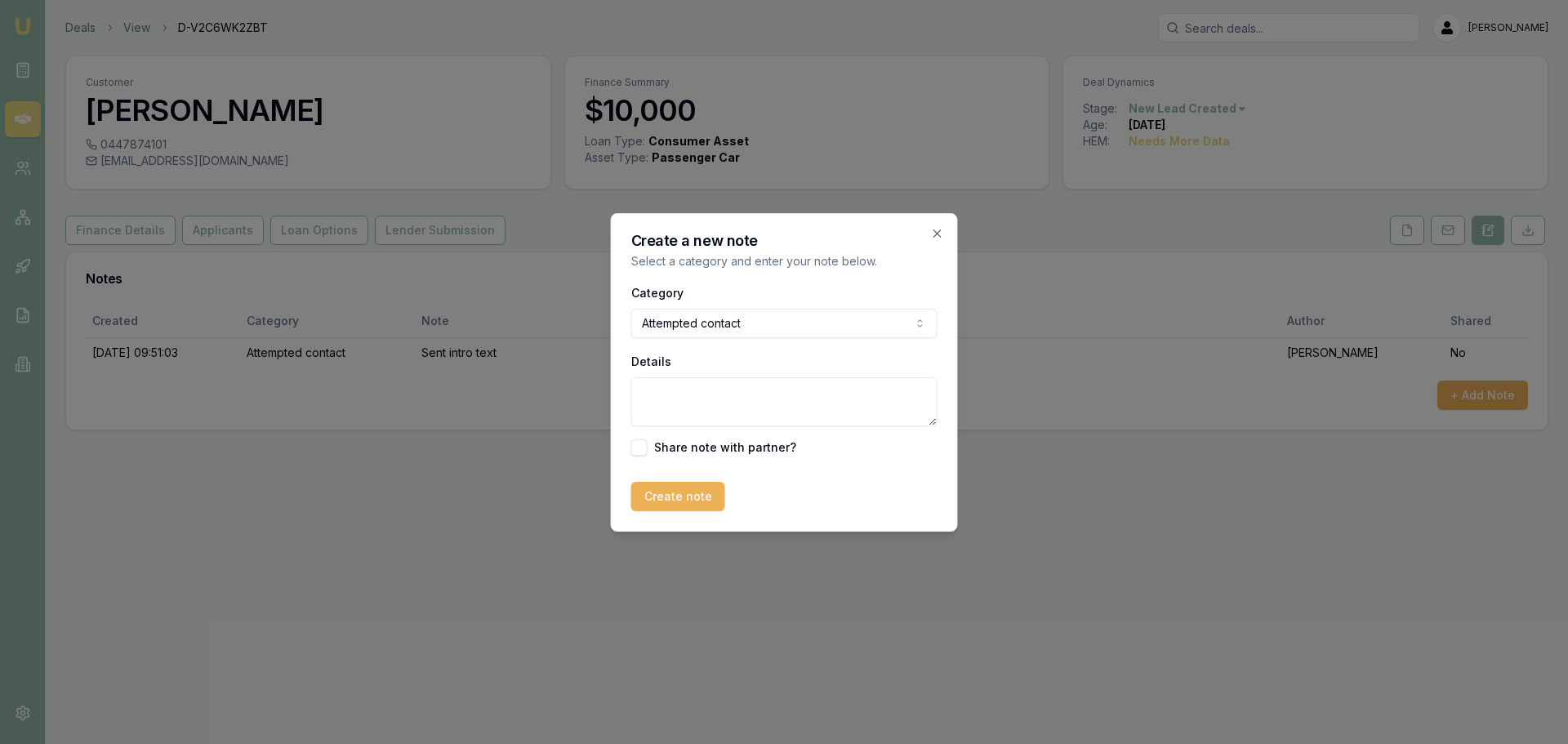
click at [734, 324] on body "Emu Broker Deals View D-V2C6WK2ZBT Erin Shield Toggle Menu Customer Stewart Pik…" at bounding box center [784, 372] width 1568 height 744
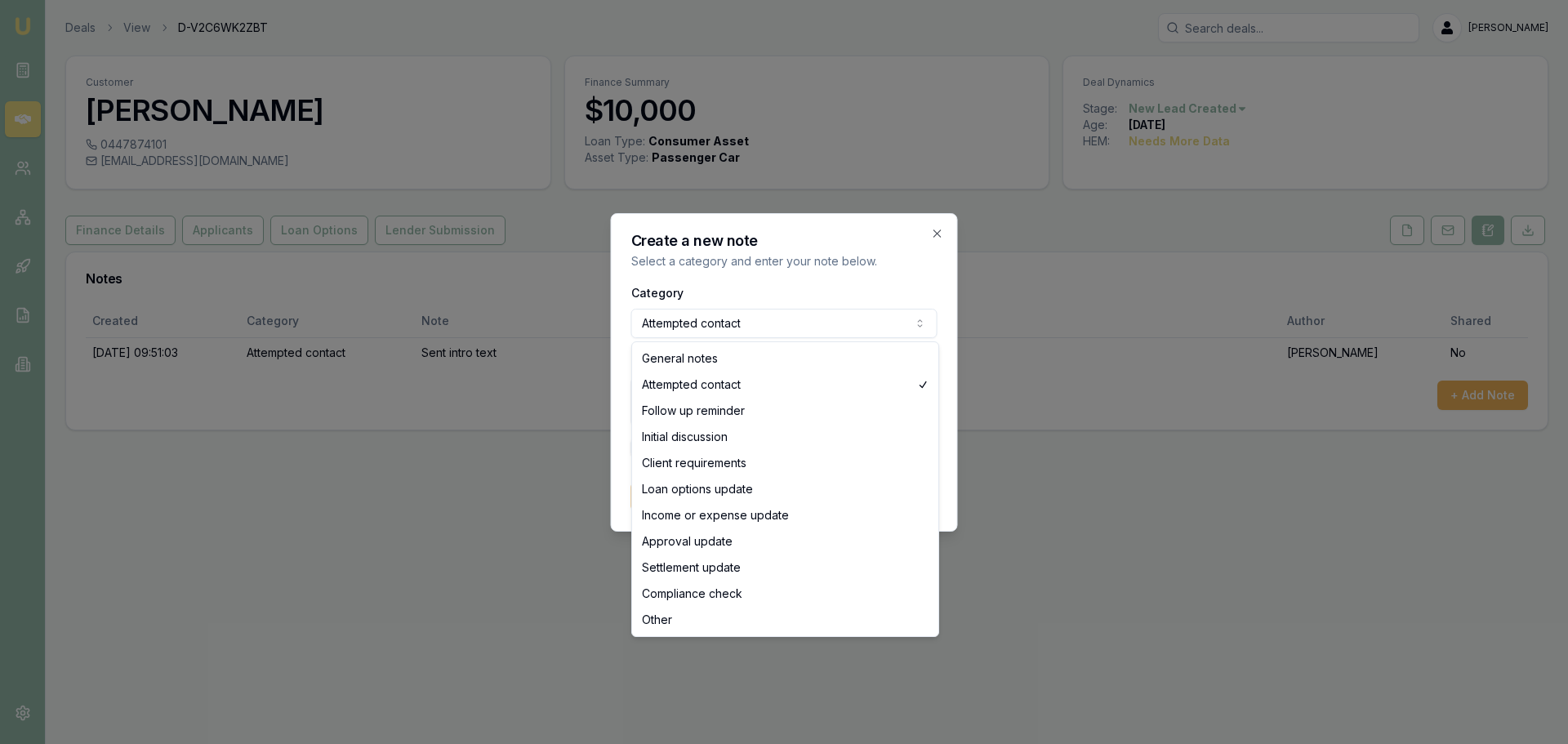
select select "GENERAL_NOTES"
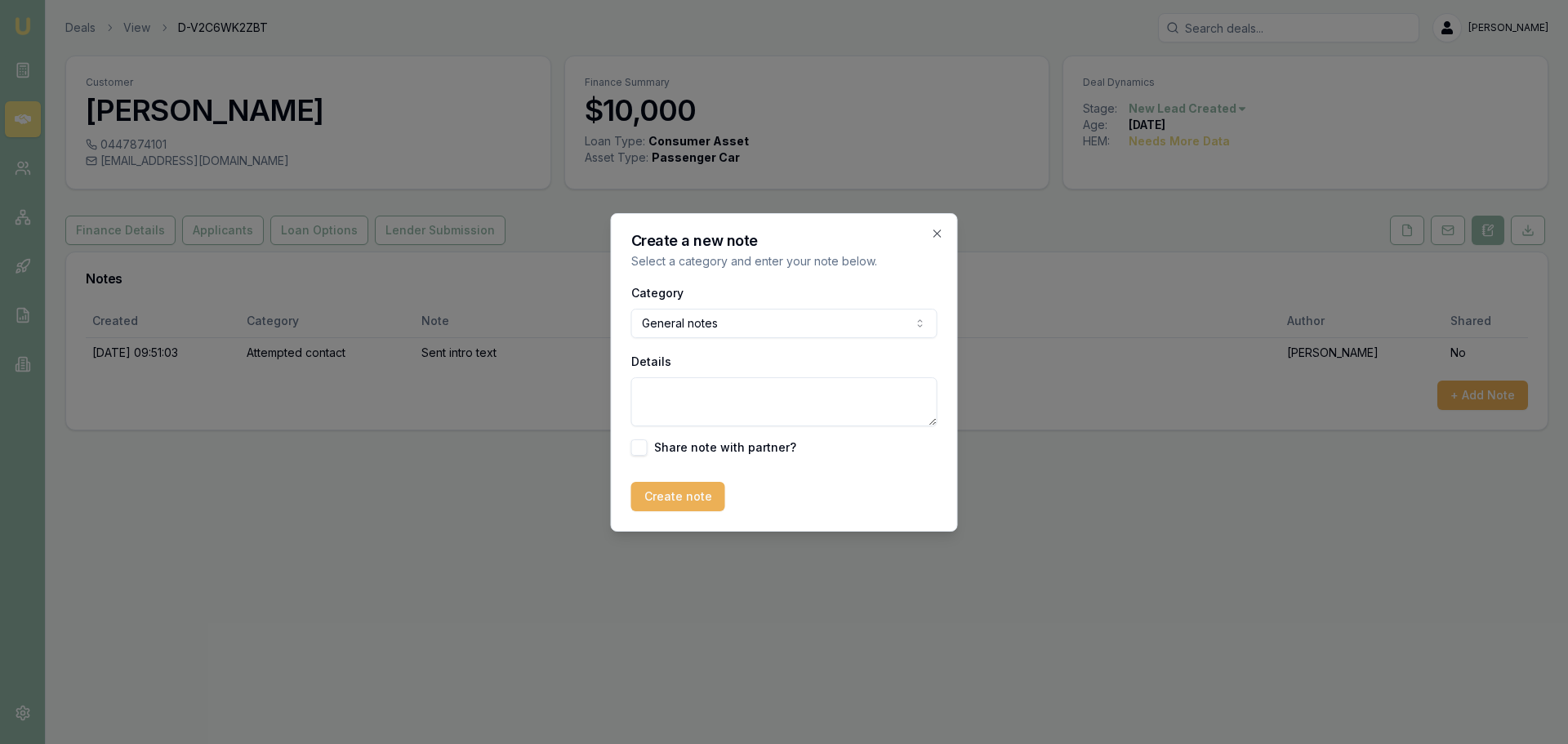
click at [698, 410] on textarea "Details" at bounding box center [784, 402] width 306 height 49
type textarea "DECLINED - 8 UNPAID FINANCIAL DEFAULTS FOR PAYDAY LOANS."
click at [678, 499] on button "Create note" at bounding box center [678, 496] width 94 height 29
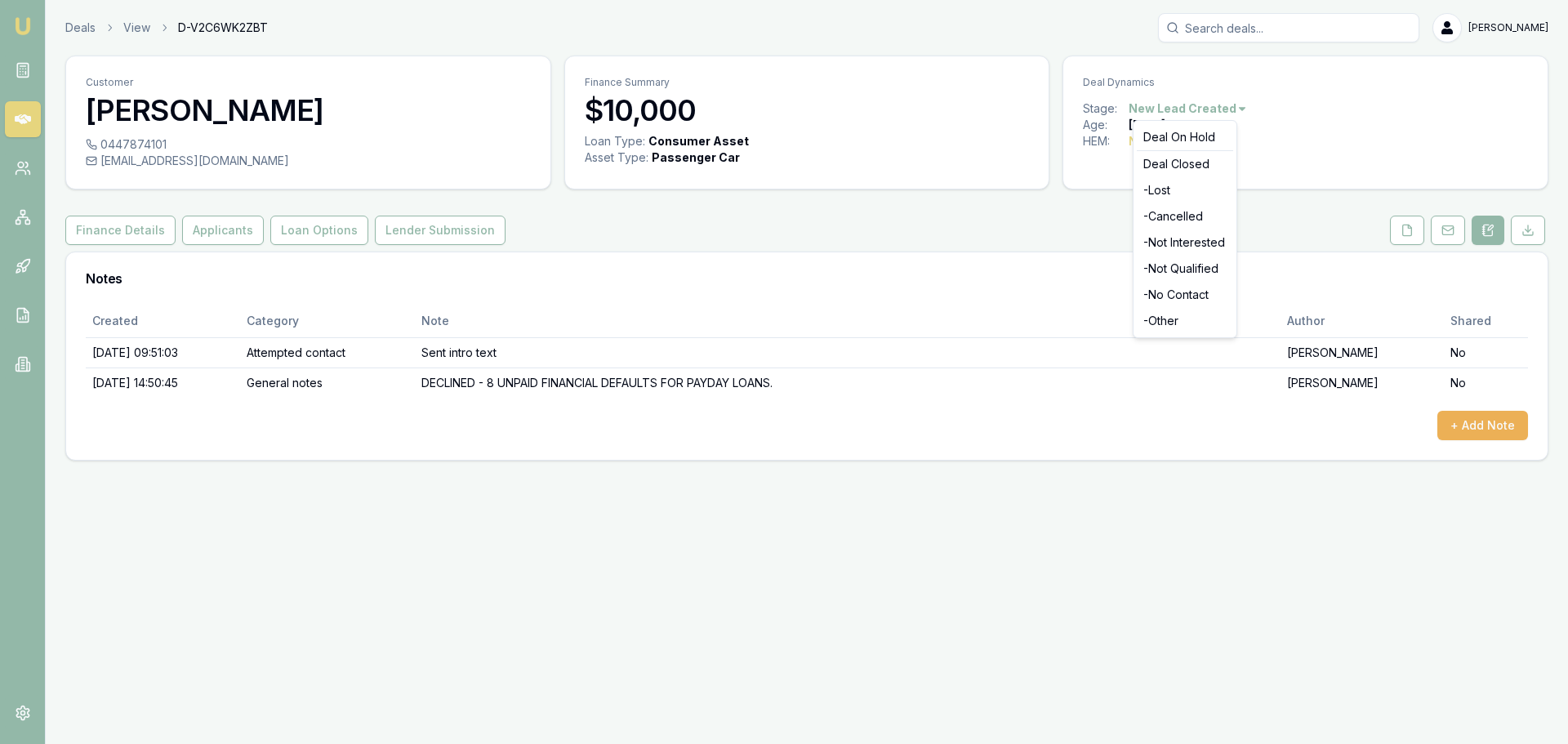
click at [1190, 103] on html "Emu Broker Deals View D-V2C6WK2ZBT Erin Shield Toggle Menu Customer Stewart Pik…" at bounding box center [784, 372] width 1568 height 744
click at [1159, 191] on div "- Lost" at bounding box center [1185, 190] width 96 height 27
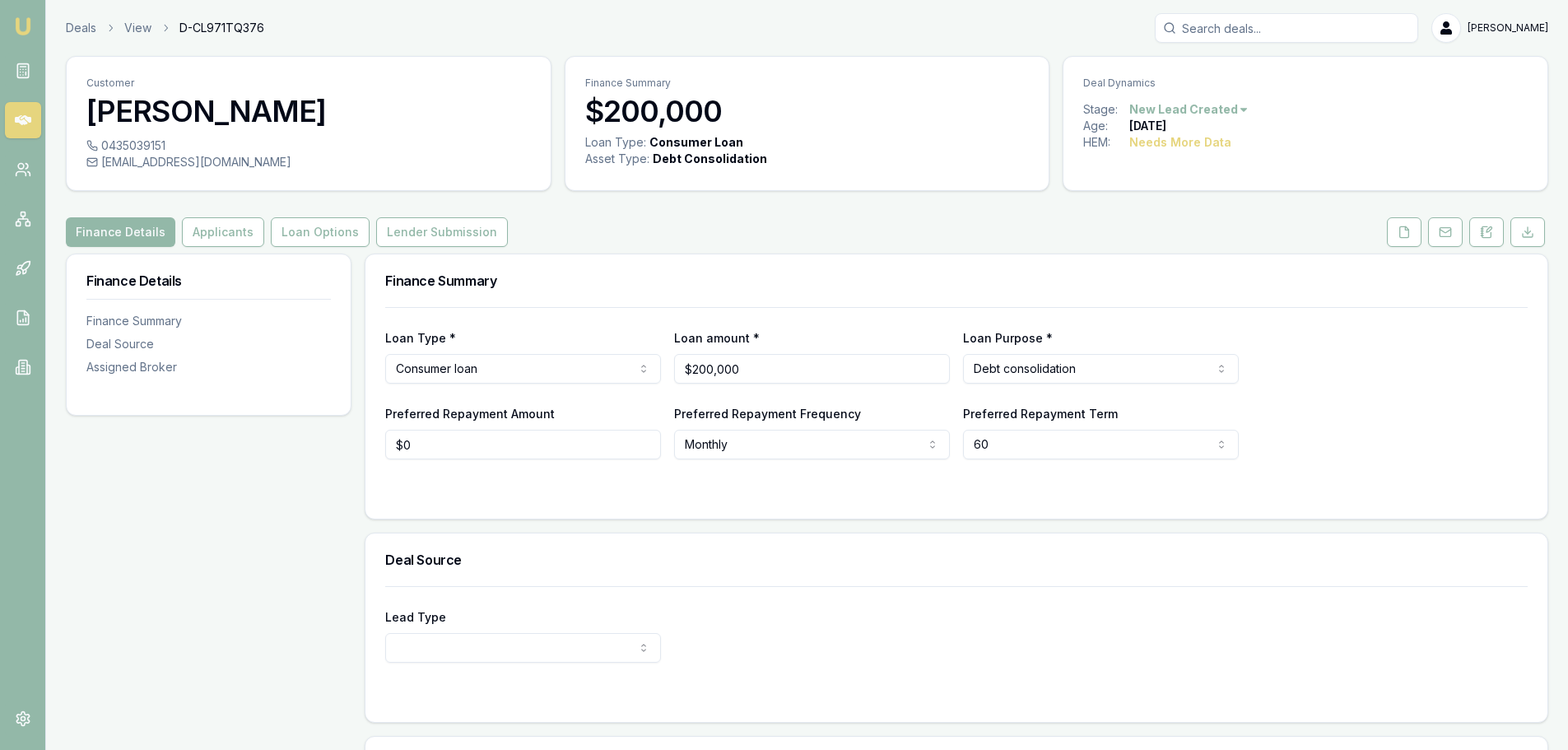
click at [1209, 109] on html "Emu Broker Deals View D-CL971TQ376 [PERSON_NAME] Toggle Menu Customer [PERSON_N…" at bounding box center [784, 375] width 1568 height 750
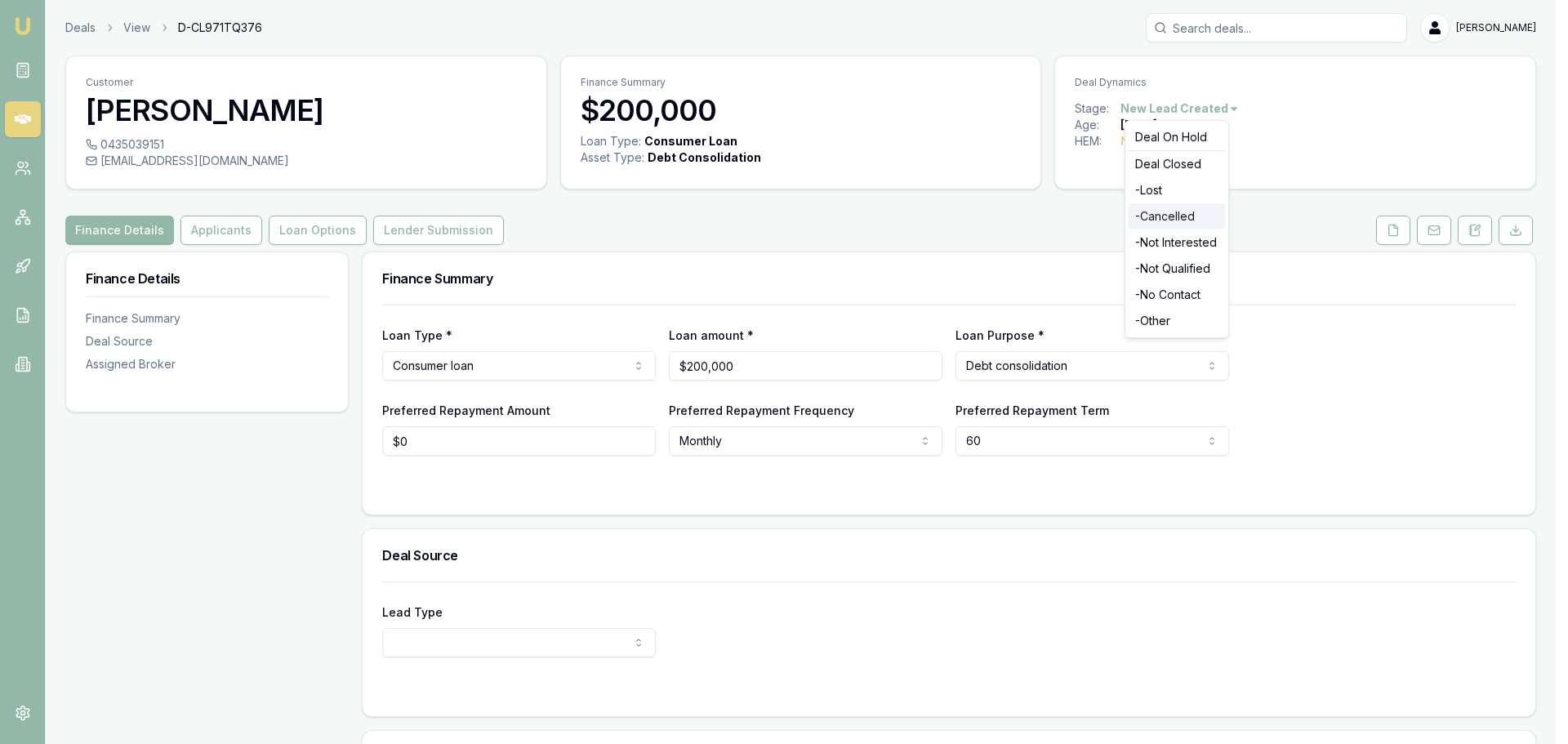
click at [1192, 213] on div "- Cancelled" at bounding box center [1177, 216] width 96 height 27
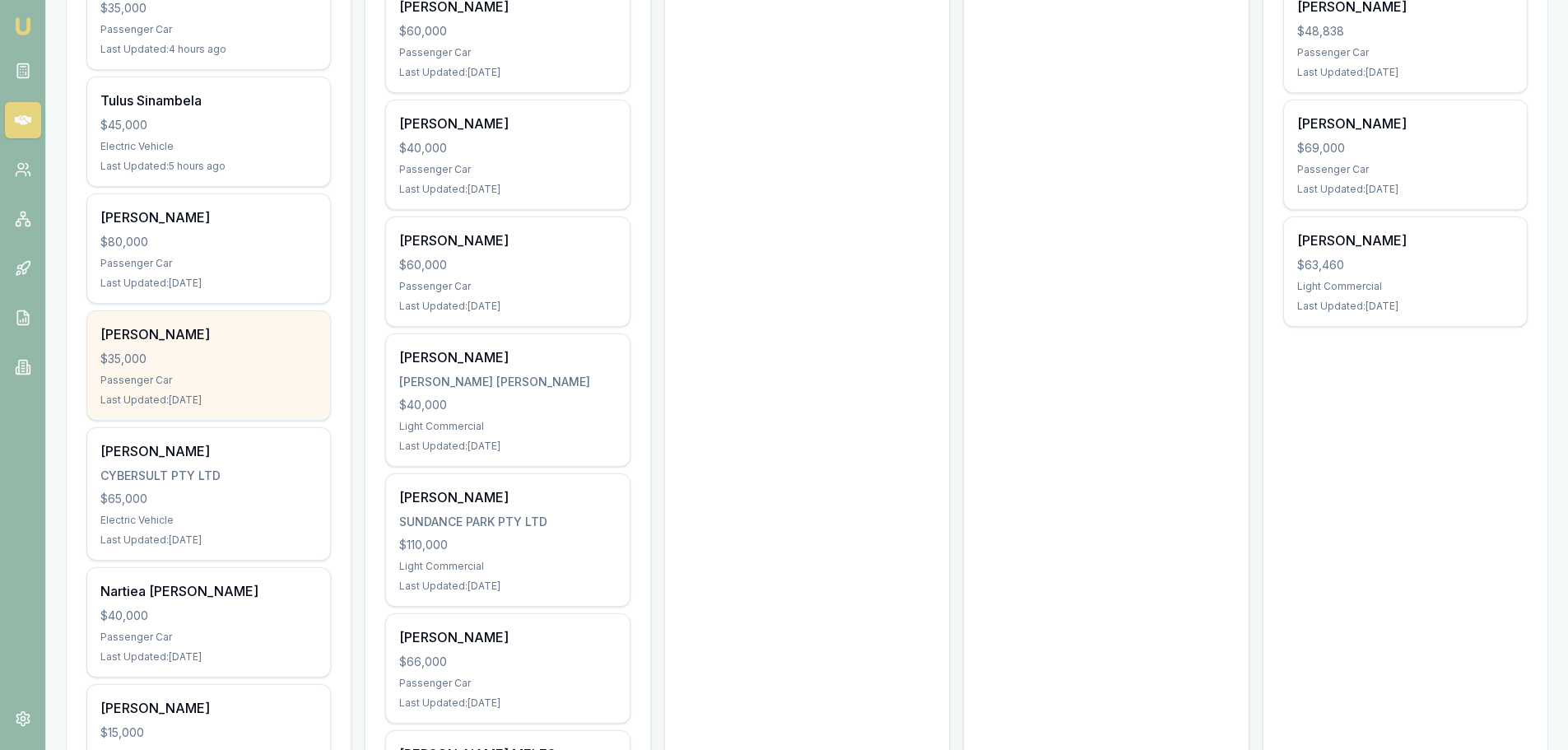
scroll to position [906, 0]
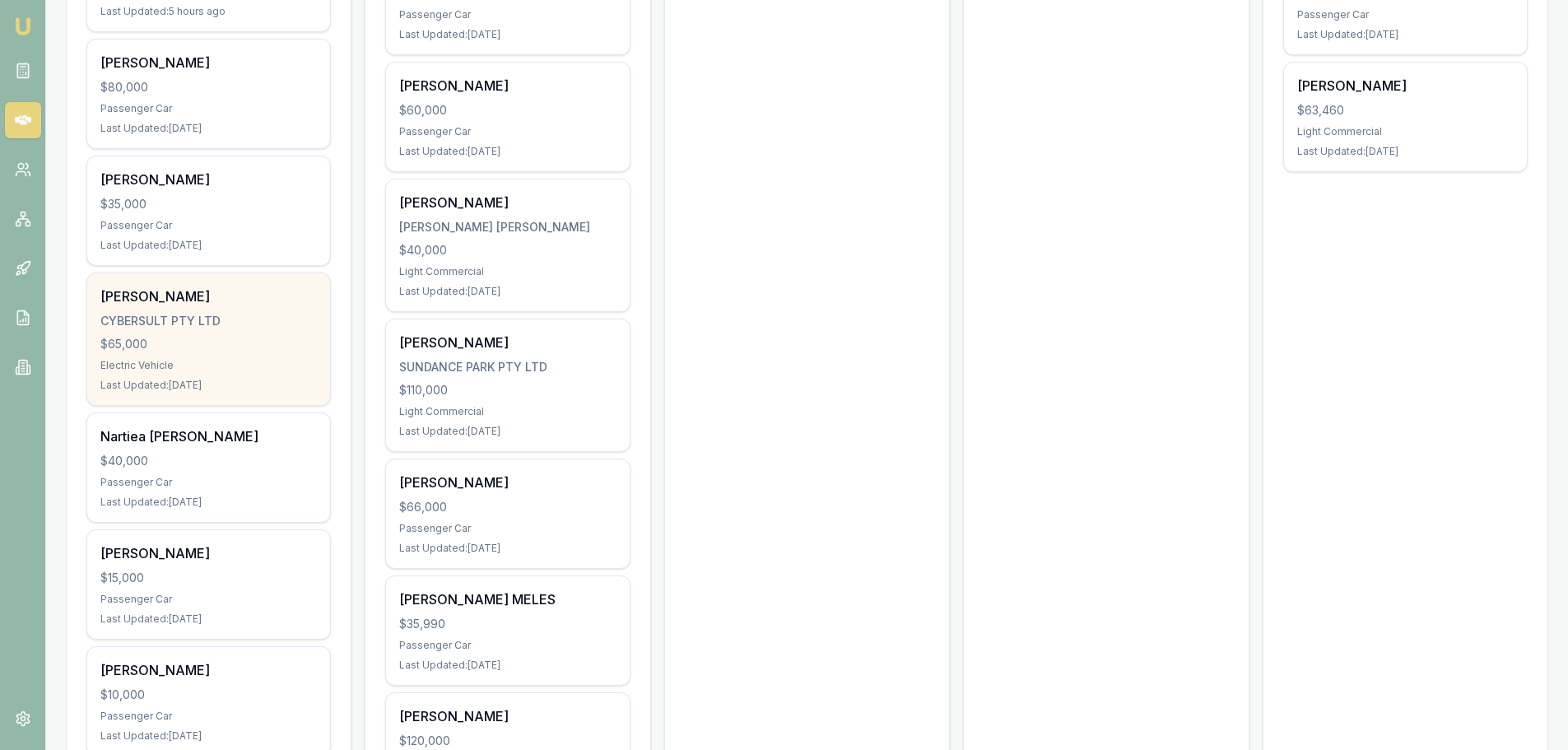
click at [240, 365] on div "Electric Vehicle" at bounding box center [208, 365] width 216 height 13
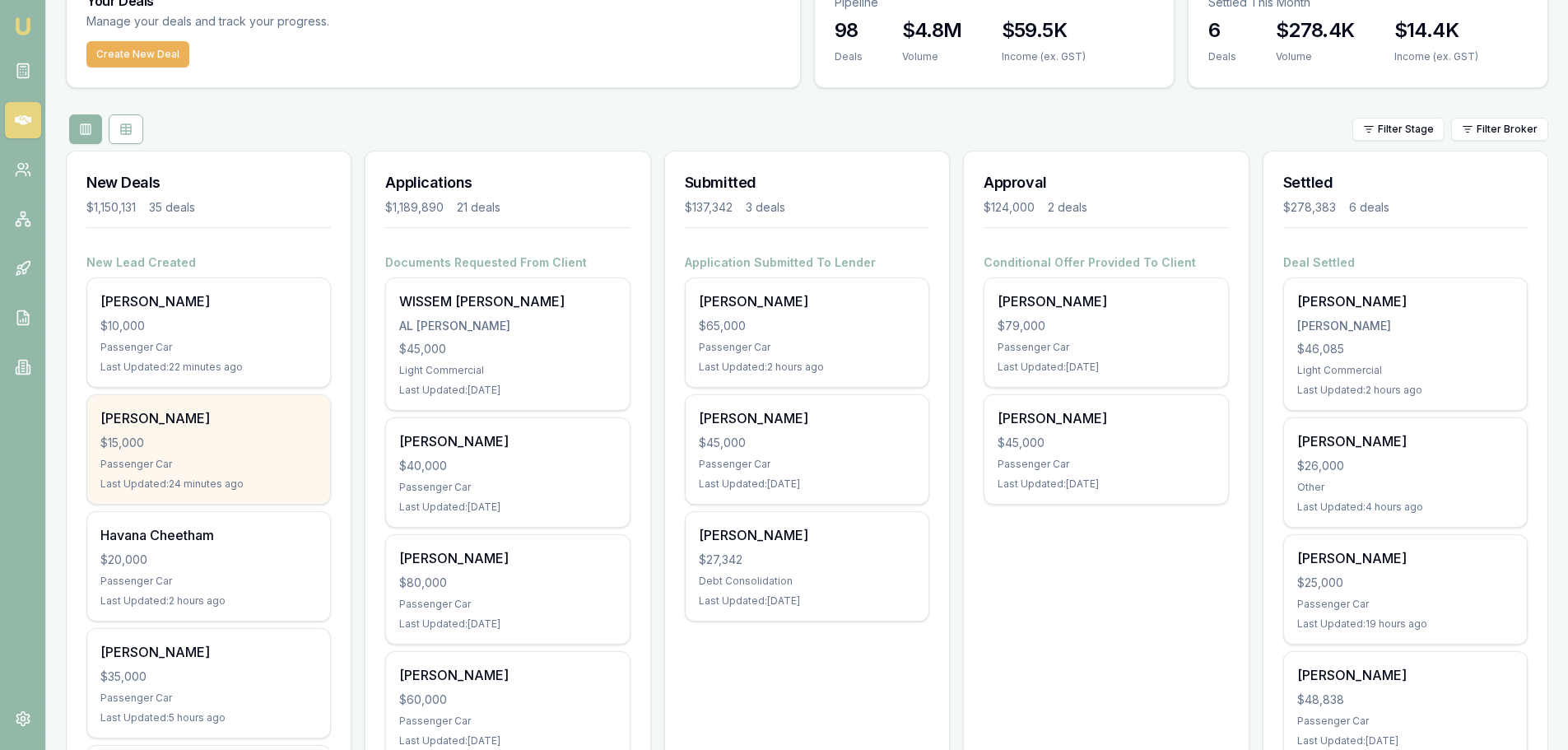
scroll to position [247, 0]
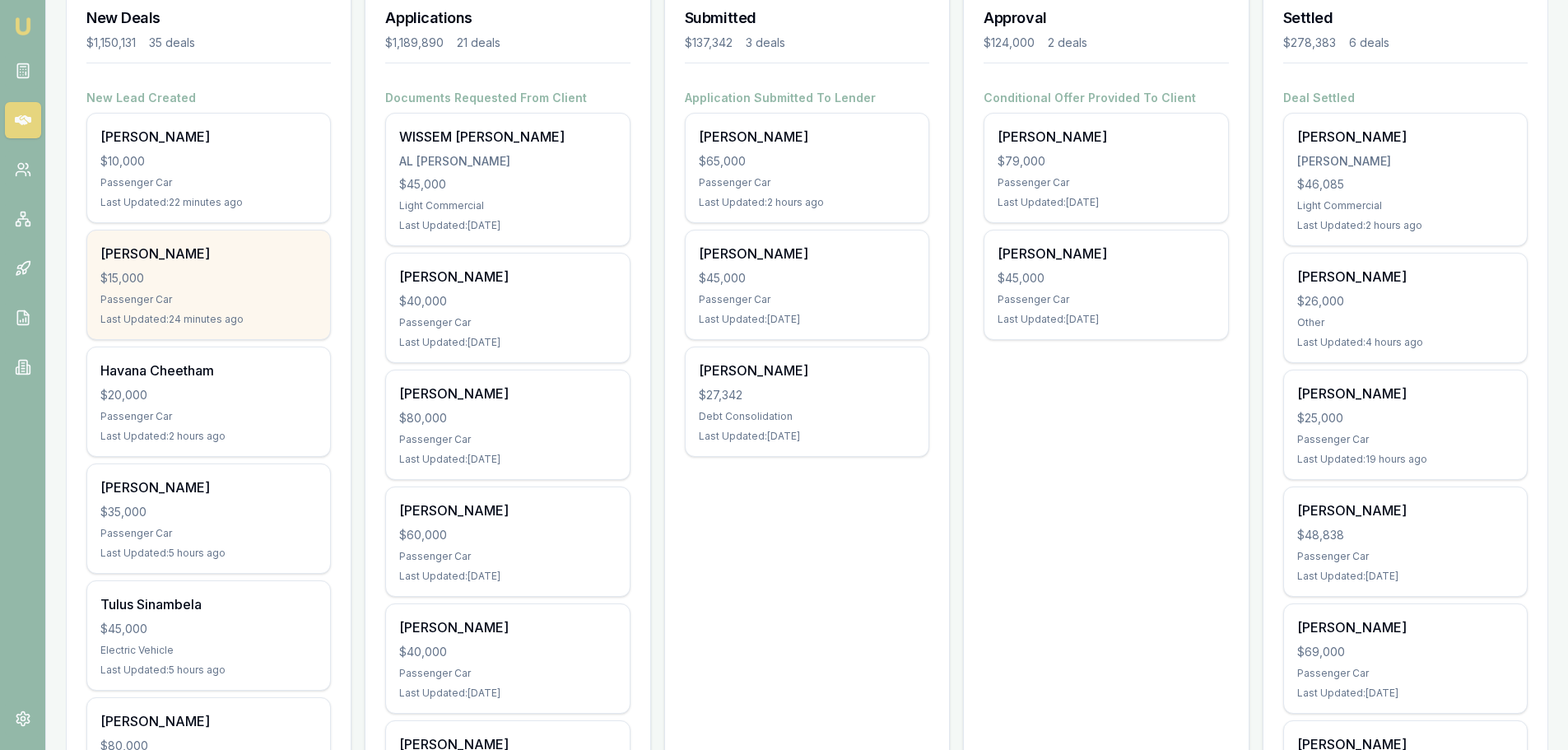
click at [231, 247] on div "[PERSON_NAME]" at bounding box center [208, 254] width 216 height 20
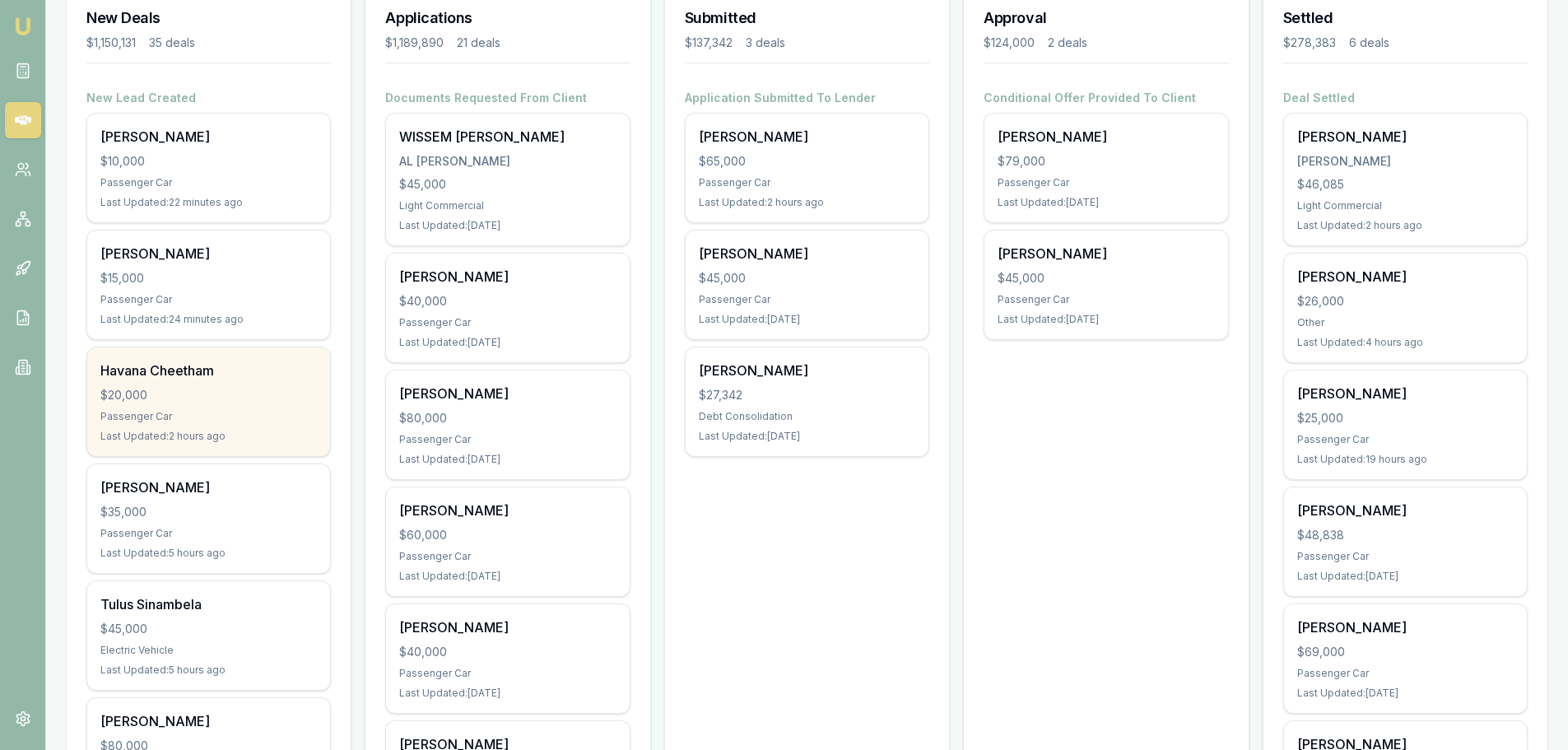
click at [185, 415] on div "Passenger Car" at bounding box center [208, 416] width 216 height 13
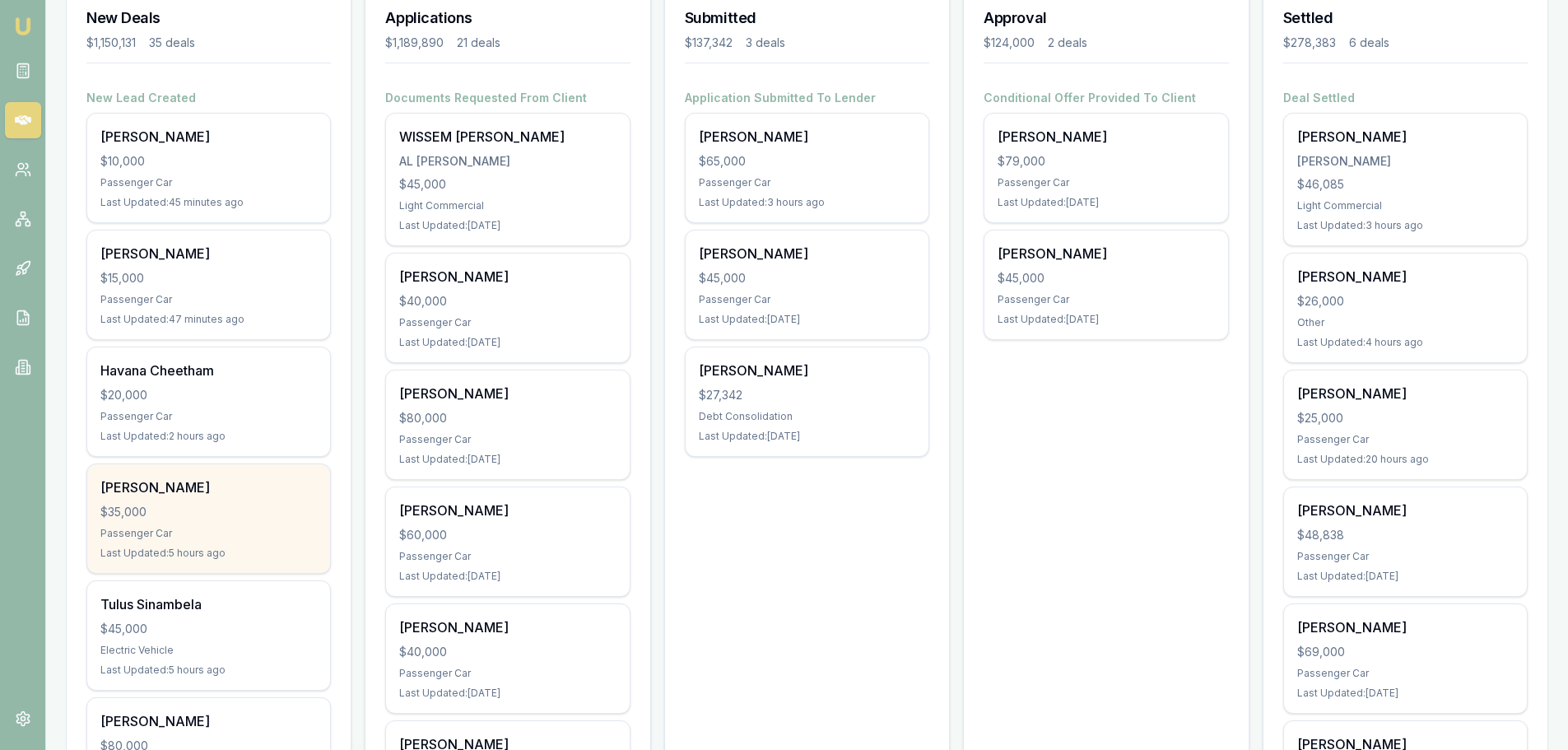
click at [224, 502] on div "[PERSON_NAME] $35,000 Passenger Car Last Updated: 5 hours ago" at bounding box center [208, 518] width 243 height 109
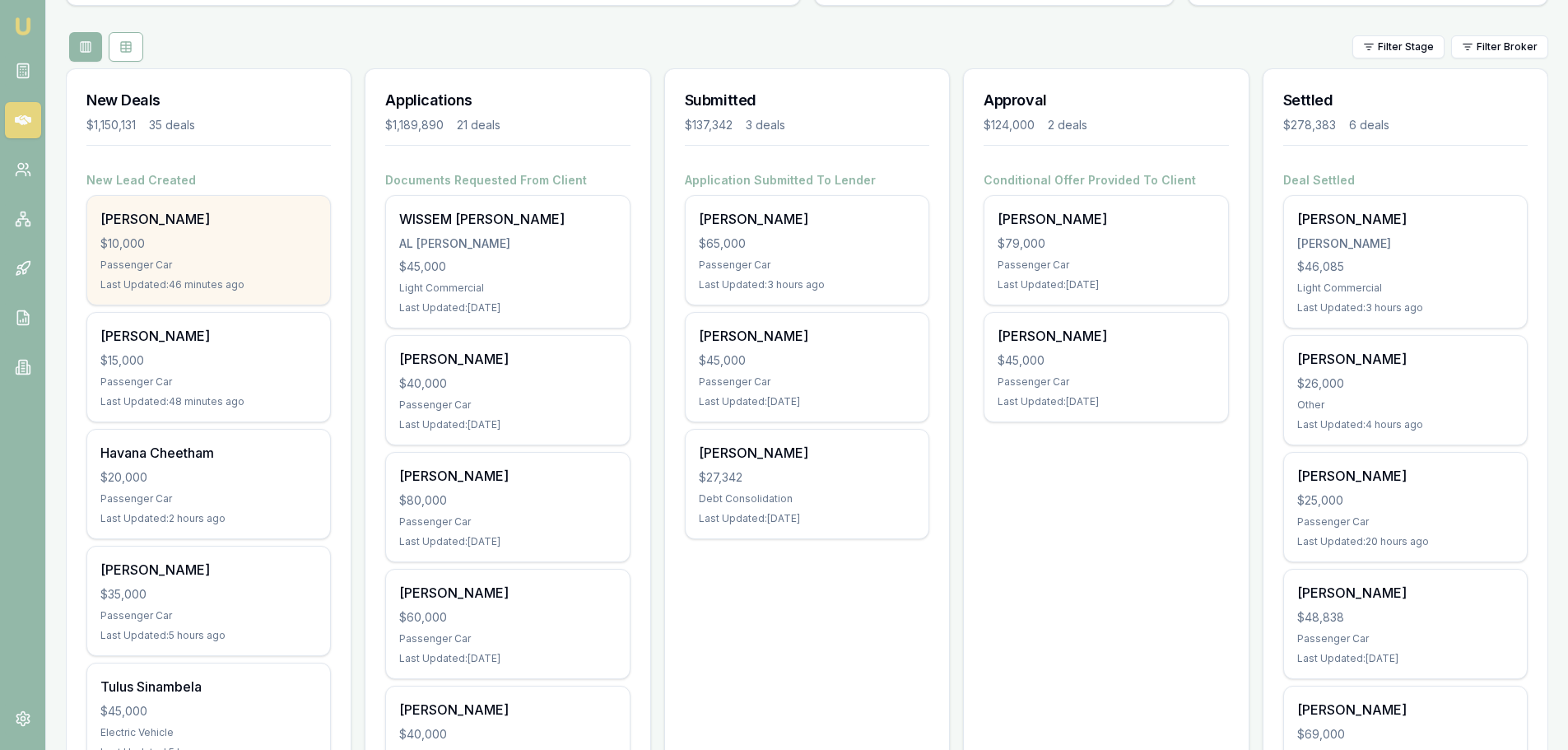
scroll to position [0, 0]
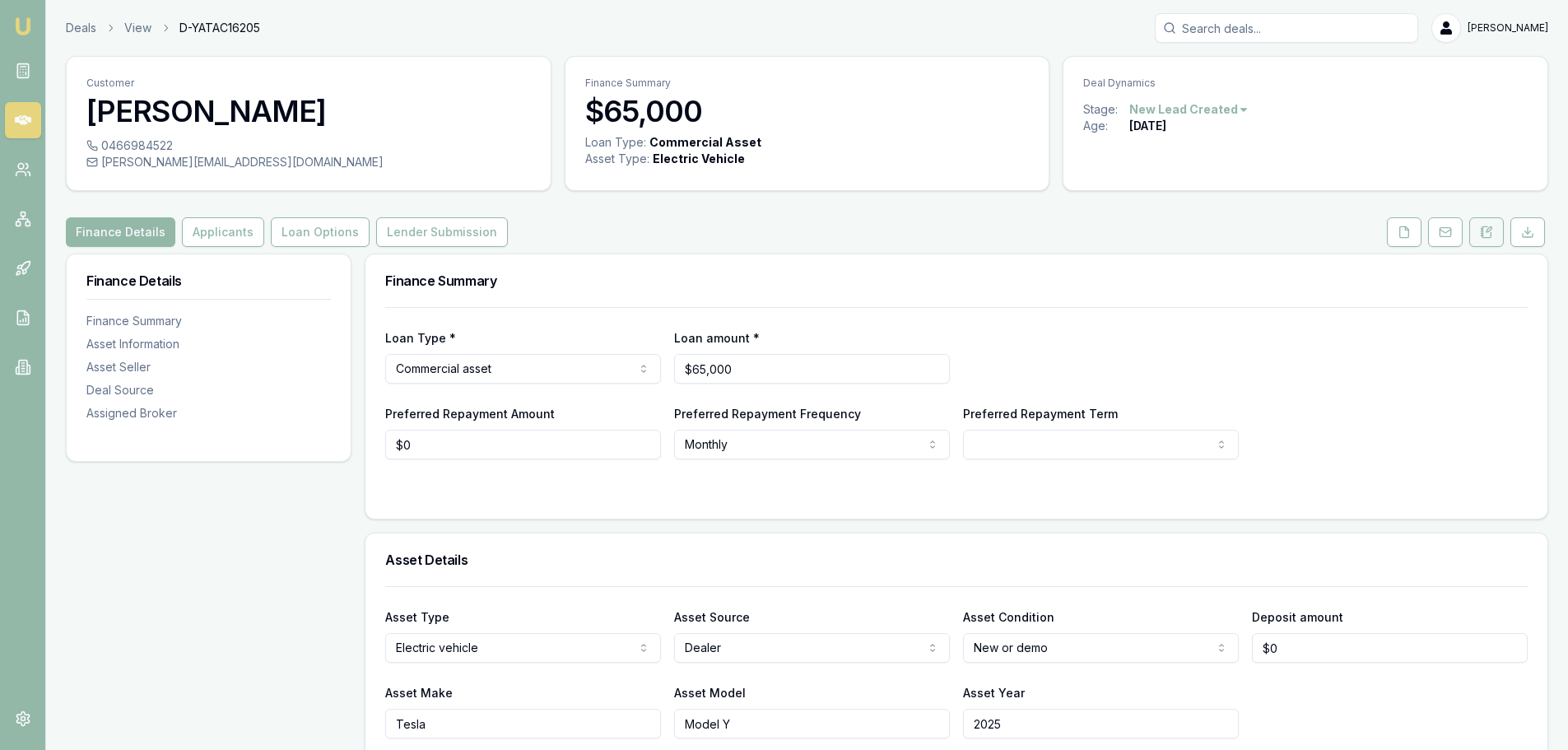
click at [1498, 236] on button at bounding box center [1487, 232] width 35 height 30
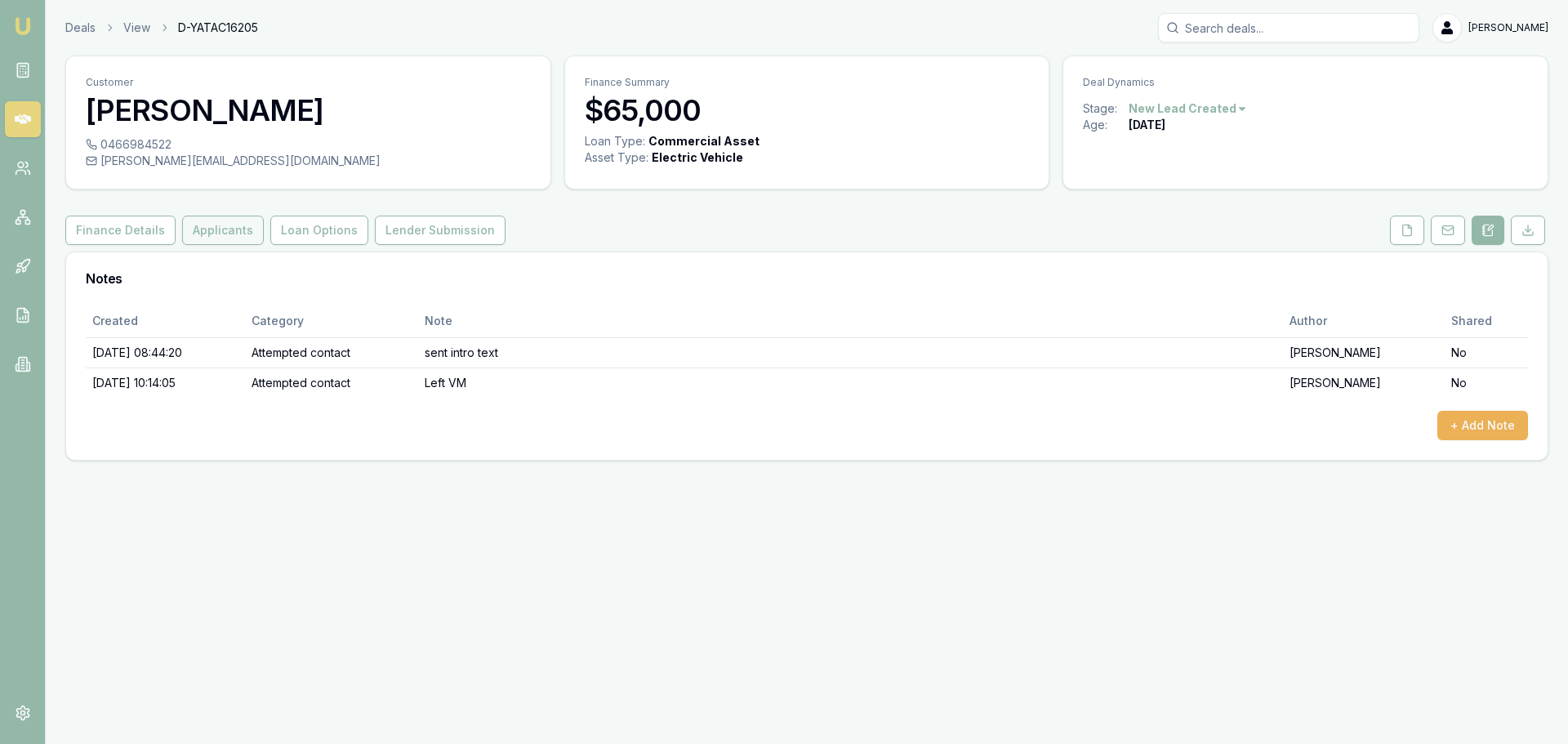
click at [200, 239] on button "Applicants" at bounding box center [222, 230] width 82 height 29
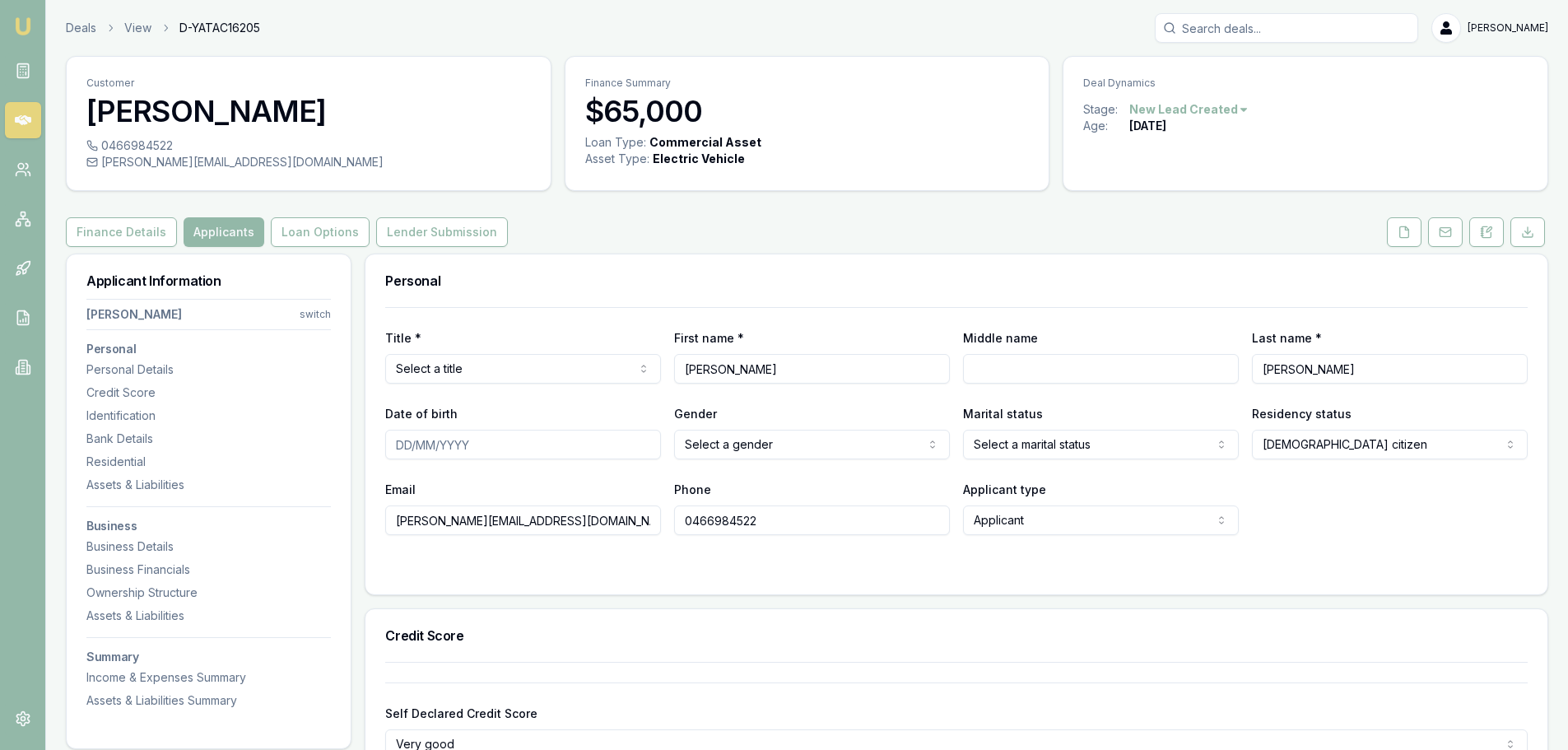
click at [799, 246] on div "Finance Details Applicants Loan Options Lender Submission" at bounding box center [807, 232] width 1483 height 30
click at [114, 241] on button "Finance Details" at bounding box center [121, 232] width 111 height 30
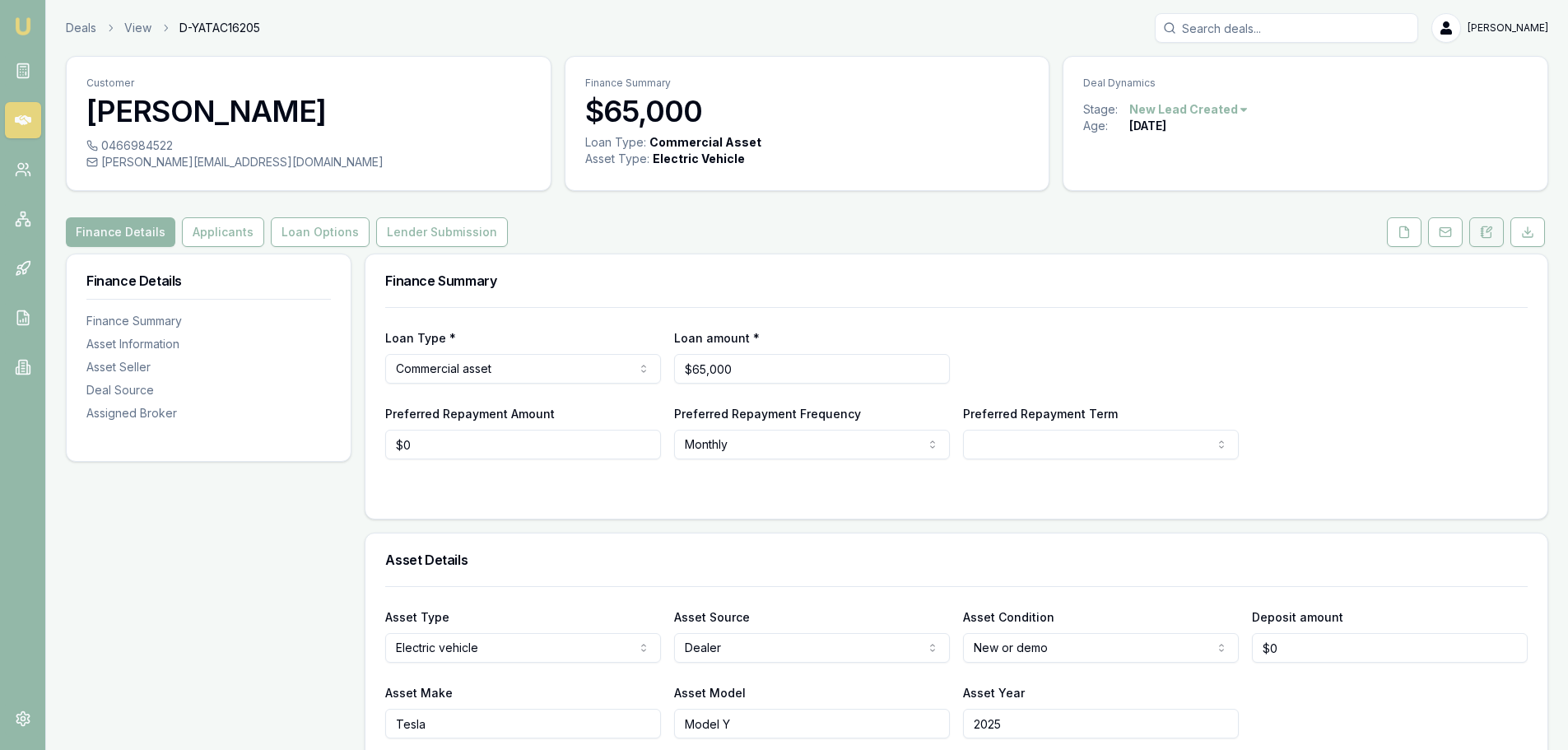
click at [1483, 238] on button at bounding box center [1487, 232] width 35 height 30
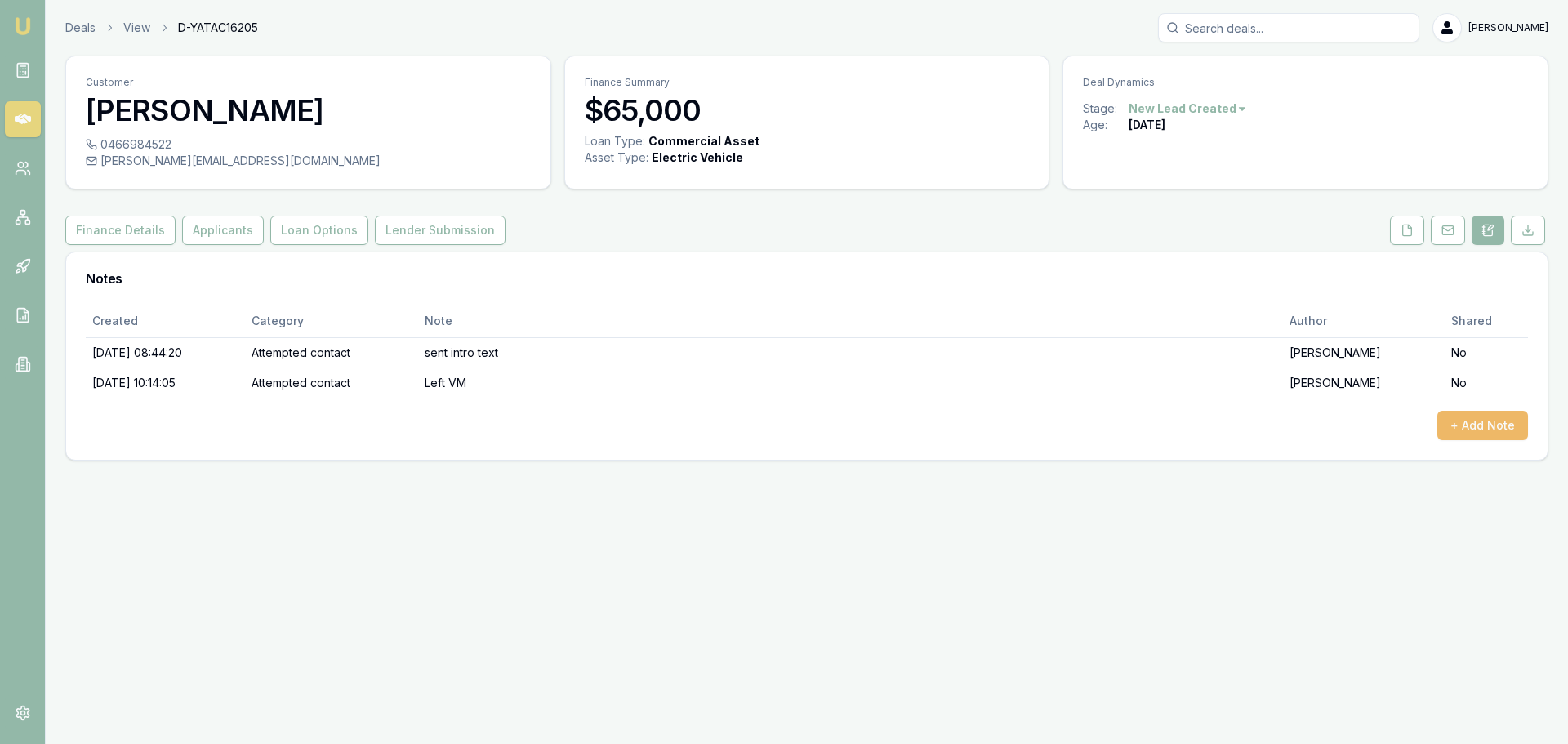
click at [1475, 417] on button "+ Add Note" at bounding box center [1482, 426] width 90 height 29
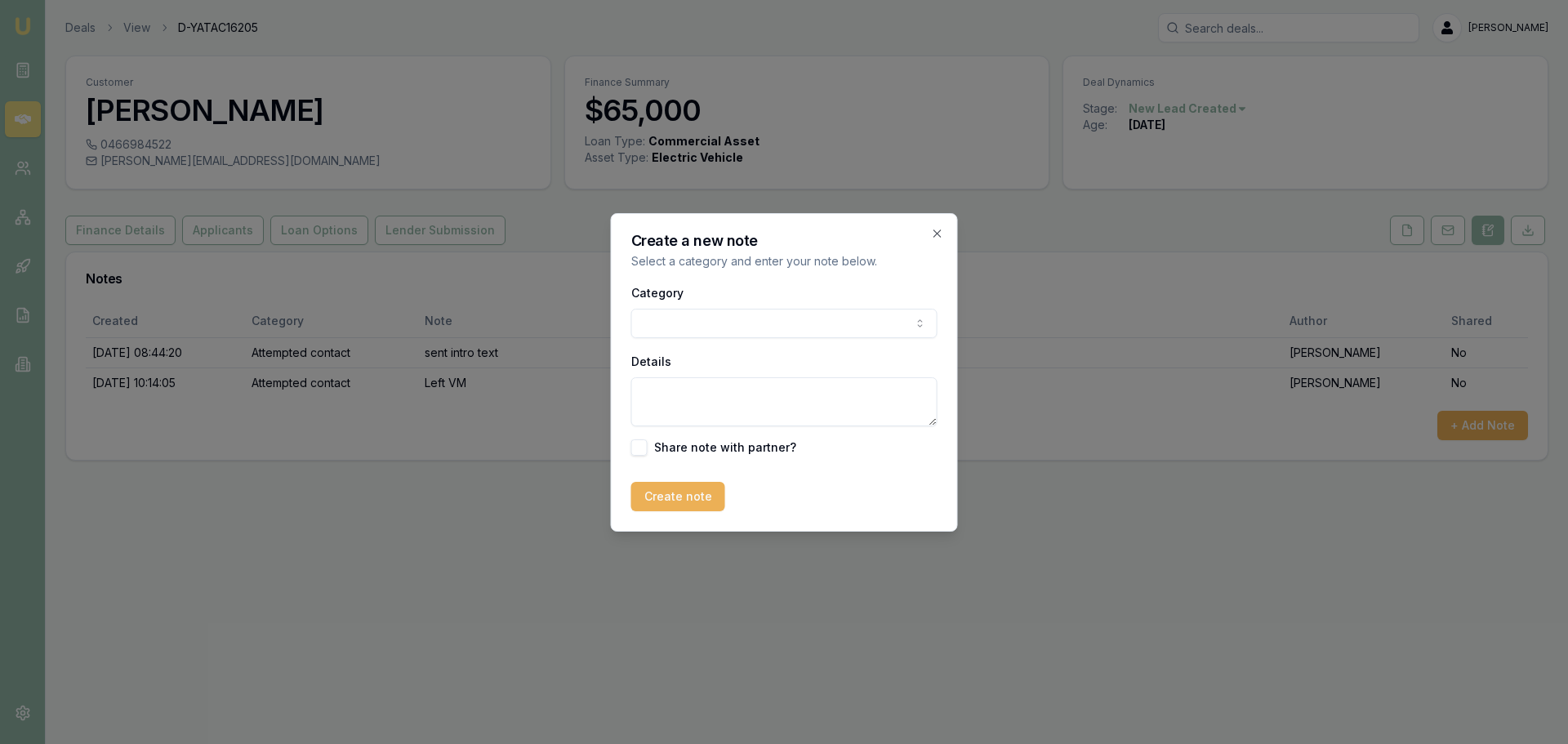
click at [697, 321] on body "Emu Broker Deals View D-YATAC16205 Erin Shield Toggle Menu Customer Robyn Baile…" at bounding box center [784, 372] width 1568 height 744
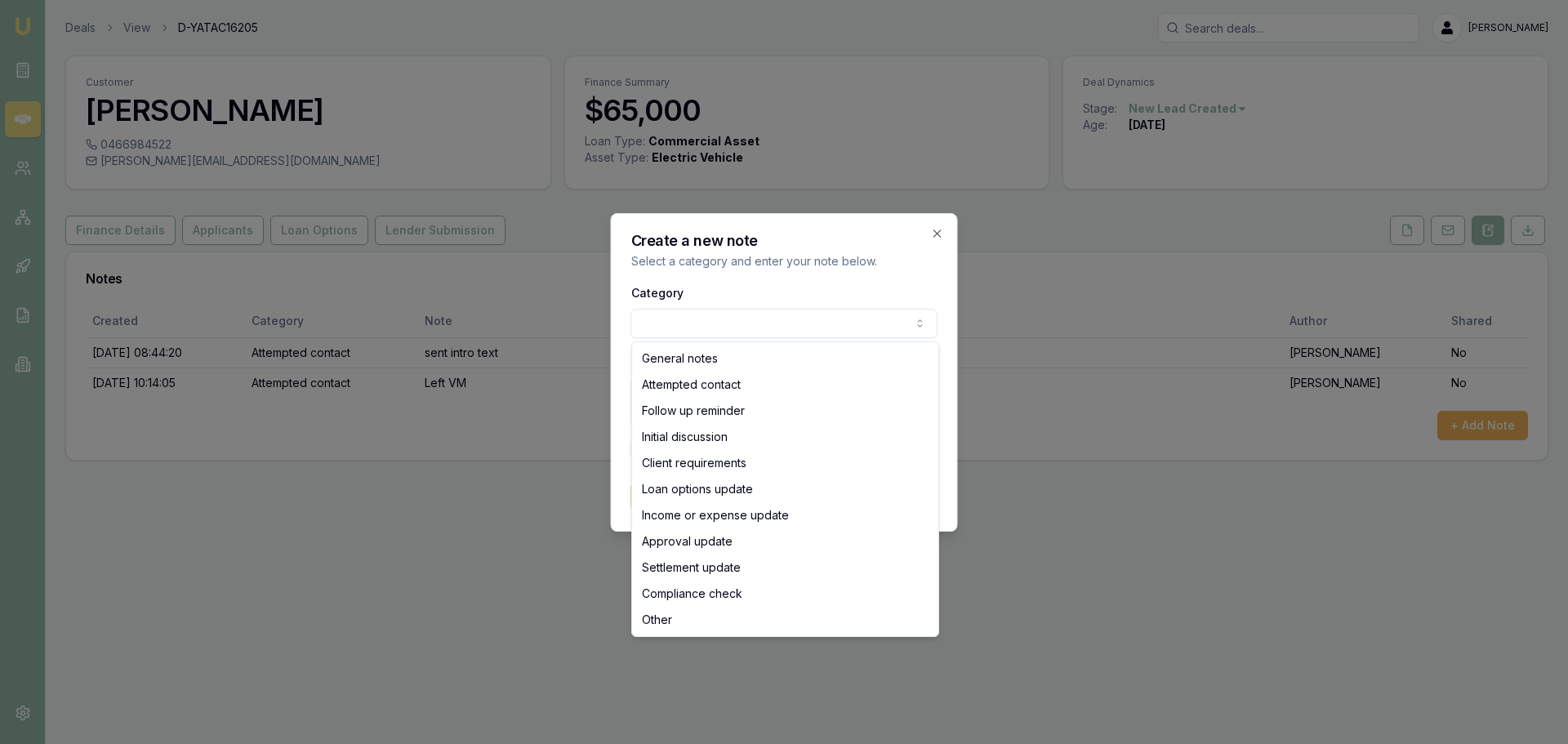
select select "ATTEMPTED_CONTACT"
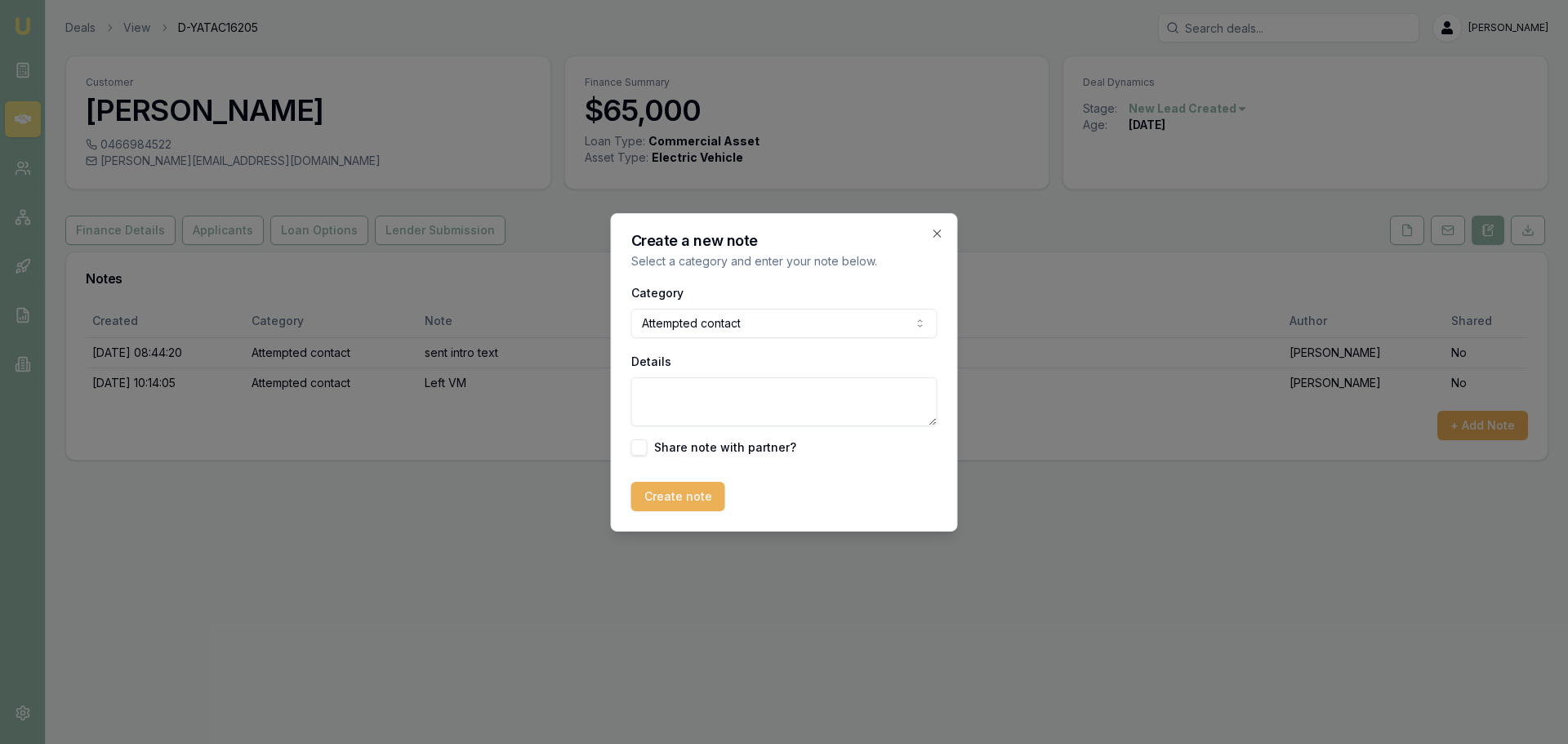
click at [708, 407] on textarea "Details" at bounding box center [784, 402] width 306 height 49
click at [834, 406] on textarea "Details" at bounding box center [784, 402] width 306 height 49
type textarea "left VM sent text"
click at [692, 499] on button "Create note" at bounding box center [678, 496] width 94 height 29
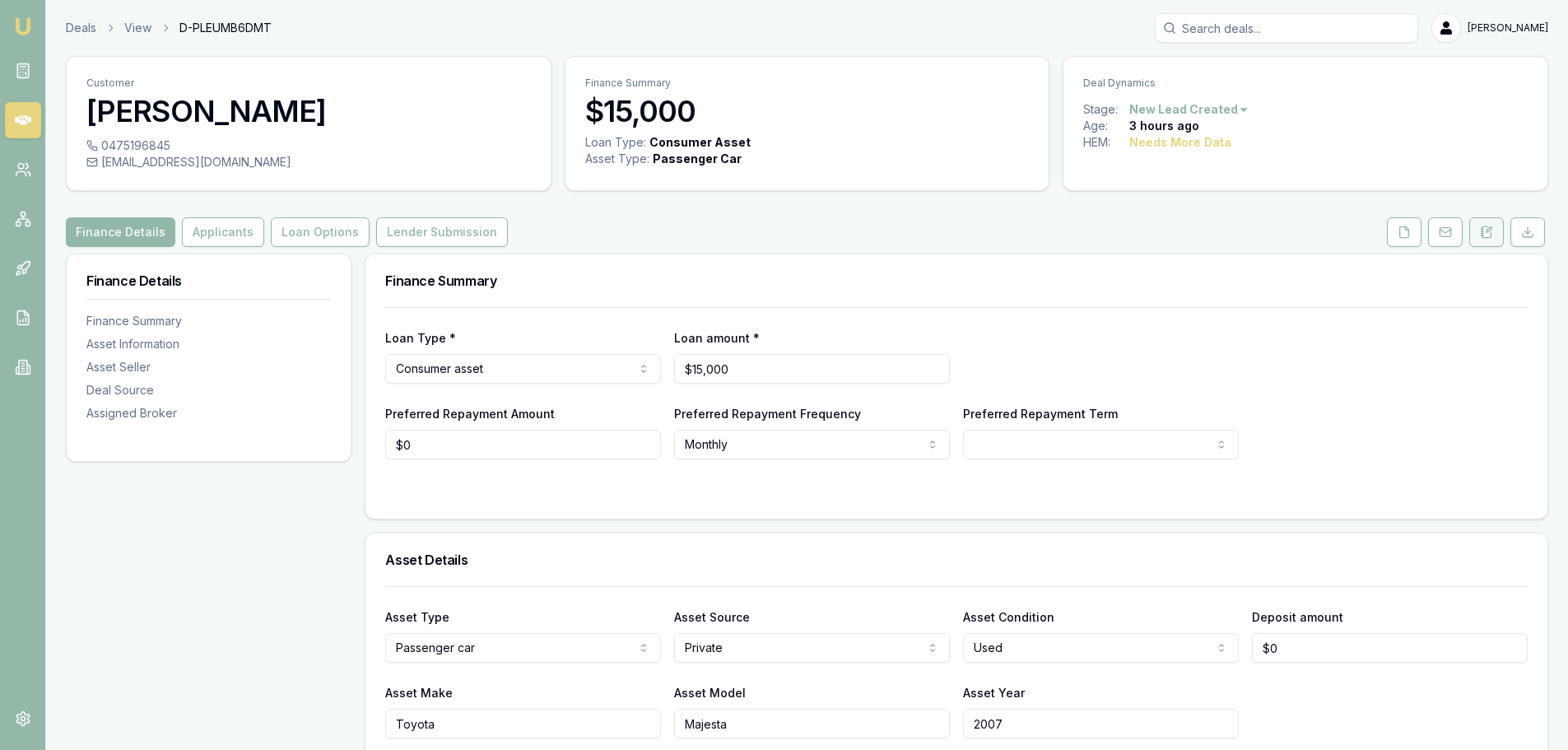
click at [1478, 235] on button at bounding box center [1487, 232] width 35 height 30
click at [1493, 242] on button at bounding box center [1487, 232] width 35 height 30
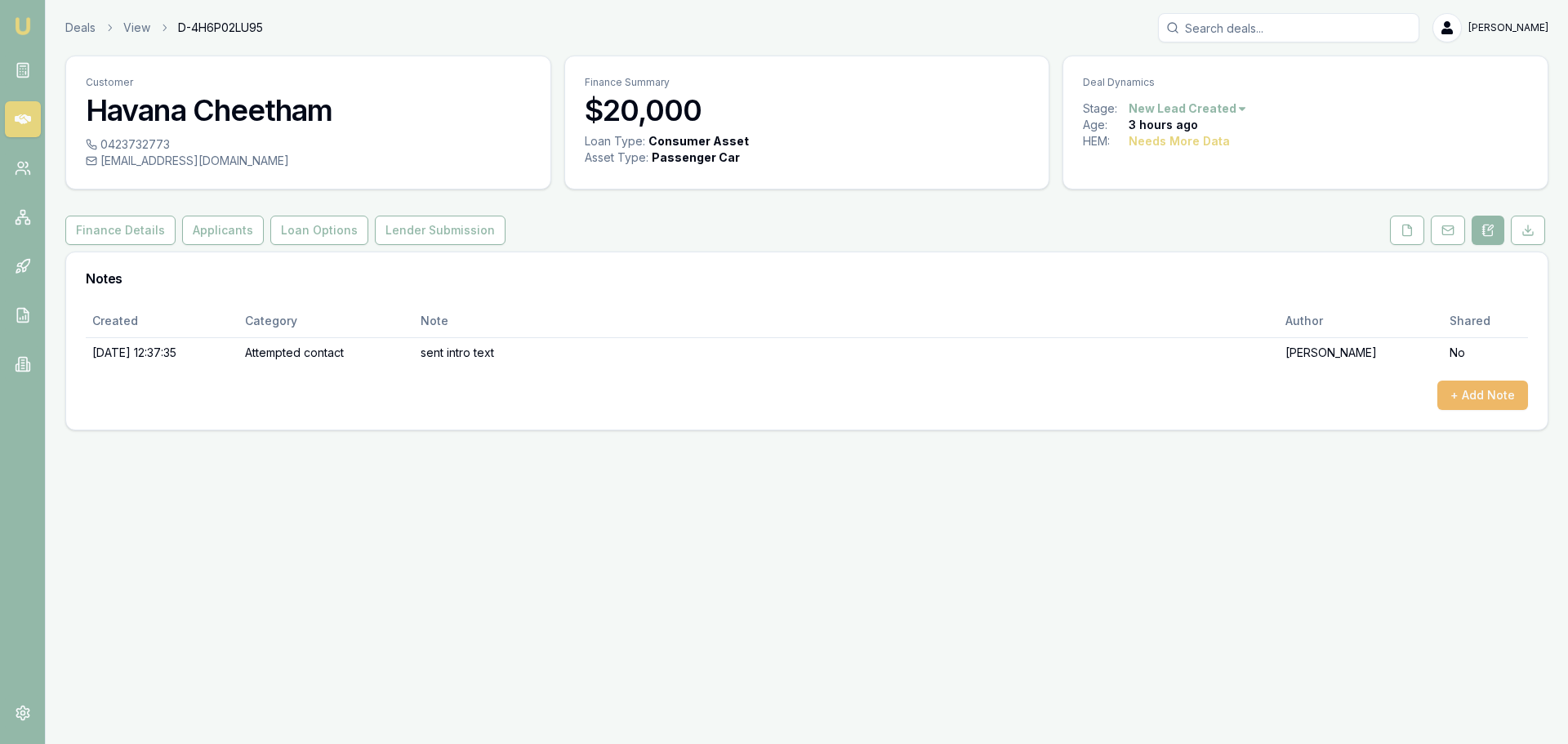
click at [1509, 406] on button "+ Add Note" at bounding box center [1482, 395] width 90 height 29
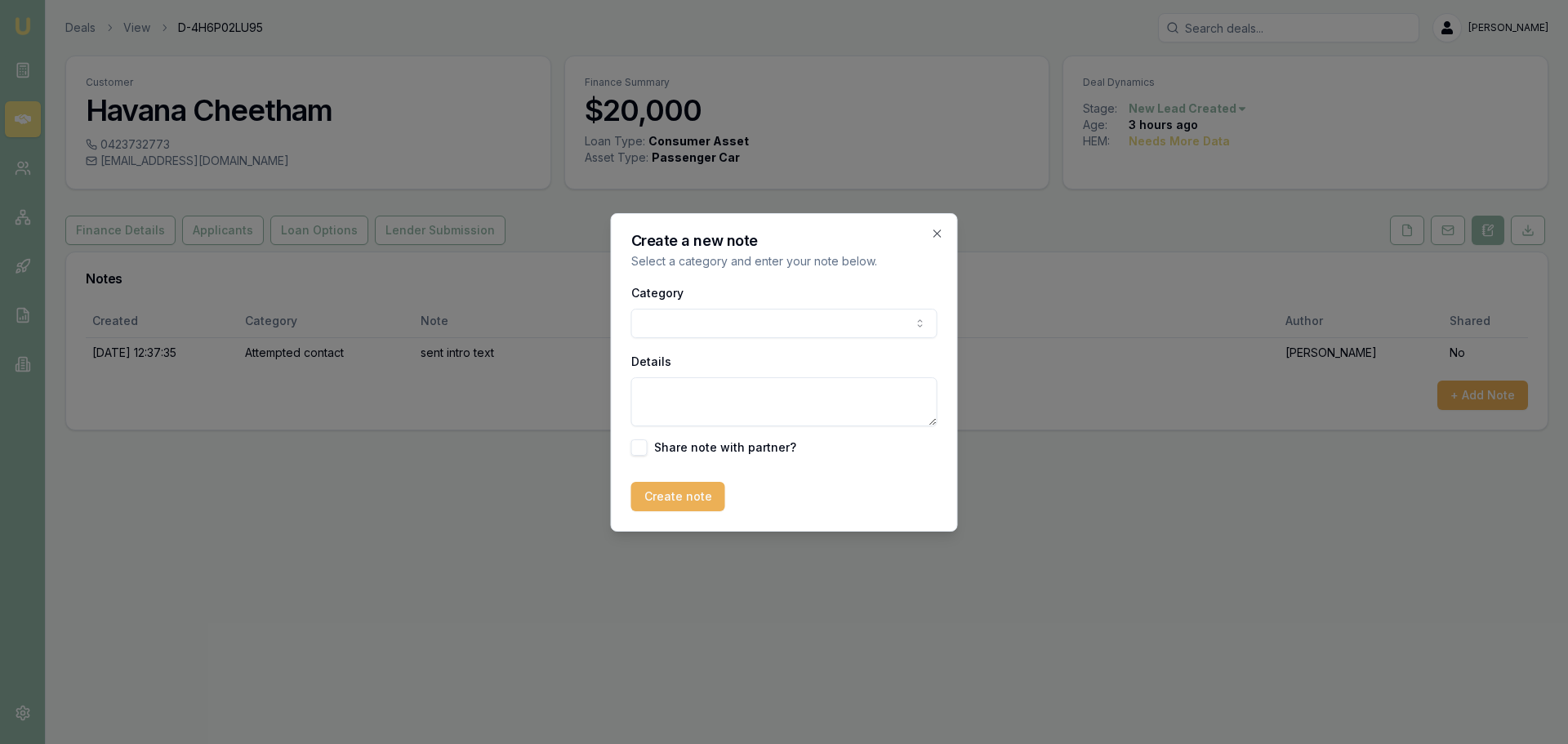
click at [729, 323] on body "Emu Broker Deals View D-4H6P02LU95 Erin Shield Toggle Menu Customer Havana Chee…" at bounding box center [784, 372] width 1568 height 744
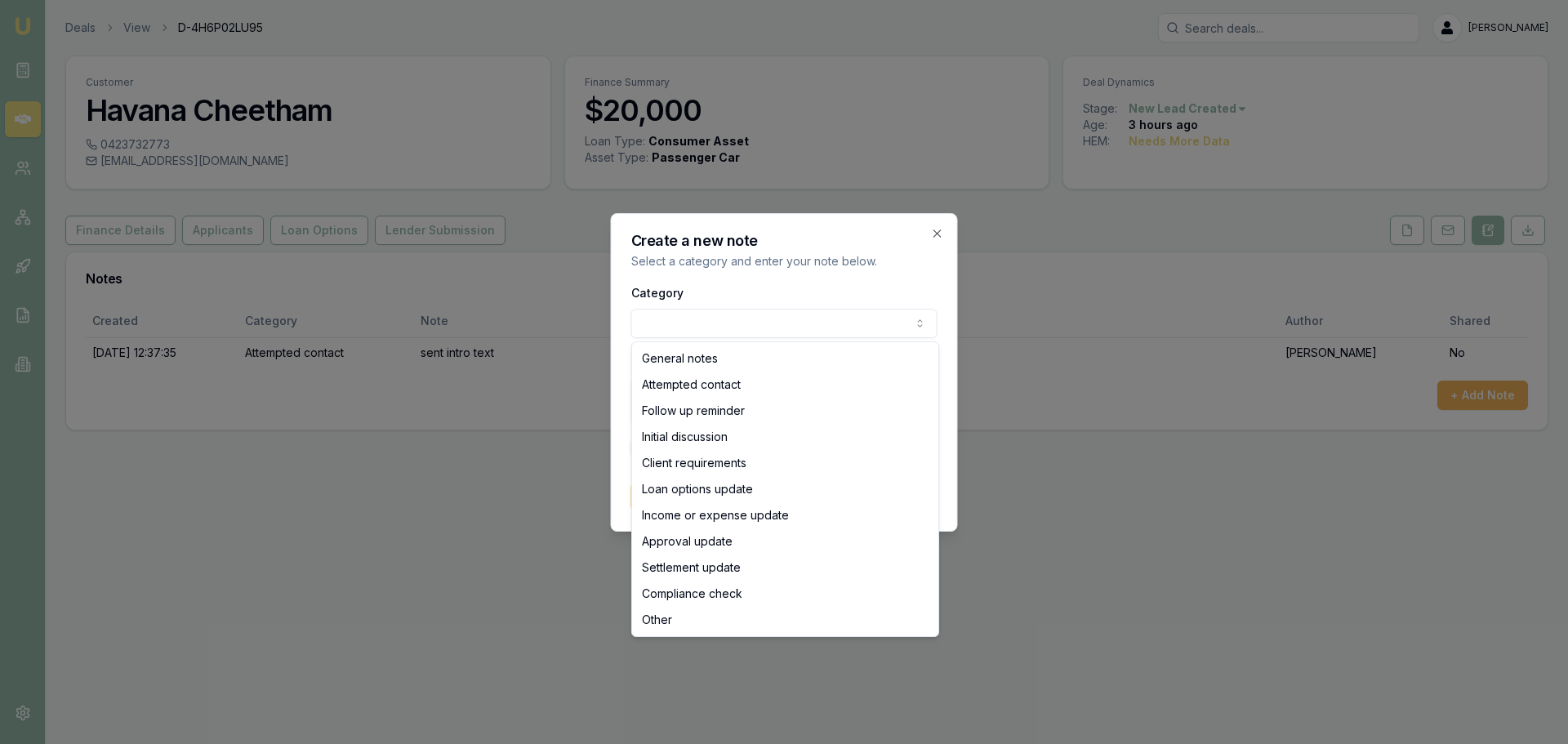
select select "ATTEMPTED_CONTACT"
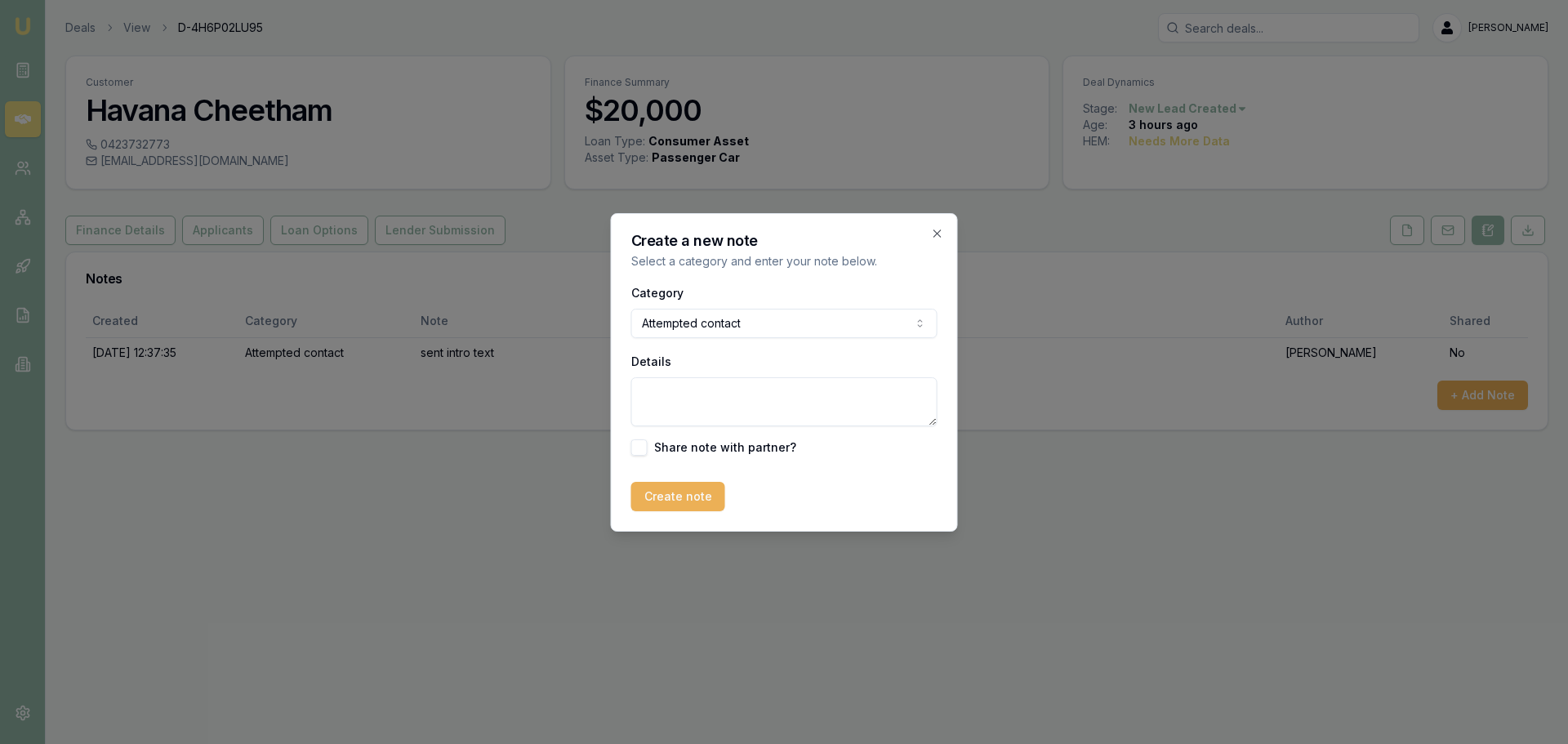
click at [721, 396] on textarea "Details" at bounding box center [784, 402] width 306 height 49
type textarea "Left VM"
click at [668, 503] on button "Create note" at bounding box center [678, 496] width 94 height 29
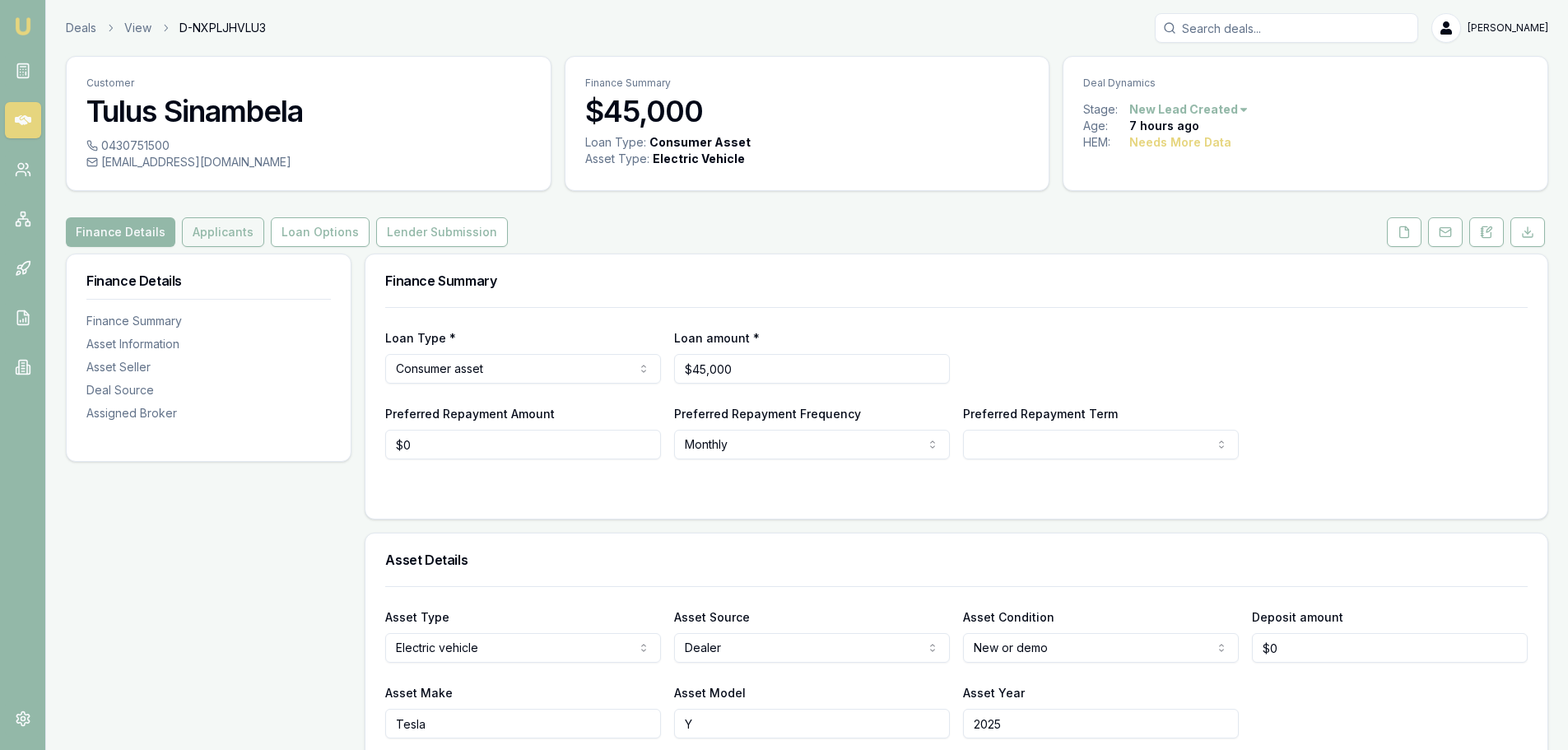
click at [211, 228] on button "Applicants" at bounding box center [223, 232] width 82 height 30
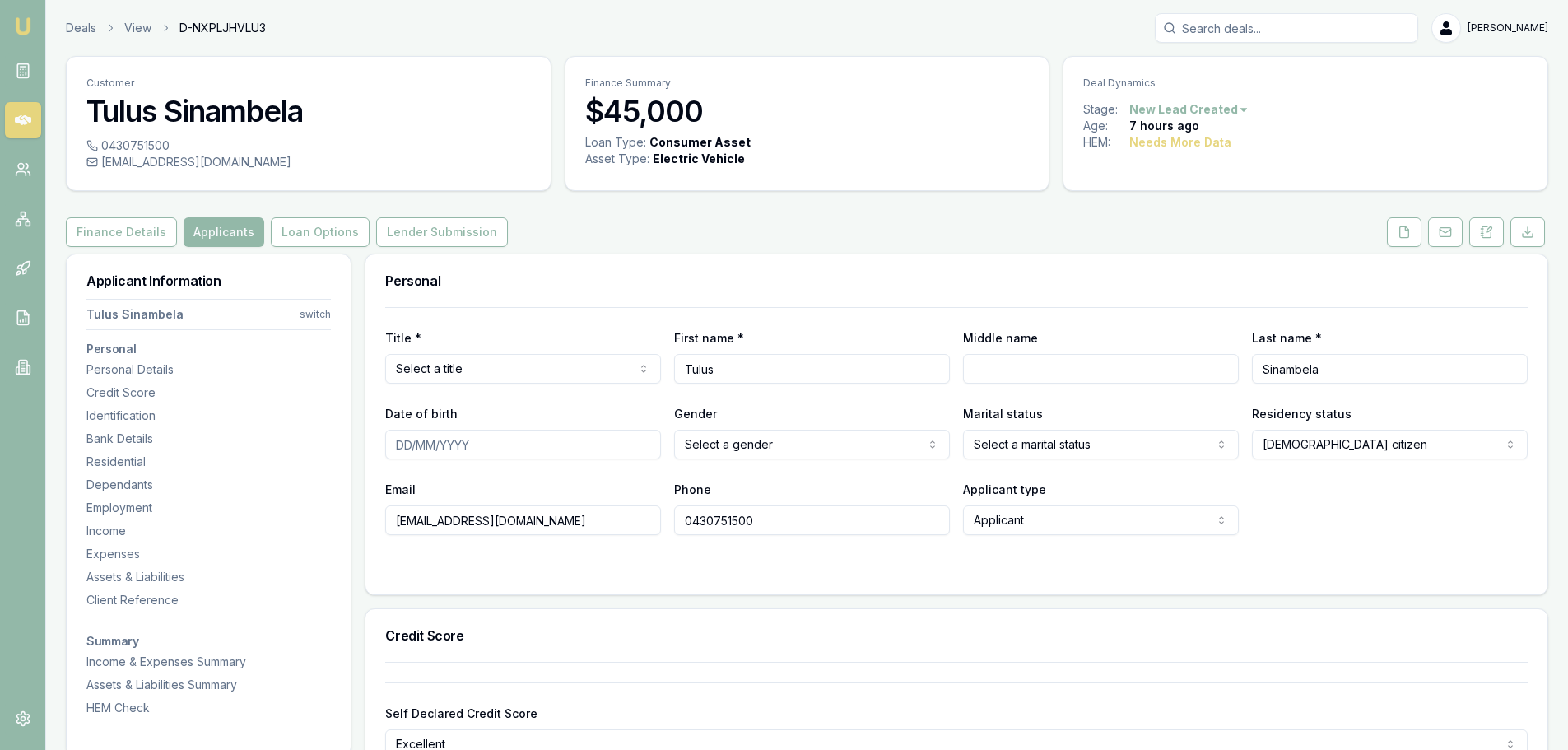
drag, startPoint x: 544, startPoint y: 523, endPoint x: 360, endPoint y: 522, distance: 184.0
click at [129, 229] on button "Finance Details" at bounding box center [121, 232] width 111 height 30
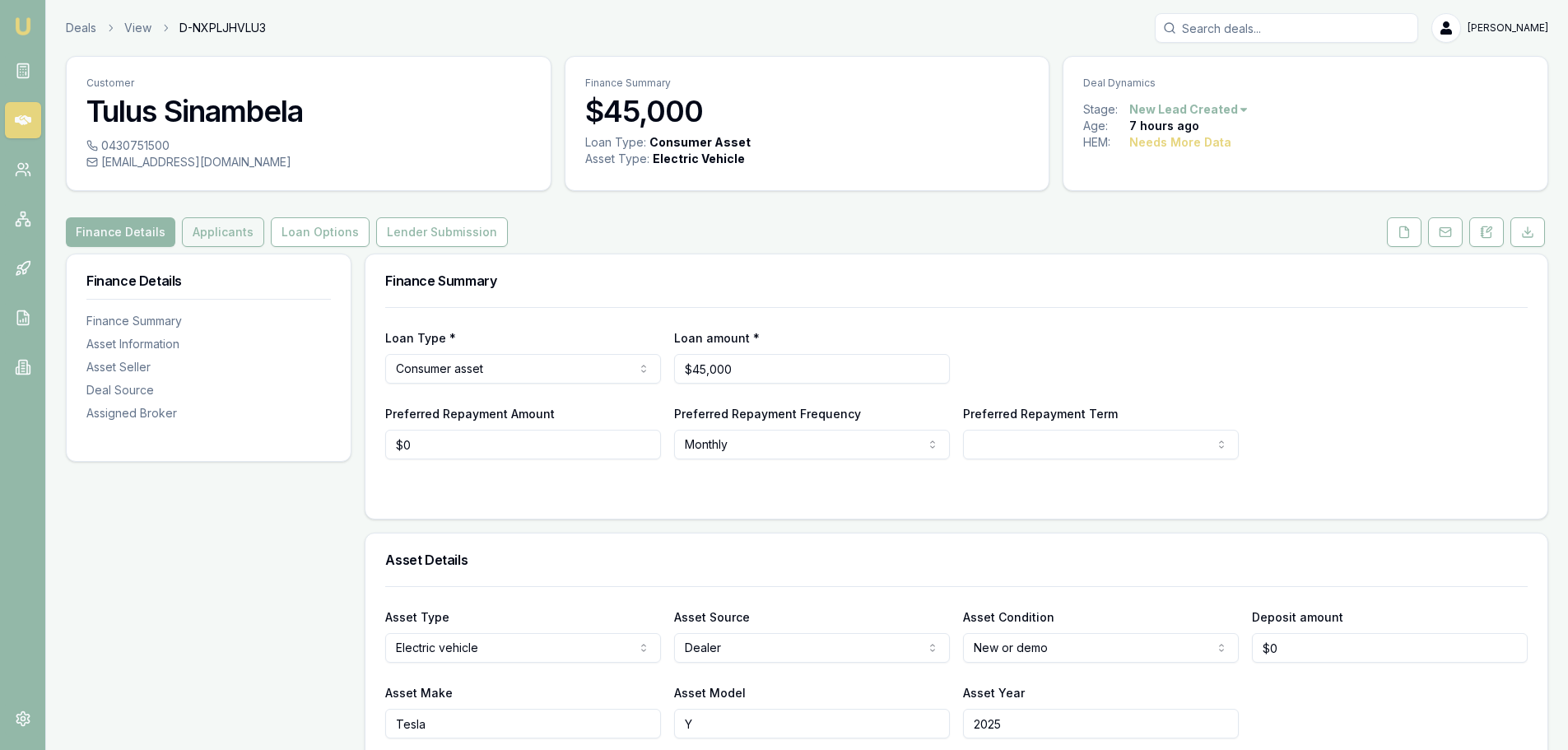
click at [208, 231] on button "Applicants" at bounding box center [223, 232] width 82 height 30
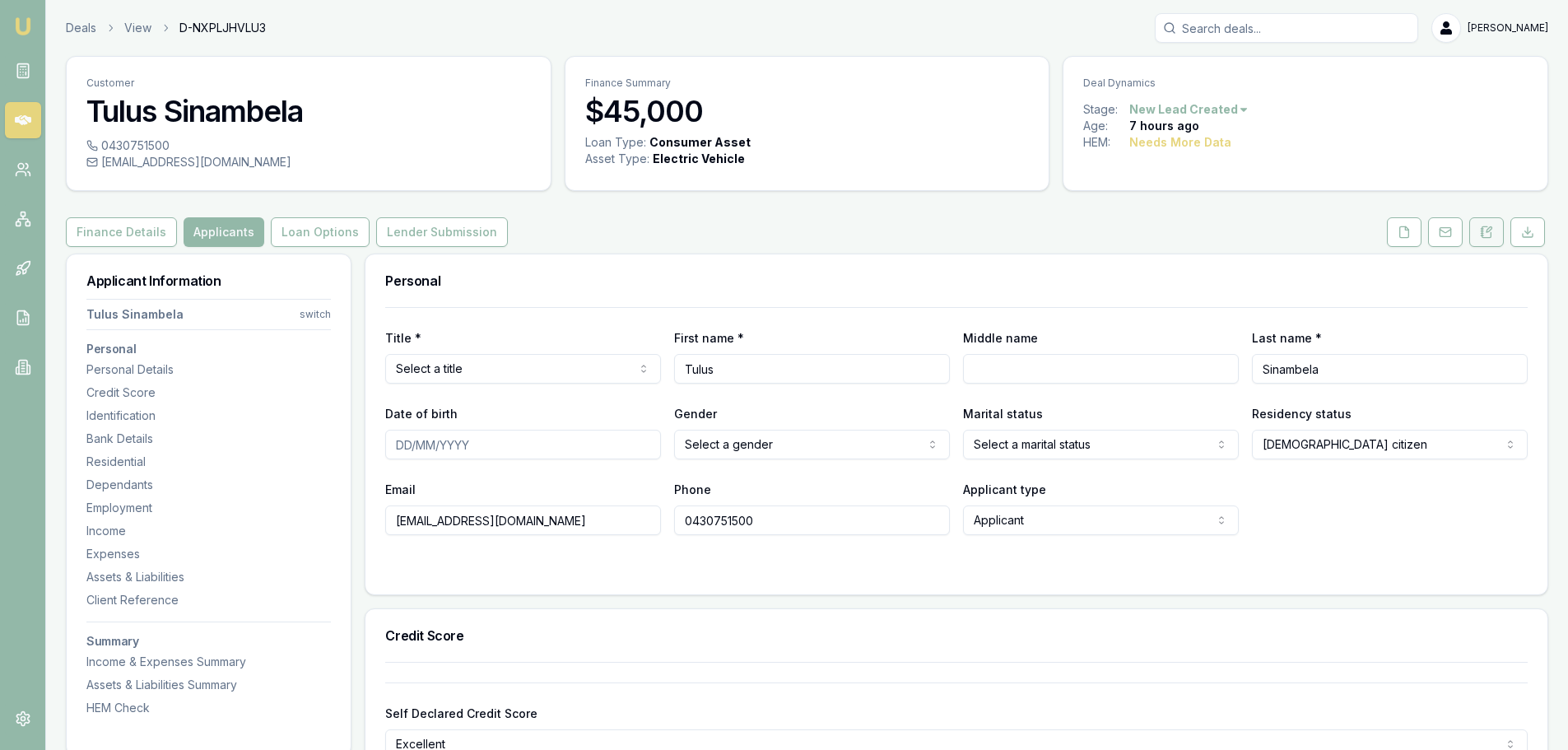
click at [1488, 233] on icon at bounding box center [1487, 232] width 13 height 13
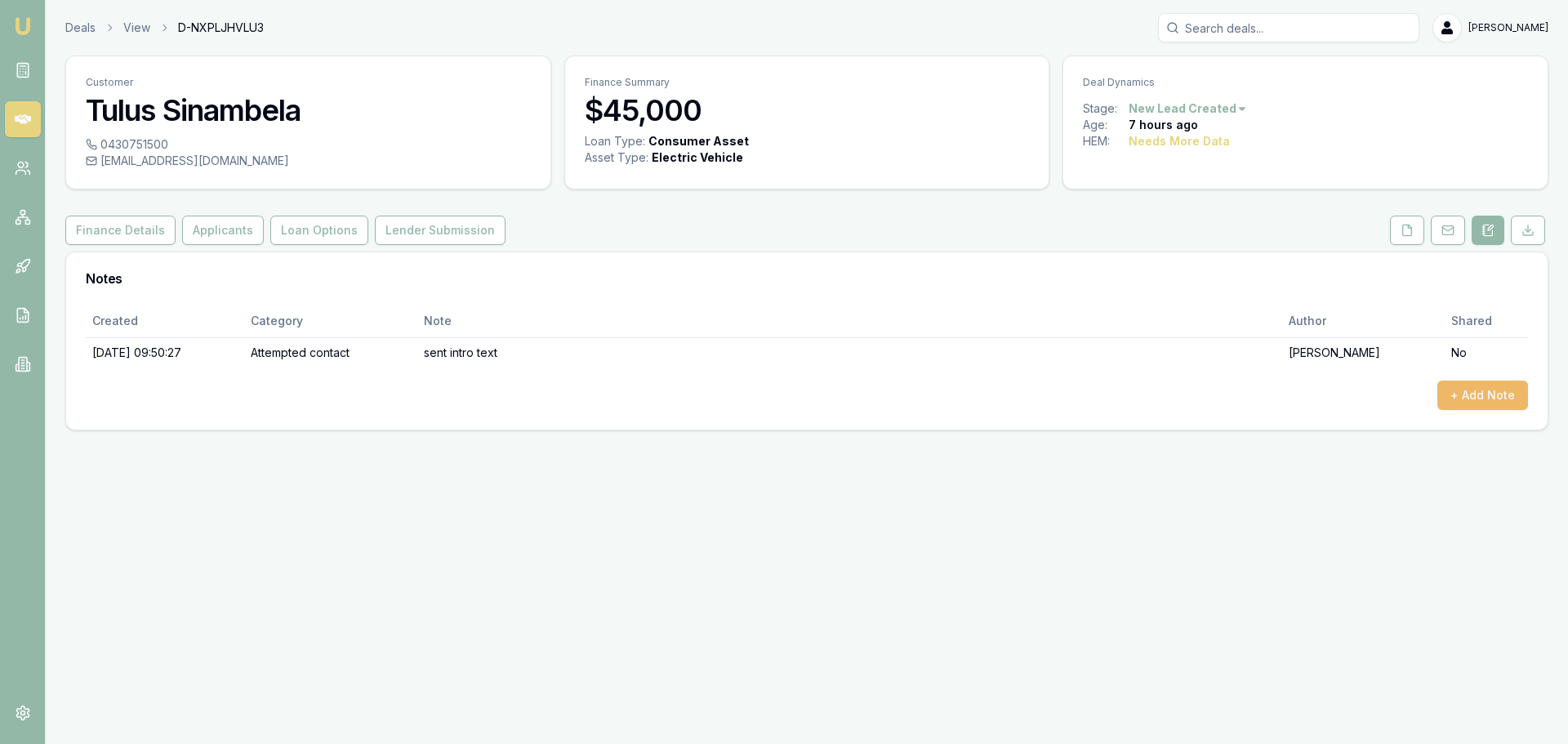
click at [1498, 389] on button "+ Add Note" at bounding box center [1482, 395] width 90 height 29
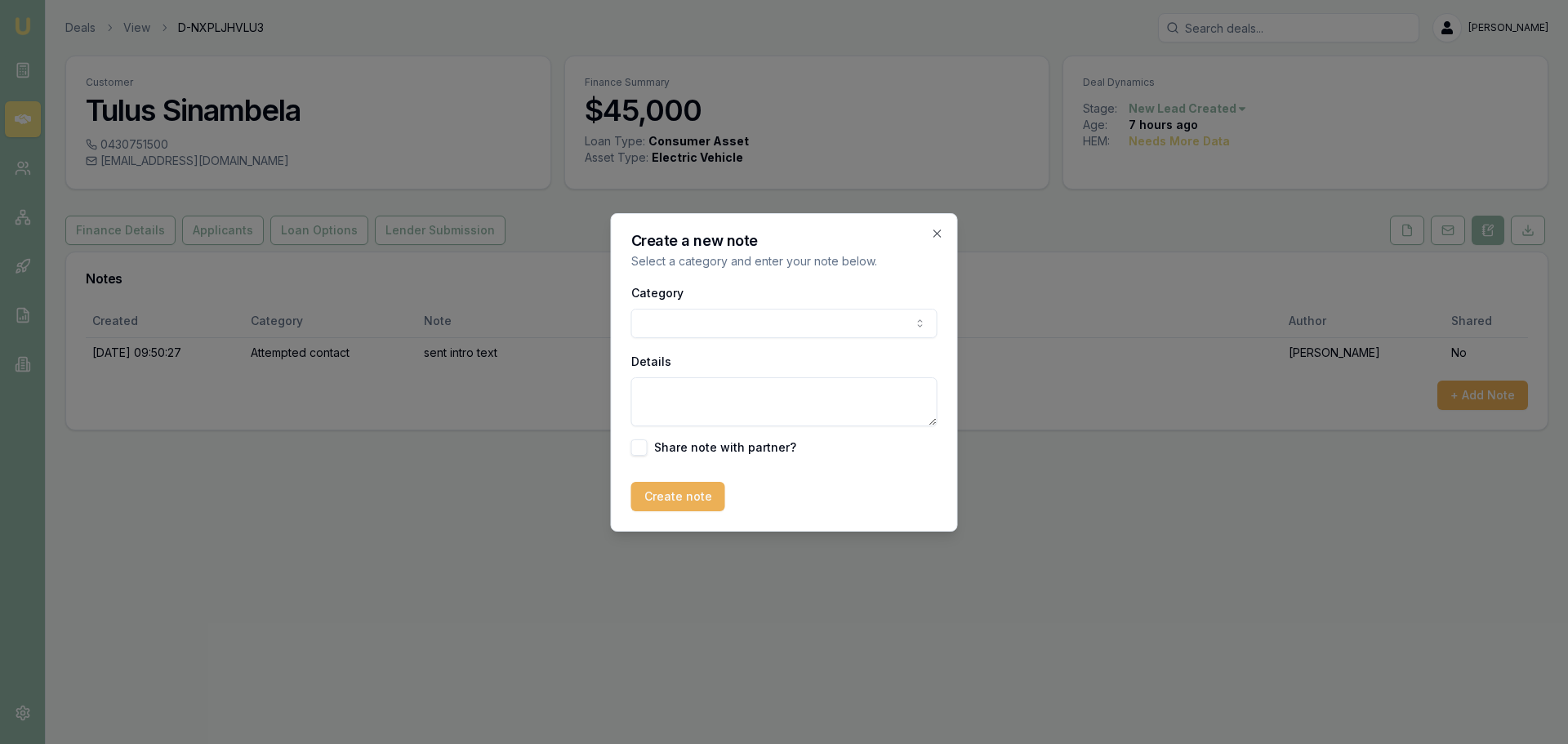
click at [707, 322] on body "Emu Broker Deals View D-NXPLJHVLU3 [PERSON_NAME] Toggle Menu Customer Tulus Sin…" at bounding box center [784, 372] width 1568 height 744
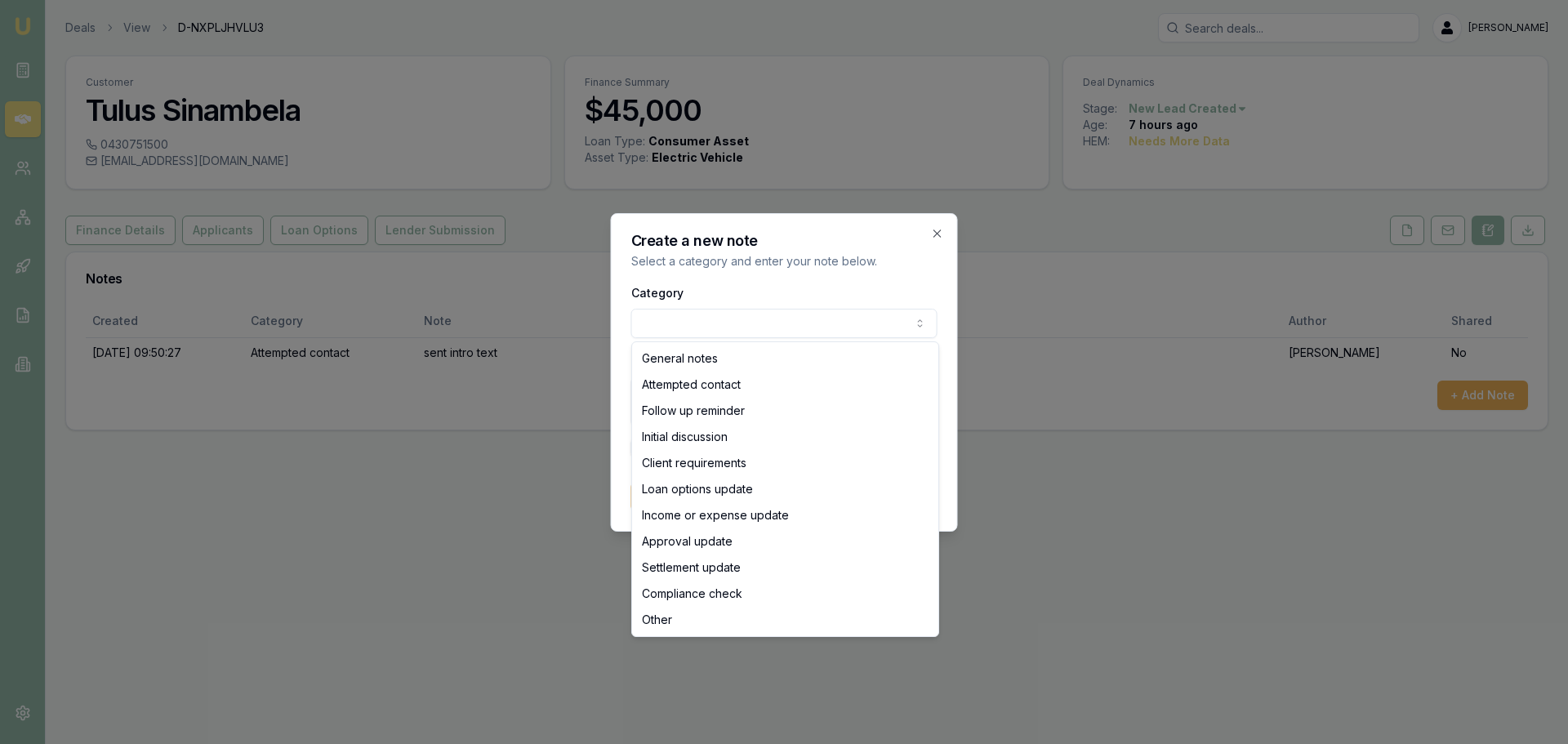
select select "INITIAL_DISCUSSION"
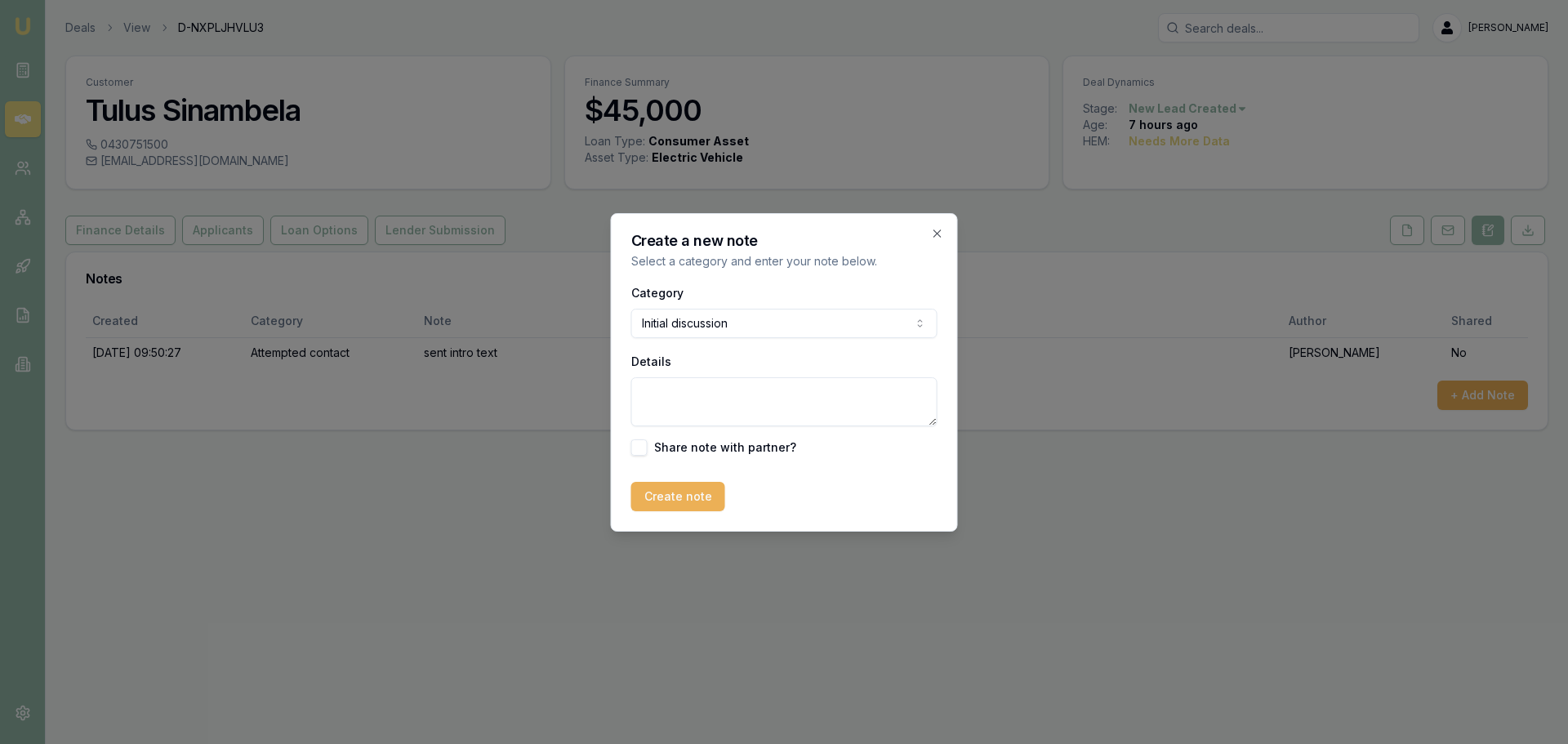
click at [750, 395] on textarea "Details" at bounding box center [784, 402] width 306 height 49
paste textarea "Hi [PERSON_NAME] from Emu Money here. Repayments on 4 years @ 5.94% variable wo…"
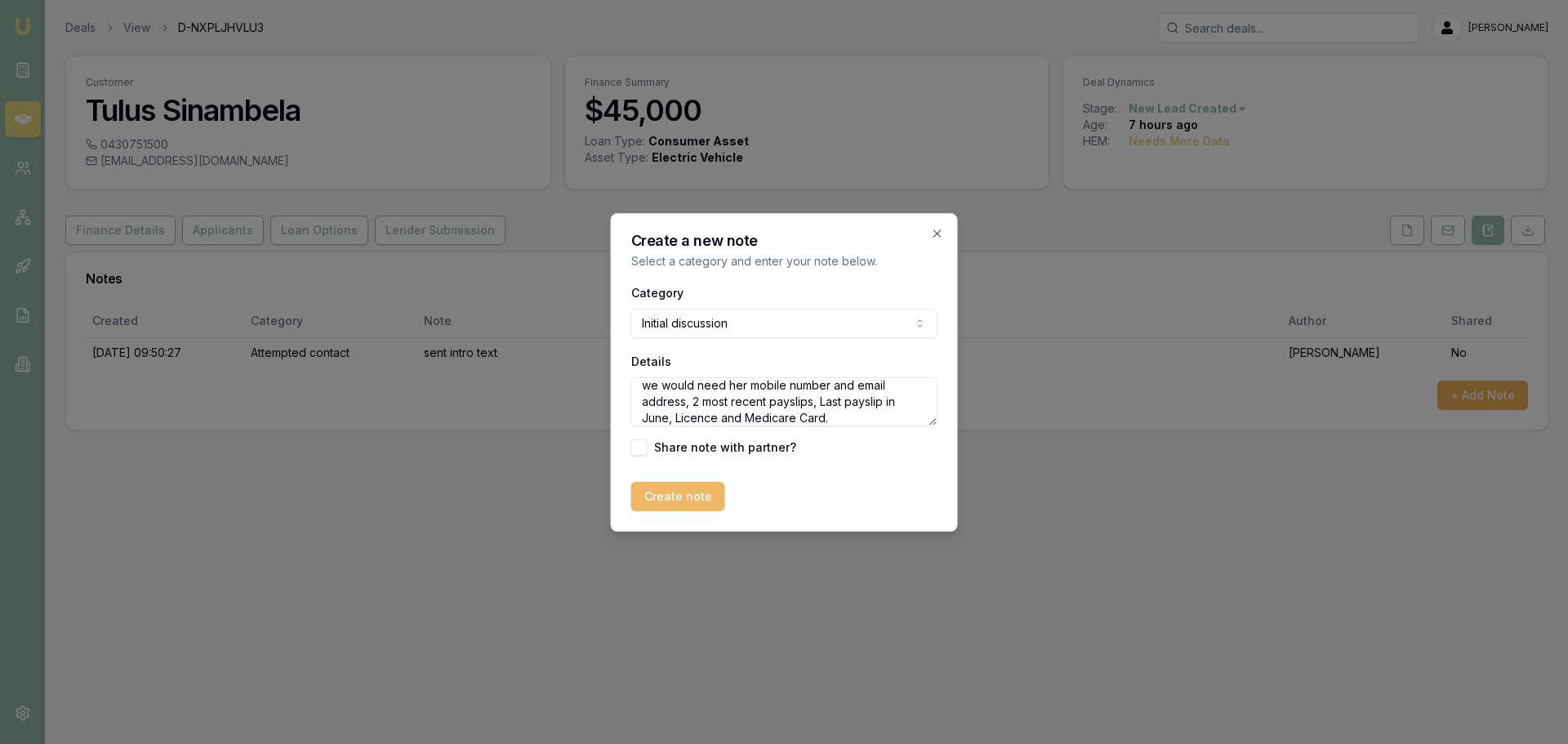
type textarea "Hi [PERSON_NAME] from Emu Money here. Repayments on 4 years @ 5.94% variable wo…"
click at [691, 502] on button "Create note" at bounding box center [678, 496] width 94 height 29
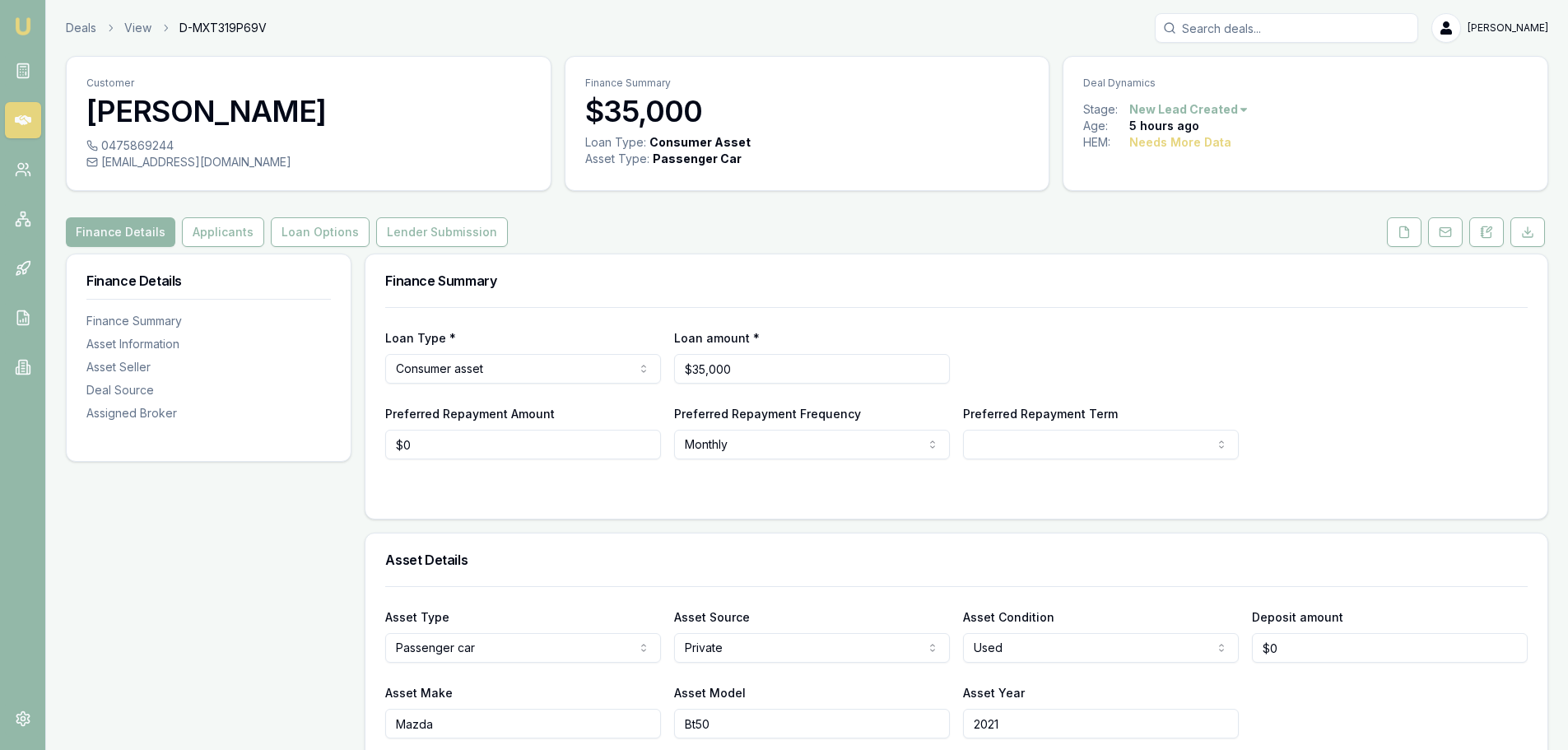
click at [682, 218] on div "Finance Details Applicants Loan Options Lender Submission" at bounding box center [807, 232] width 1483 height 30
click at [1483, 235] on icon at bounding box center [1487, 231] width 9 height 11
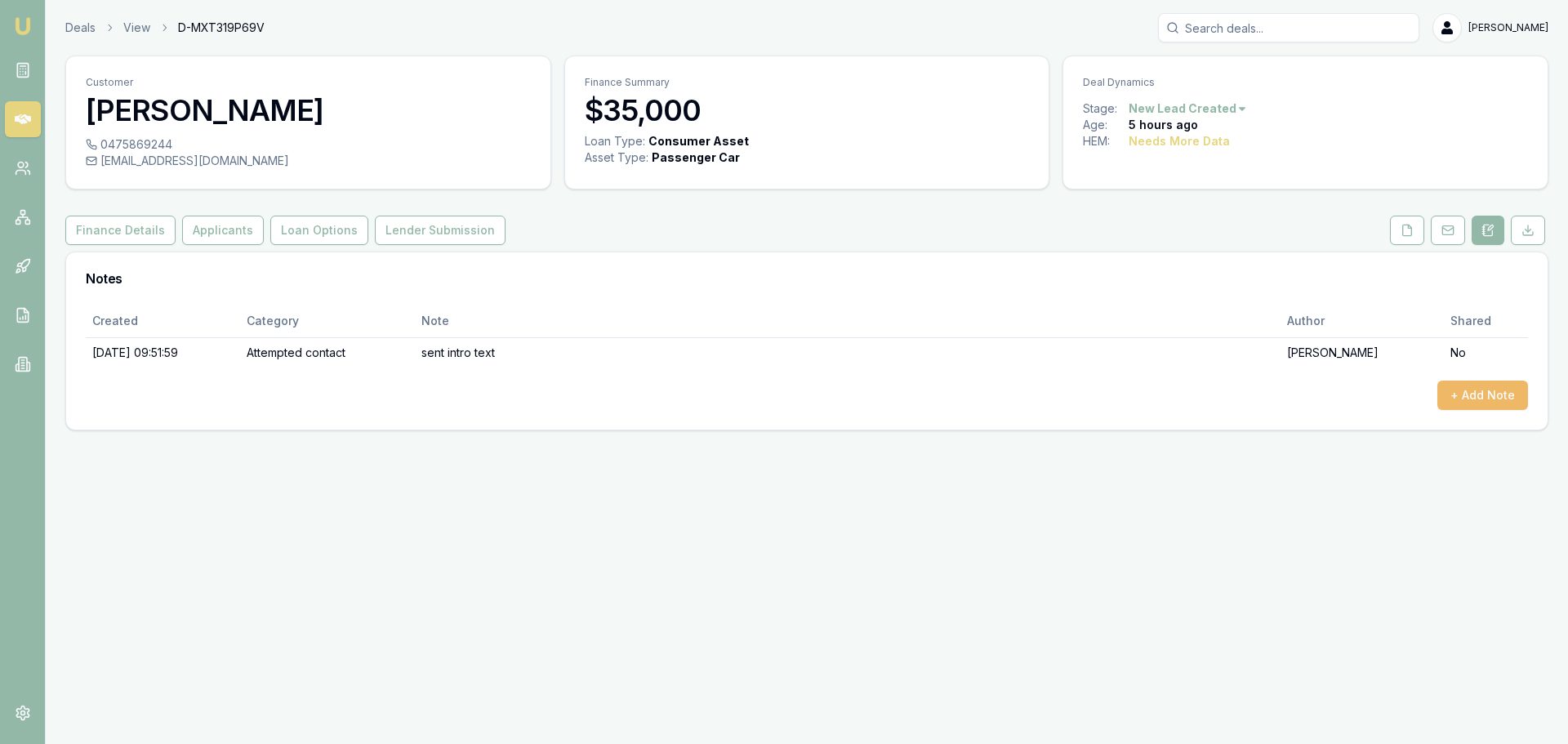
click at [1491, 398] on button "+ Add Note" at bounding box center [1482, 395] width 90 height 29
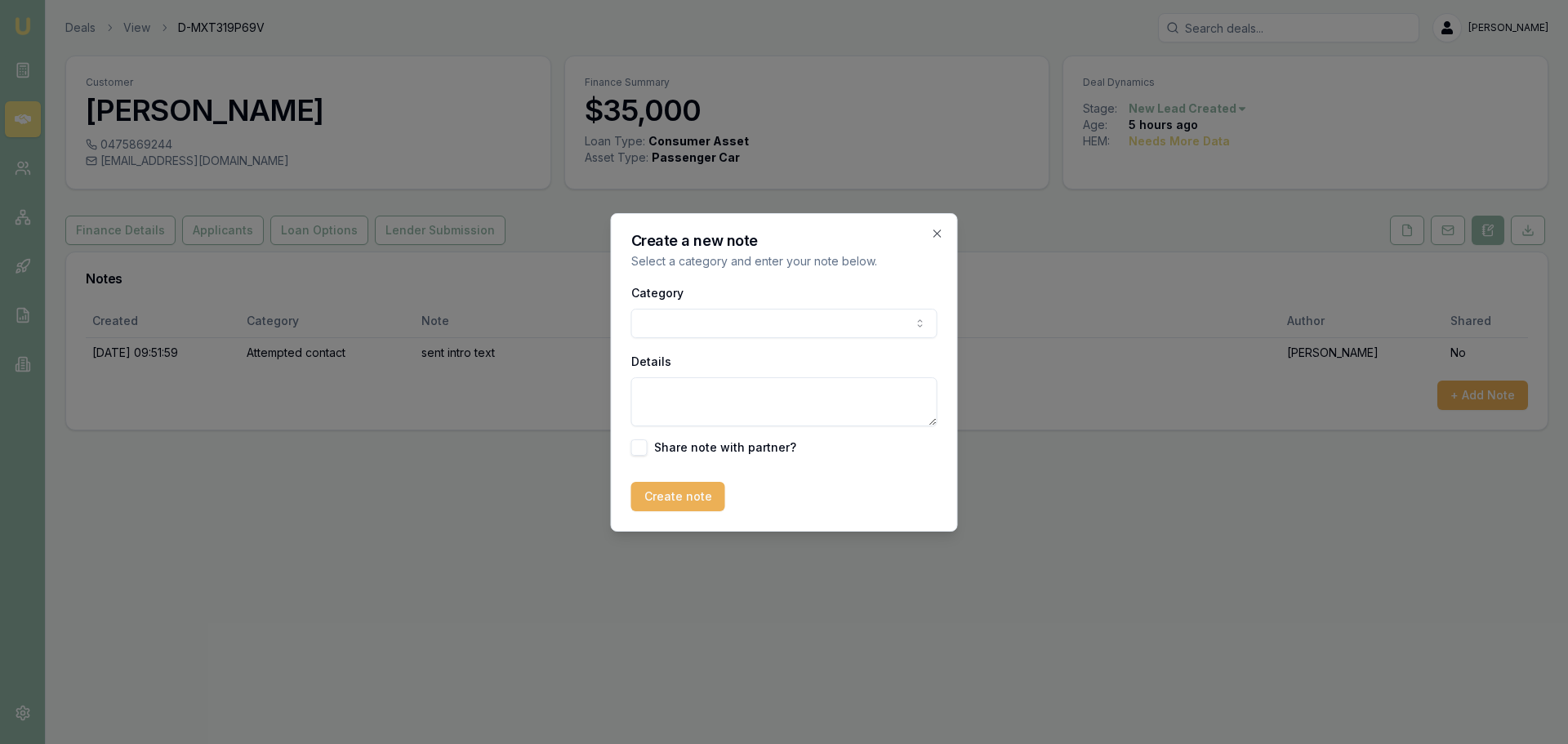
click at [750, 328] on body "Emu Broker Deals View D-MXT319P69V [PERSON_NAME] Toggle Menu Customer [PERSON_N…" at bounding box center [784, 372] width 1568 height 744
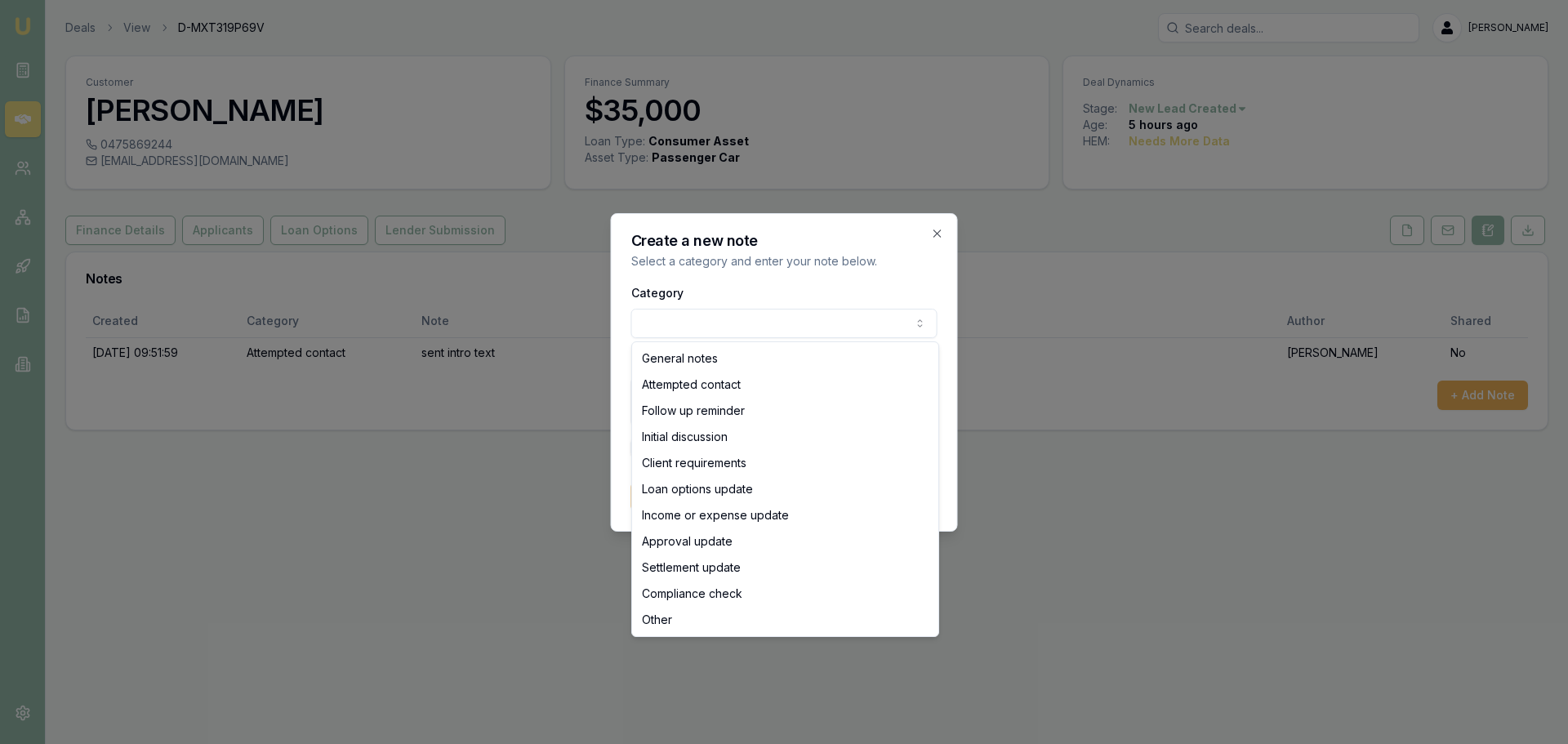
select select "ATTEMPTED_CONTACT"
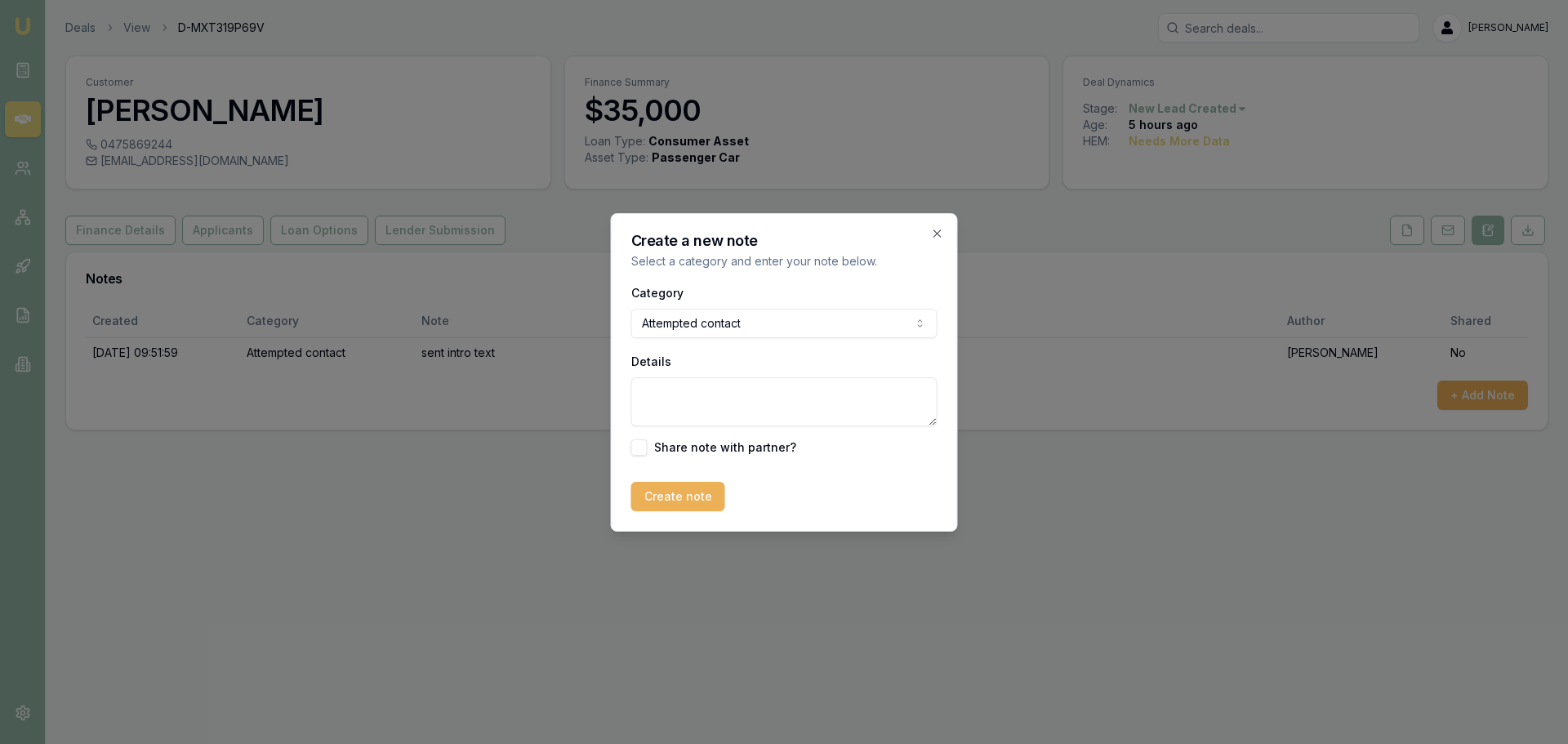
click at [716, 405] on textarea "Details" at bounding box center [784, 402] width 306 height 49
click at [802, 407] on textarea "Details" at bounding box center [784, 402] width 306 height 49
type textarea "left VM"
click at [690, 499] on button "Create note" at bounding box center [678, 496] width 94 height 29
